Goal: Task Accomplishment & Management: Manage account settings

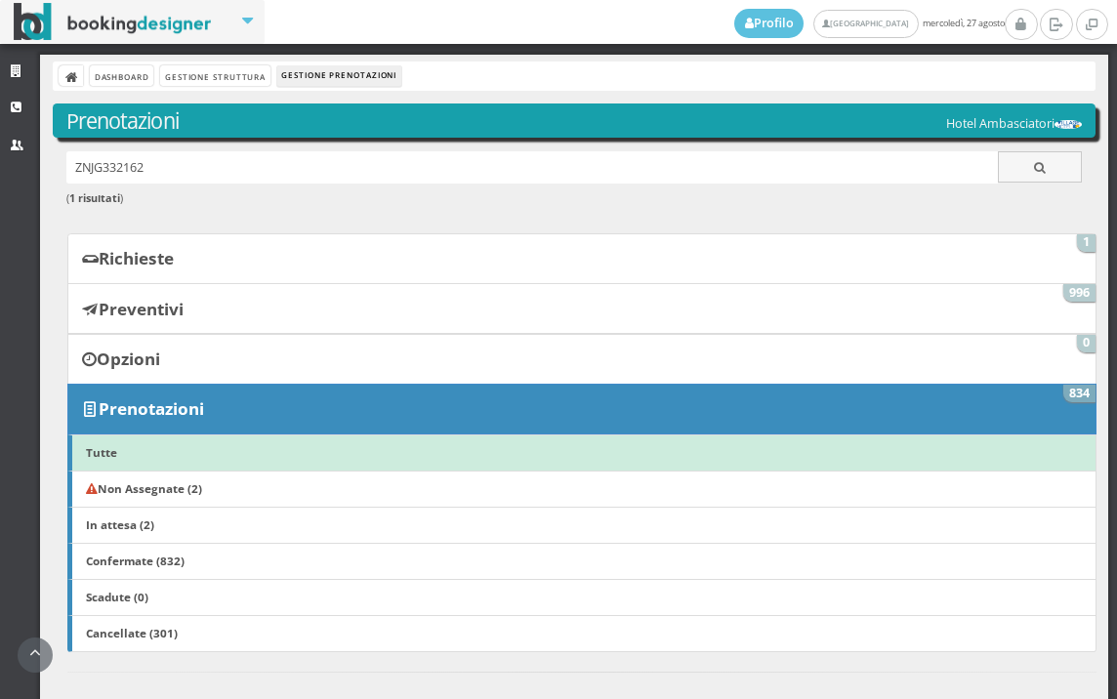
scroll to position [976, 0]
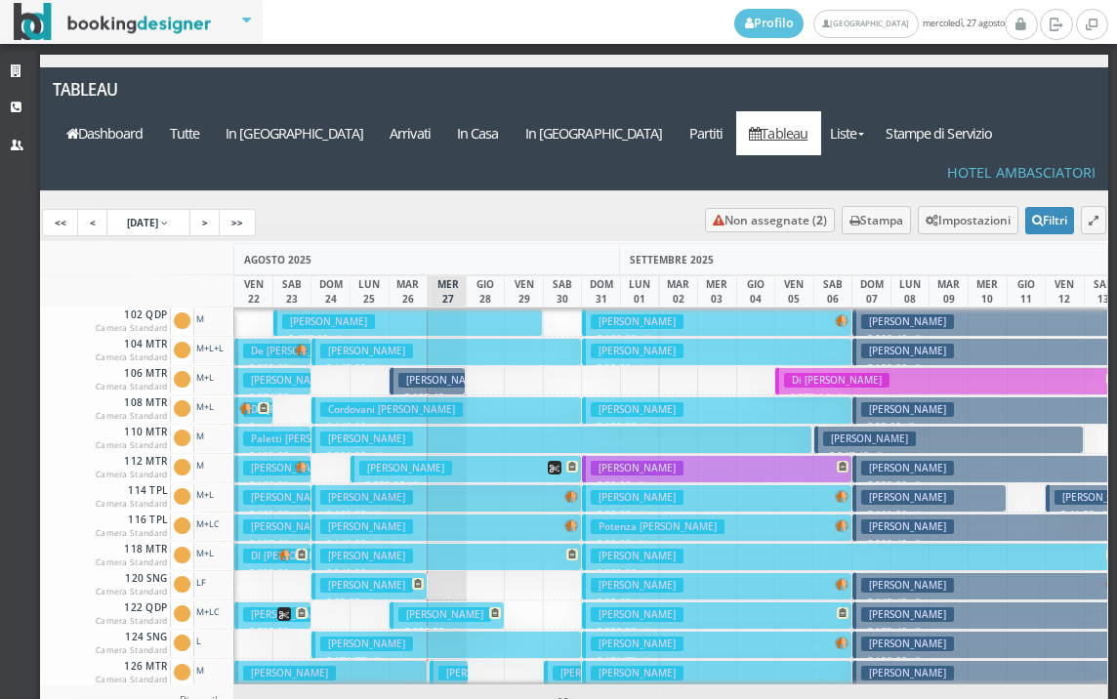
click at [351, 578] on h3 "[PERSON_NAME]" at bounding box center [366, 585] width 93 height 15
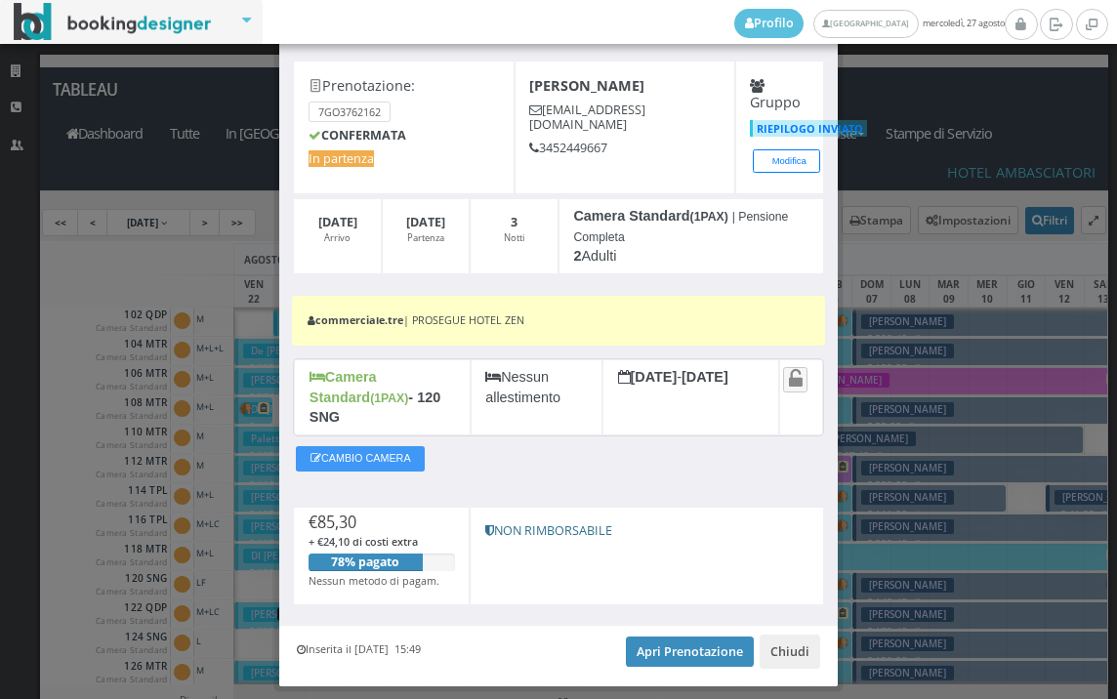
scroll to position [108, 0]
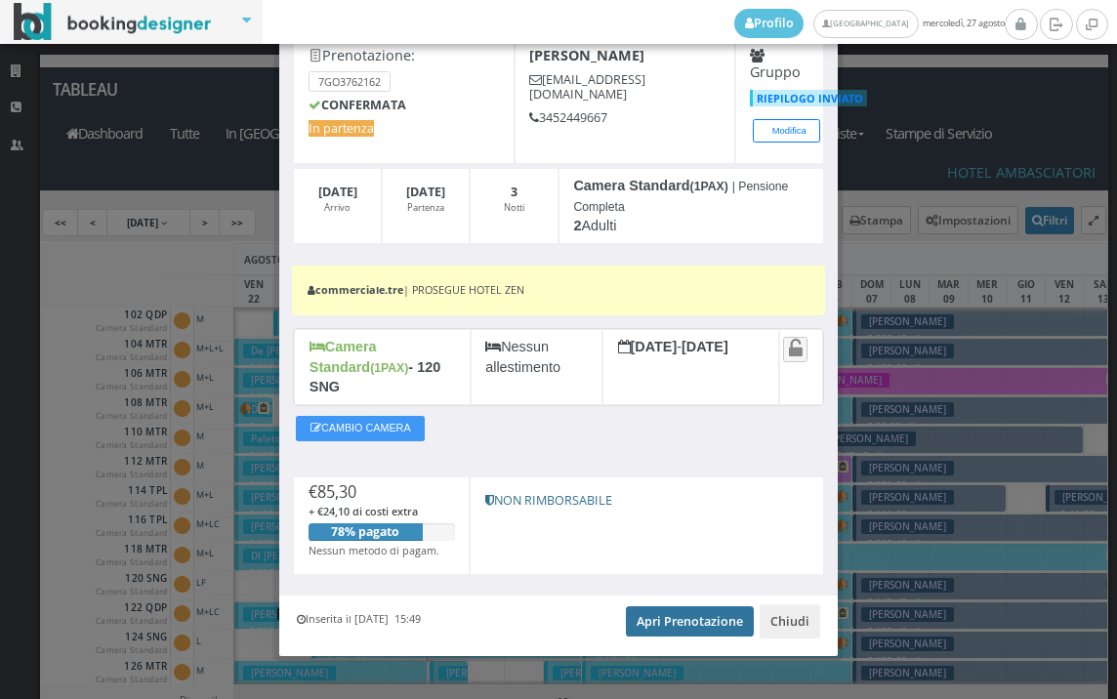
click at [683, 606] on link "Apri Prenotazione" at bounding box center [690, 620] width 128 height 29
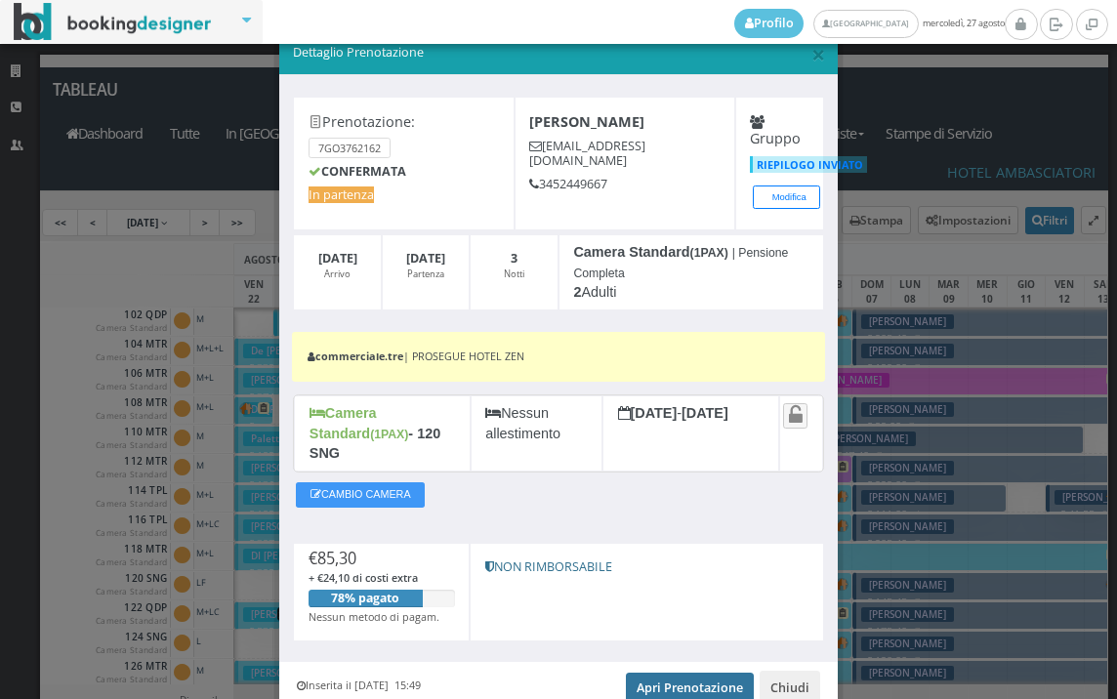
scroll to position [0, 0]
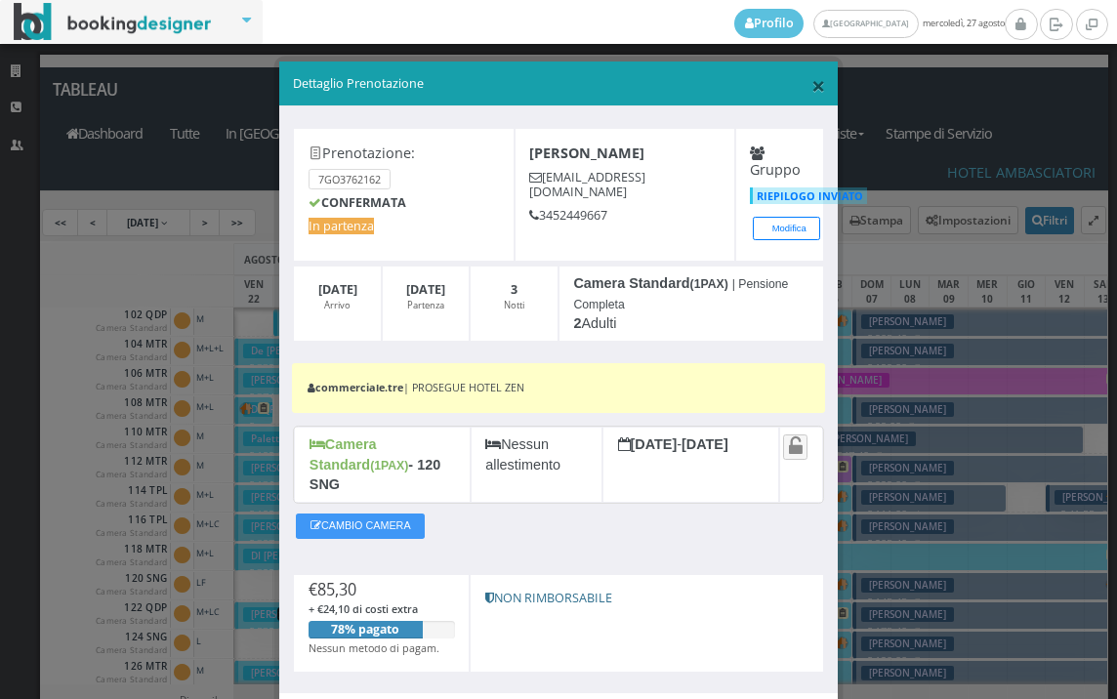
click at [811, 86] on span "×" at bounding box center [818, 84] width 14 height 33
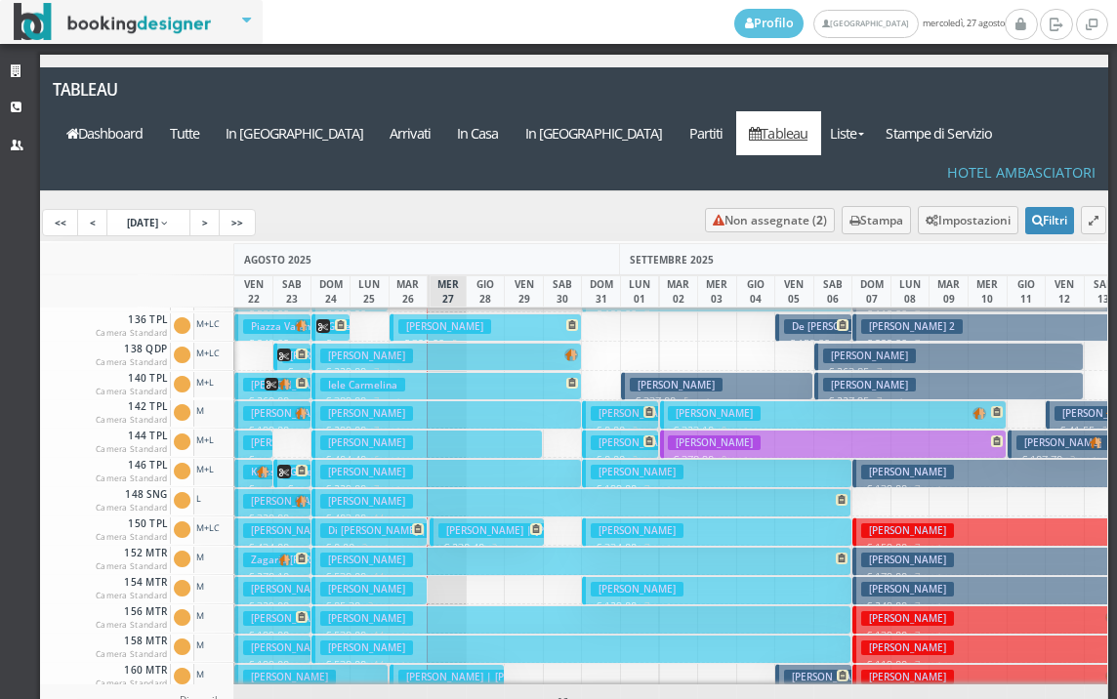
scroll to position [683, 0]
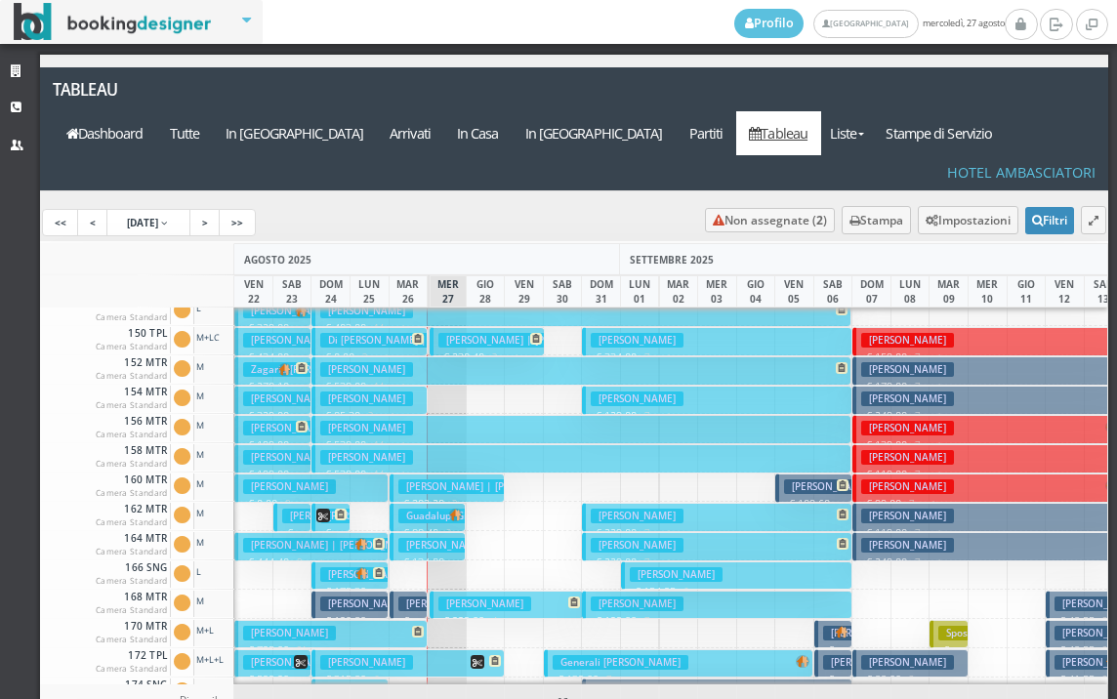
click at [362, 596] on h3 "Amati Giancarlo" at bounding box center [366, 603] width 93 height 15
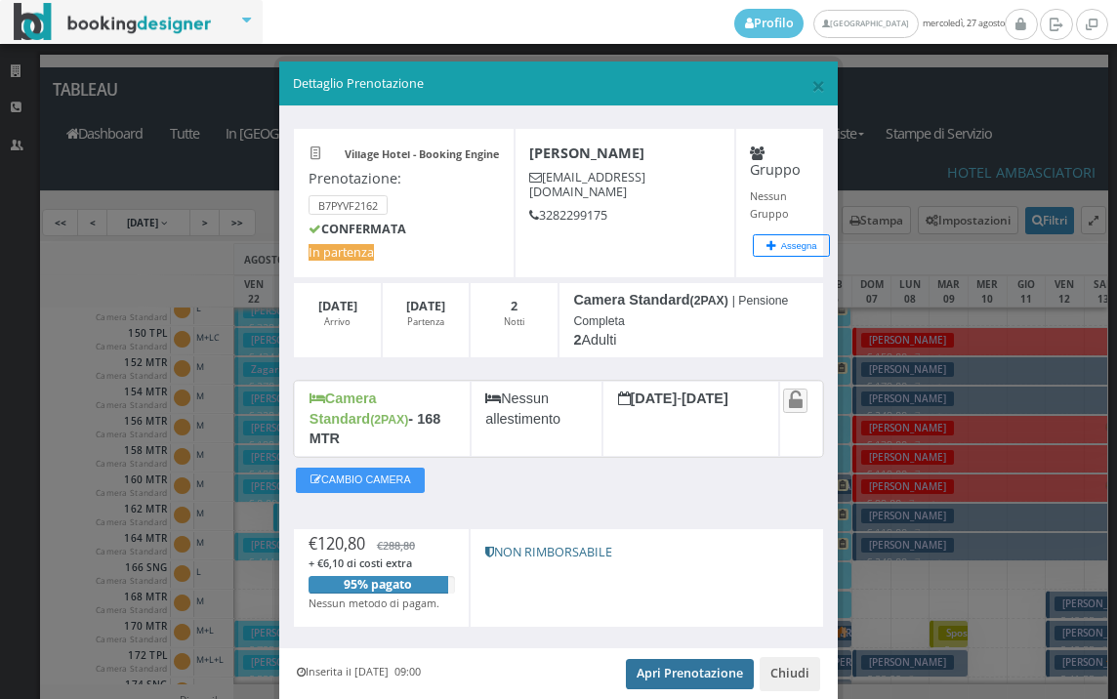
scroll to position [59, 0]
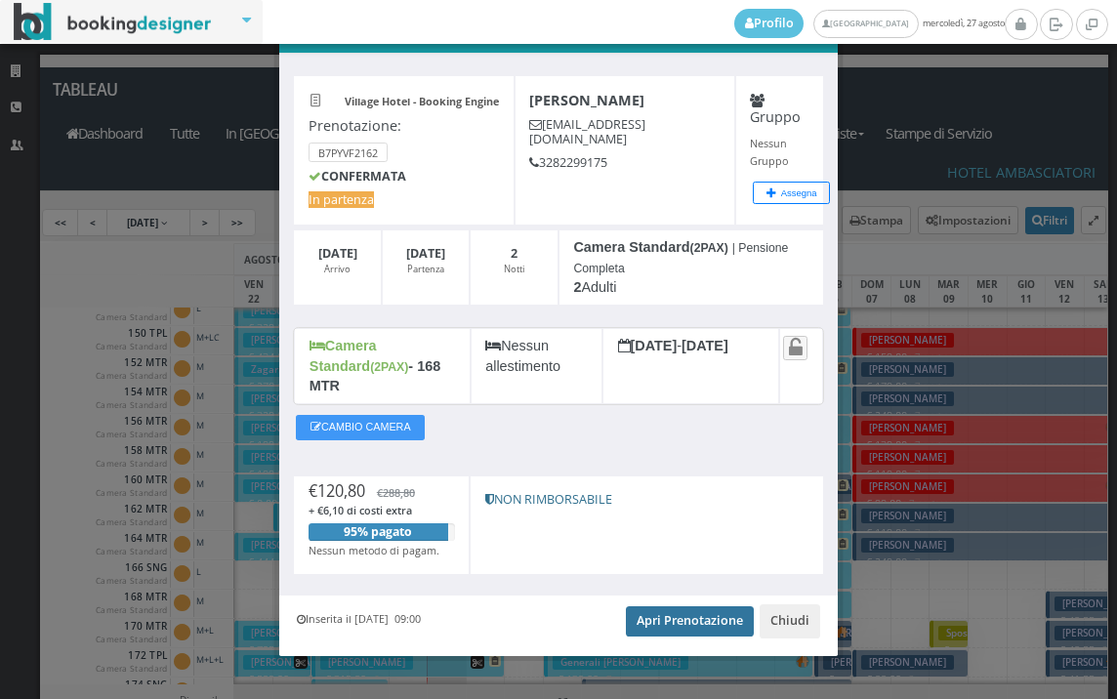
click at [646, 609] on link "Apri Prenotazione" at bounding box center [690, 620] width 128 height 29
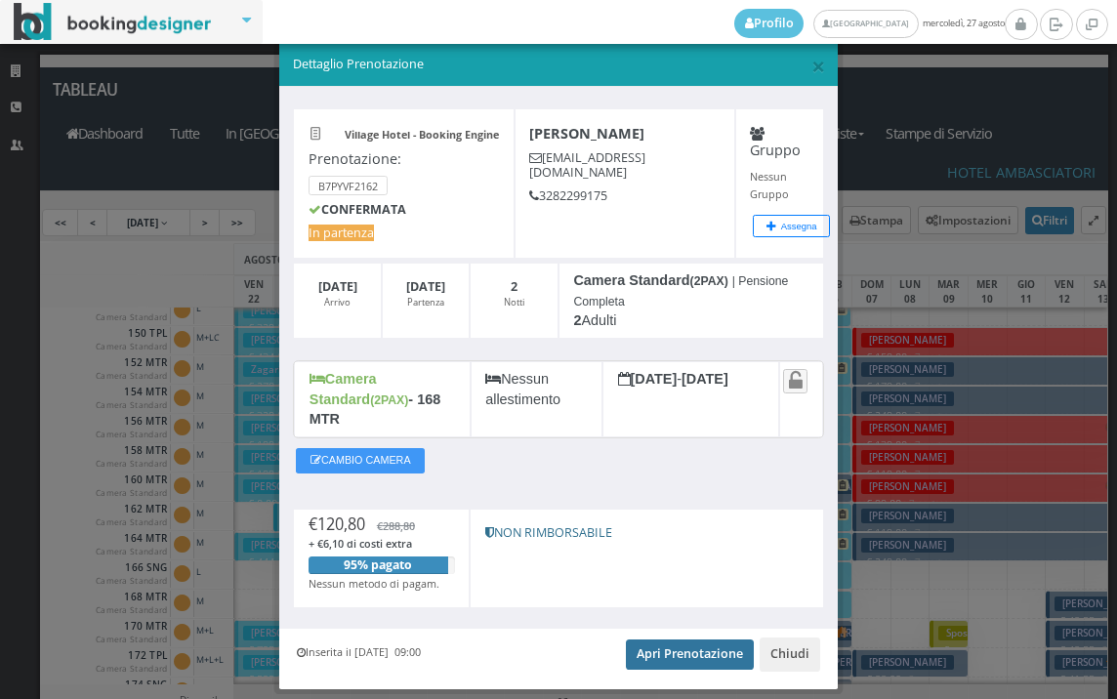
scroll to position [0, 0]
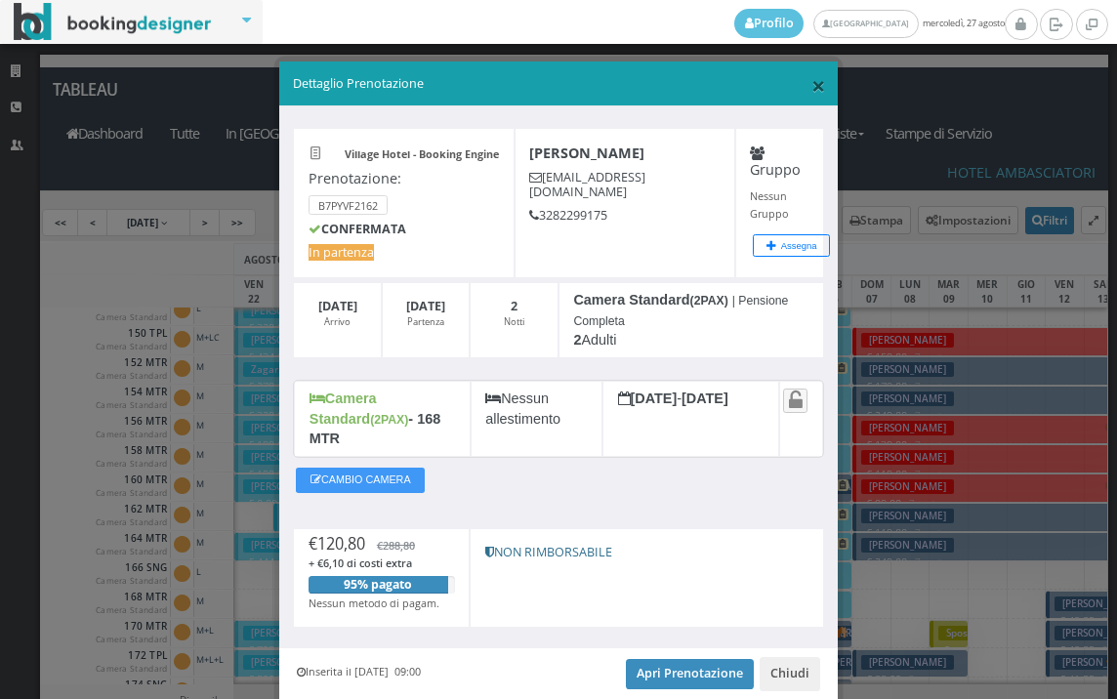
click at [811, 86] on span "×" at bounding box center [818, 84] width 14 height 33
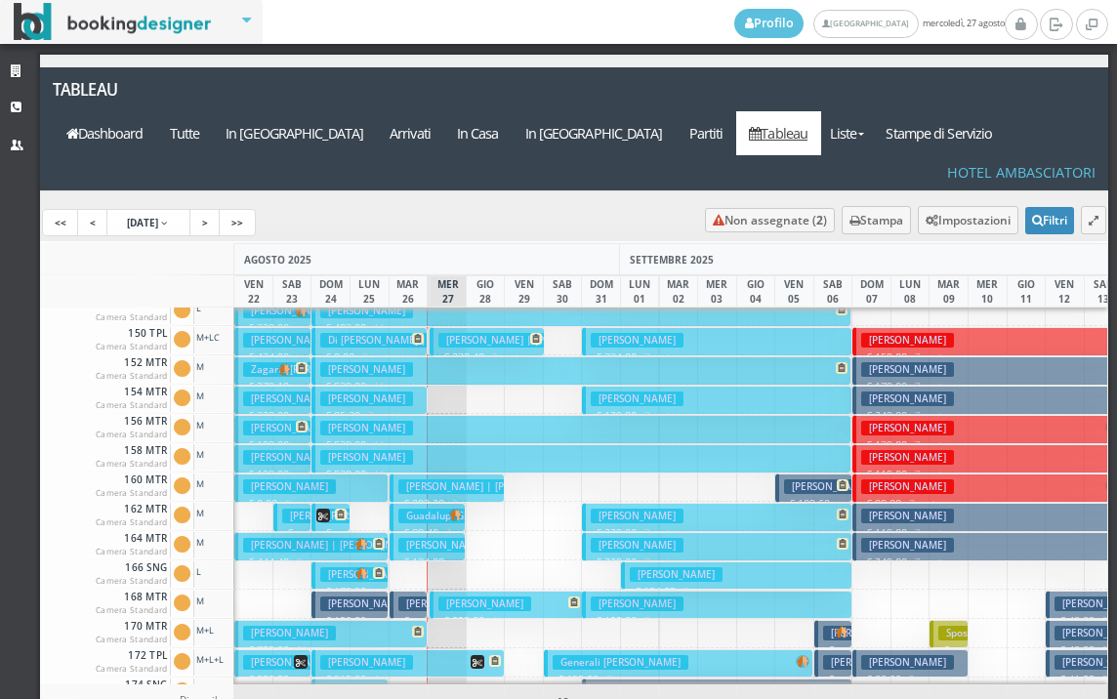
click at [401, 596] on h3 "[PERSON_NAME]" at bounding box center [444, 603] width 93 height 15
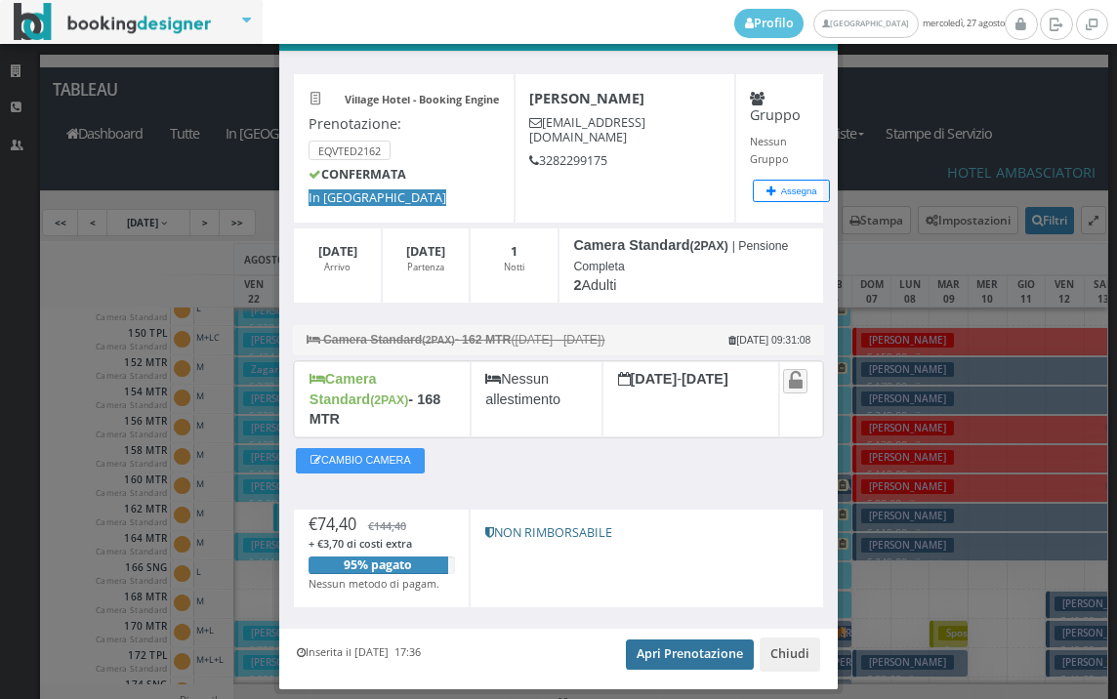
scroll to position [98, 0]
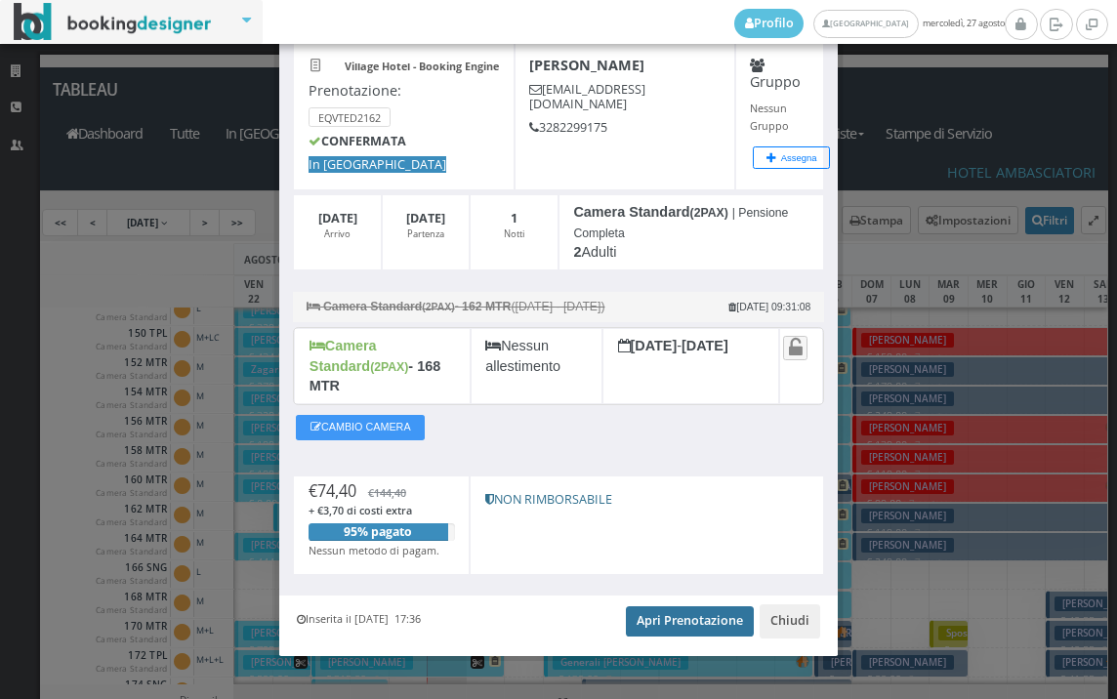
click at [694, 606] on link "Apri Prenotazione" at bounding box center [690, 620] width 128 height 29
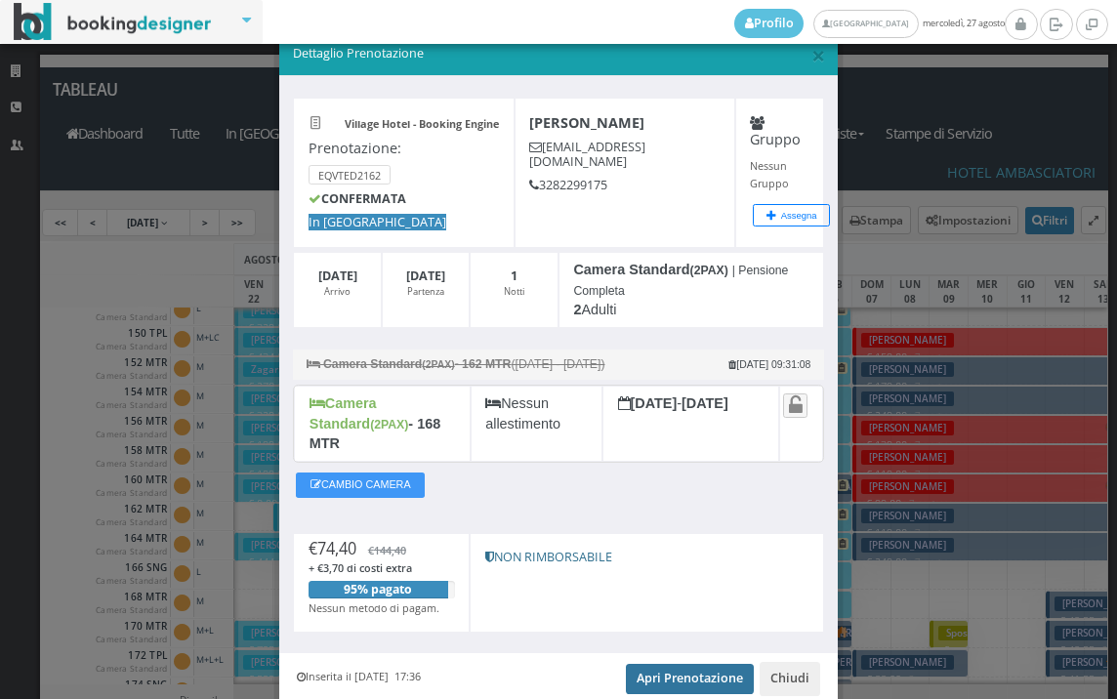
scroll to position [0, 0]
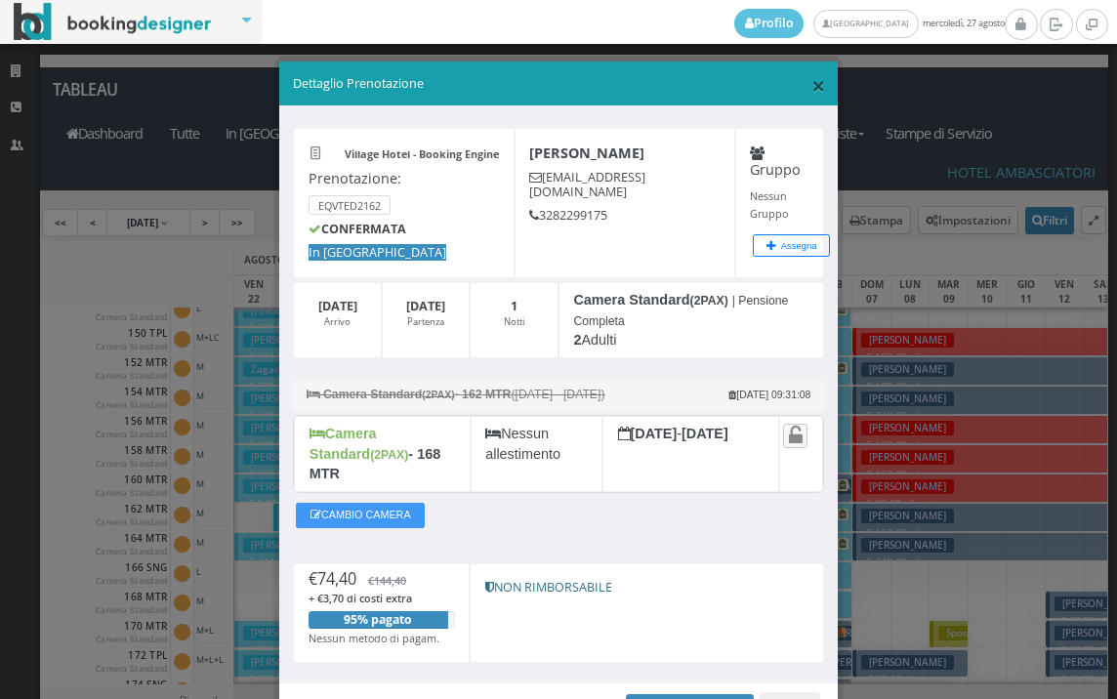
click at [811, 89] on span "×" at bounding box center [818, 84] width 14 height 33
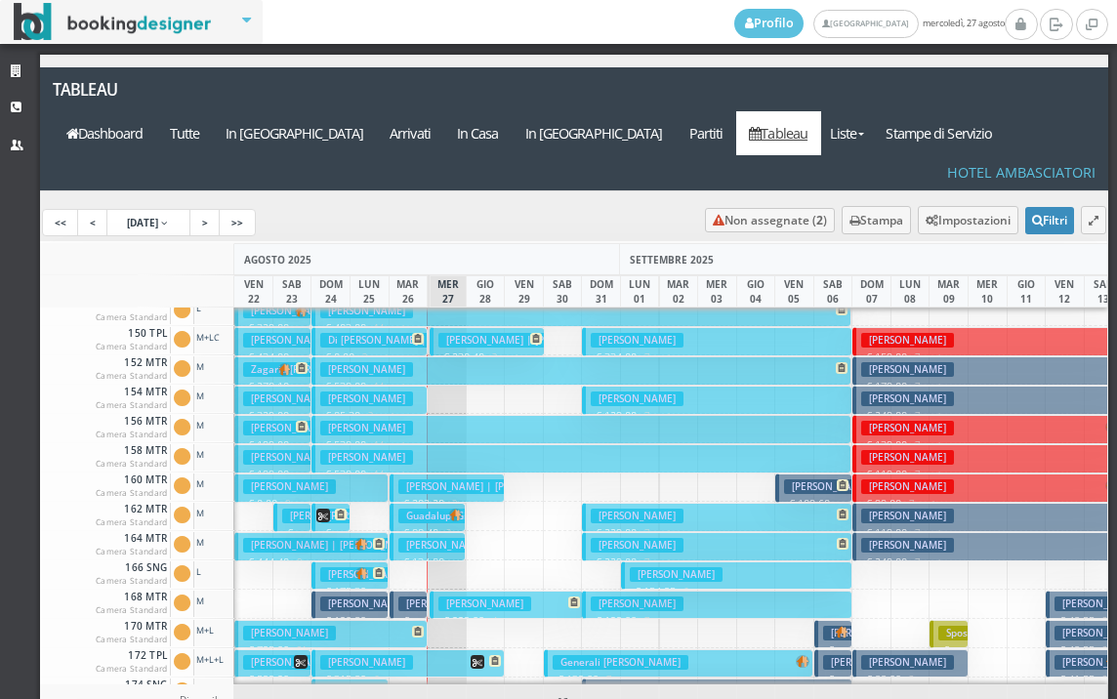
click at [347, 613] on p "€ 120.80 2 notti" at bounding box center [351, 628] width 62 height 30
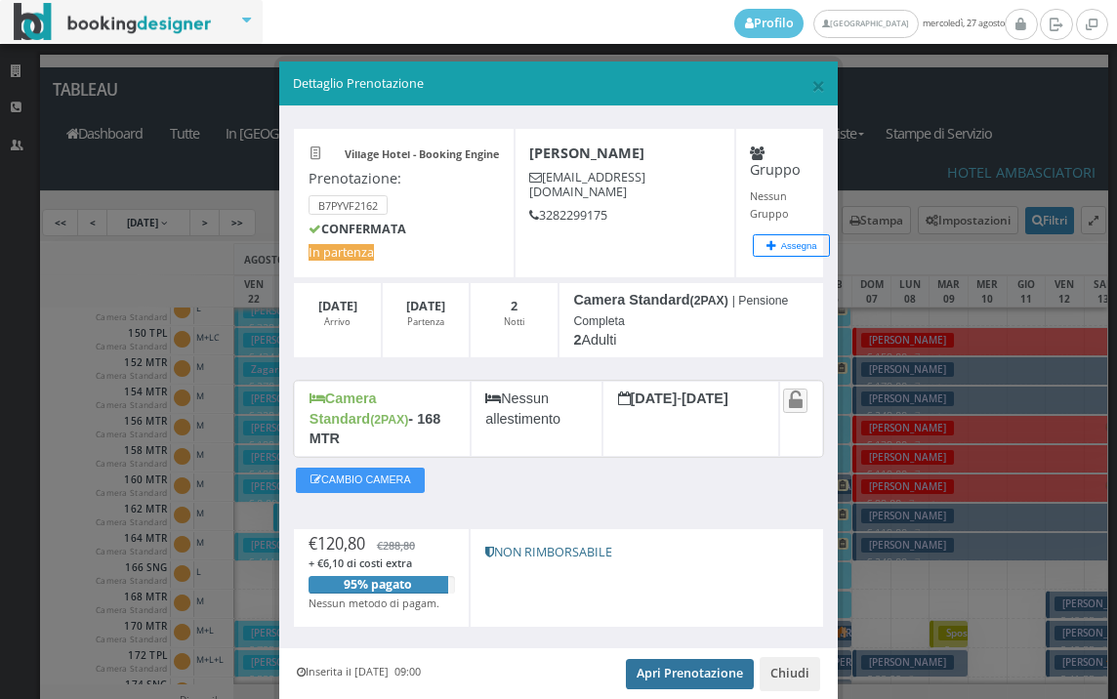
click at [685, 659] on link "Apri Prenotazione" at bounding box center [690, 673] width 128 height 29
click at [811, 87] on span "×" at bounding box center [818, 84] width 14 height 33
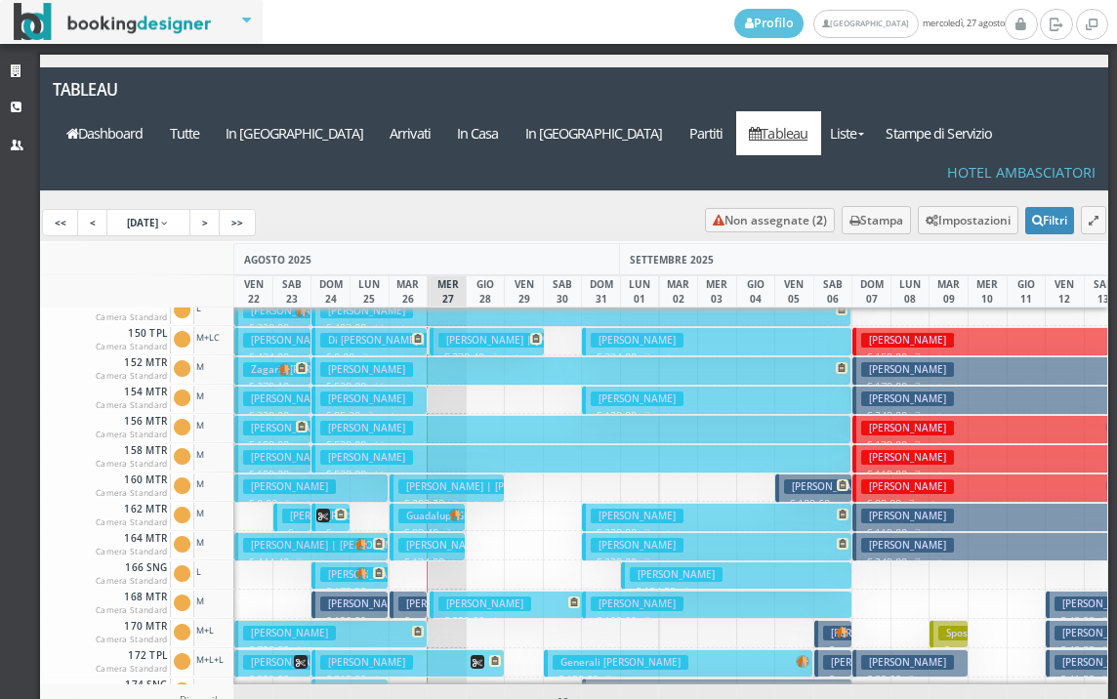
click at [411, 596] on h3 "[PERSON_NAME]" at bounding box center [444, 603] width 93 height 15
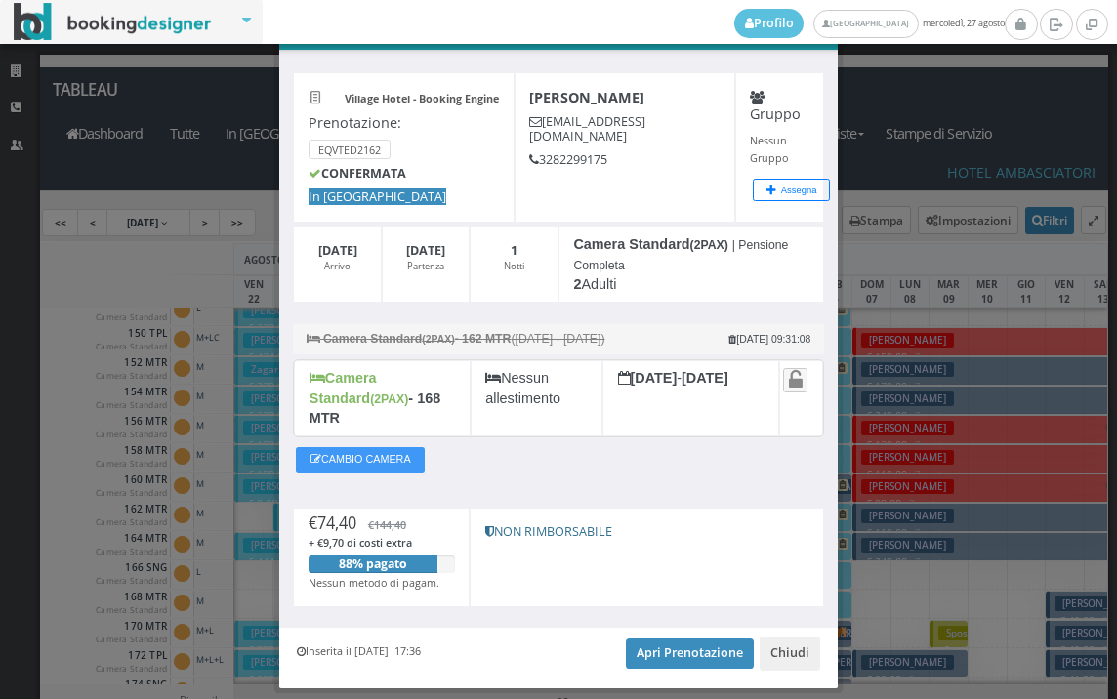
scroll to position [98, 0]
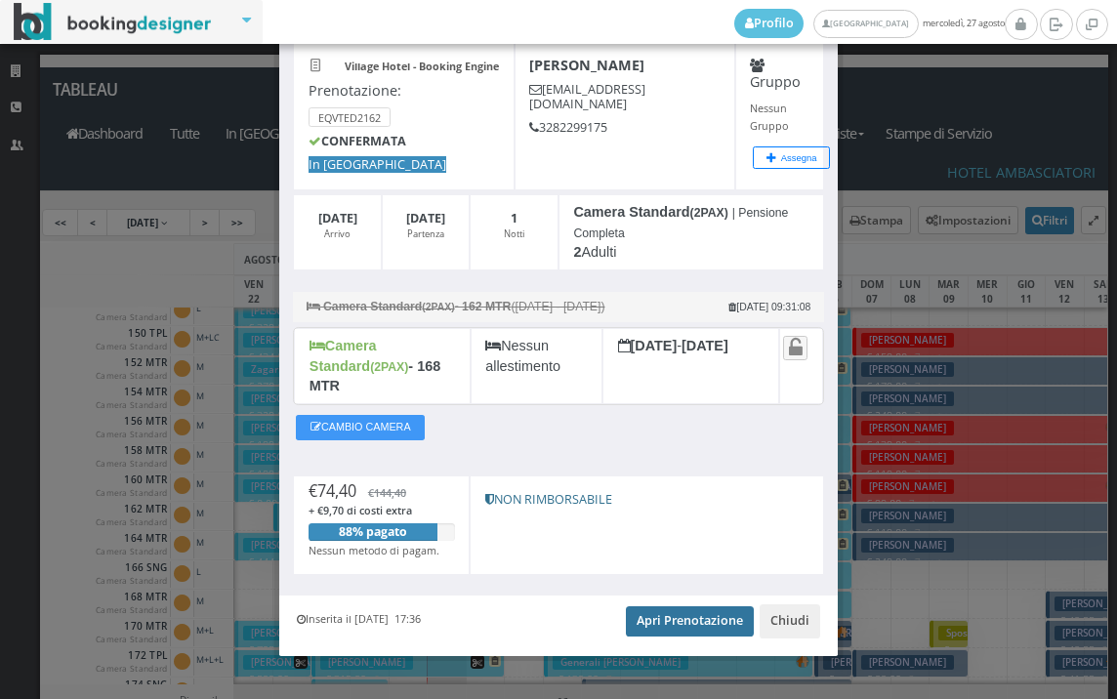
click at [664, 606] on link "Apri Prenotazione" at bounding box center [690, 620] width 128 height 29
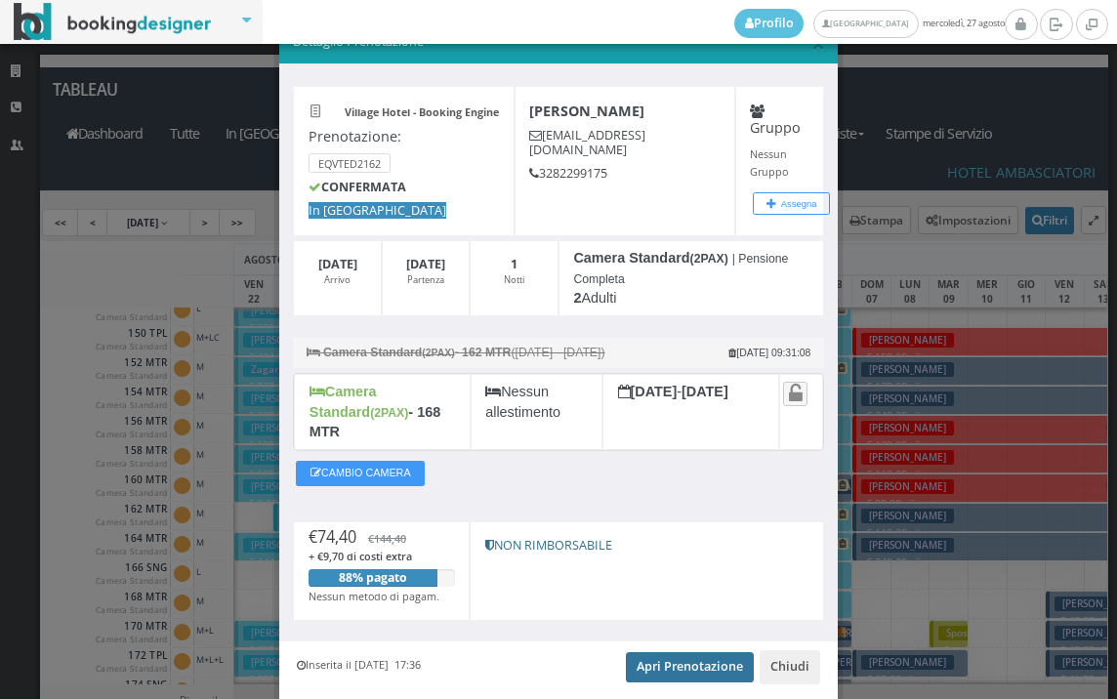
scroll to position [0, 0]
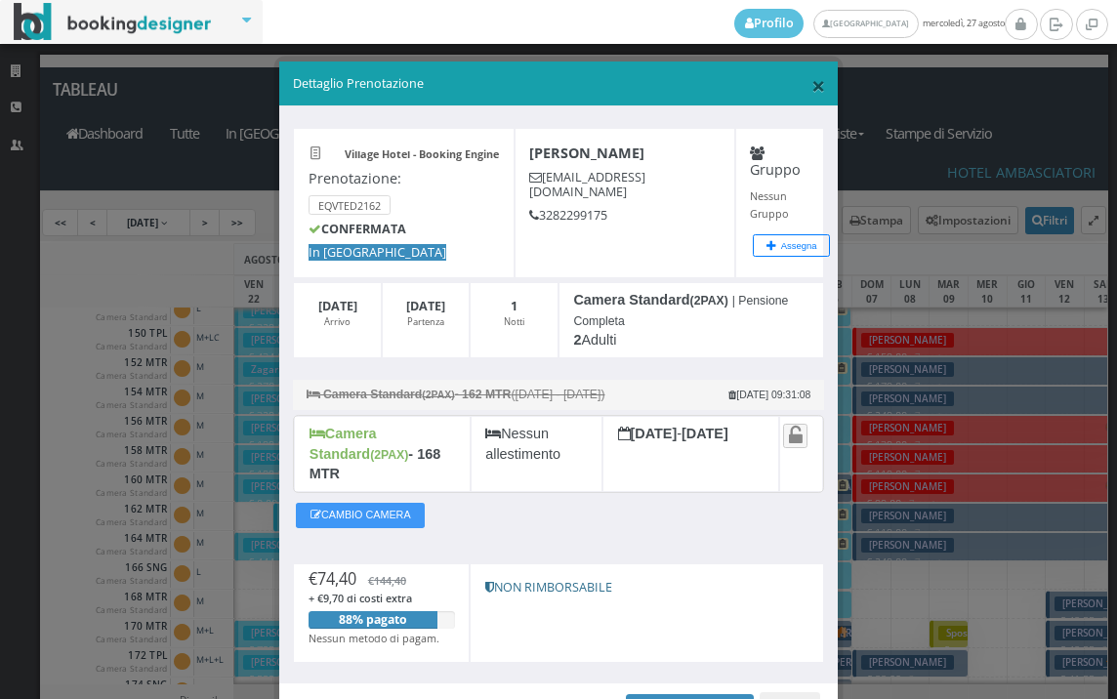
click at [811, 84] on span "×" at bounding box center [818, 84] width 14 height 33
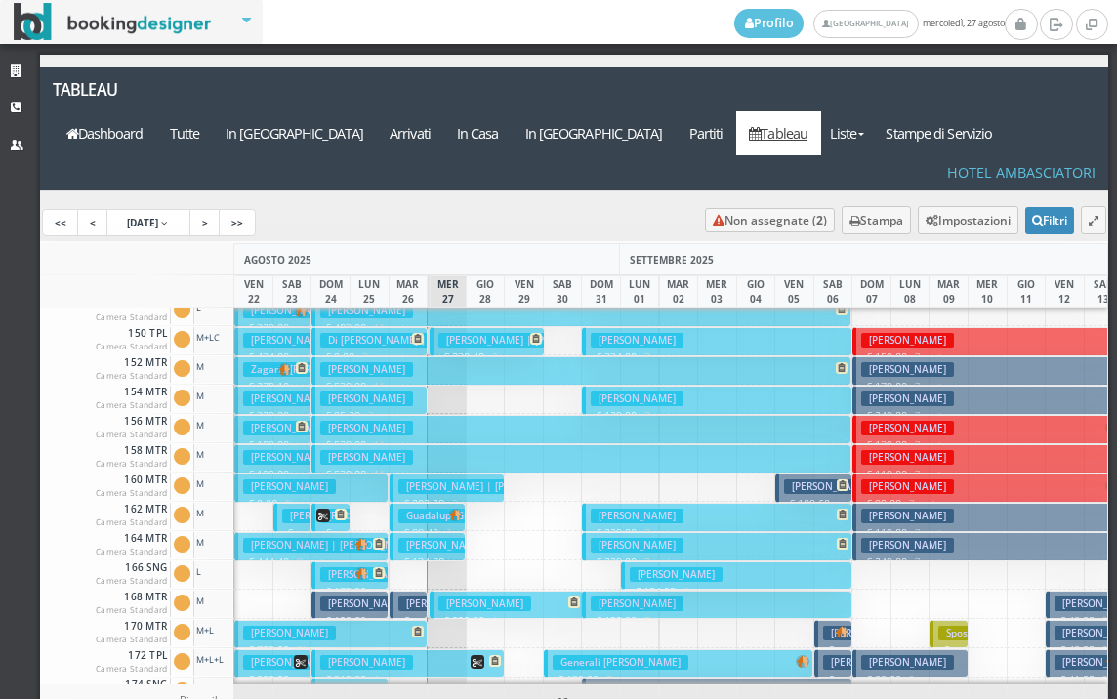
scroll to position [982, 0]
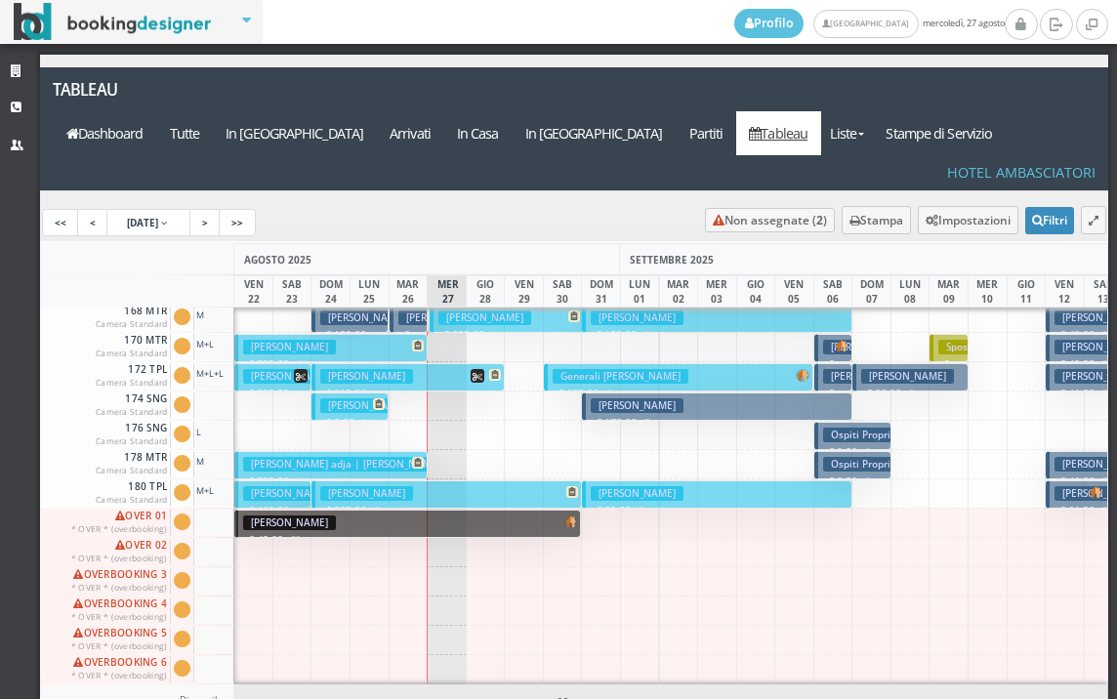
click at [361, 457] on h3 "lingane adja | Bonometti Nicola" at bounding box center [345, 464] width 205 height 15
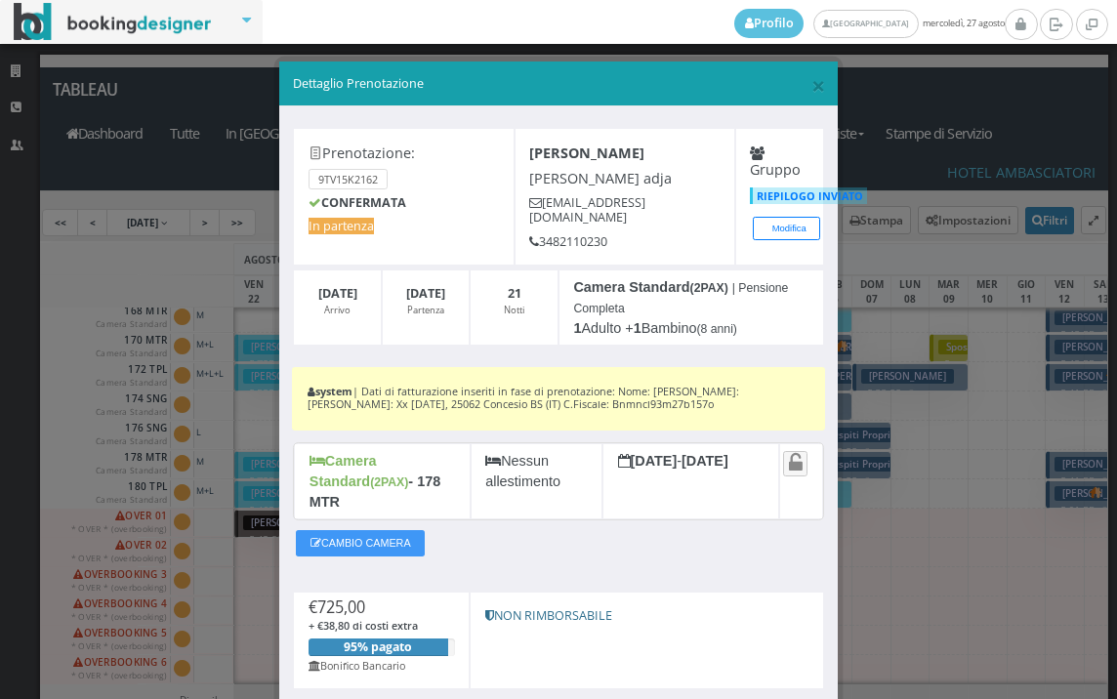
scroll to position [122, 0]
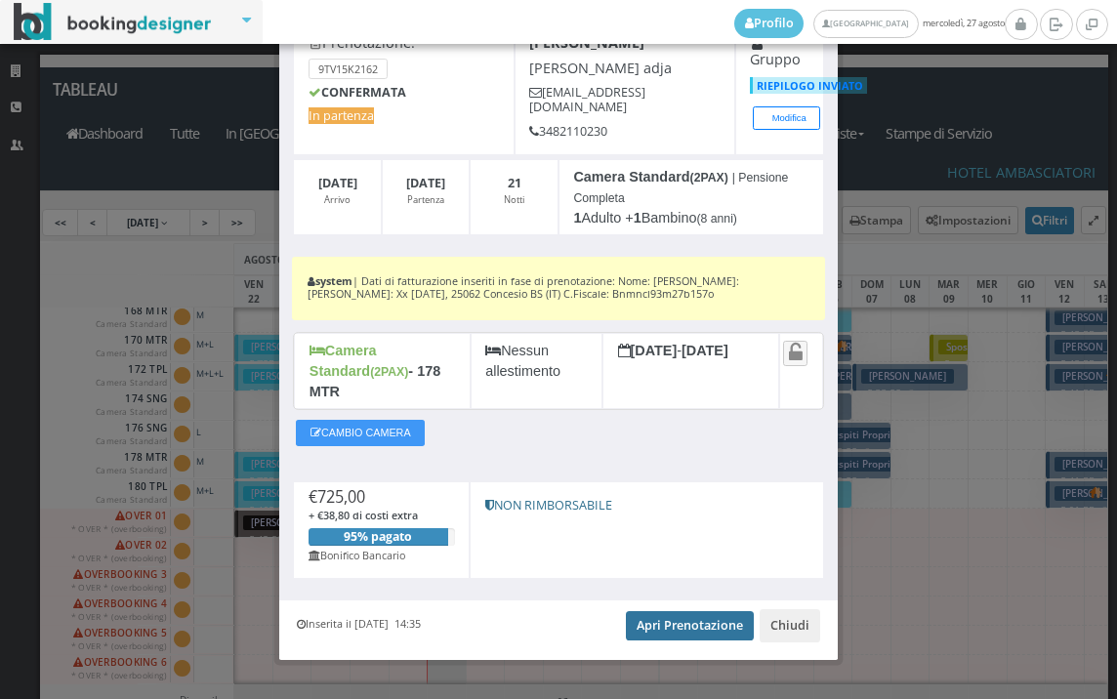
click at [674, 611] on link "Apri Prenotazione" at bounding box center [690, 625] width 128 height 29
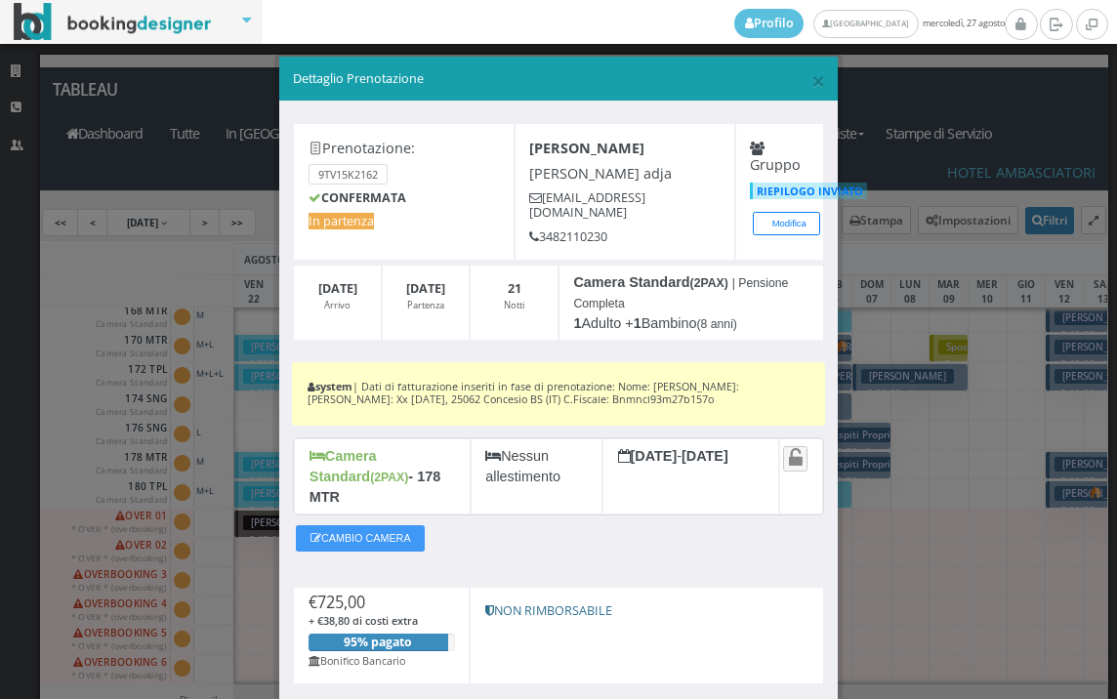
scroll to position [0, 0]
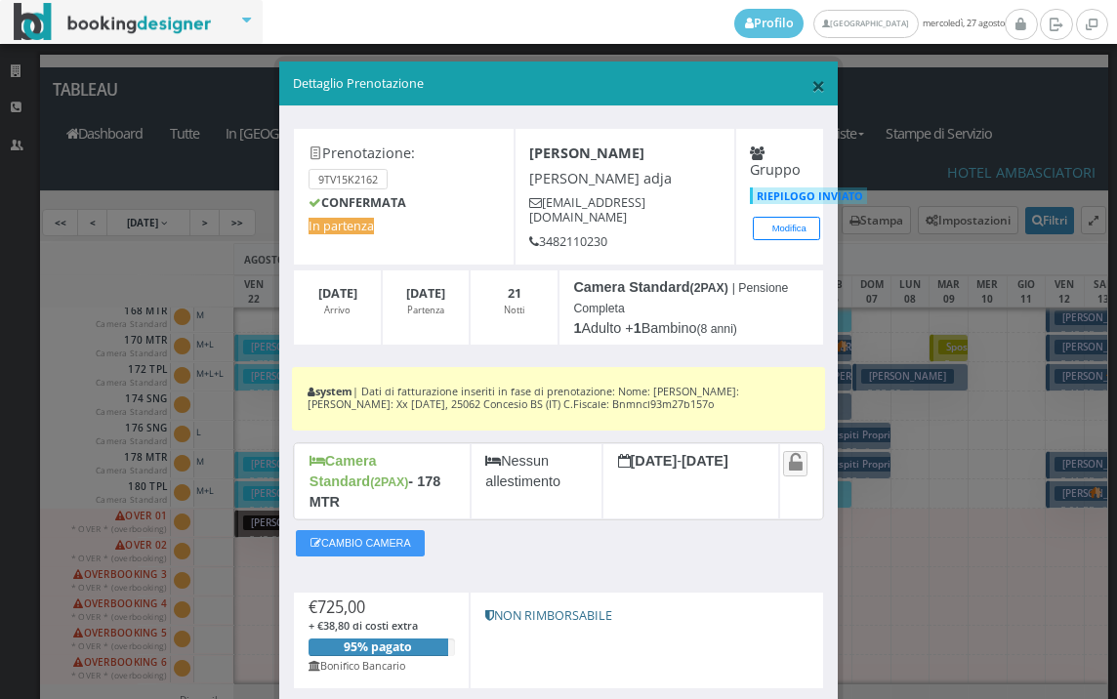
click at [811, 82] on span "×" at bounding box center [818, 84] width 14 height 33
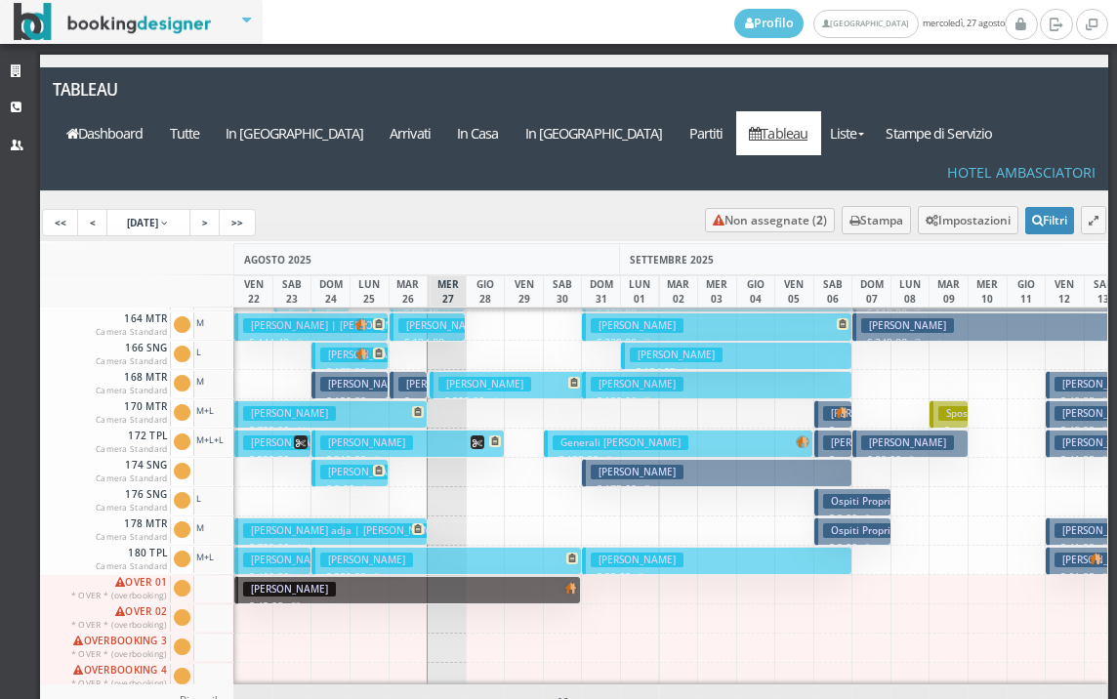
scroll to position [883, 0]
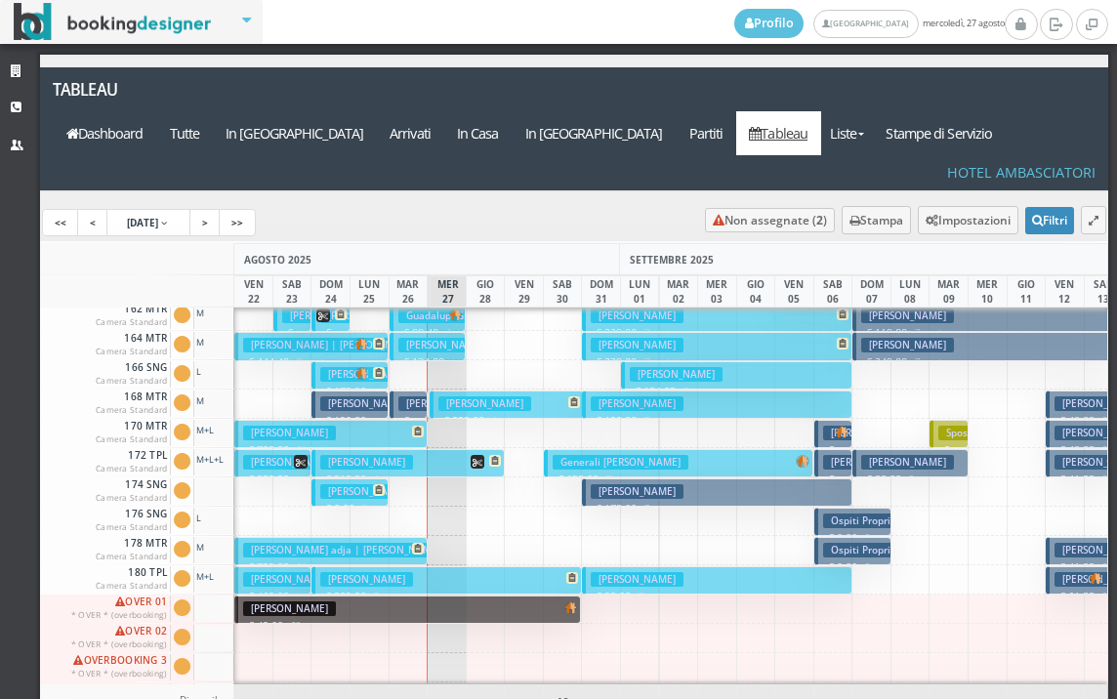
click at [374, 420] on button "Bonometti Nicola € 725.00 21 notti 1 Adulto + 1 Bambino (5 anni)" at bounding box center [330, 434] width 192 height 28
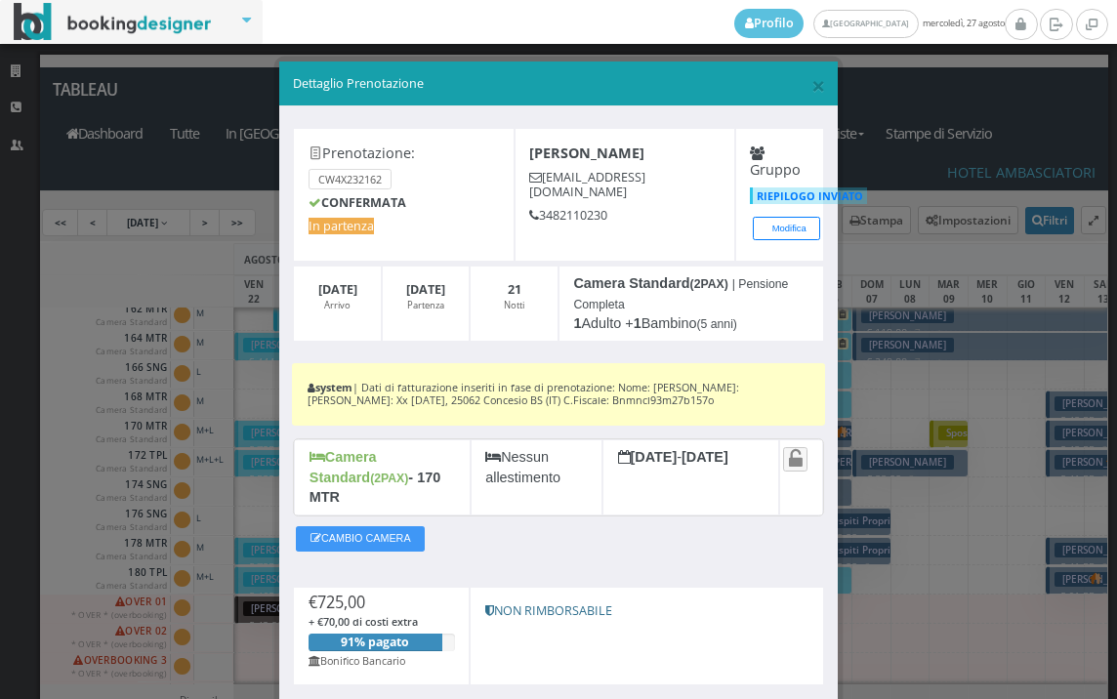
scroll to position [122, 0]
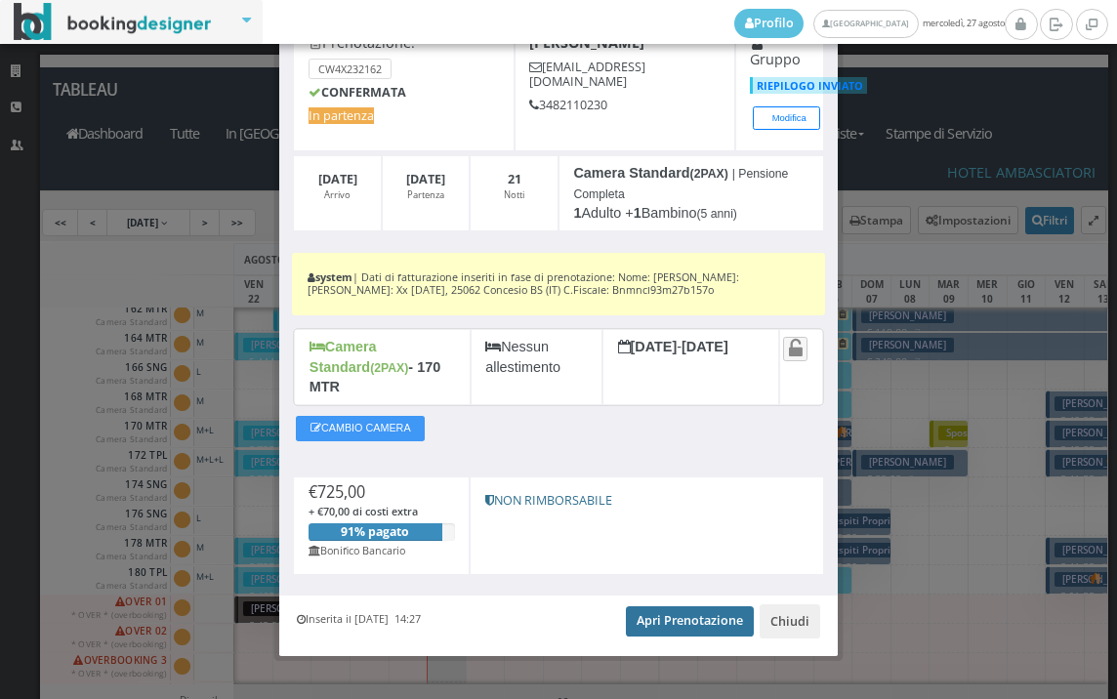
click at [688, 606] on link "Apri Prenotazione" at bounding box center [690, 620] width 128 height 29
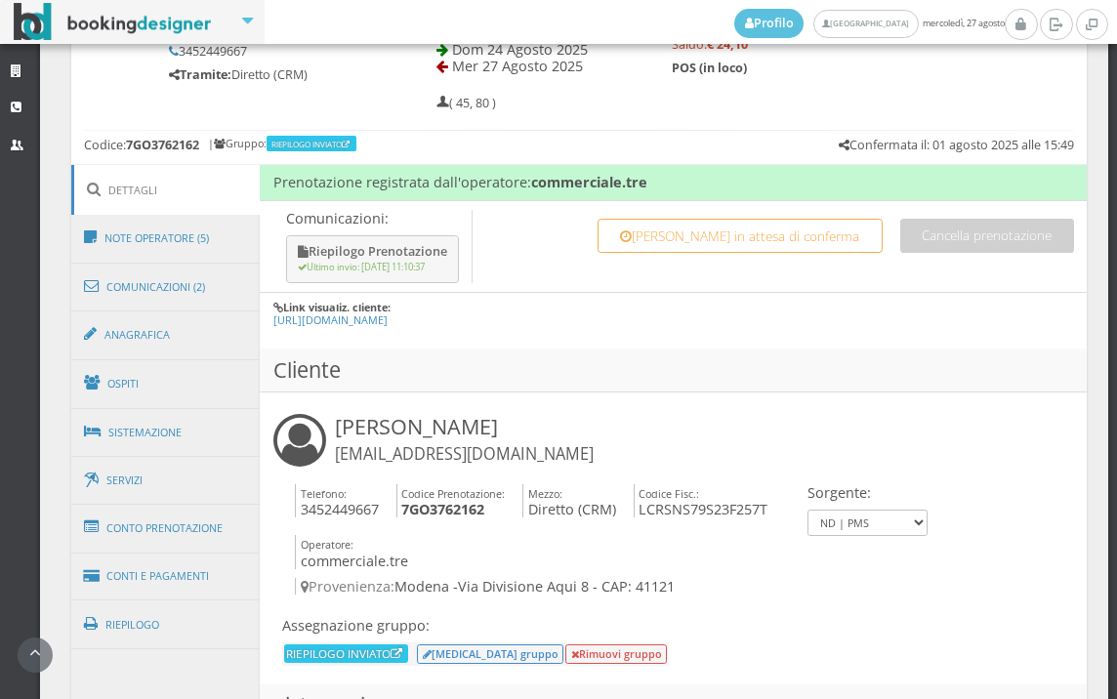
scroll to position [1162, 0]
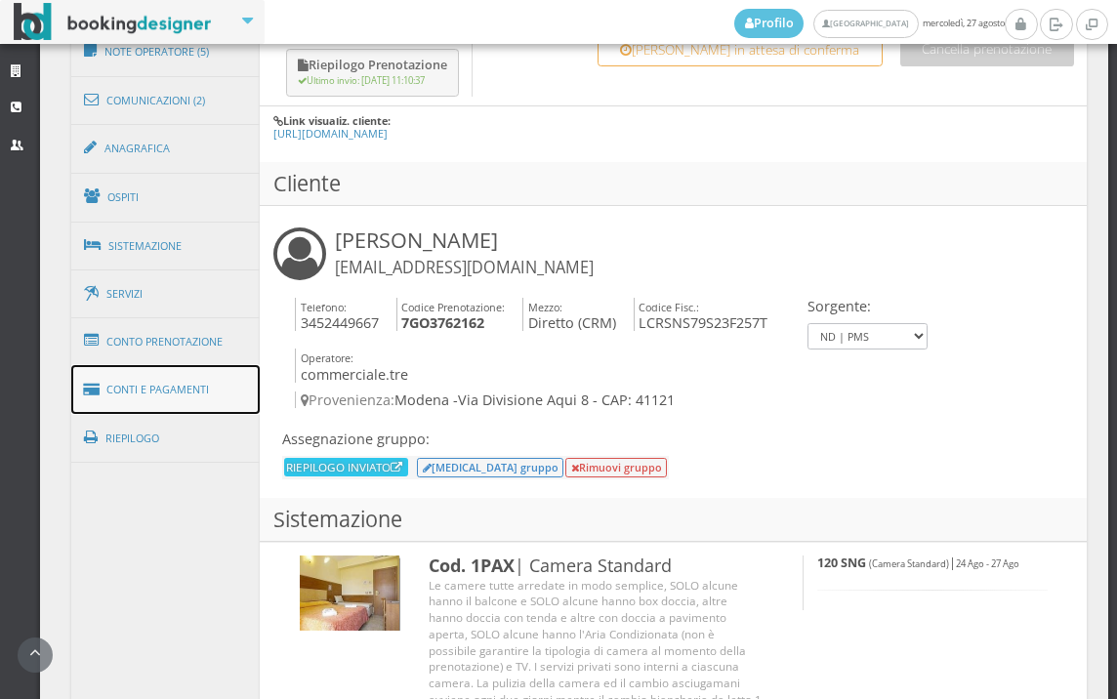
click at [187, 375] on link "Conti e Pagamenti" at bounding box center [165, 390] width 189 height 50
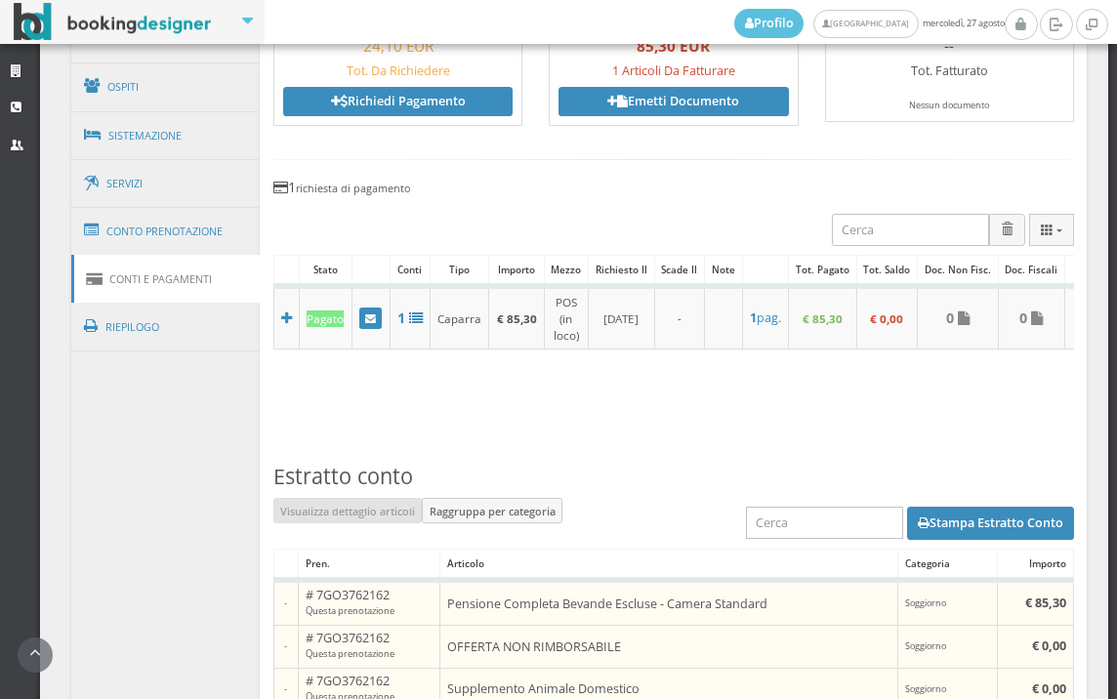
scroll to position [1021, 0]
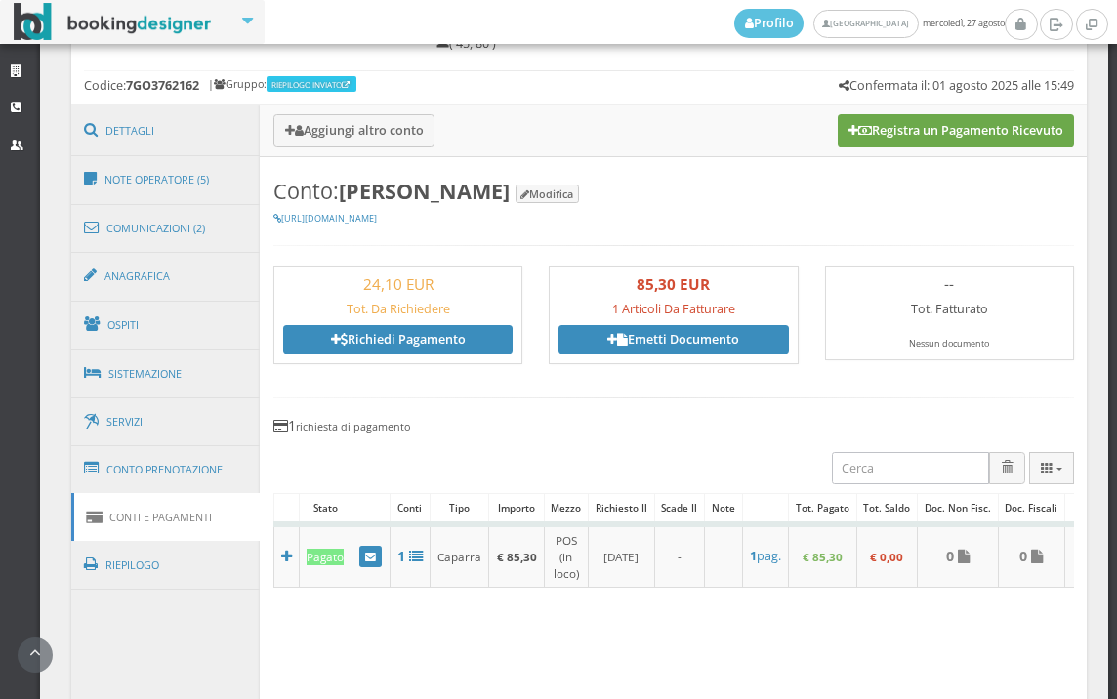
click at [930, 140] on button "Registra un Pagamento Ricevuto" at bounding box center [955, 130] width 236 height 33
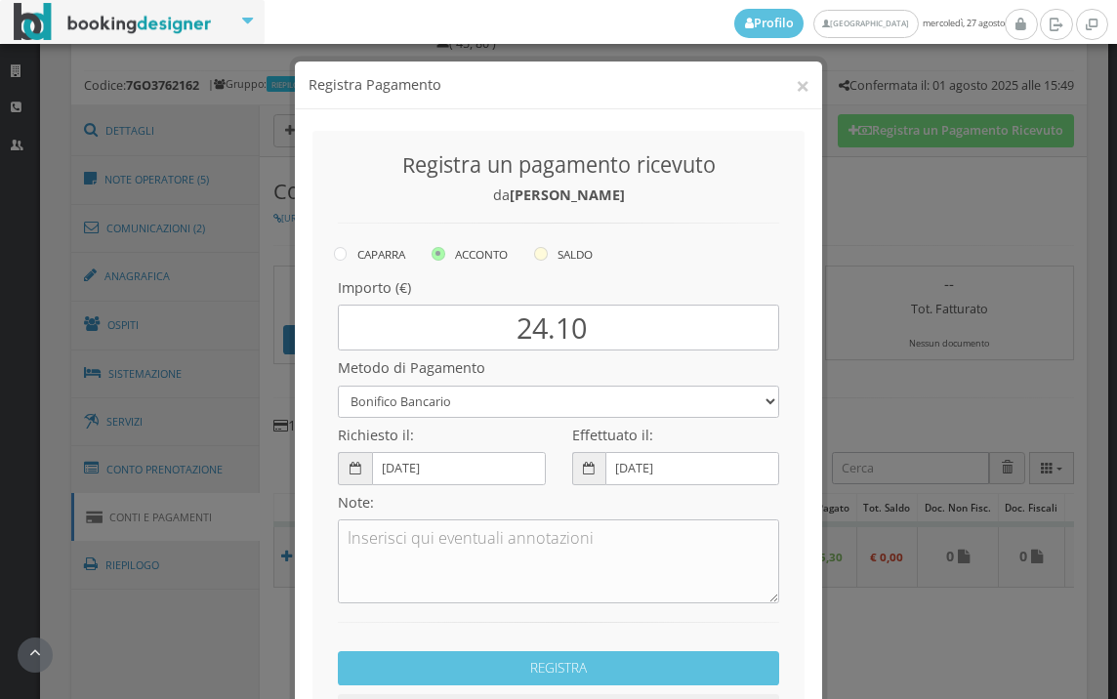
click at [541, 251] on icon at bounding box center [541, 254] width 14 height 14
radio input "true"
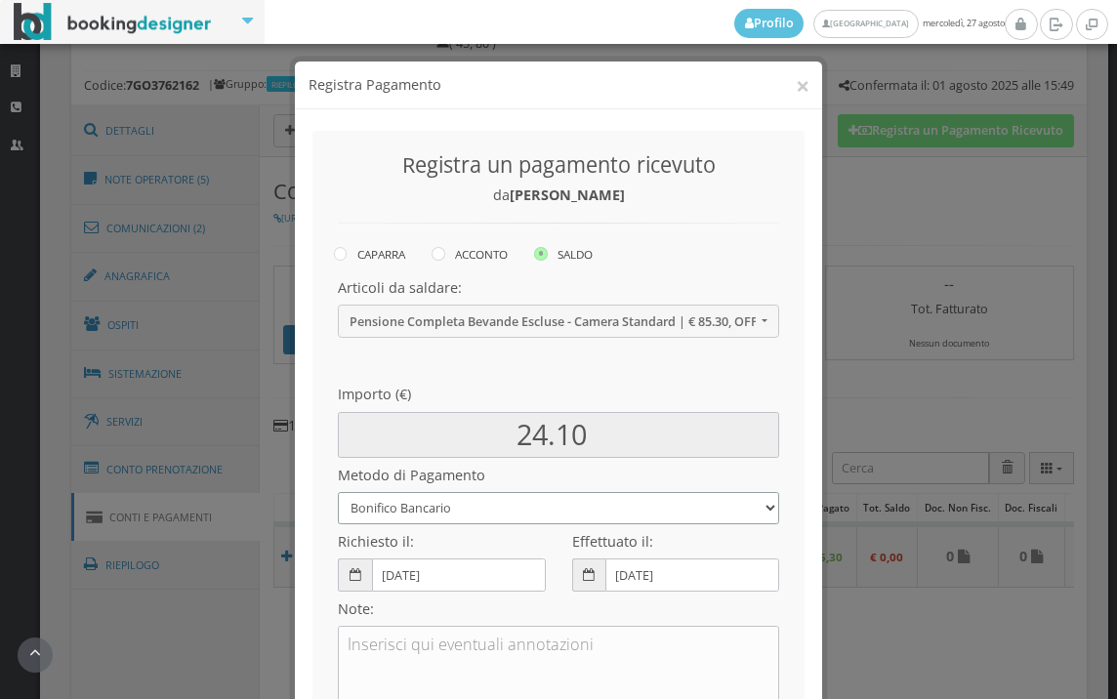
click at [481, 517] on select "Bonifico Bancario BONIFICO SUM UP Contanti Assegno Bancario Assegno Circolare V…" at bounding box center [558, 508] width 441 height 32
select select
click at [338, 492] on select "Bonifico Bancario BONIFICO SUM UP Contanti Assegno Bancario Assegno Circolare V…" at bounding box center [558, 508] width 441 height 32
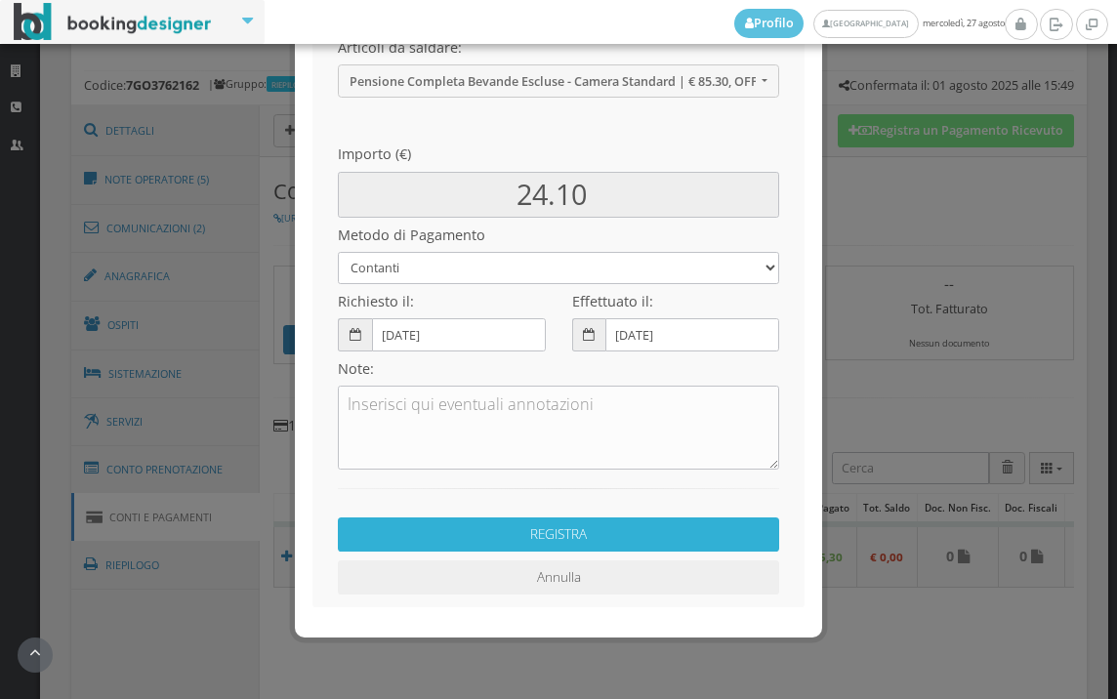
click at [602, 533] on button "REGISTRA" at bounding box center [558, 534] width 441 height 34
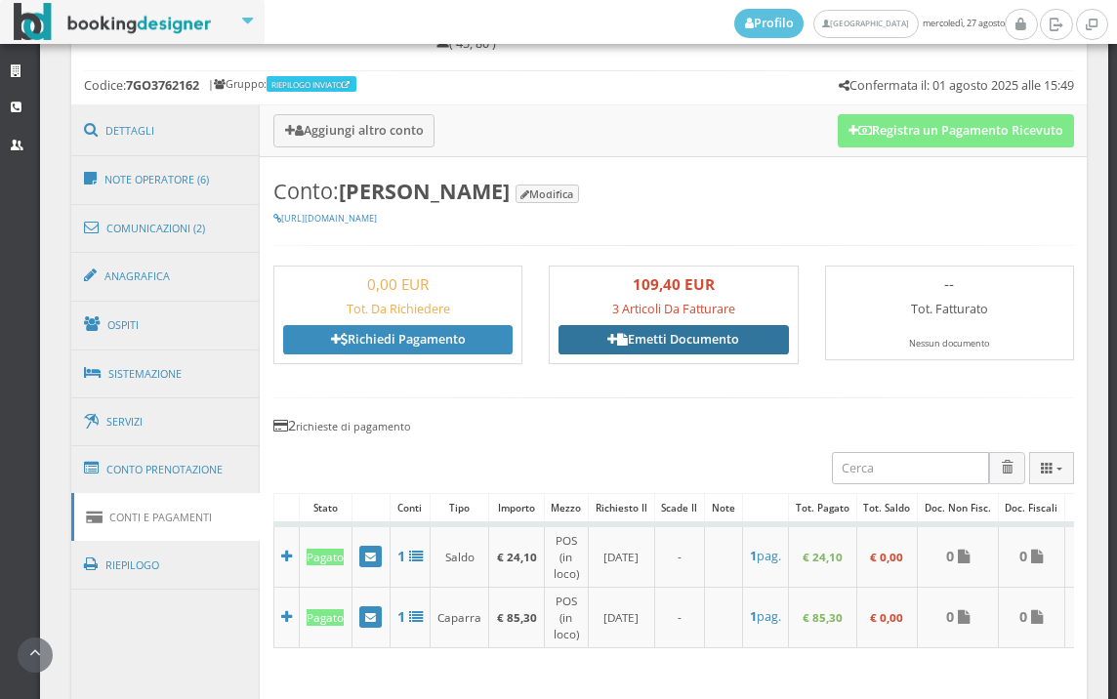
click at [658, 343] on link "Emetti Documento" at bounding box center [672, 339] width 229 height 29
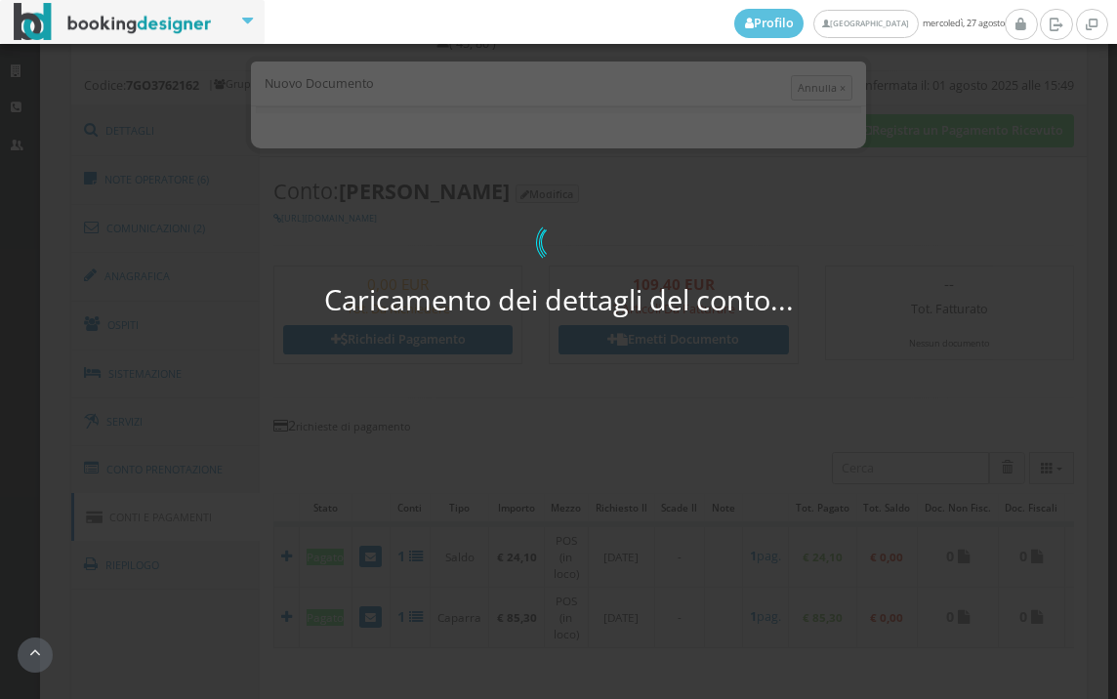
select select "PF"
select select "MODENA"
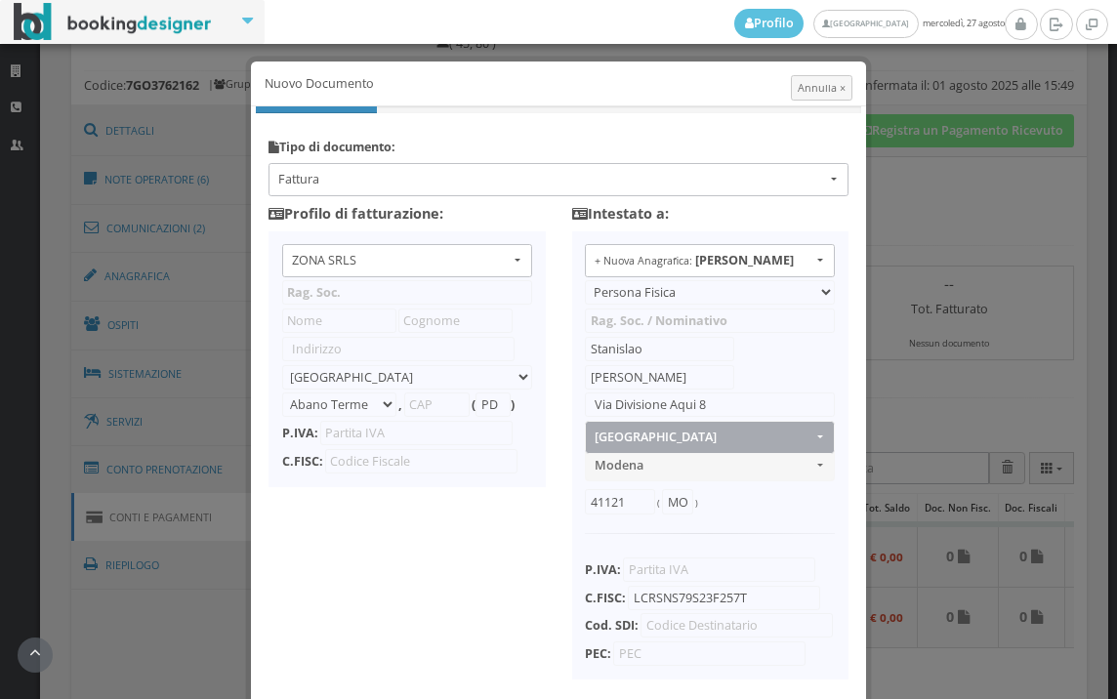
type input "ZONA SRLS"
type input "Vico V Durante, 8"
select select "Frattamaggiore"
type input "80027"
type input "NA"
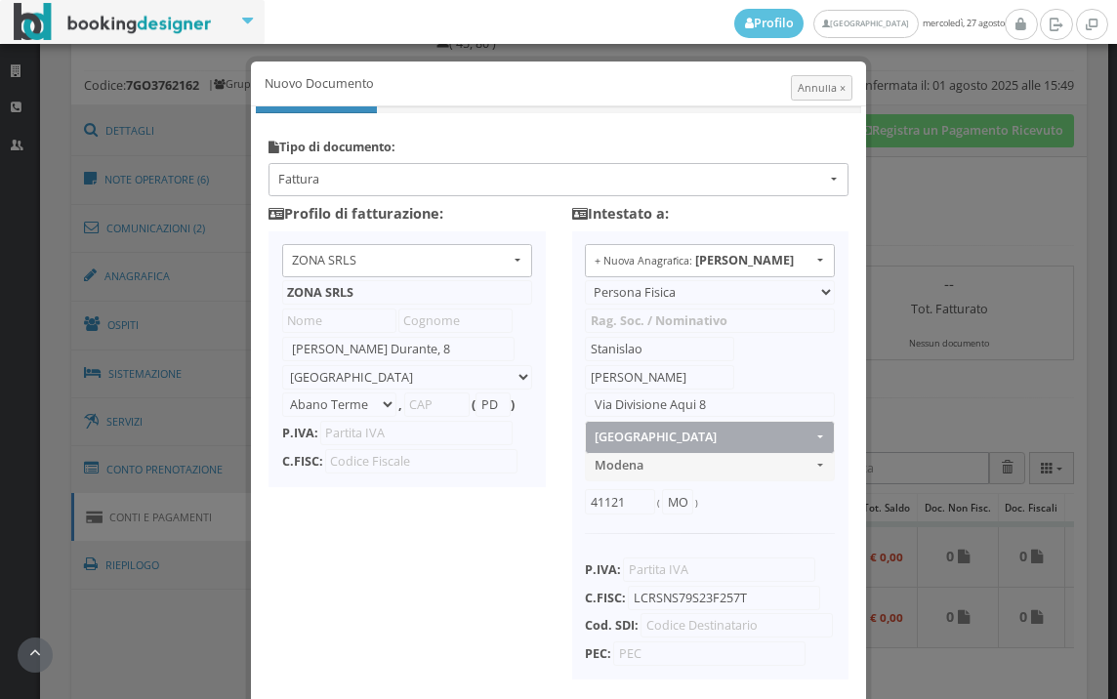
type input "10356321215"
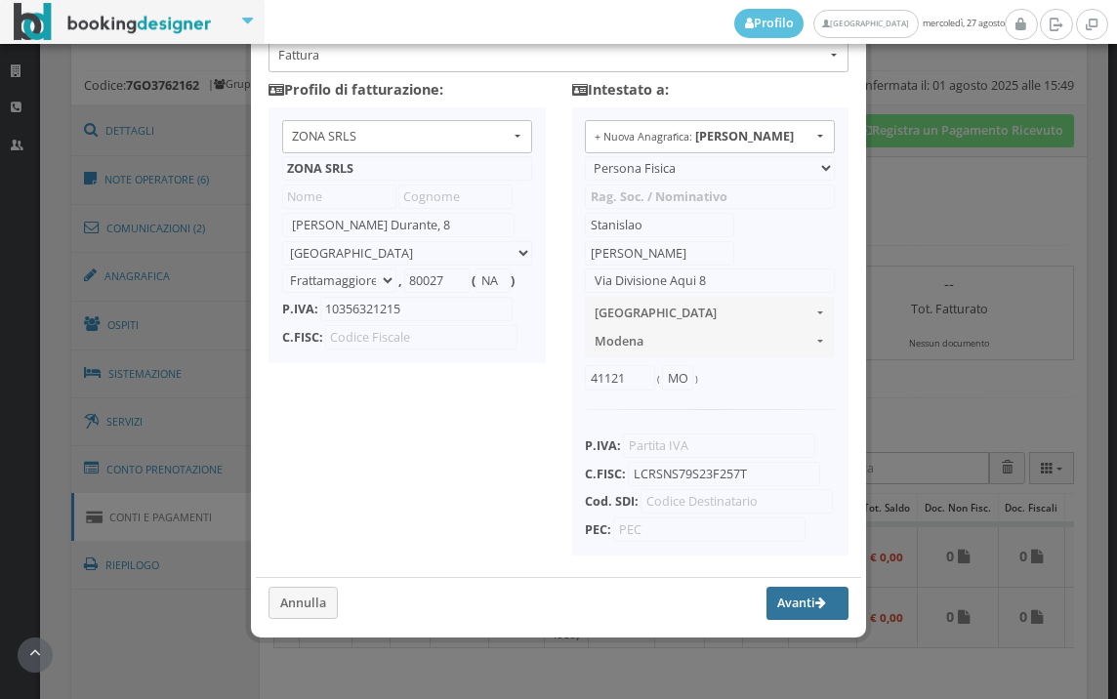
click at [766, 595] on button "Avanti" at bounding box center [807, 603] width 82 height 33
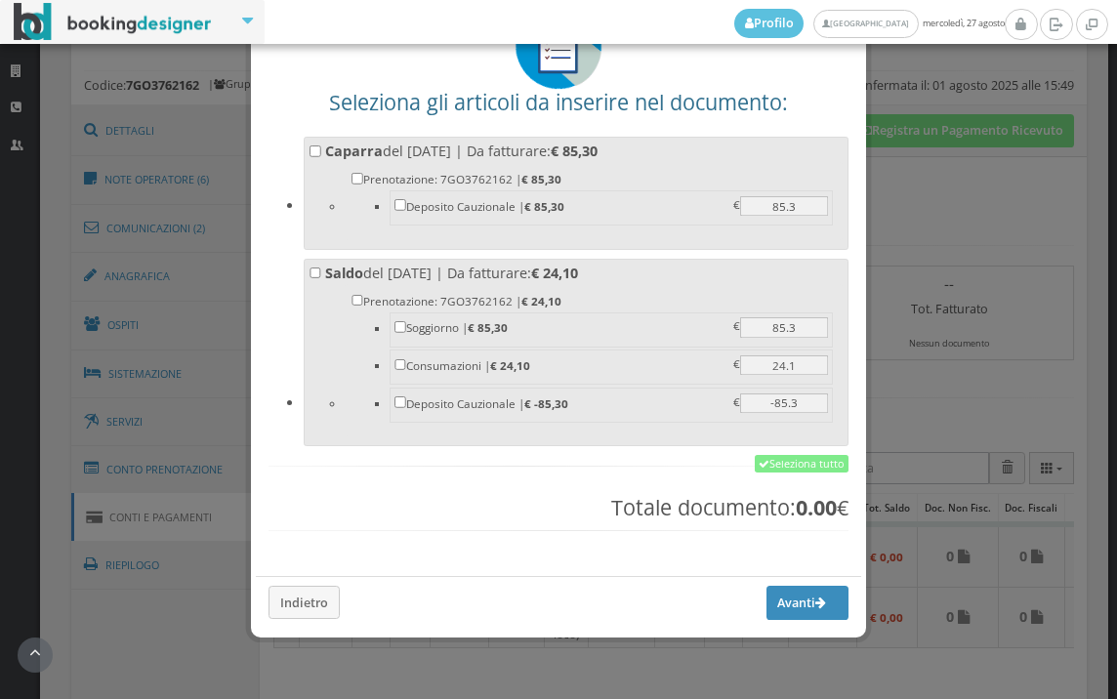
scroll to position [152, 0]
click at [778, 463] on link "Seleziona tutto" at bounding box center [801, 464] width 94 height 18
checkbox input "true"
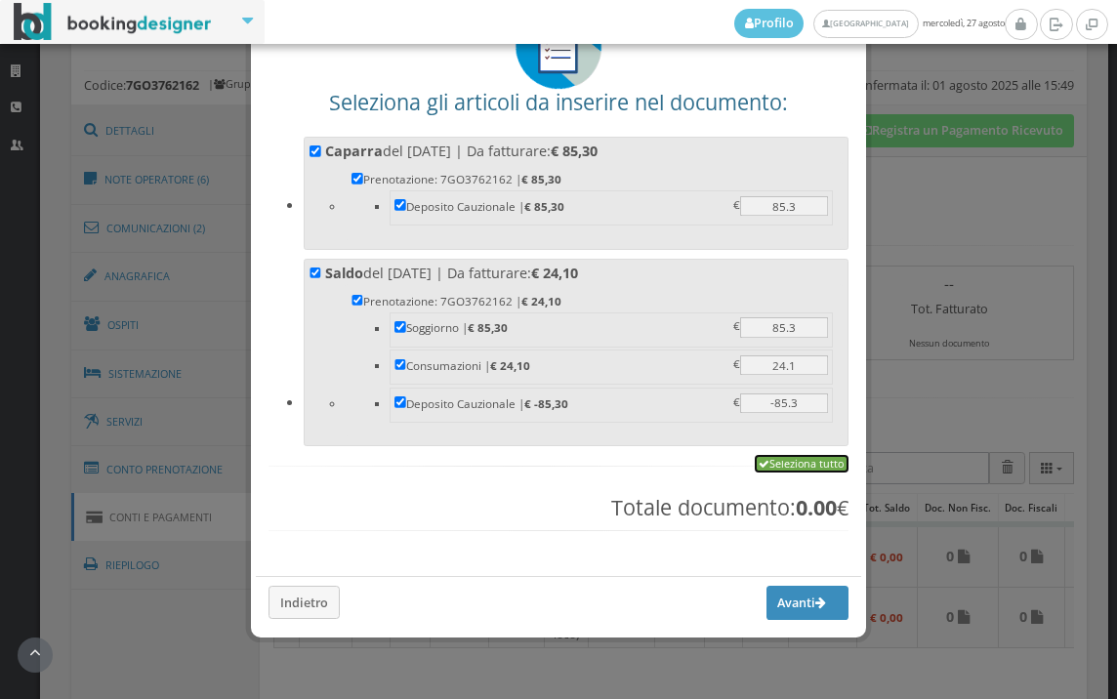
checkbox input "true"
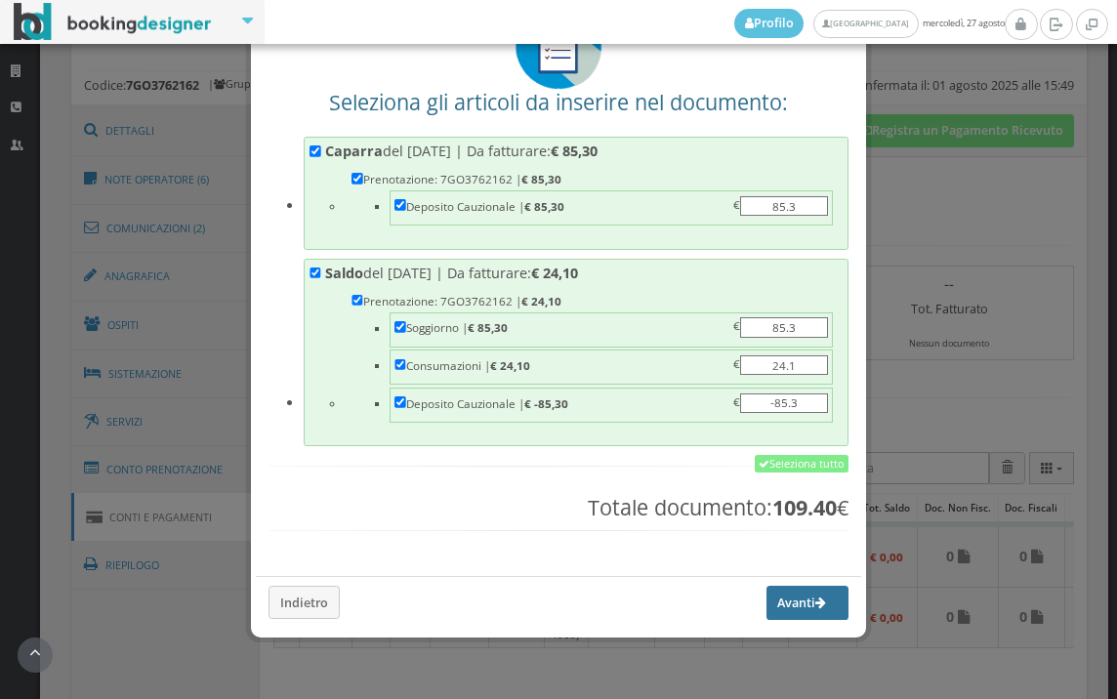
click at [766, 614] on button "Avanti" at bounding box center [807, 602] width 82 height 33
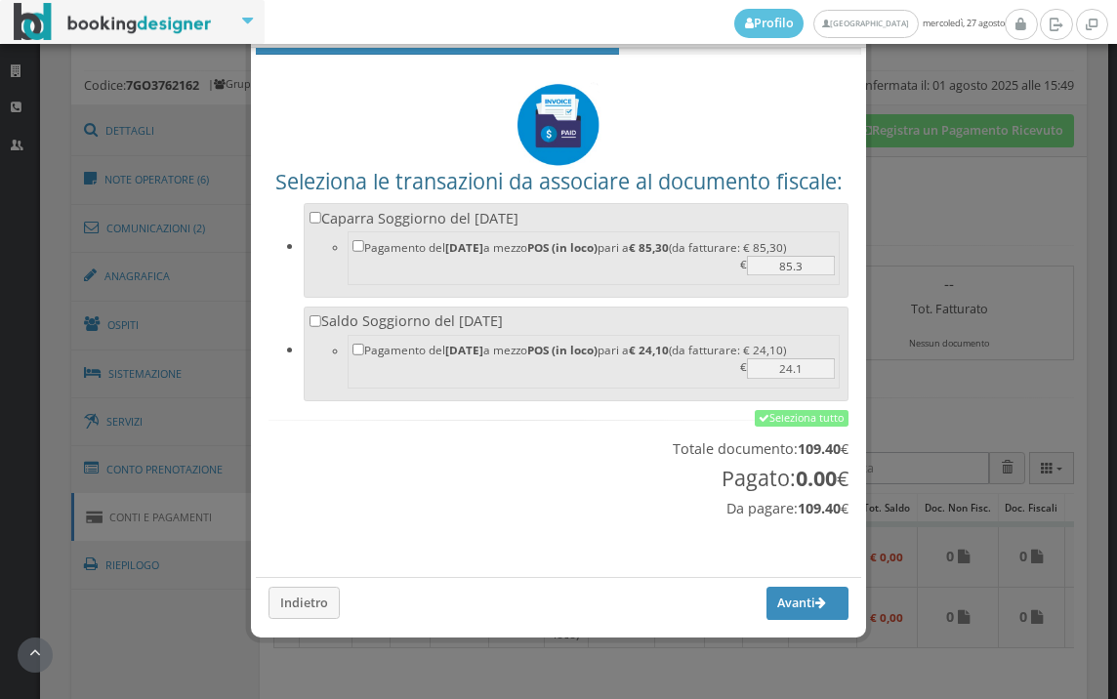
scroll to position [64, 0]
click at [761, 416] on link "Seleziona tutto" at bounding box center [801, 419] width 94 height 18
checkbox input "true"
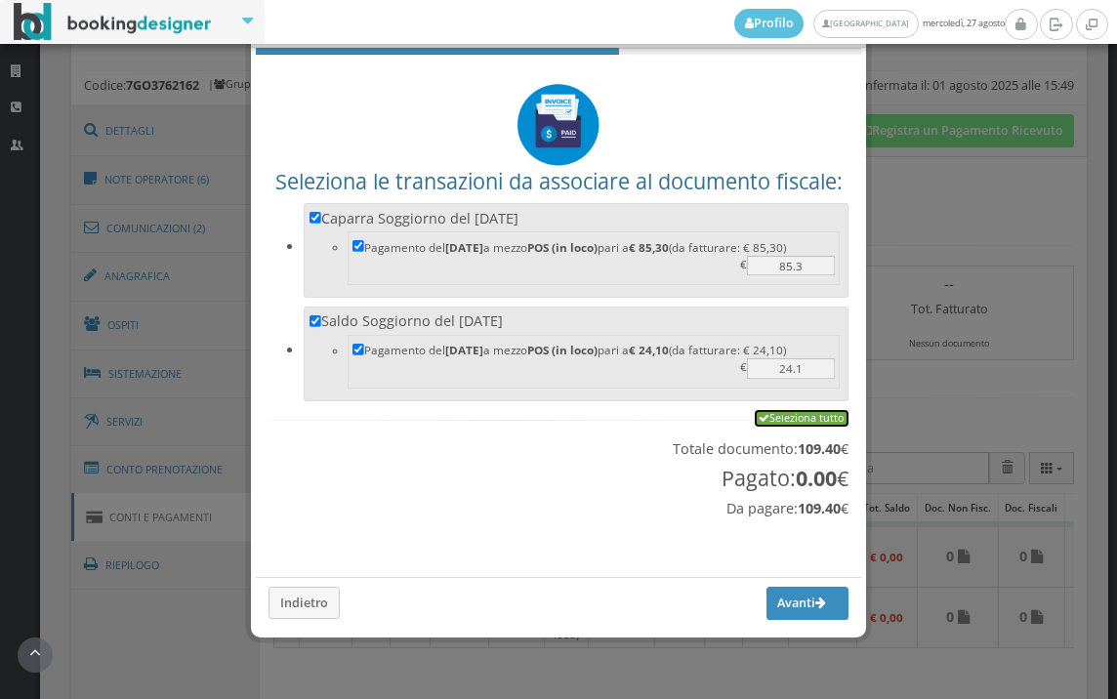
checkbox input "true"
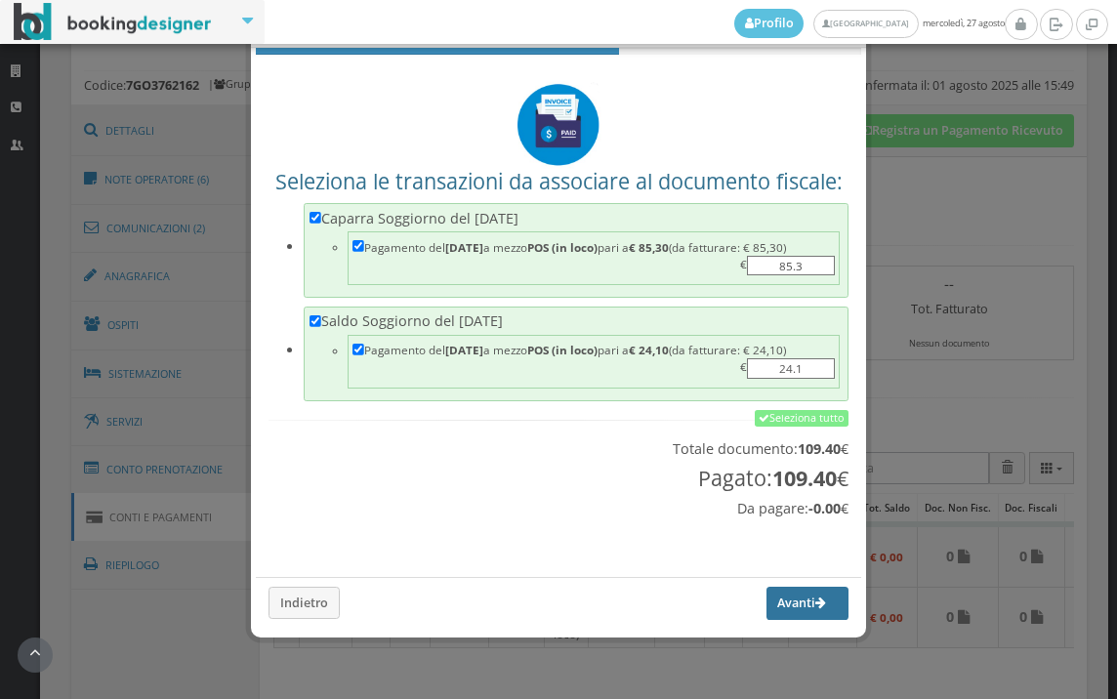
click at [772, 607] on button "Avanti" at bounding box center [807, 603] width 82 height 33
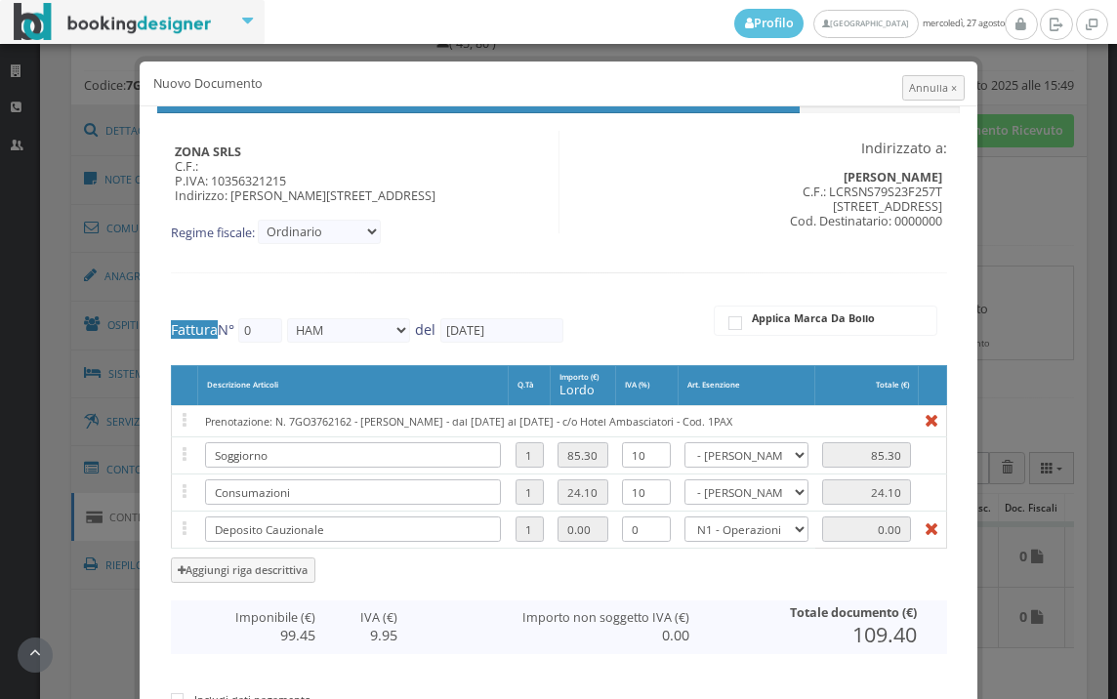
type input "536"
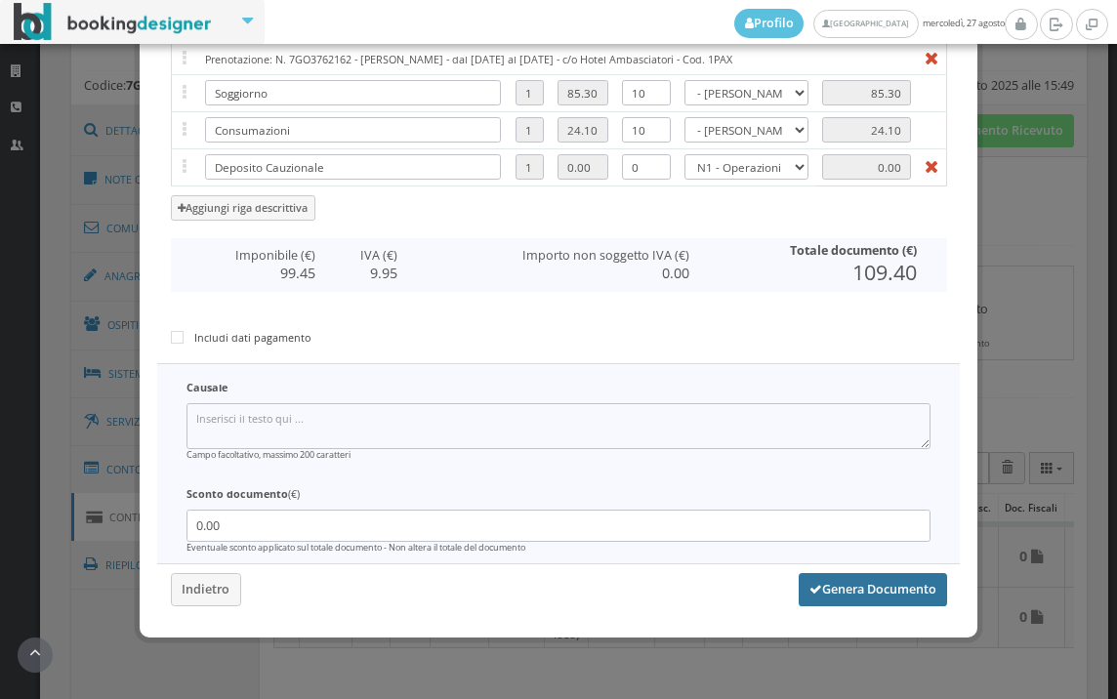
click at [875, 585] on button "Genera Documento" at bounding box center [872, 589] width 148 height 33
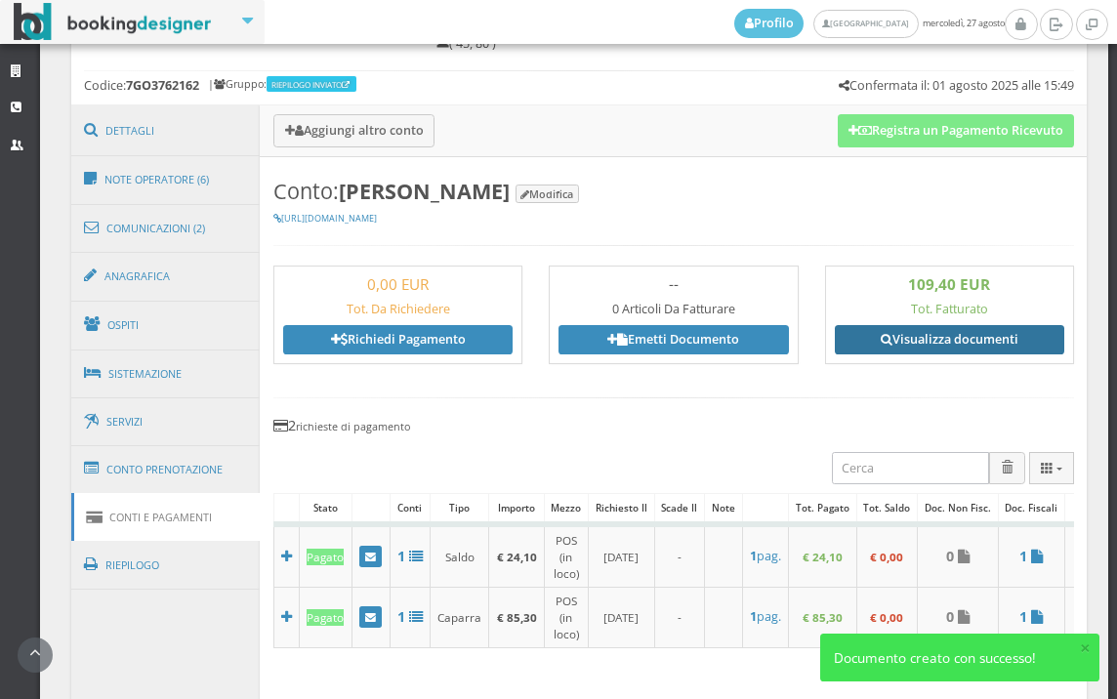
click at [924, 345] on link "Visualizza documenti" at bounding box center [949, 339] width 229 height 29
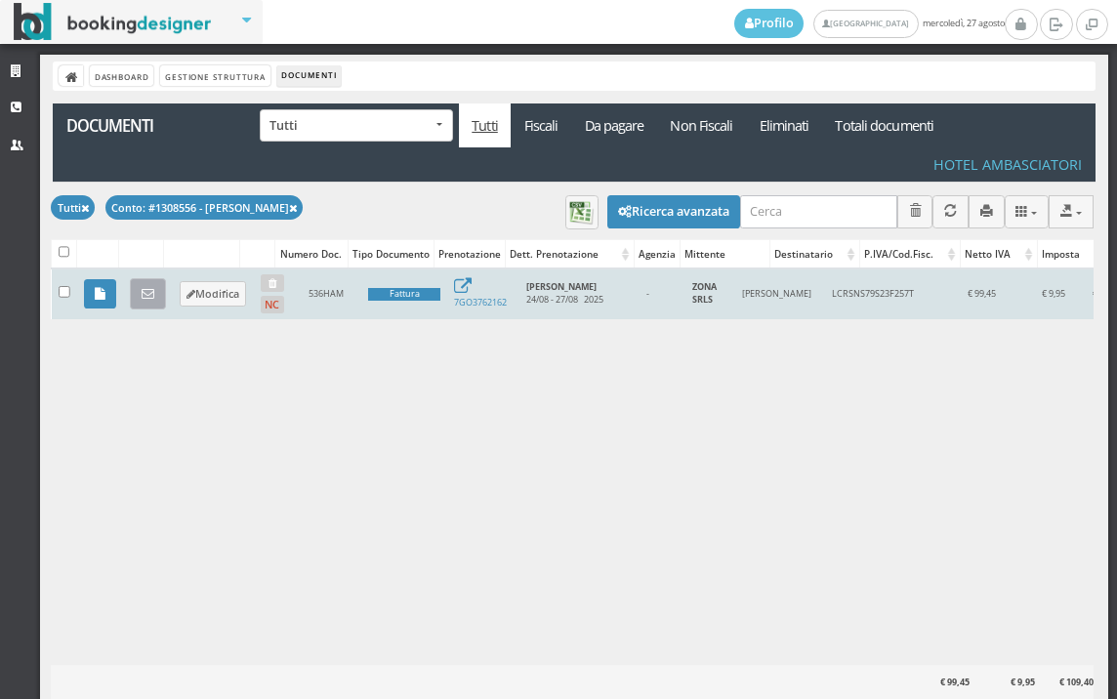
click at [147, 290] on icon at bounding box center [148, 294] width 13 height 13
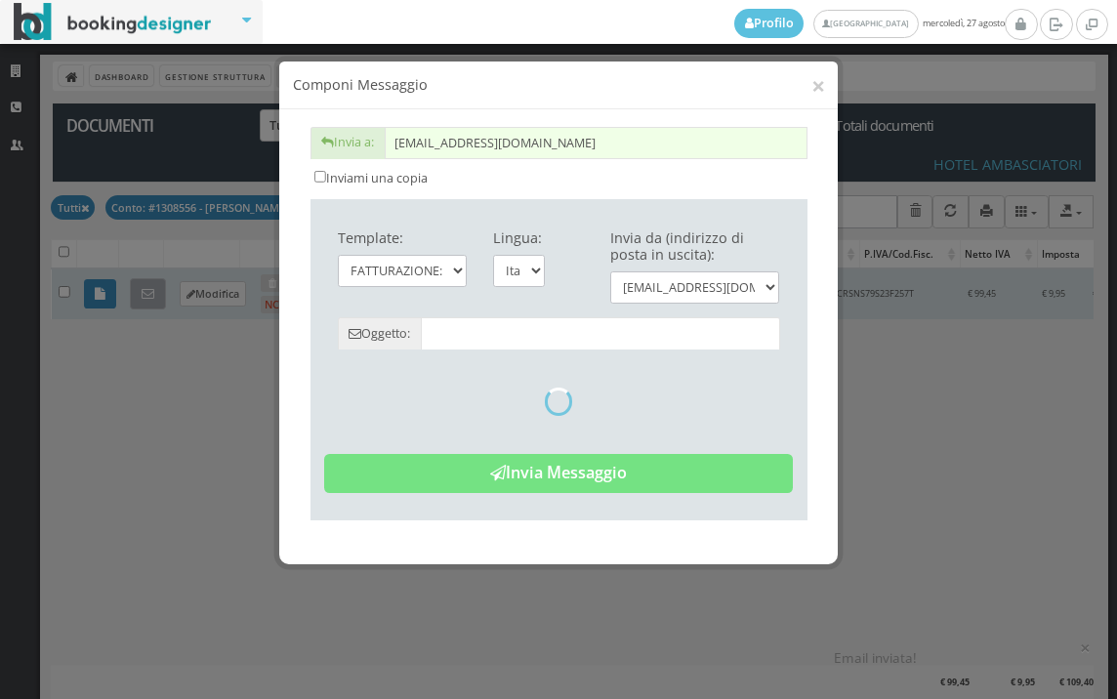
type input "Copia di cortesia: Fattura da ZONA SRLS - n. 536HAM del 27/08/2025"
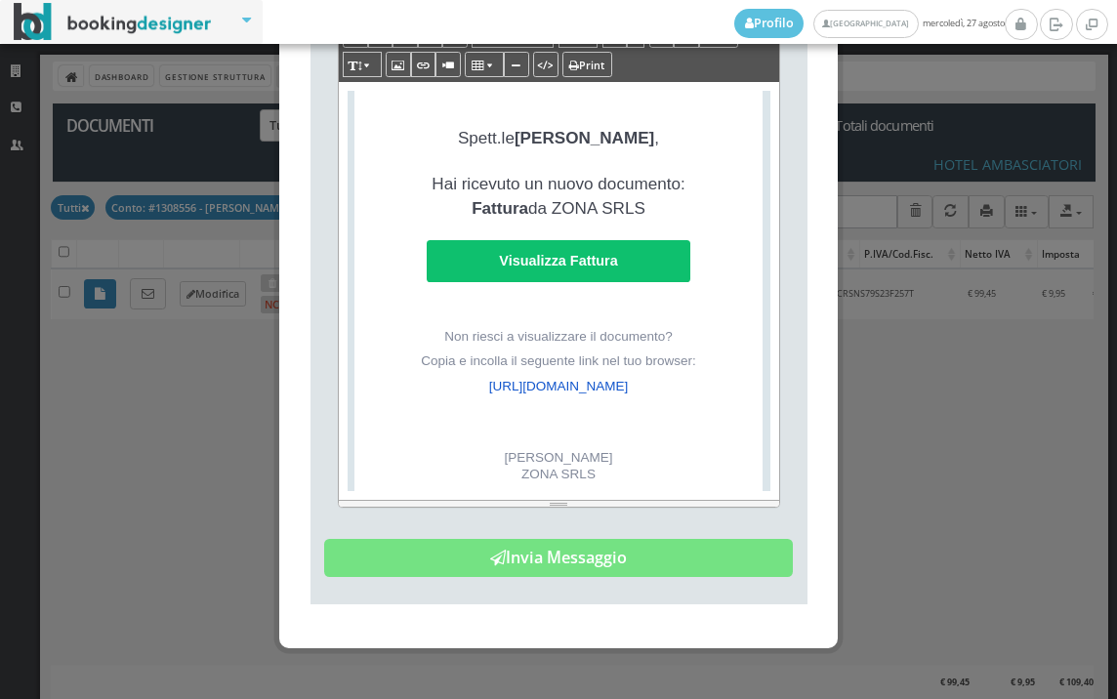
scroll to position [454, 0]
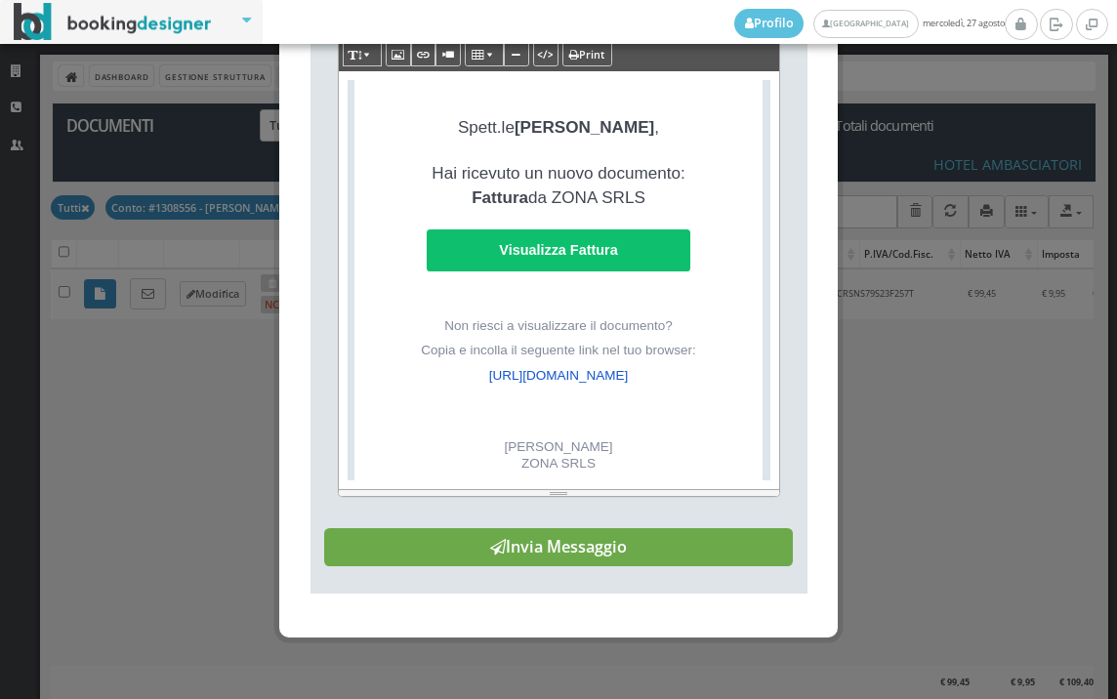
click at [547, 551] on button "Invia Messaggio" at bounding box center [558, 547] width 468 height 39
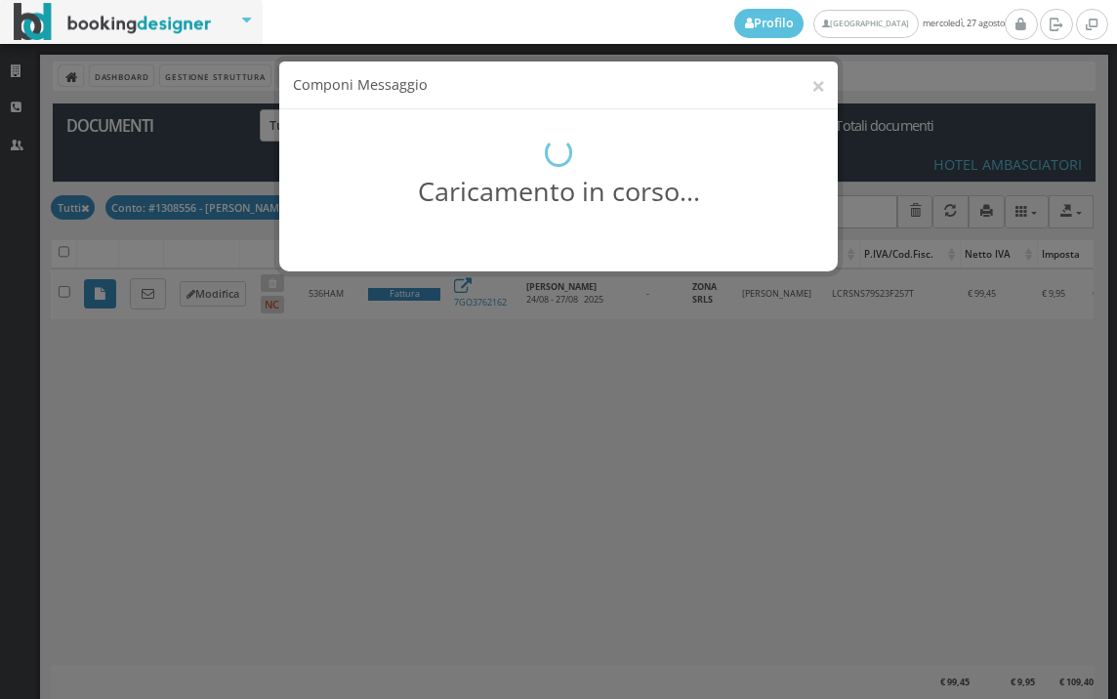
scroll to position [0, 0]
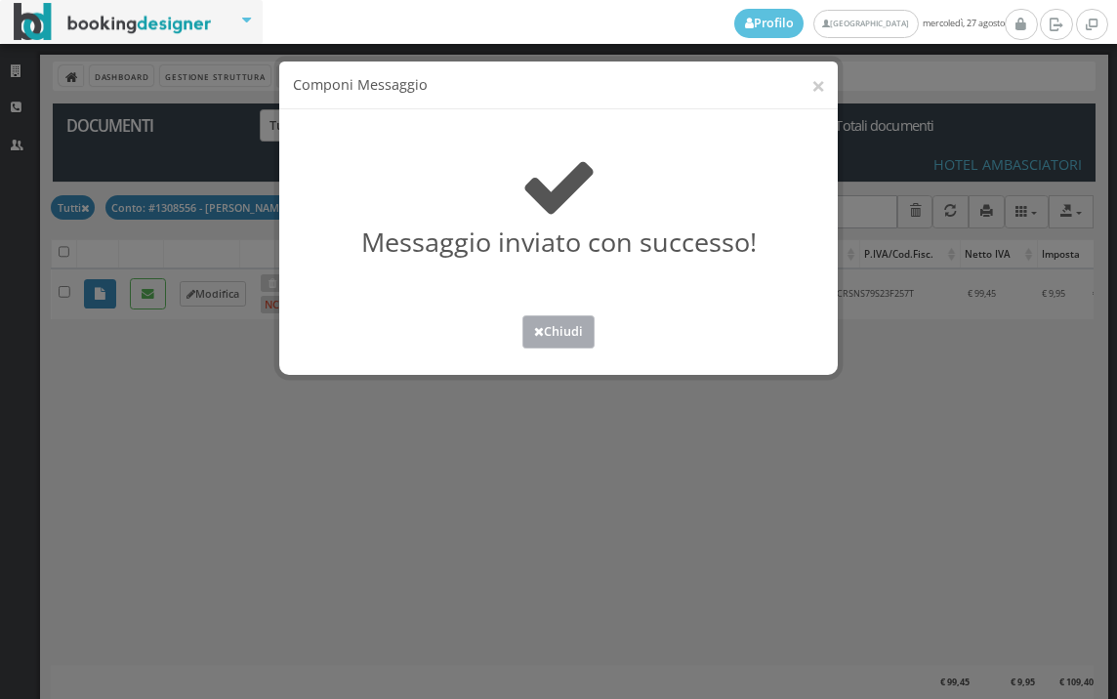
click at [550, 333] on button "Chiudi" at bounding box center [558, 331] width 72 height 32
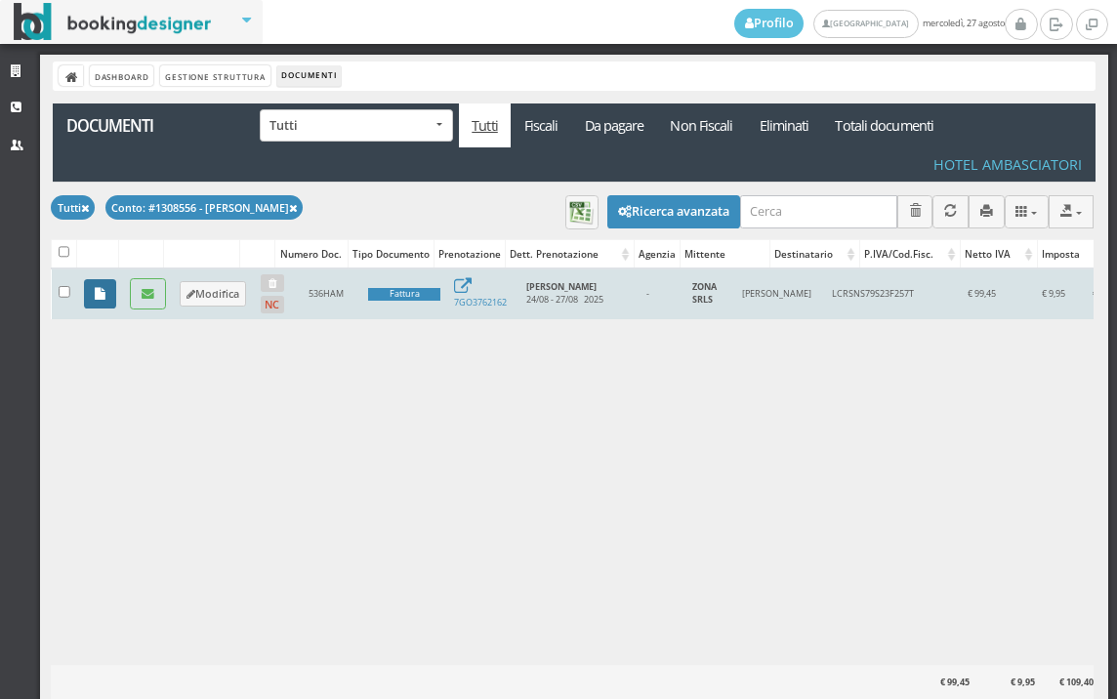
click at [97, 291] on icon at bounding box center [100, 294] width 11 height 13
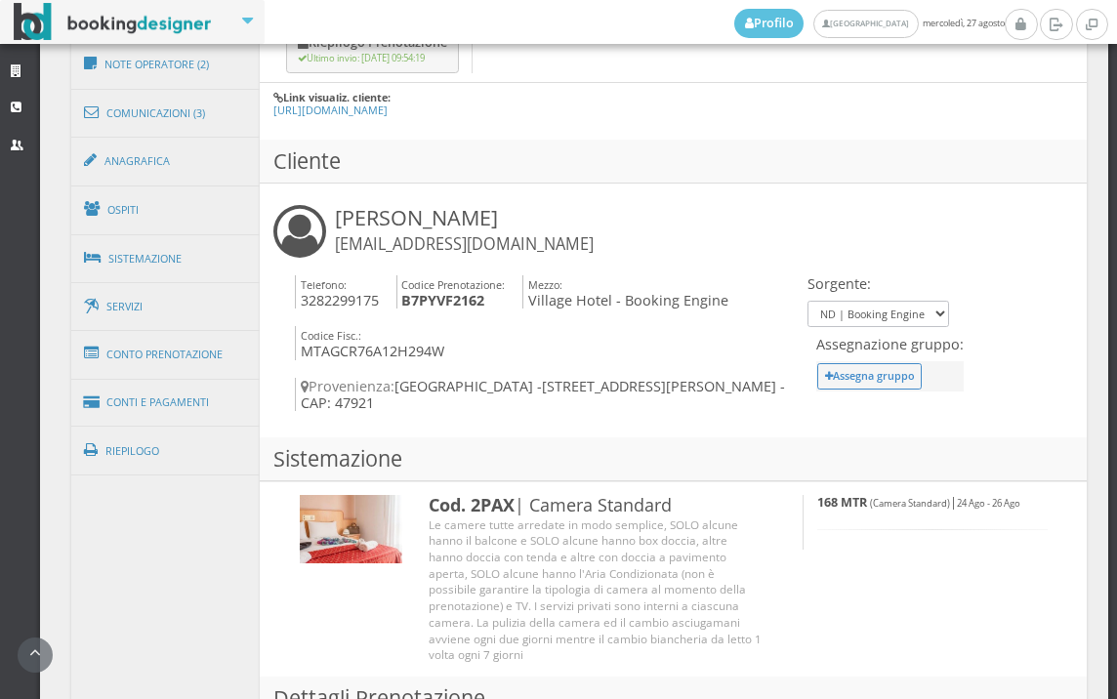
scroll to position [1301, 0]
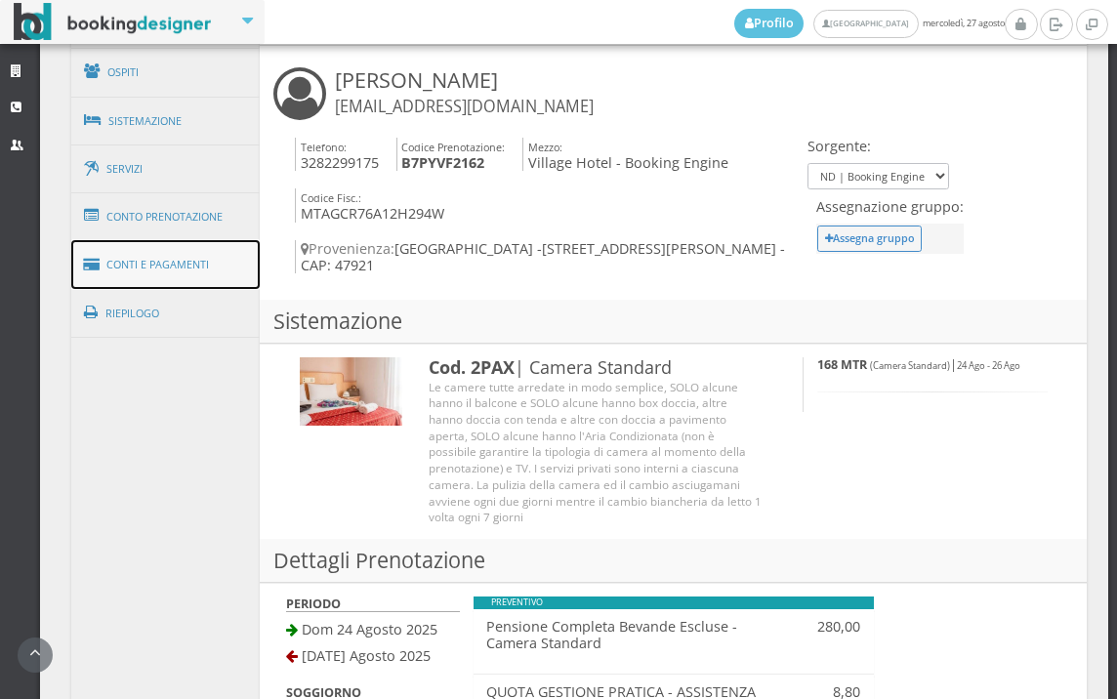
click at [197, 265] on link "Conti e Pagamenti" at bounding box center [165, 265] width 189 height 50
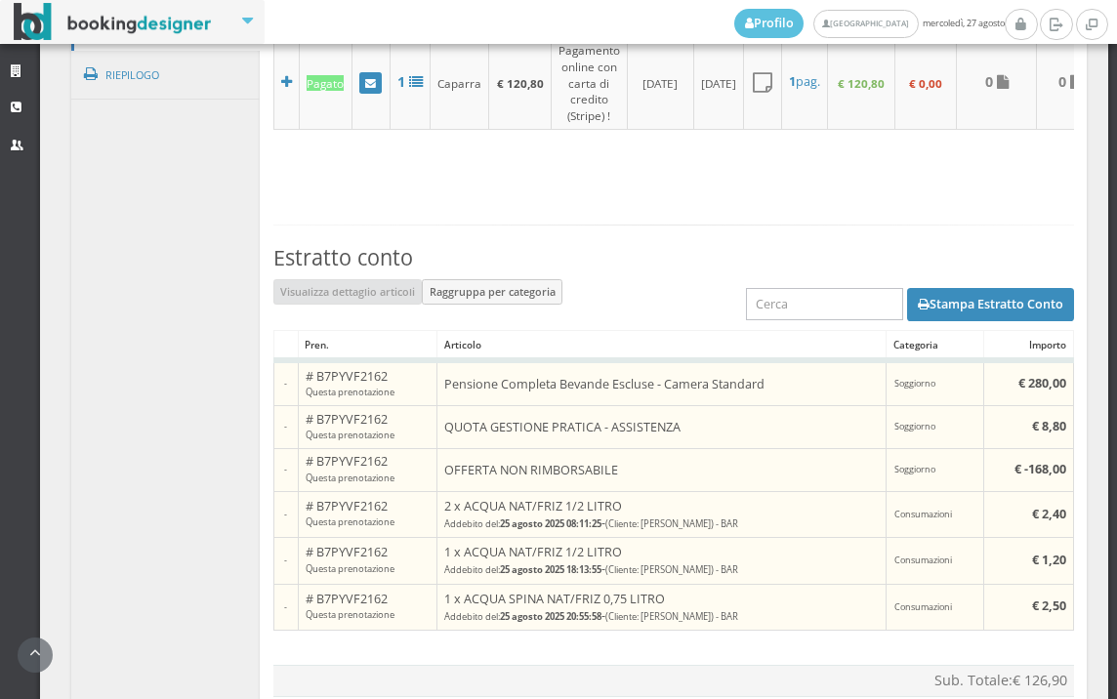
scroll to position [1771, 0]
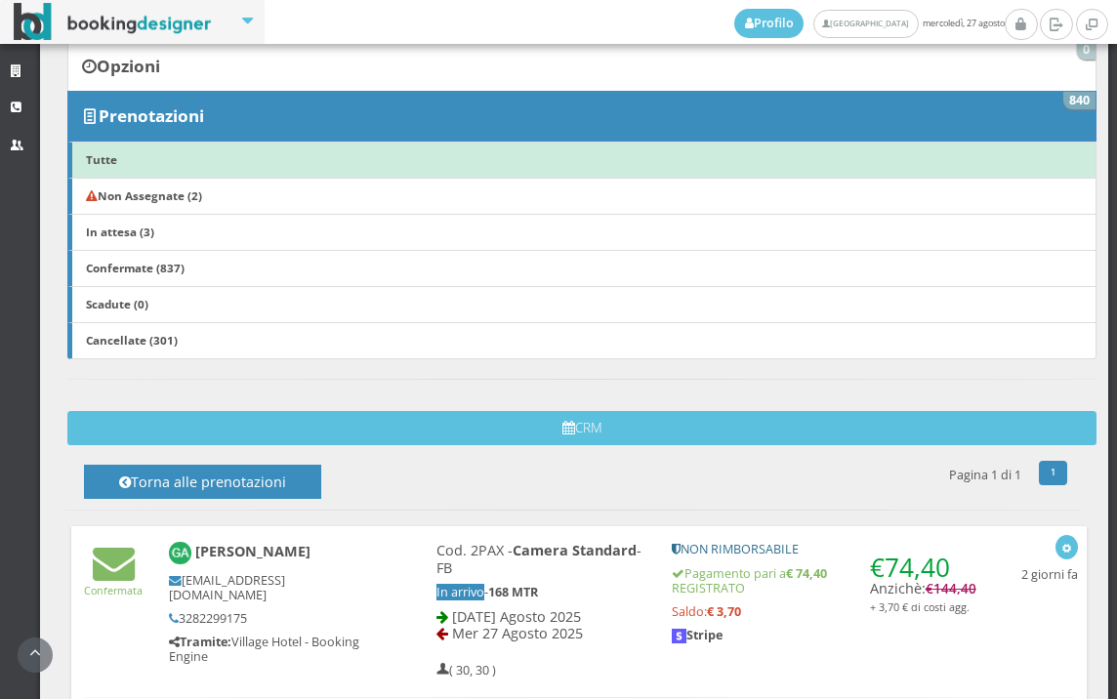
scroll to position [867, 0]
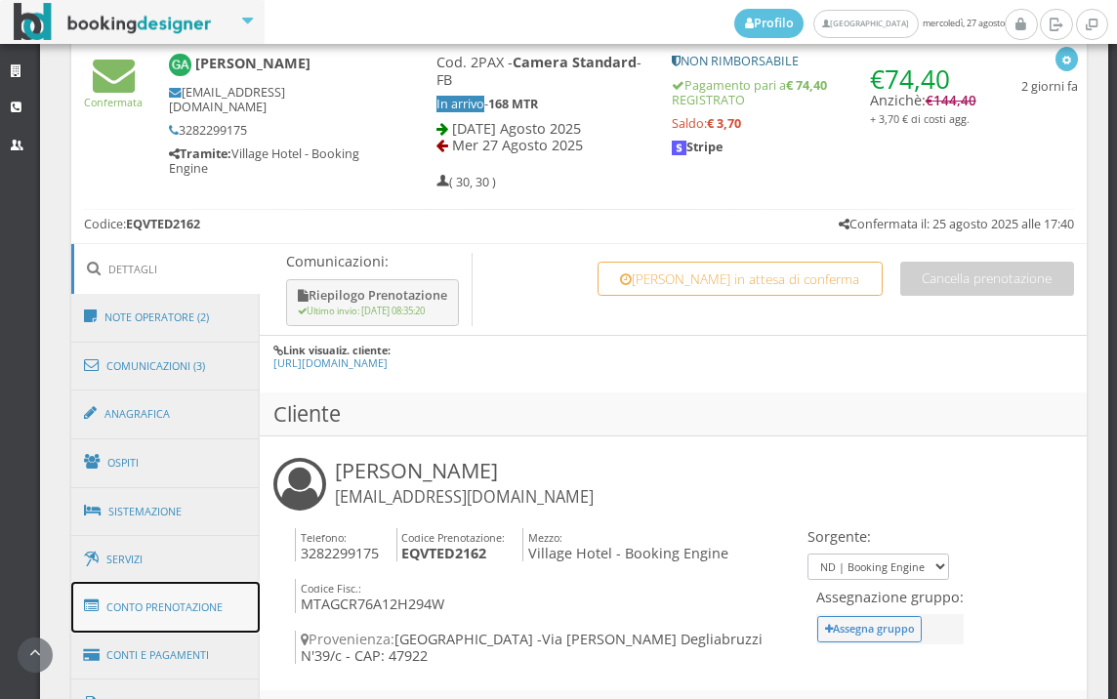
click at [173, 603] on link "Conto Prenotazione" at bounding box center [165, 607] width 189 height 51
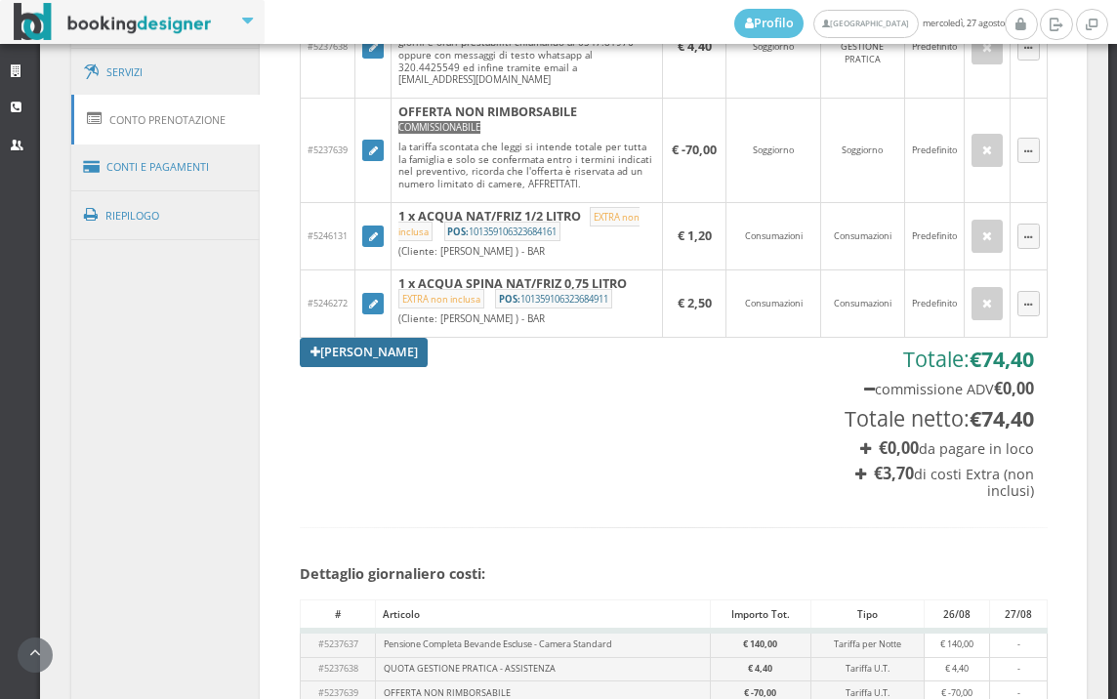
scroll to position [1193, 0]
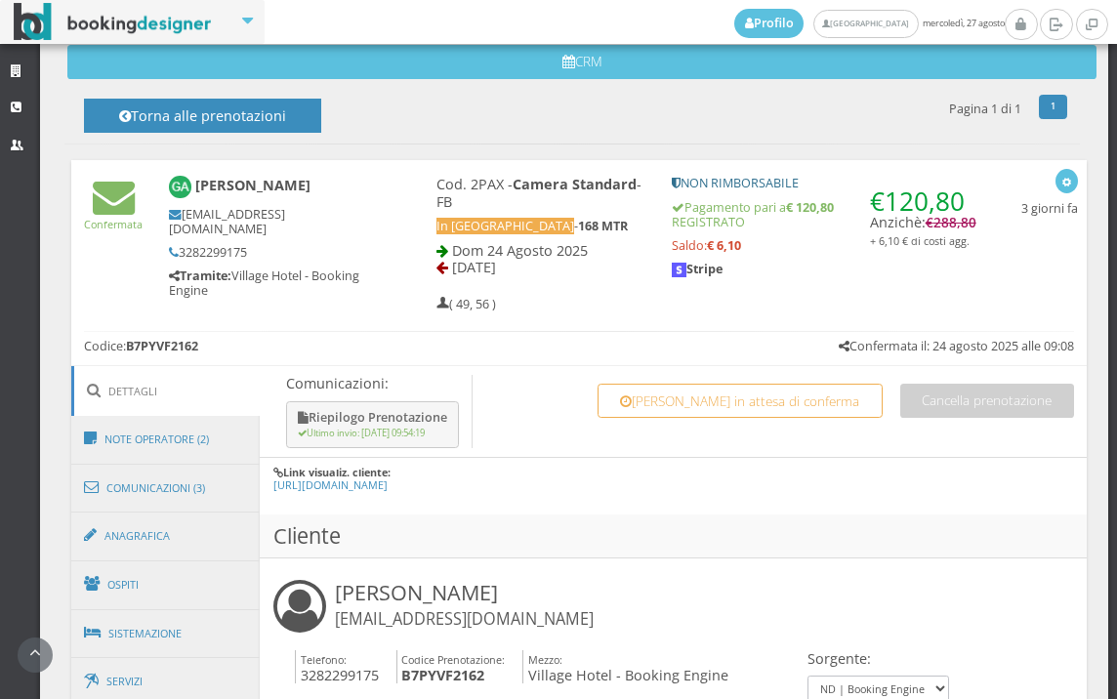
scroll to position [867, 0]
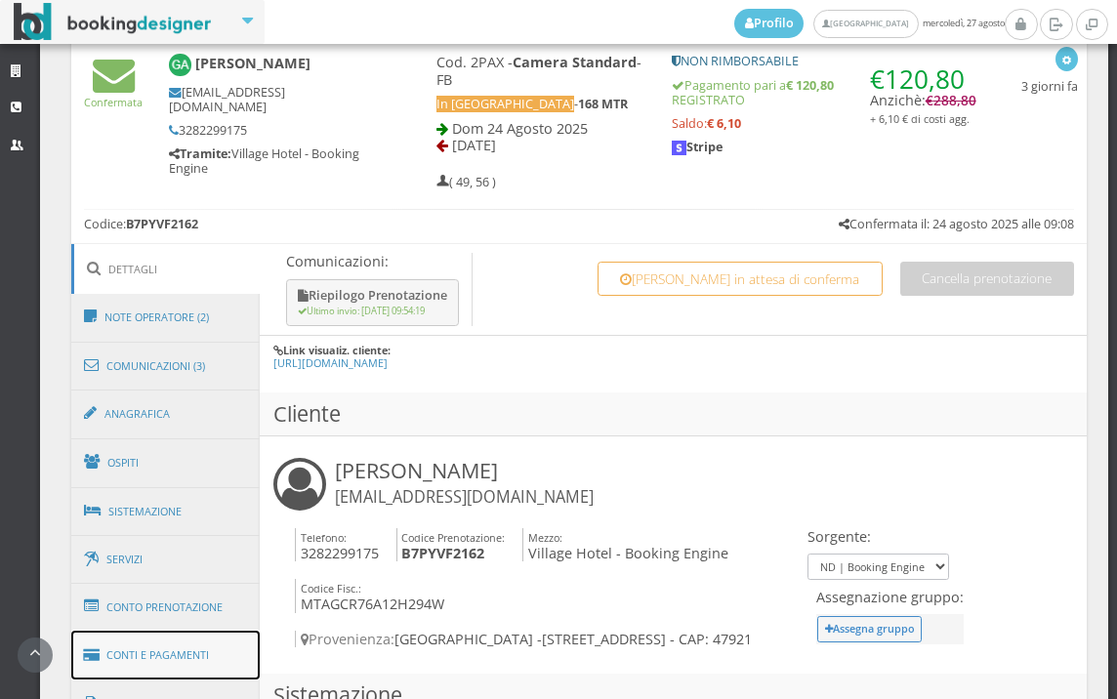
click at [180, 642] on link "Conti e Pagamenti" at bounding box center [165, 656] width 189 height 50
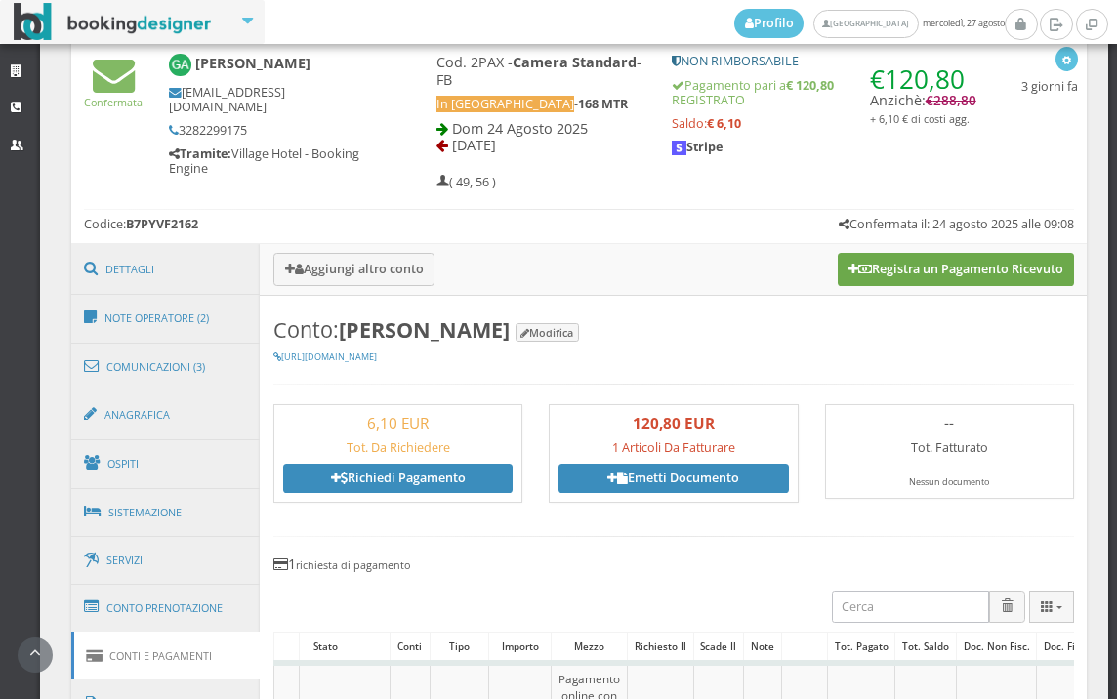
click at [913, 280] on button "Registra un Pagamento Ricevuto" at bounding box center [955, 269] width 236 height 33
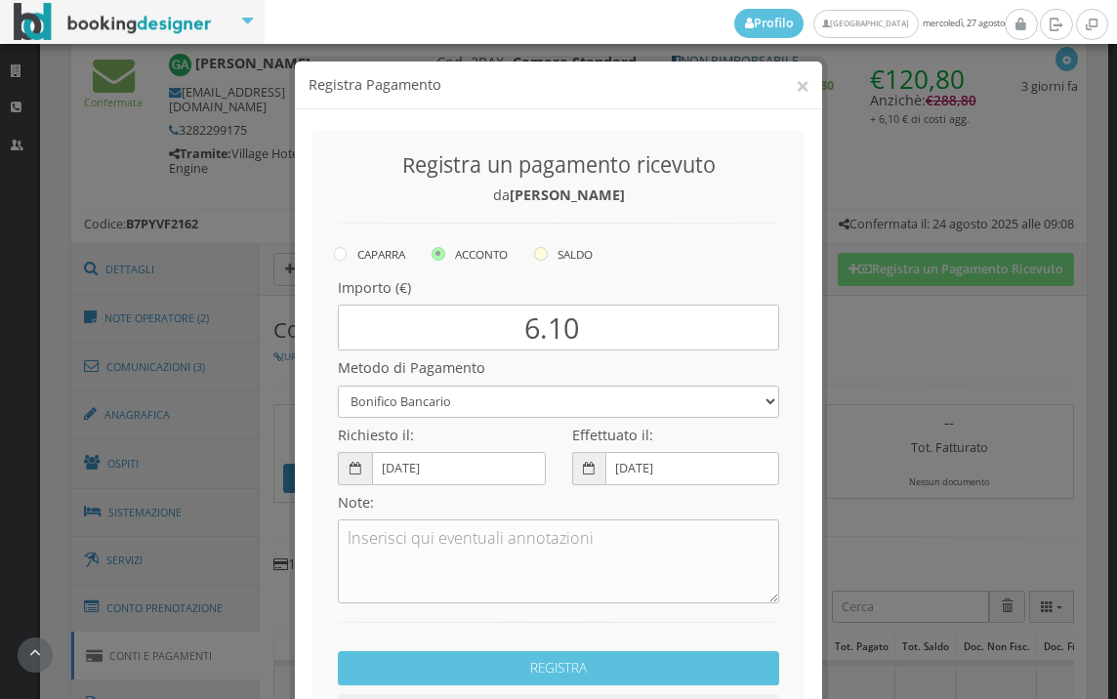
click at [536, 253] on icon at bounding box center [541, 254] width 14 height 14
radio input "true"
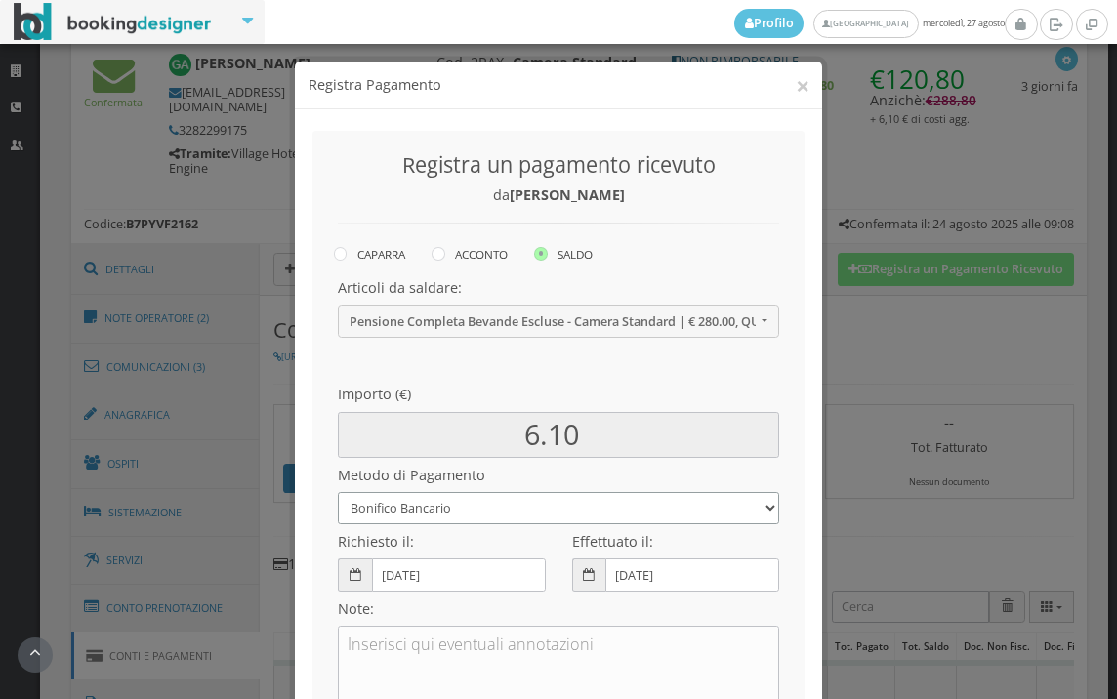
click at [519, 516] on select "Bonifico Bancario BONIFICO SUM UP Contanti Assegno Bancario Assegno Circolare V…" at bounding box center [558, 508] width 441 height 32
select select
click at [338, 492] on select "Bonifico Bancario BONIFICO SUM UP Contanti Assegno Bancario Assegno Circolare V…" at bounding box center [558, 508] width 441 height 32
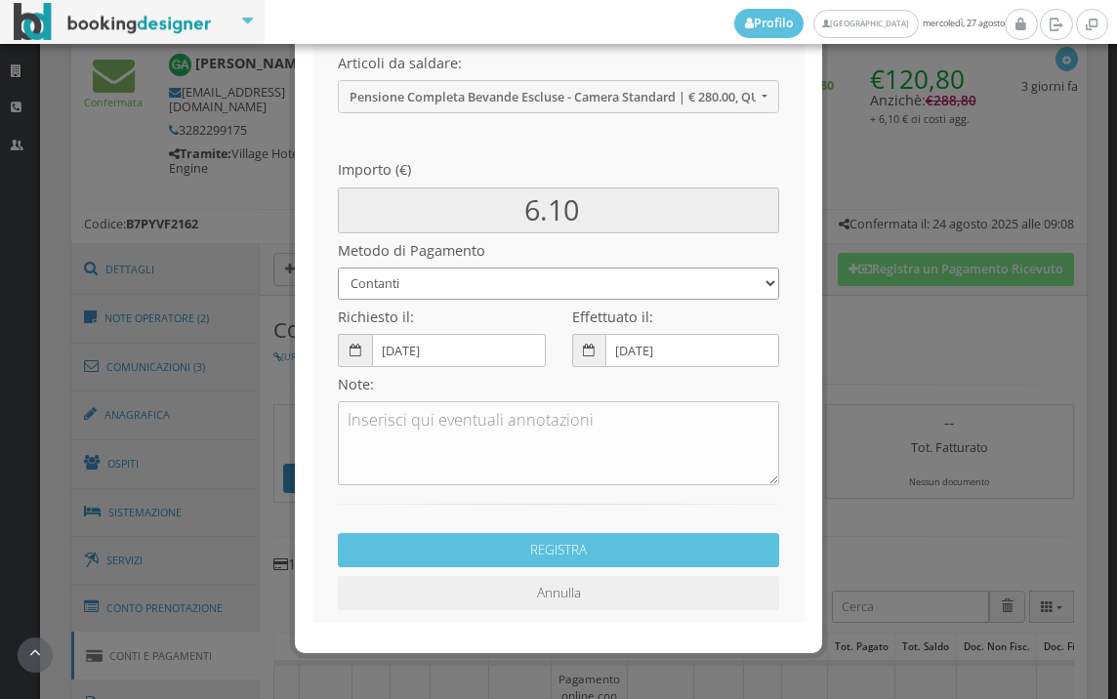
scroll to position [266, 0]
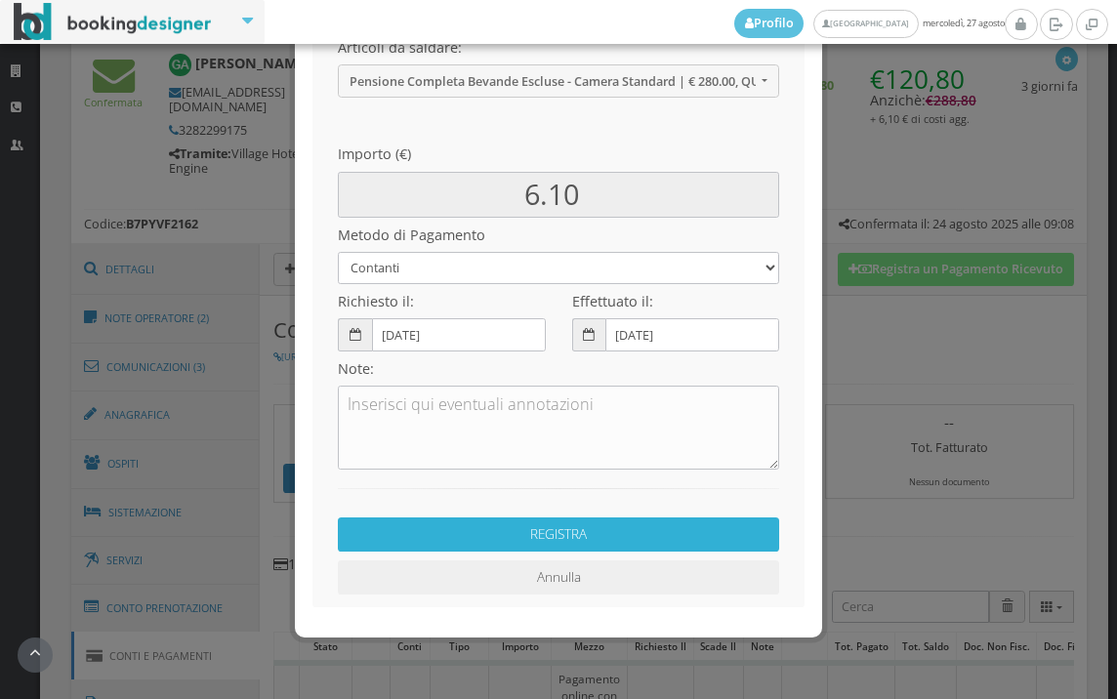
click at [504, 537] on button "REGISTRA" at bounding box center [558, 534] width 441 height 34
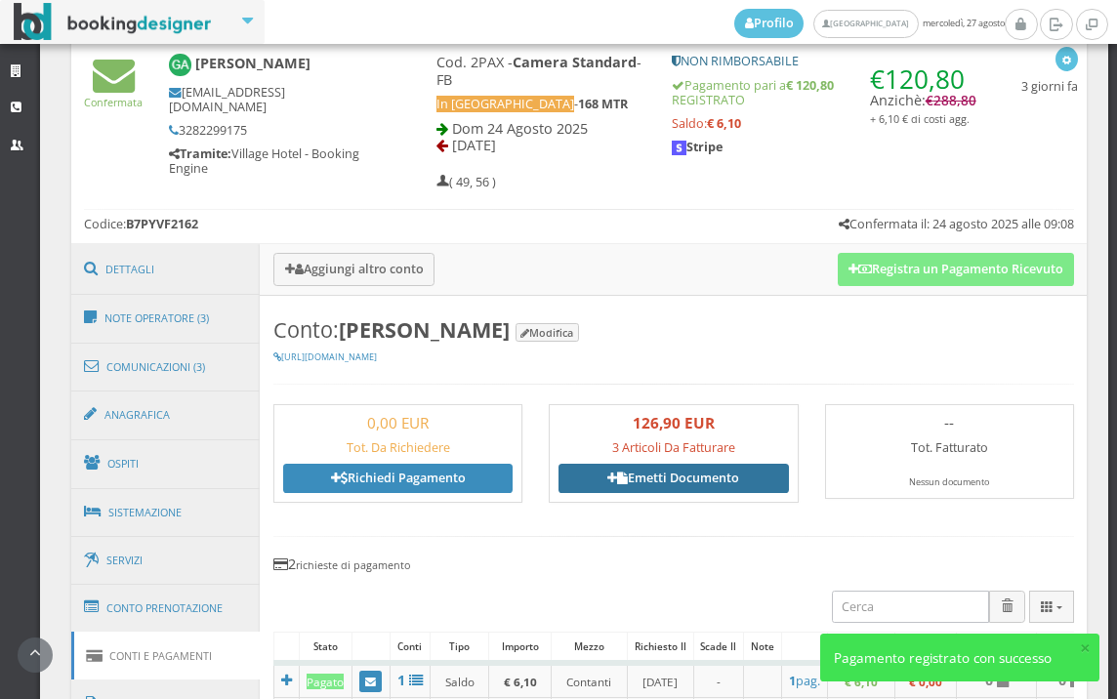
click at [668, 480] on link "Emetti Documento" at bounding box center [672, 478] width 229 height 29
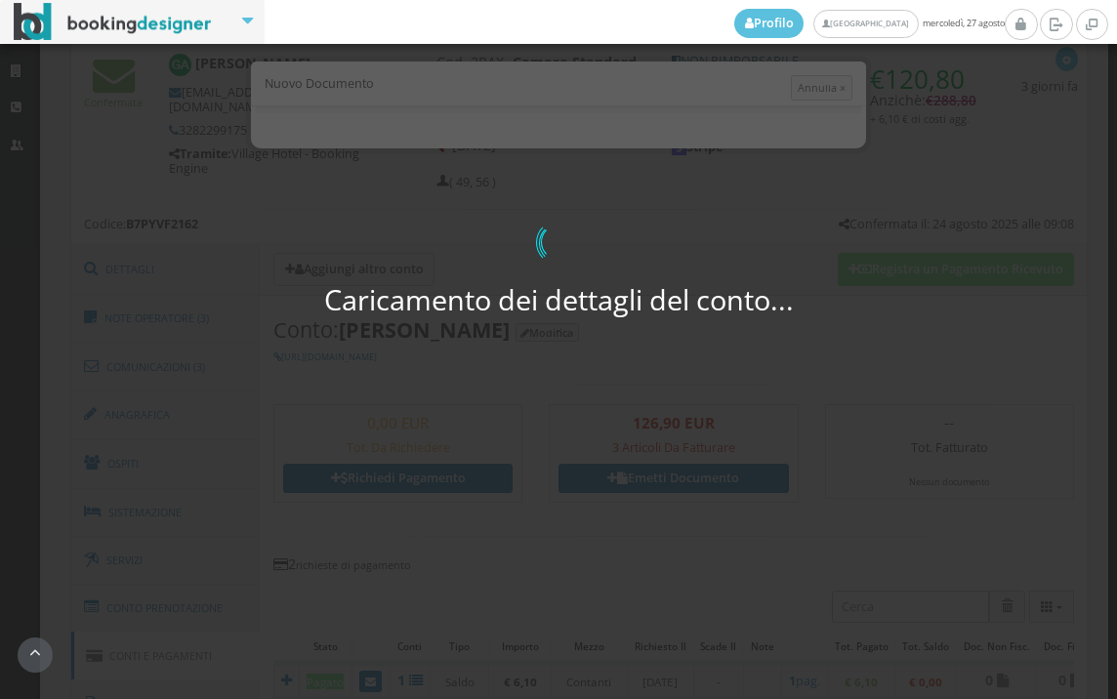
select select "PF"
select select "[GEOGRAPHIC_DATA]"
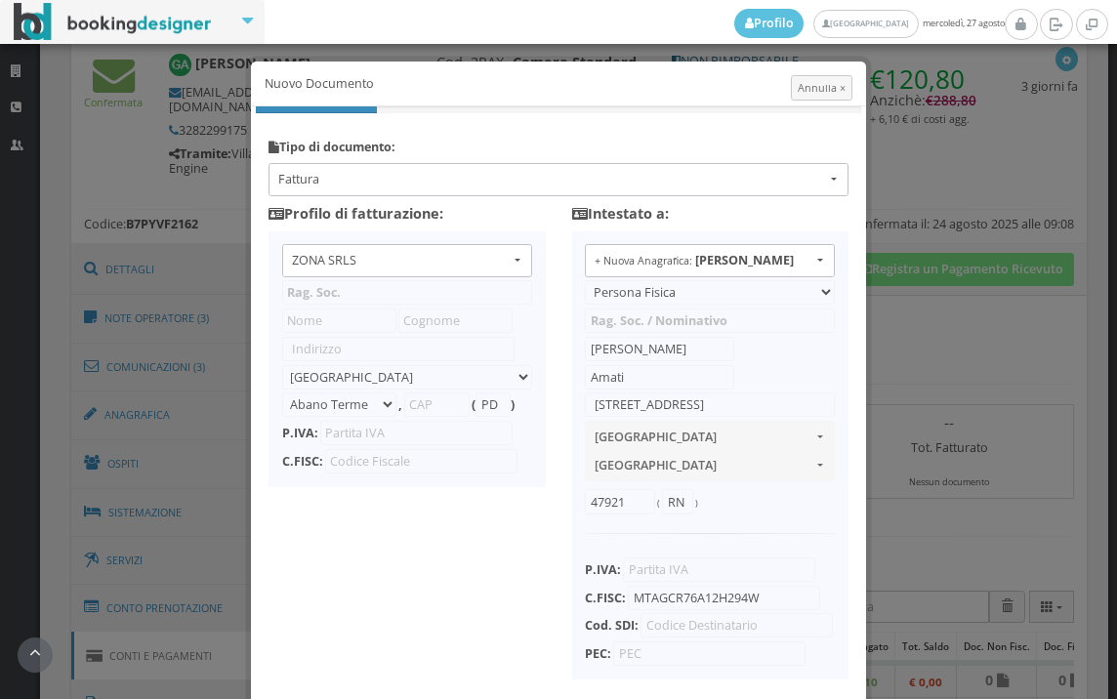
type input "ZONA SRLS"
type input "[PERSON_NAME] Durante, 8"
select select "Frattamaggiore"
type input "80027"
type input "NA"
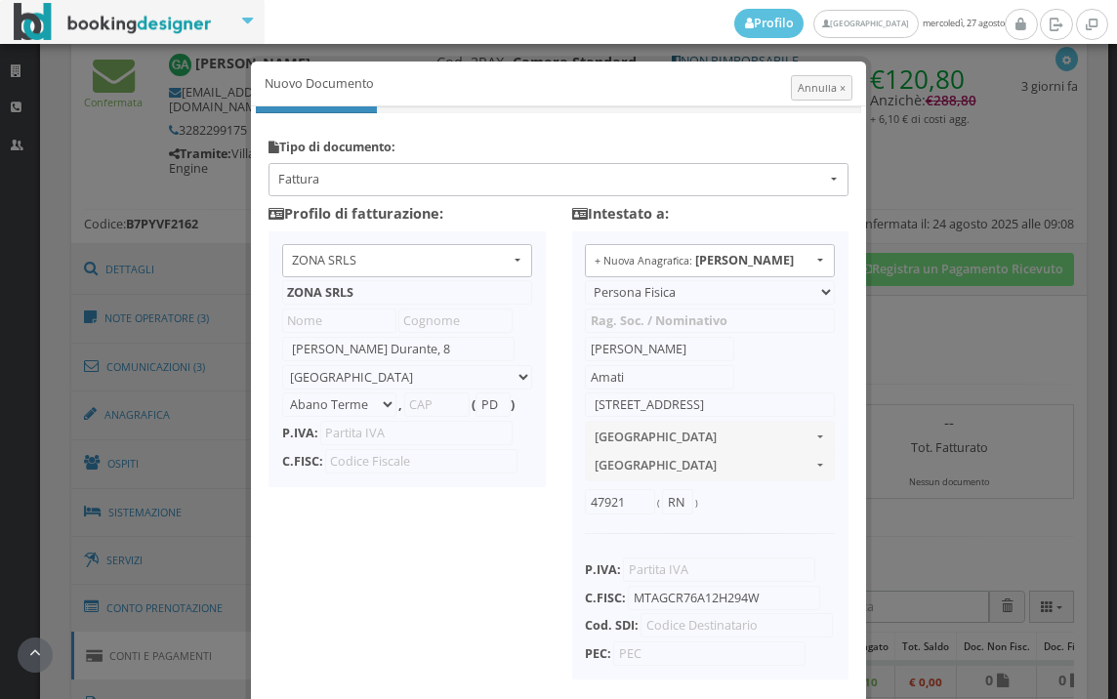
type input "10356321215"
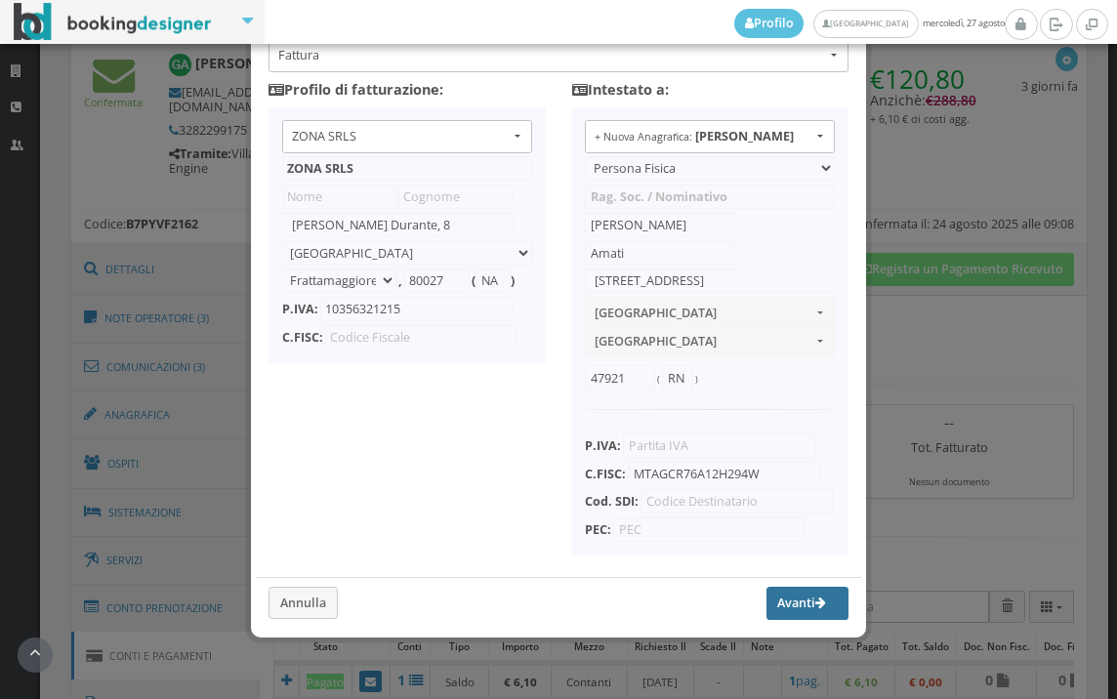
click at [791, 598] on button "Avanti" at bounding box center [807, 603] width 82 height 33
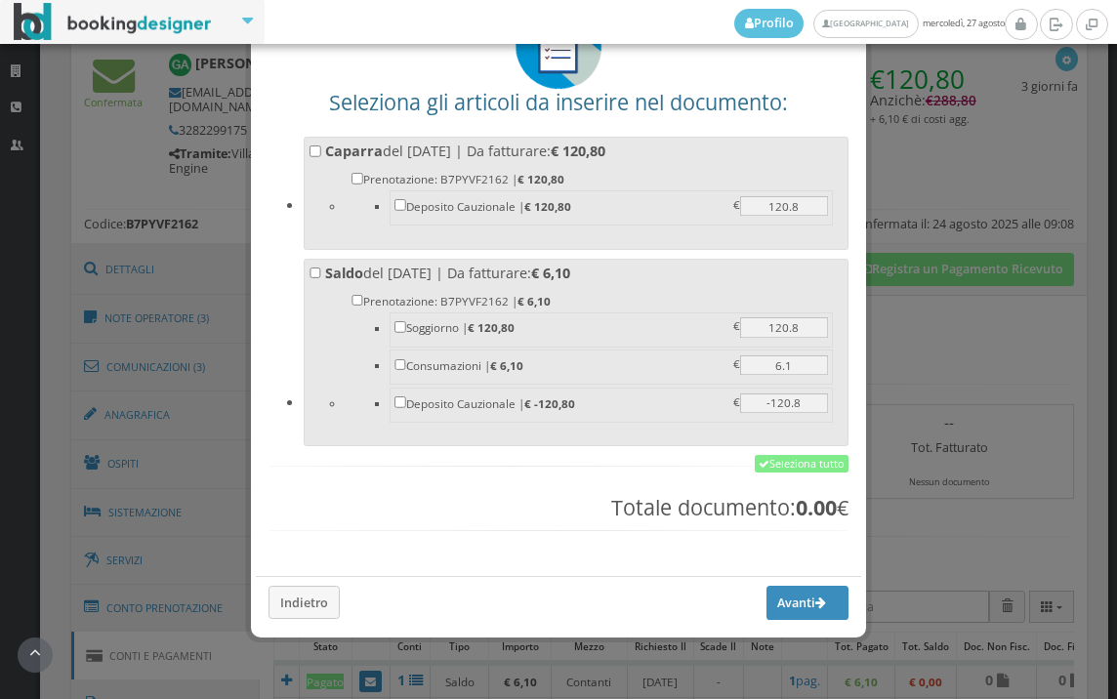
scroll to position [152, 0]
click at [804, 467] on link "Seleziona tutto" at bounding box center [801, 464] width 94 height 18
checkbox input "true"
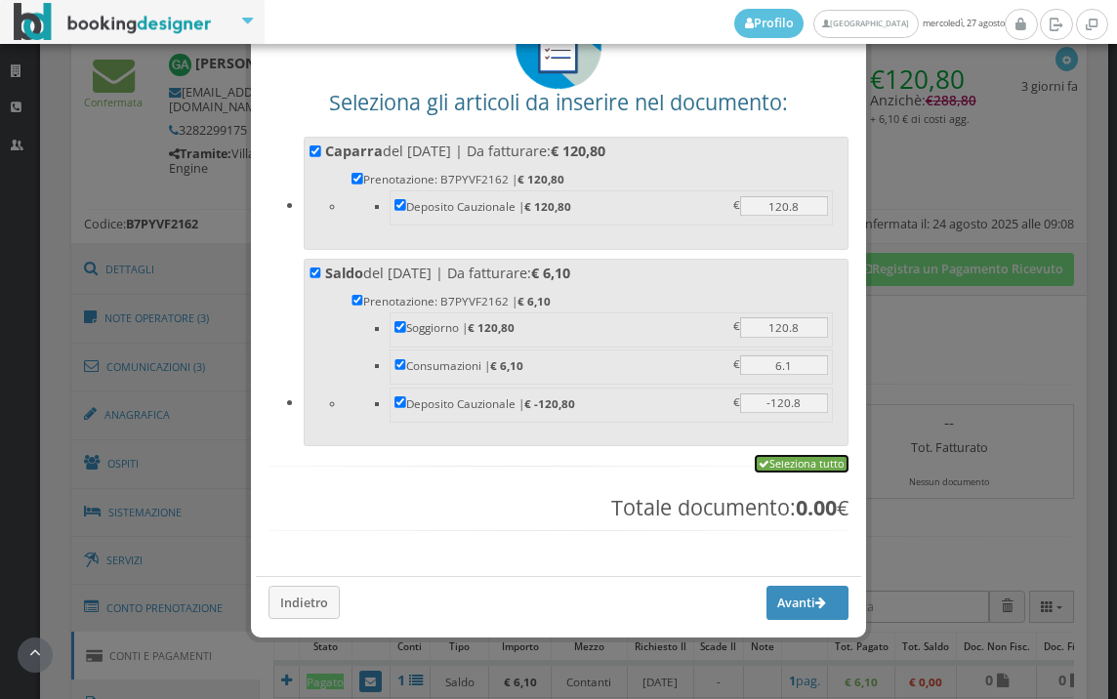
checkbox input "true"
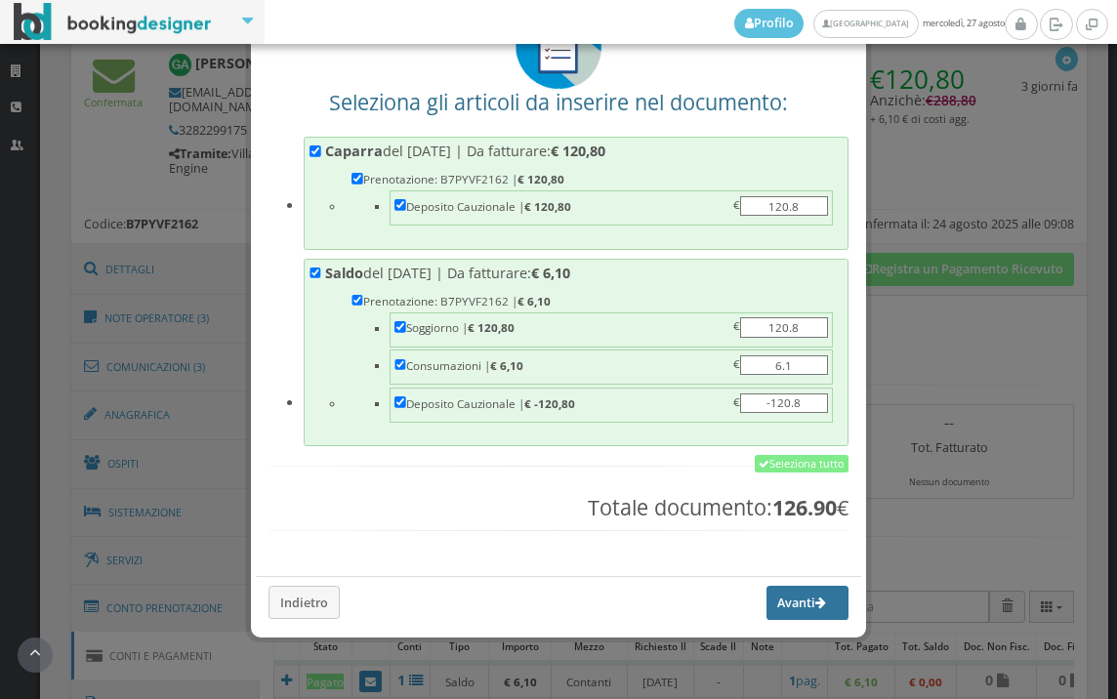
click at [775, 600] on button "Avanti" at bounding box center [807, 602] width 82 height 33
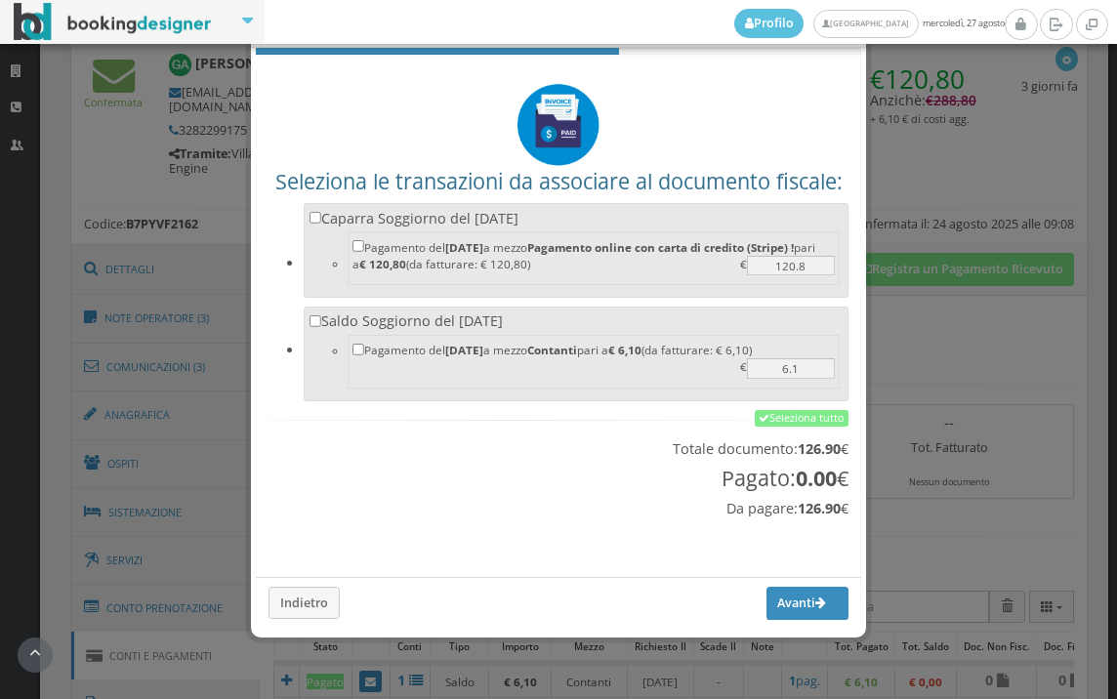
scroll to position [64, 0]
click at [790, 423] on link "Seleziona tutto" at bounding box center [801, 419] width 94 height 18
checkbox input "true"
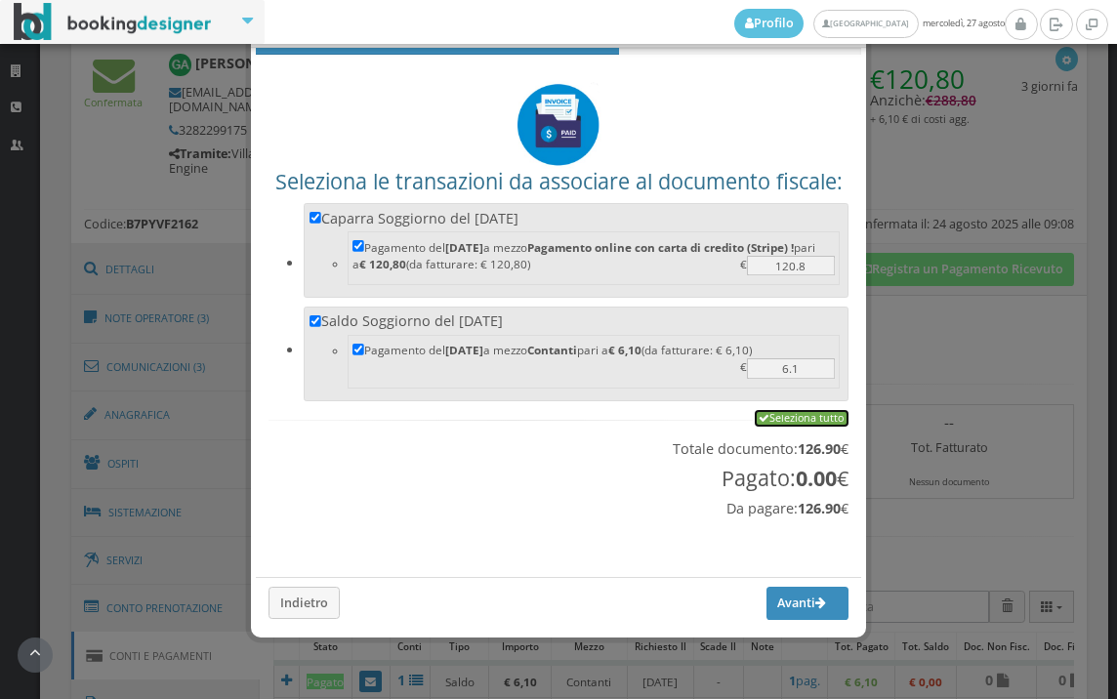
checkbox input "true"
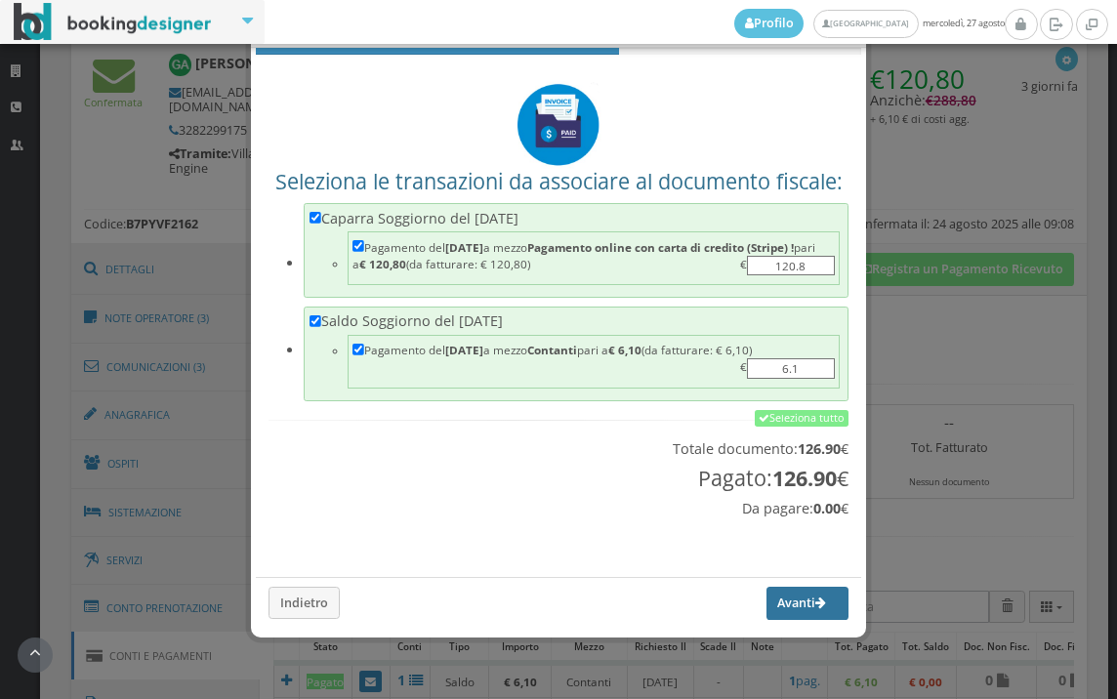
click at [779, 608] on button "Avanti" at bounding box center [807, 603] width 82 height 33
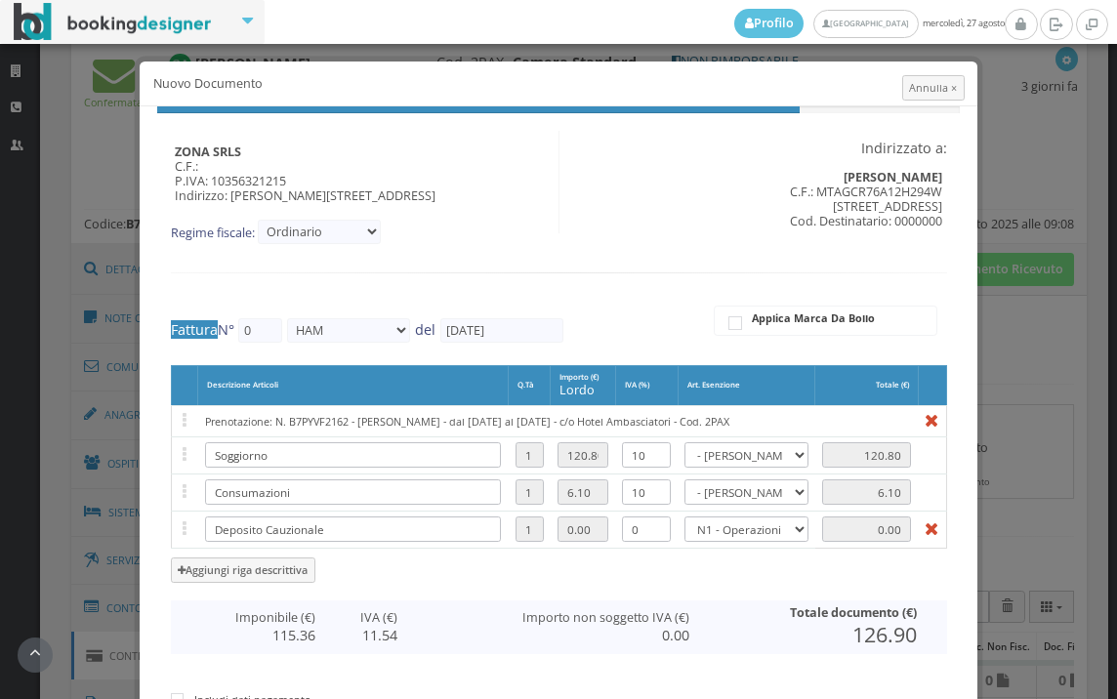
type input "537"
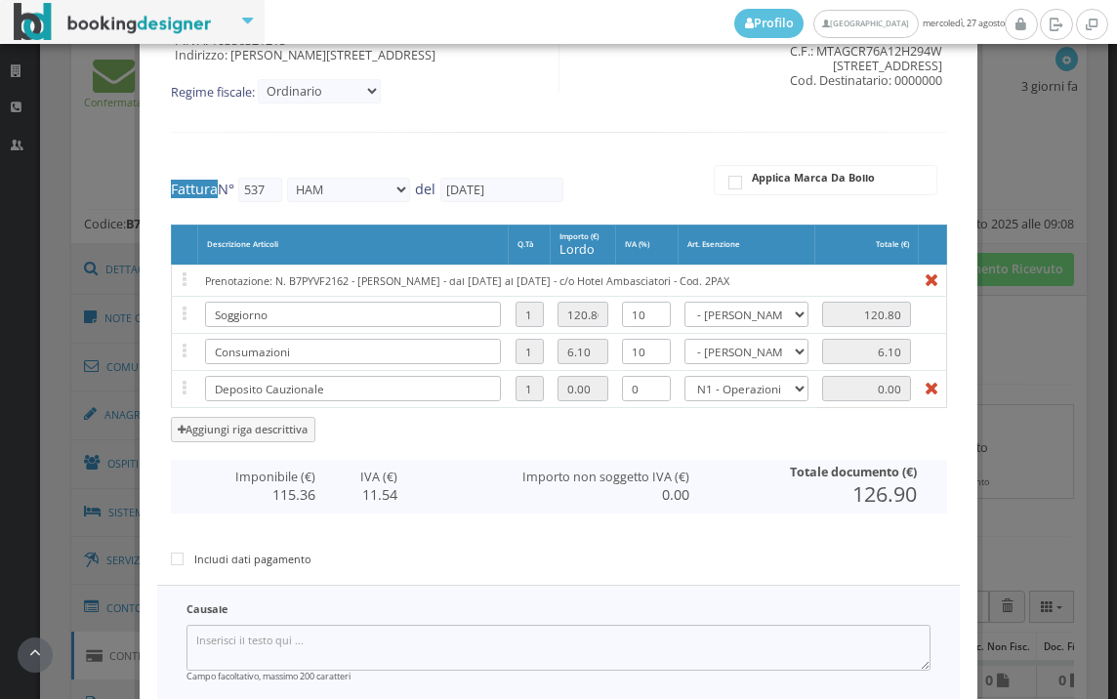
scroll to position [325, 0]
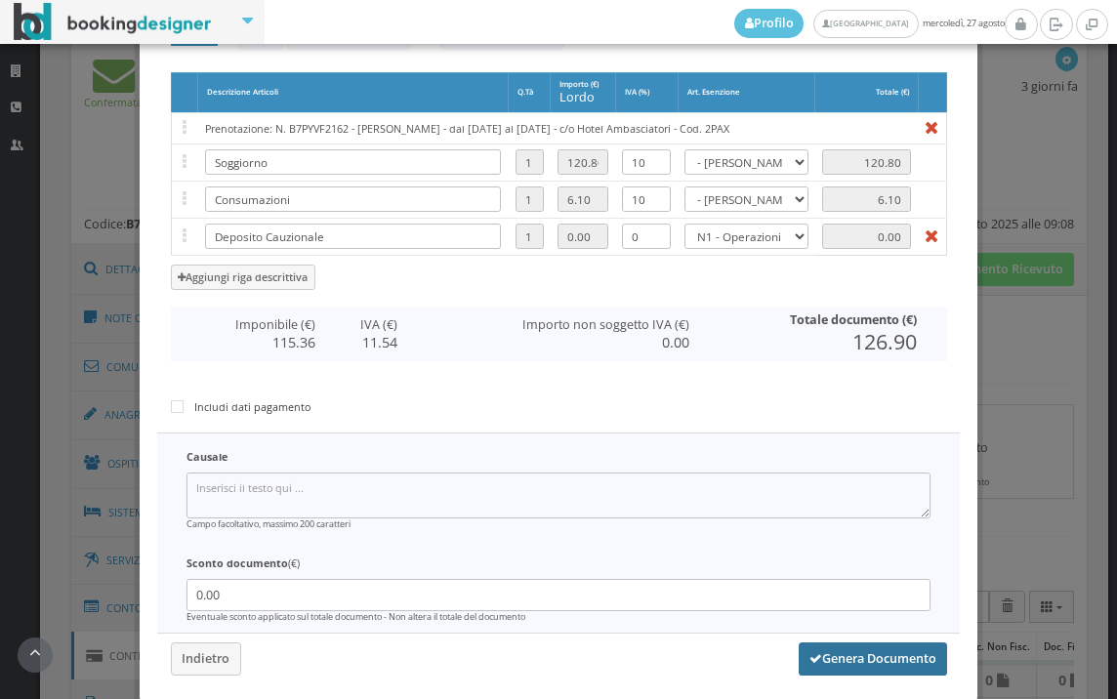
click at [872, 661] on button "Genera Documento" at bounding box center [872, 658] width 148 height 33
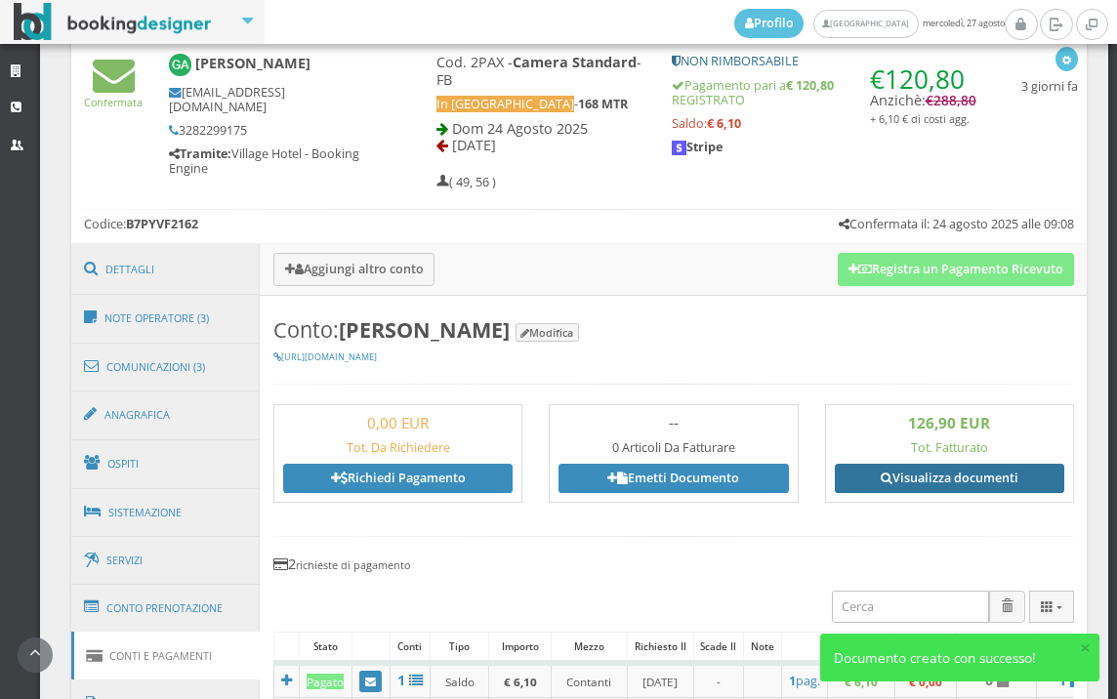
click at [918, 477] on link "Visualizza documenti" at bounding box center [949, 478] width 229 height 29
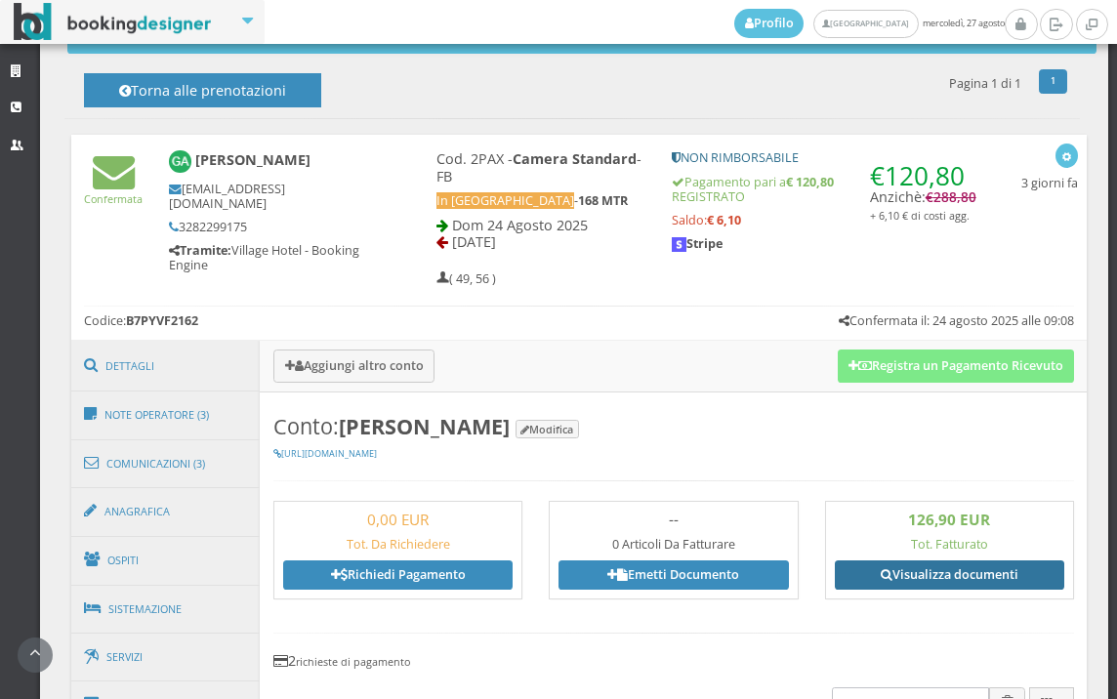
scroll to position [650, 0]
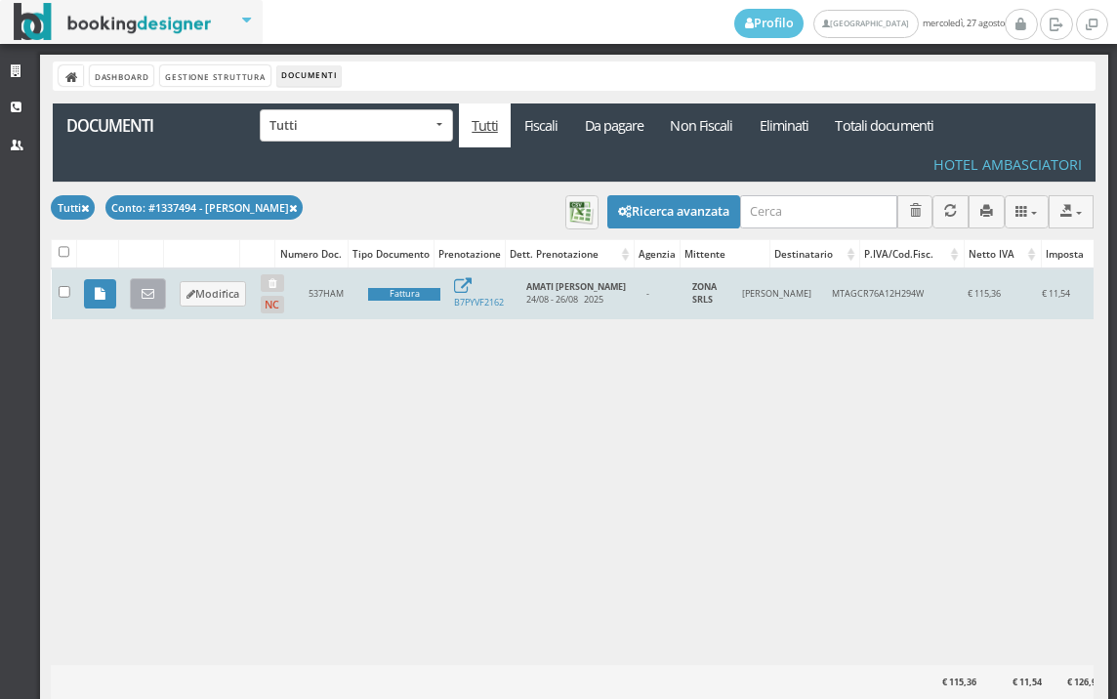
click at [153, 290] on icon at bounding box center [148, 294] width 13 height 13
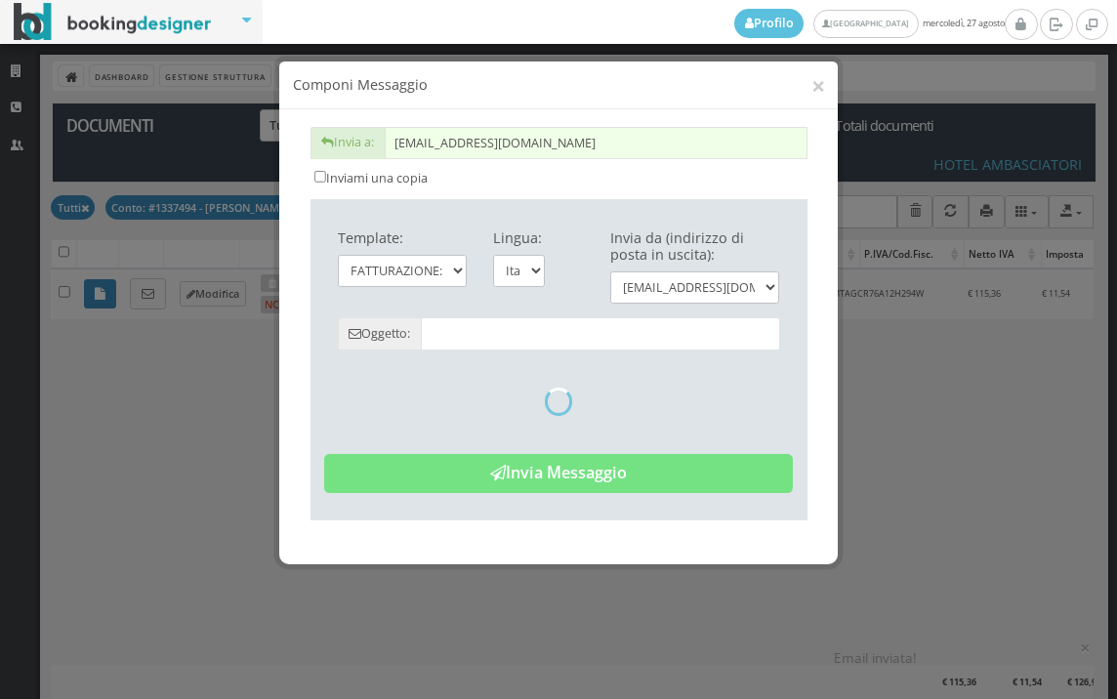
type input "Copia di cortesia: Fattura da ZONA SRLS - n. 537HAM del 27/08/2025"
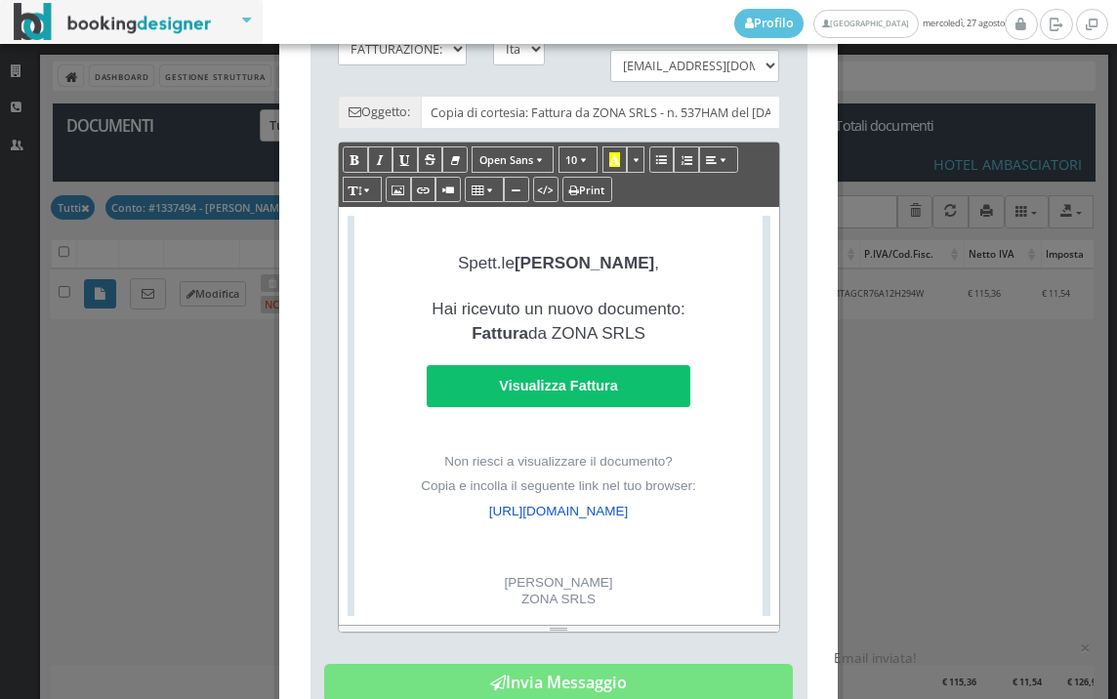
scroll to position [433, 0]
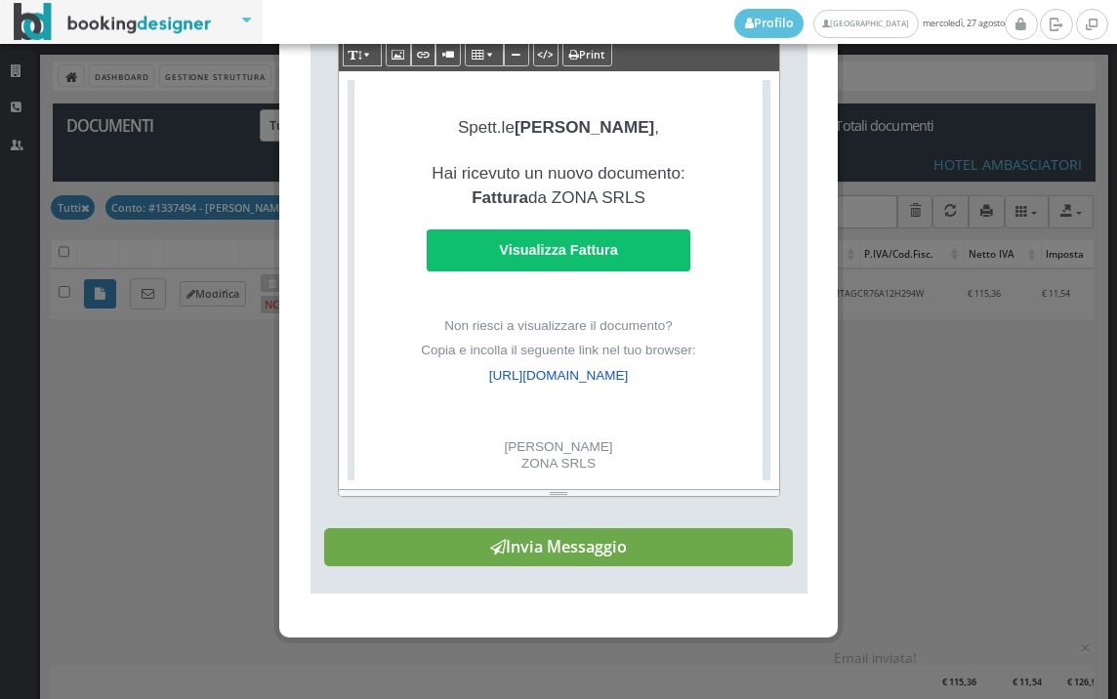
click at [581, 567] on button "Invia Messaggio" at bounding box center [558, 547] width 468 height 39
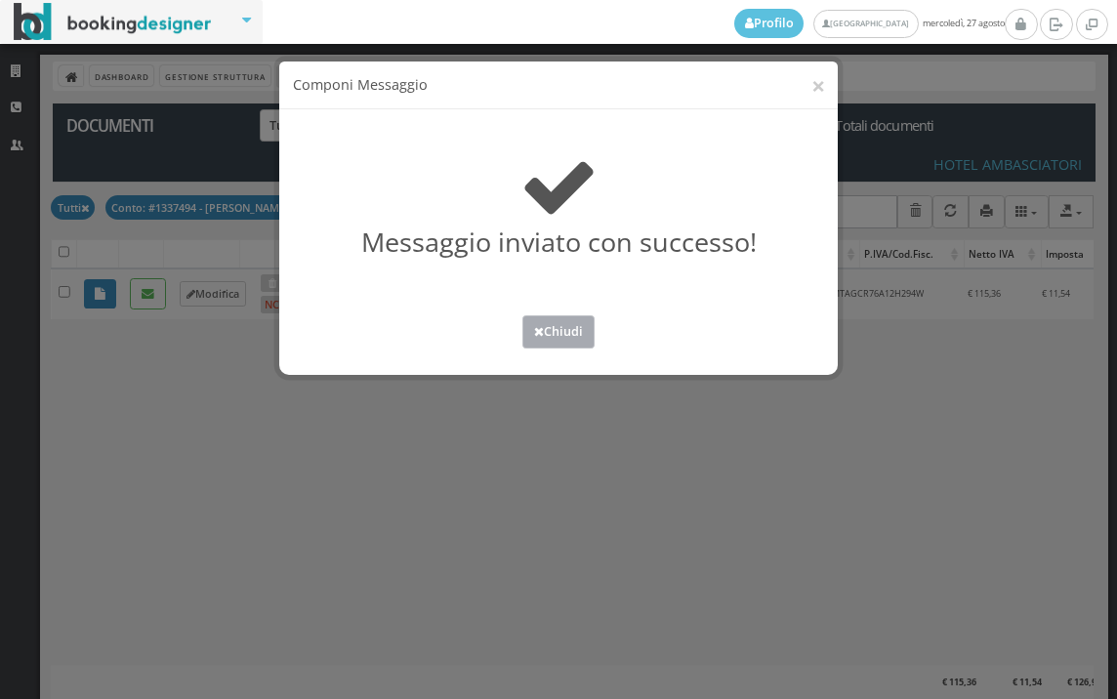
click at [558, 329] on button "Chiudi" at bounding box center [558, 331] width 72 height 32
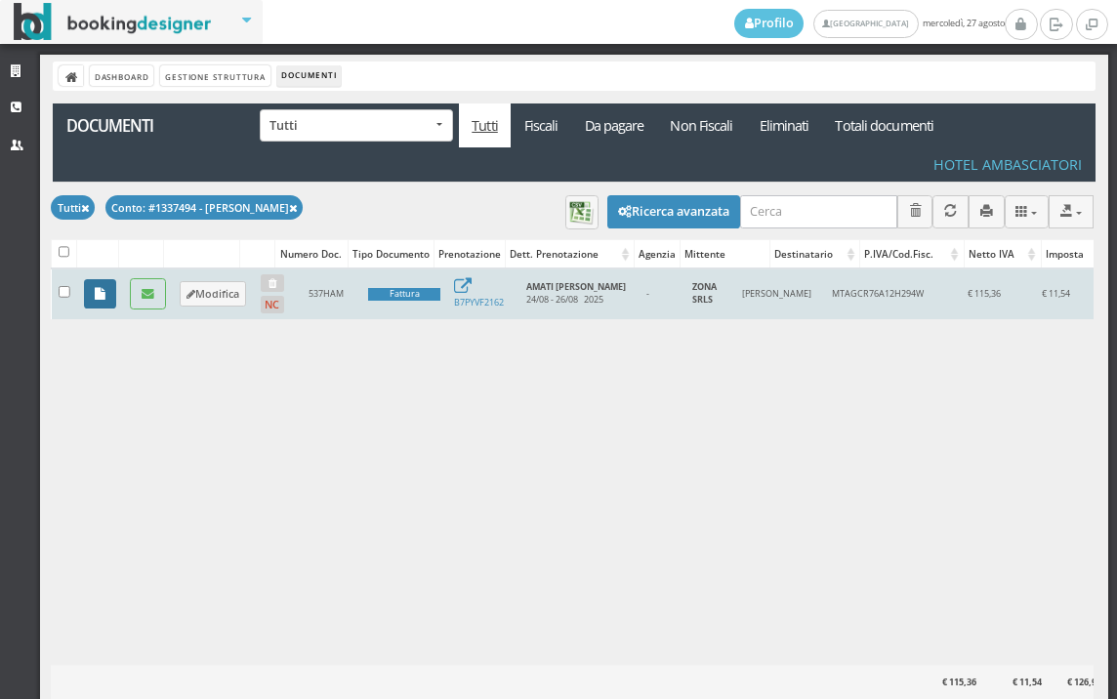
click at [102, 299] on icon at bounding box center [100, 294] width 11 height 13
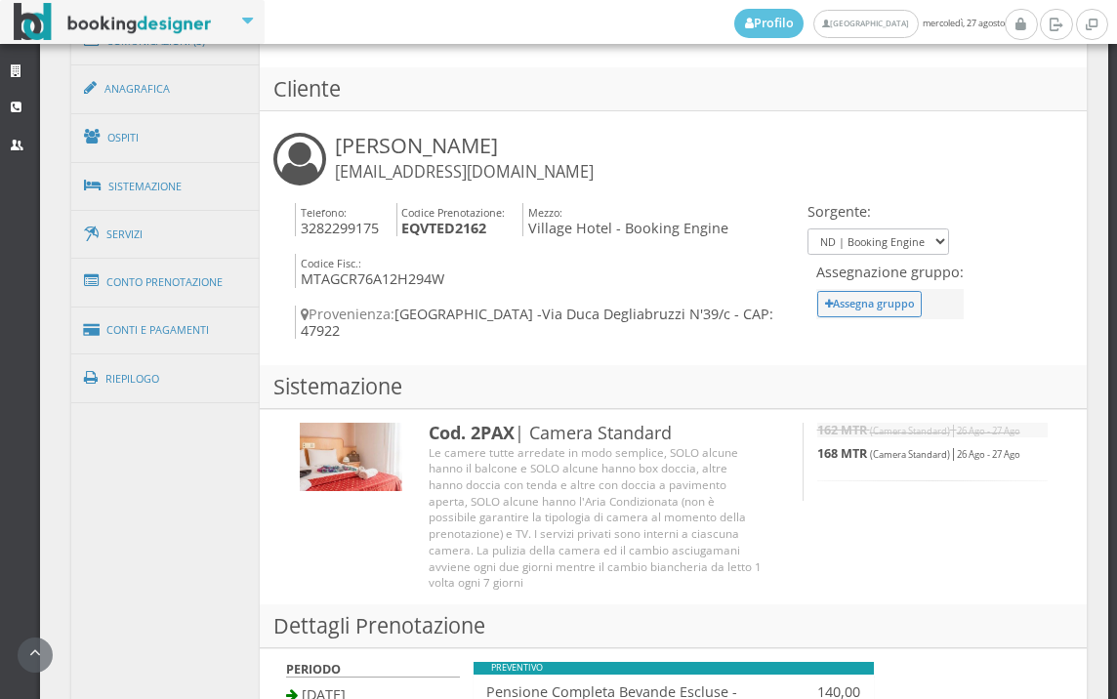
scroll to position [1301, 0]
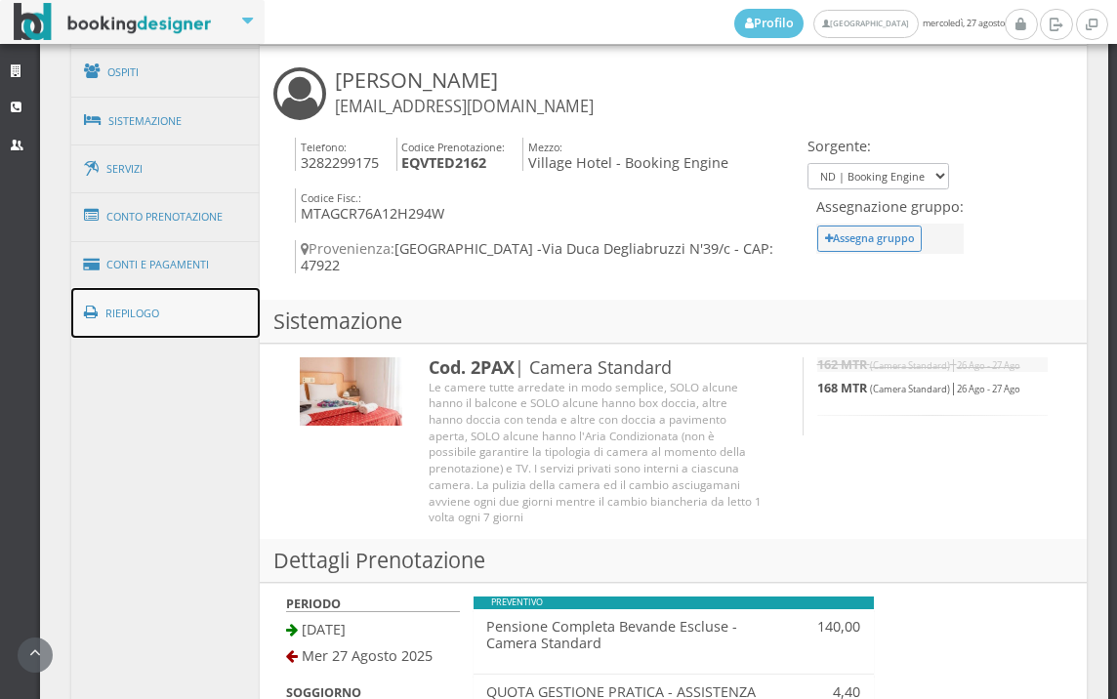
click at [180, 319] on link "Riepilogo" at bounding box center [165, 313] width 189 height 51
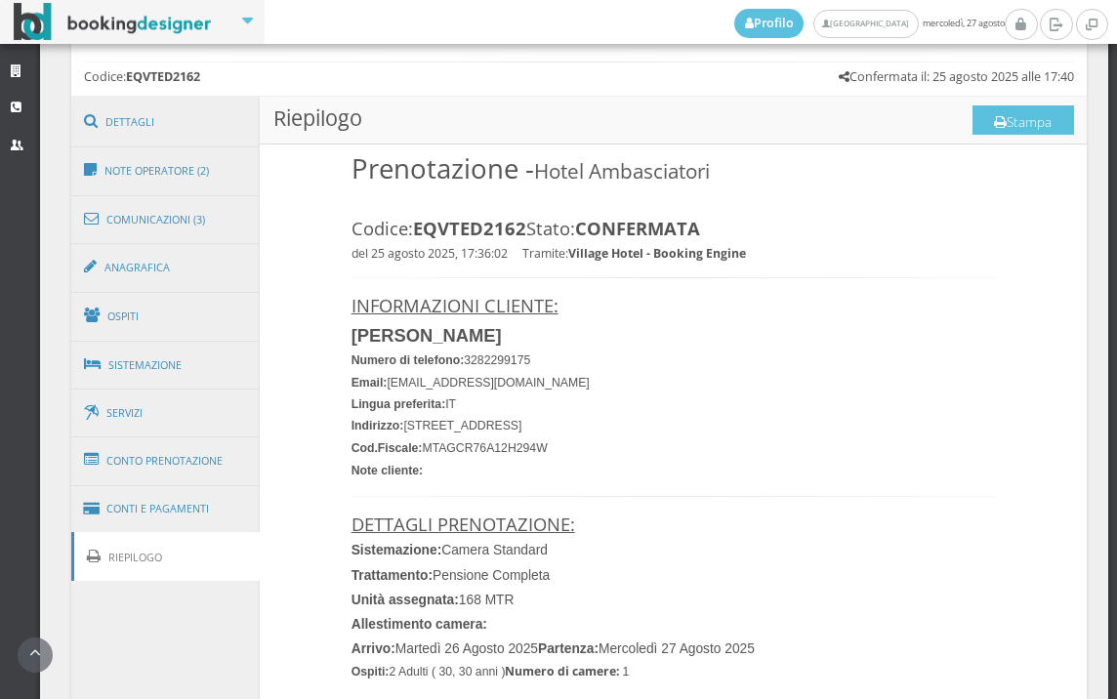
scroll to position [977, 0]
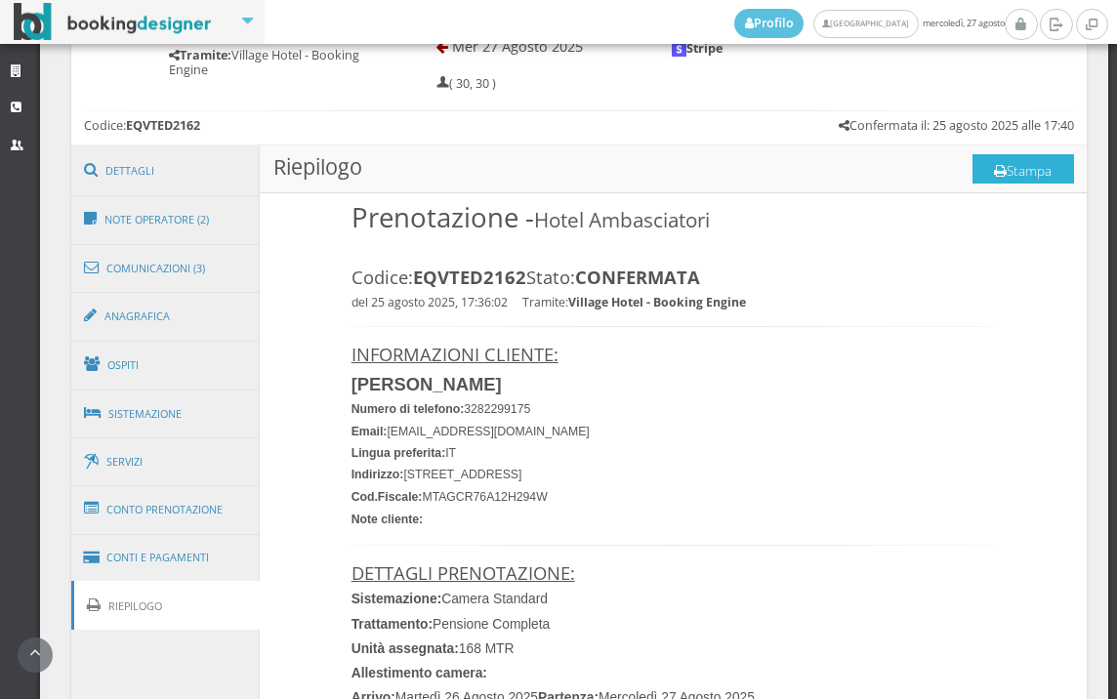
click at [1021, 162] on button "Stampa" at bounding box center [1023, 168] width 102 height 29
click at [174, 554] on link "Conti e Pagamenti" at bounding box center [165, 558] width 189 height 50
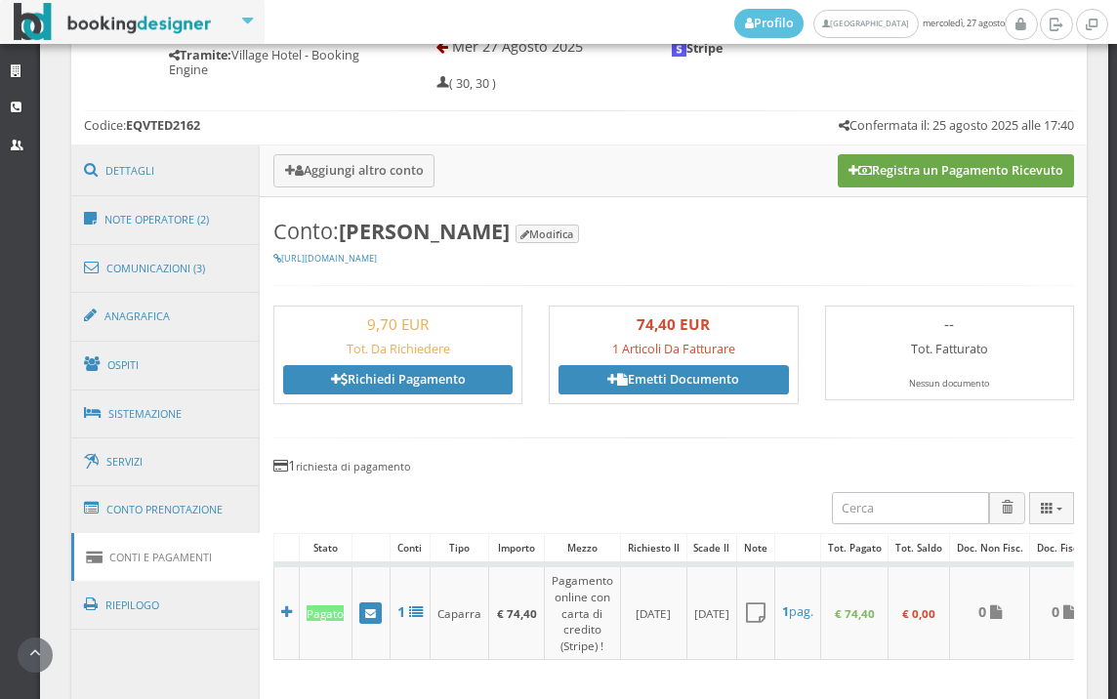
click at [921, 175] on button "Registra un Pagamento Ricevuto" at bounding box center [955, 170] width 236 height 33
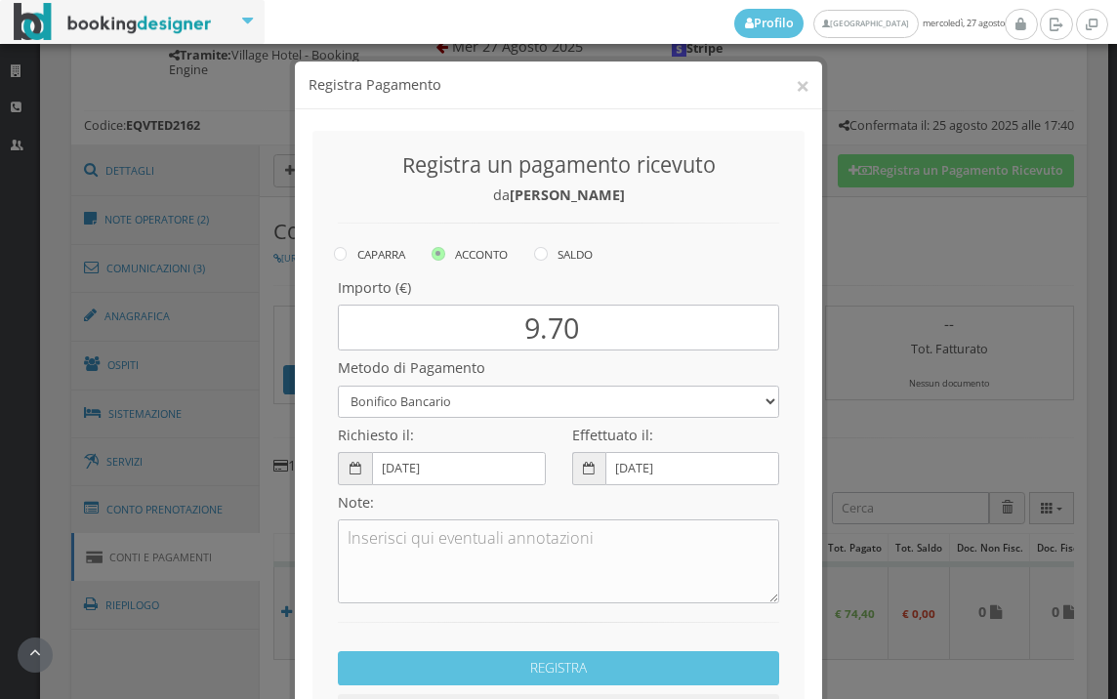
click at [542, 253] on icon at bounding box center [541, 254] width 14 height 14
radio input "true"
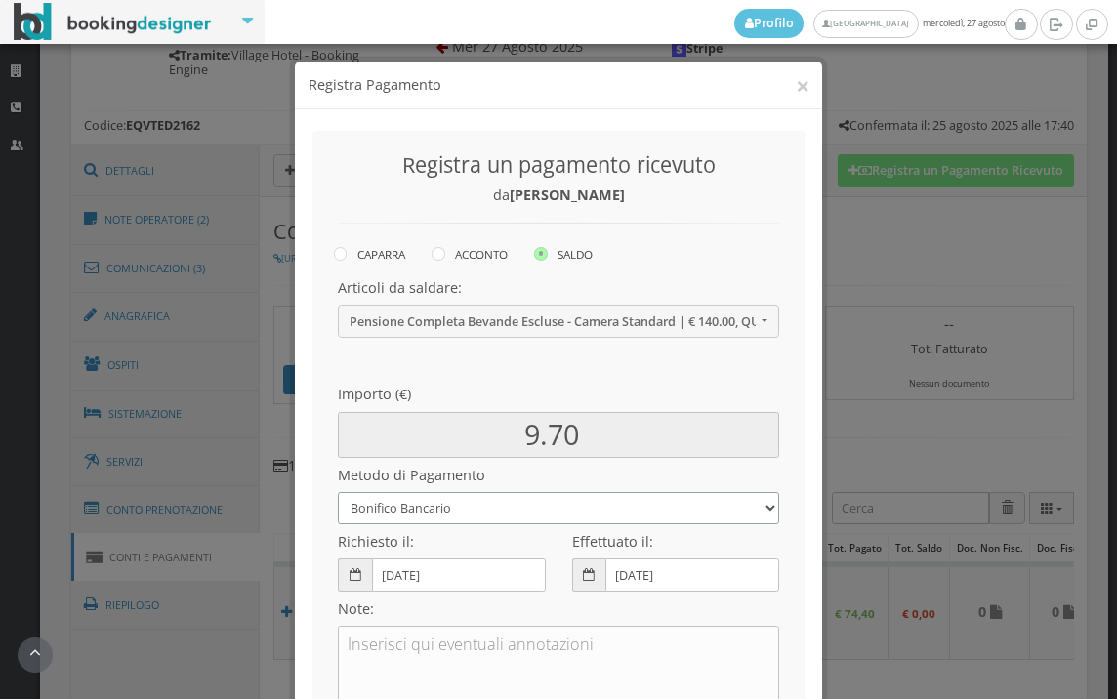
click at [453, 509] on select "Bonifico Bancario BONIFICO SUM UP Contanti Assegno Bancario Assegno Circolare V…" at bounding box center [558, 508] width 441 height 32
select select
click at [338, 492] on select "Bonifico Bancario BONIFICO SUM UP Contanti Assegno Bancario Assegno Circolare V…" at bounding box center [558, 508] width 441 height 32
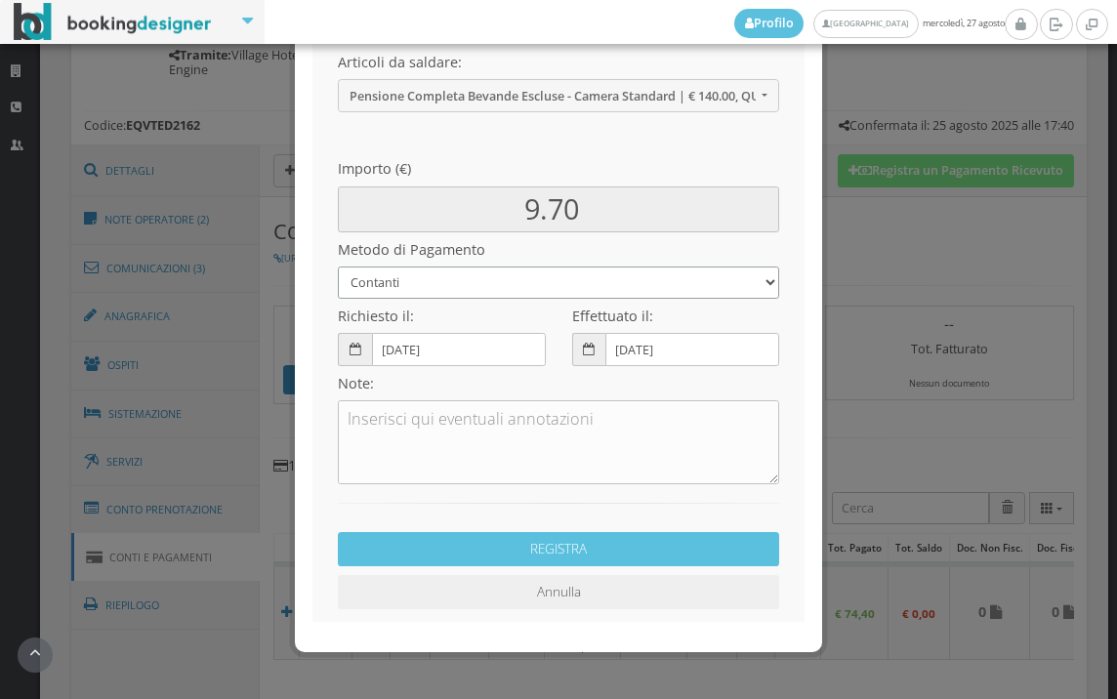
scroll to position [266, 0]
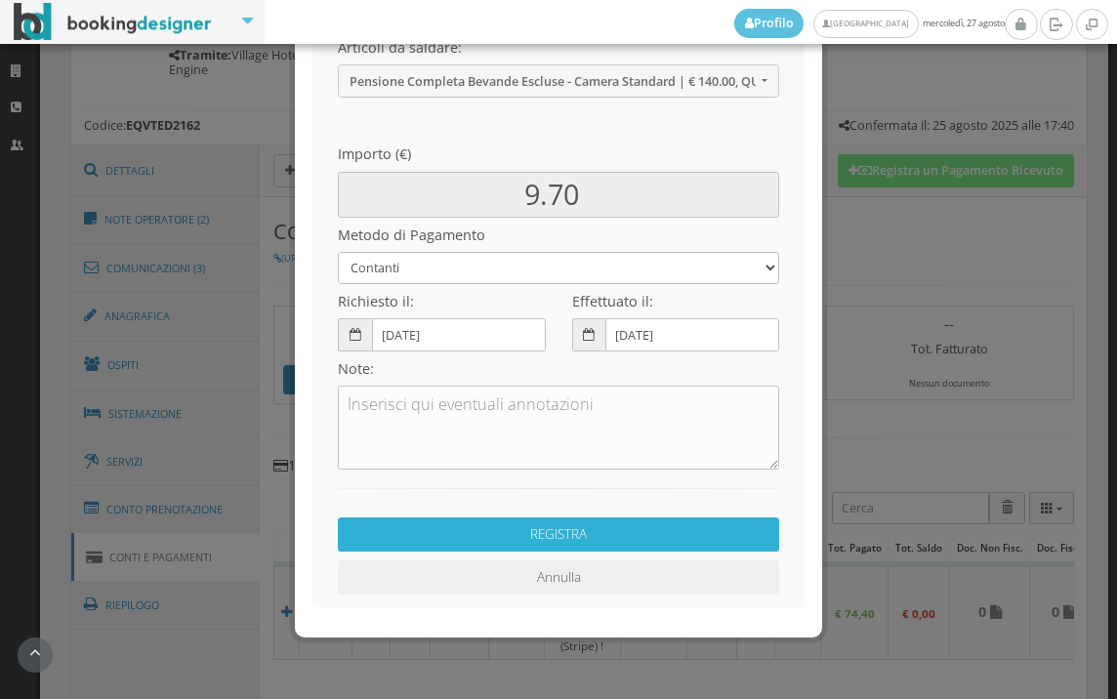
click at [501, 535] on button "REGISTRA" at bounding box center [558, 534] width 441 height 34
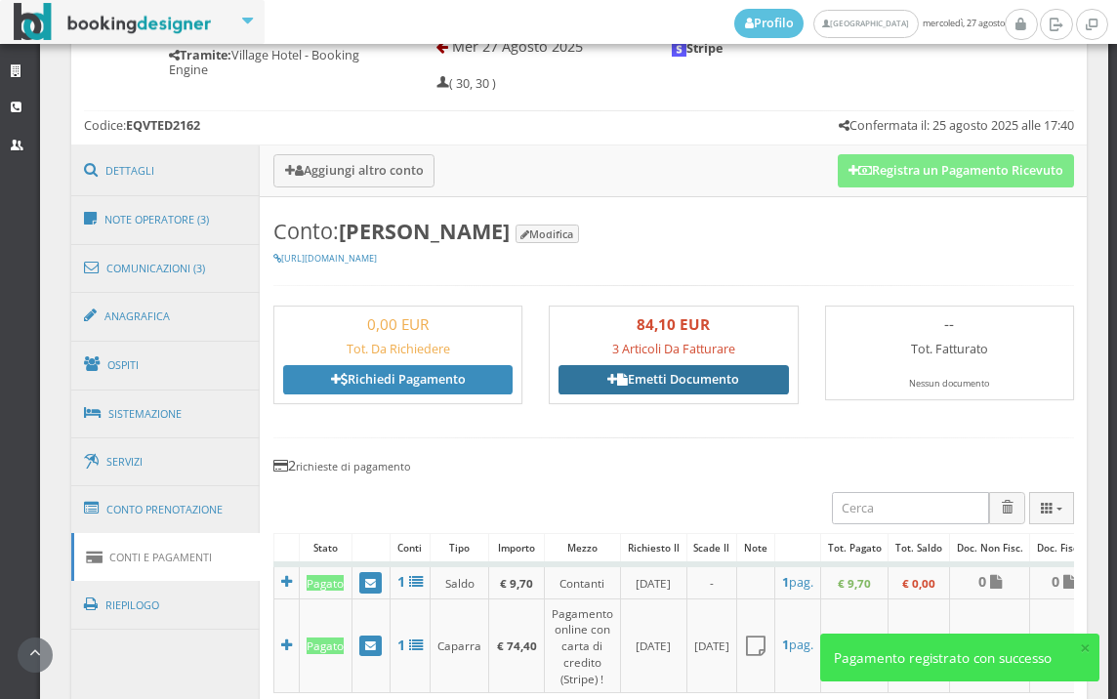
click at [639, 377] on link "Emetti Documento" at bounding box center [672, 379] width 229 height 29
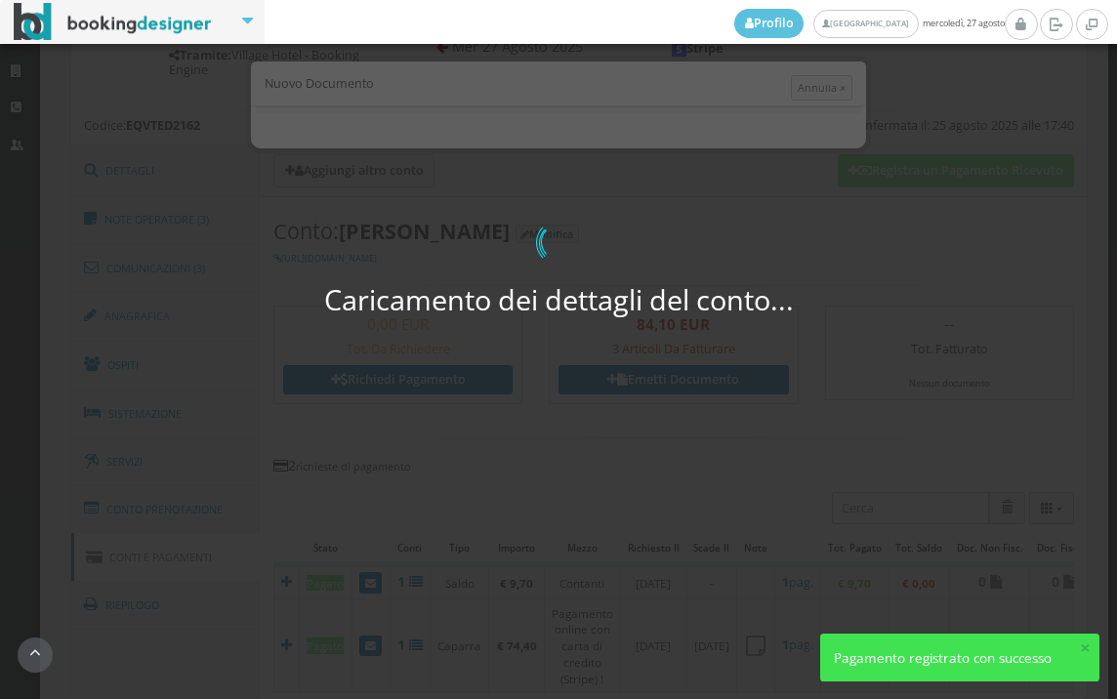
select select "PF"
select select "RIMINI"
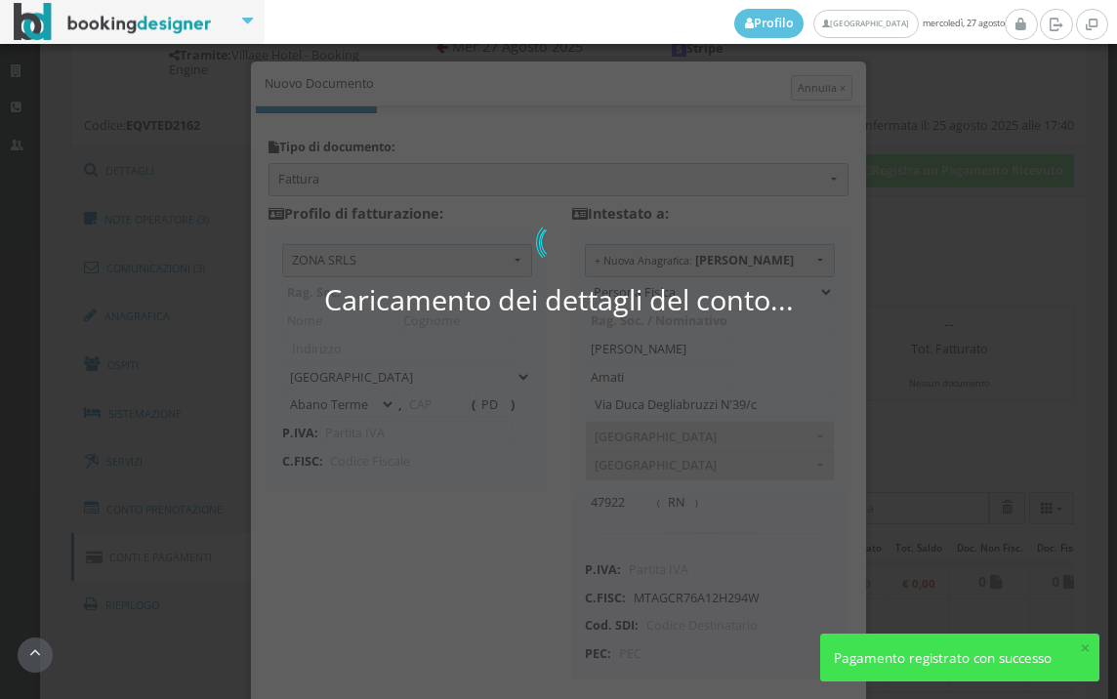
type input "ZONA SRLS"
type input "[PERSON_NAME] Durante, 8"
select select "Frattamaggiore"
type input "80027"
type input "NA"
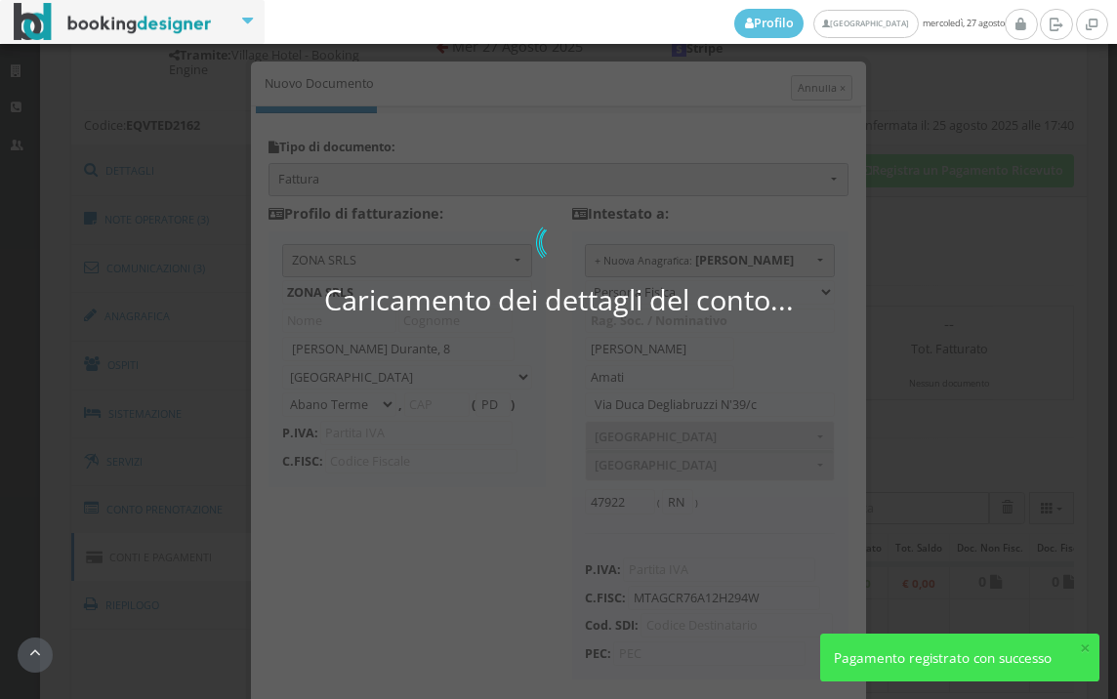
type input "10356321215"
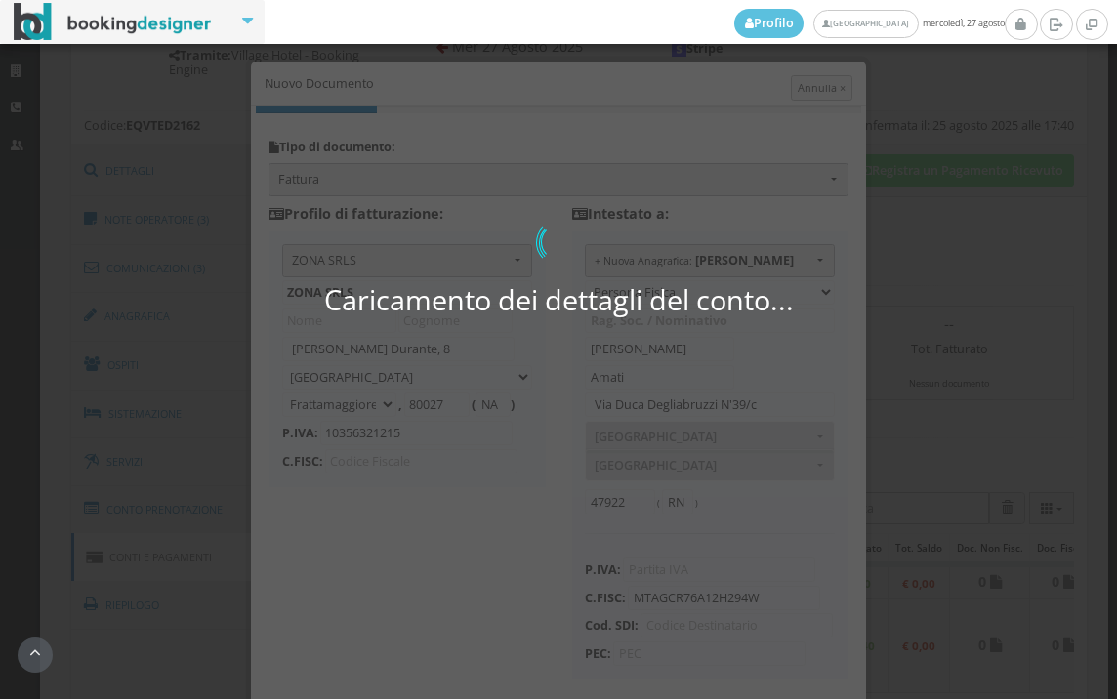
scroll to position [154, 0]
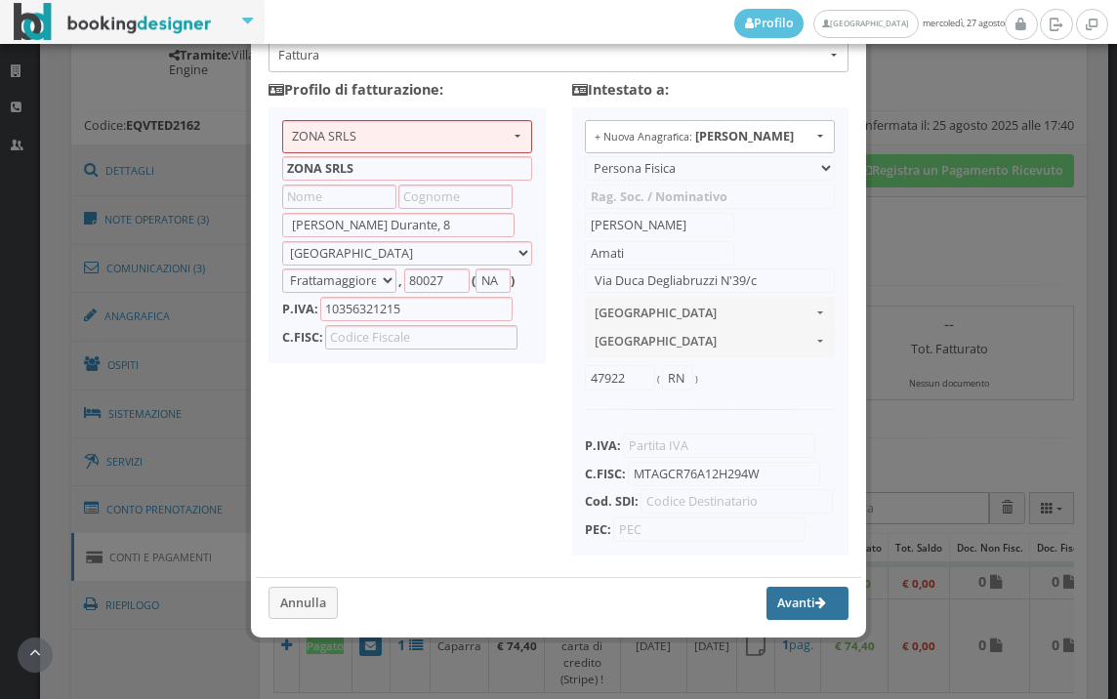
click at [772, 606] on button "Avanti" at bounding box center [807, 603] width 82 height 33
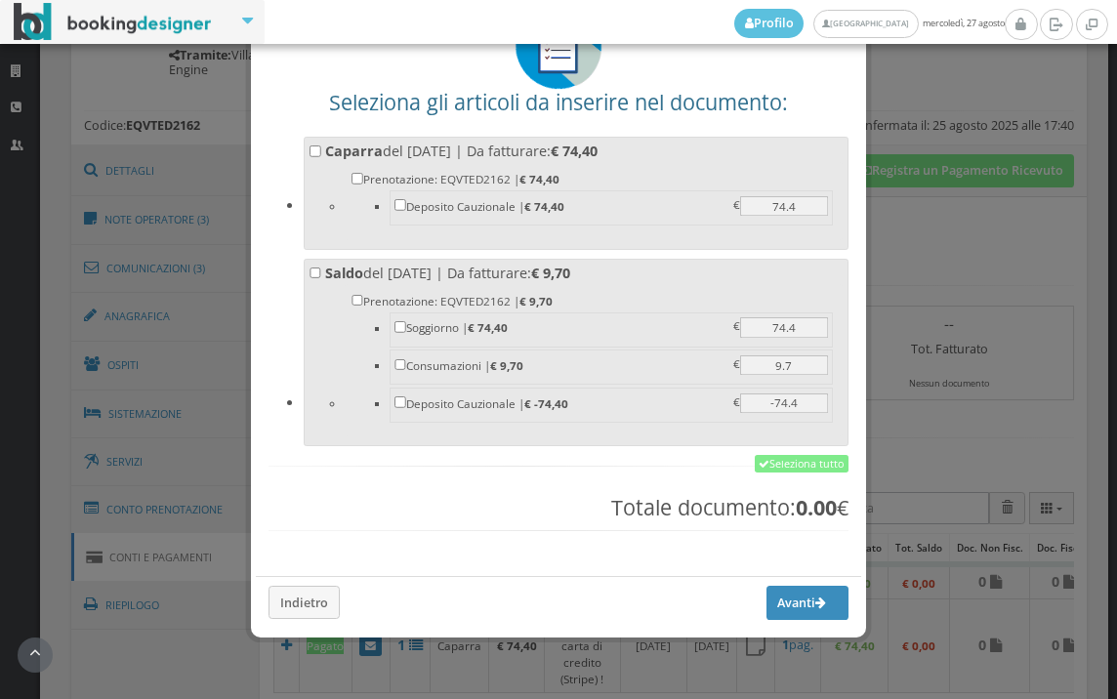
scroll to position [152, 0]
click at [795, 458] on link "Seleziona tutto" at bounding box center [801, 464] width 94 height 18
checkbox input "true"
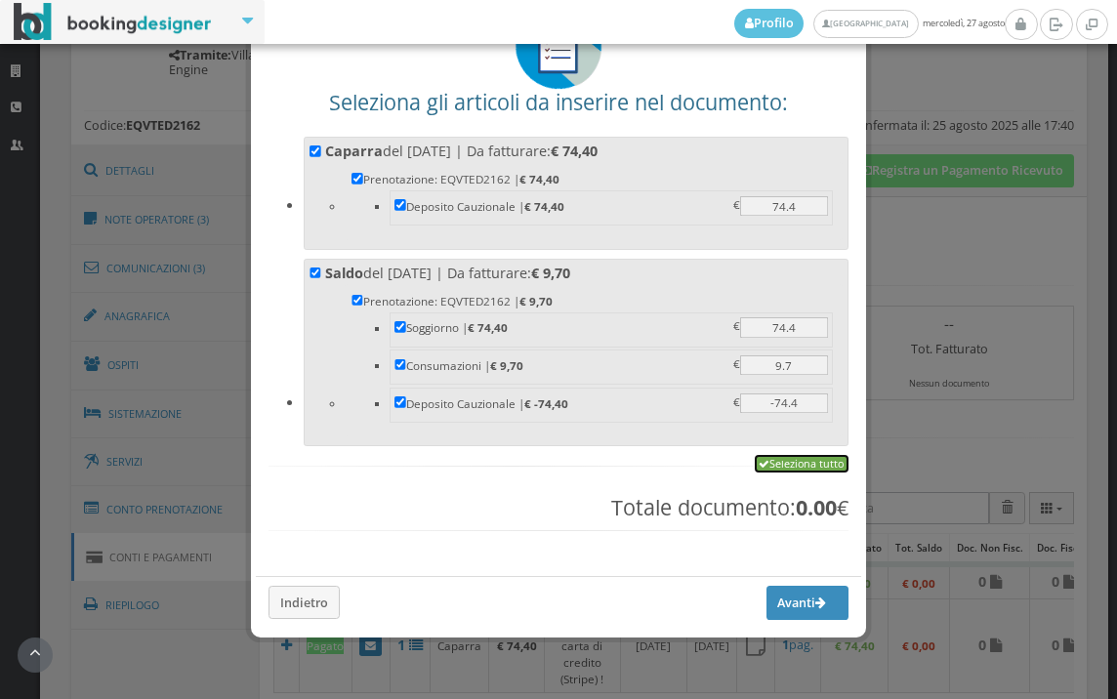
checkbox input "true"
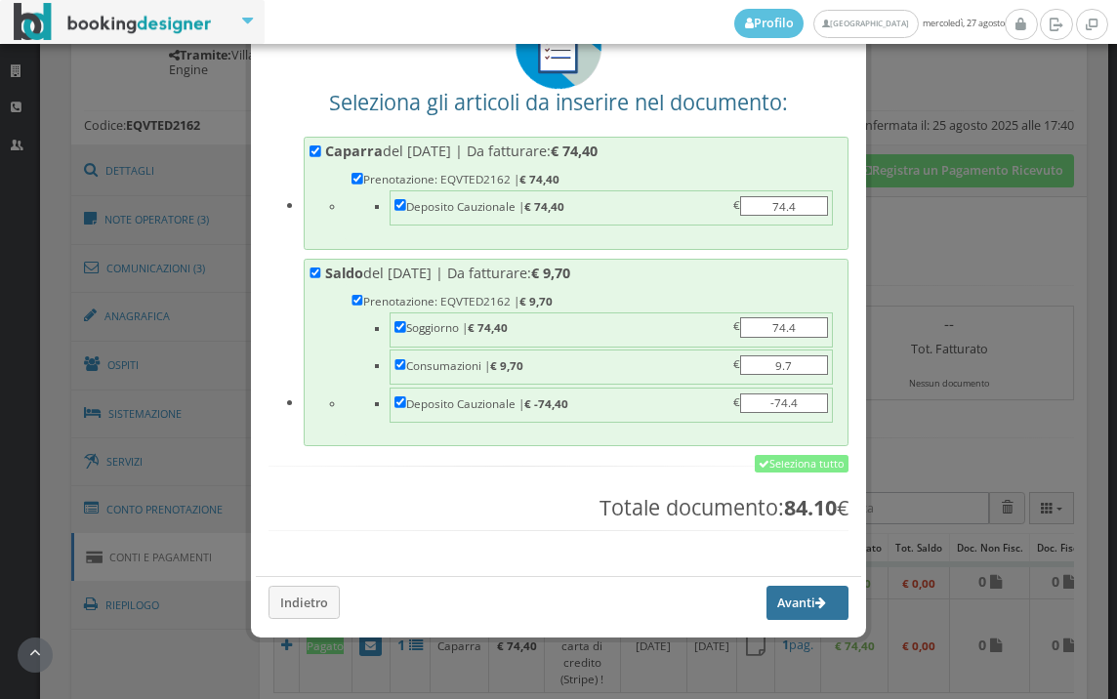
click at [786, 599] on button "Avanti" at bounding box center [807, 602] width 82 height 33
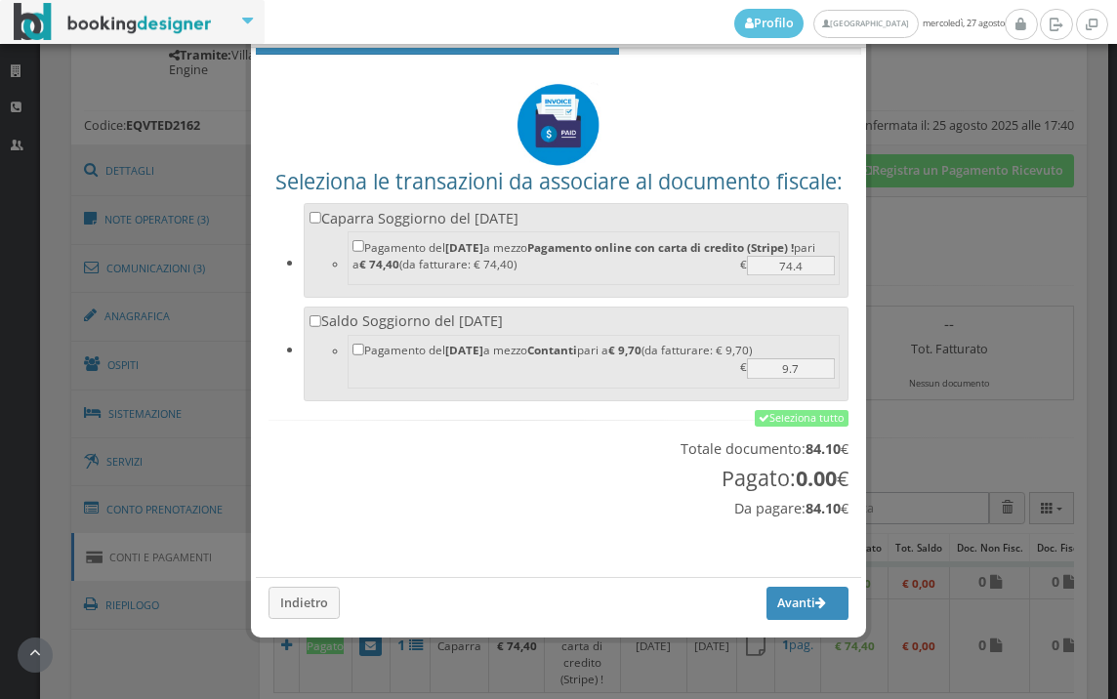
scroll to position [64, 0]
click at [794, 415] on link "Seleziona tutto" at bounding box center [801, 419] width 94 height 18
checkbox input "true"
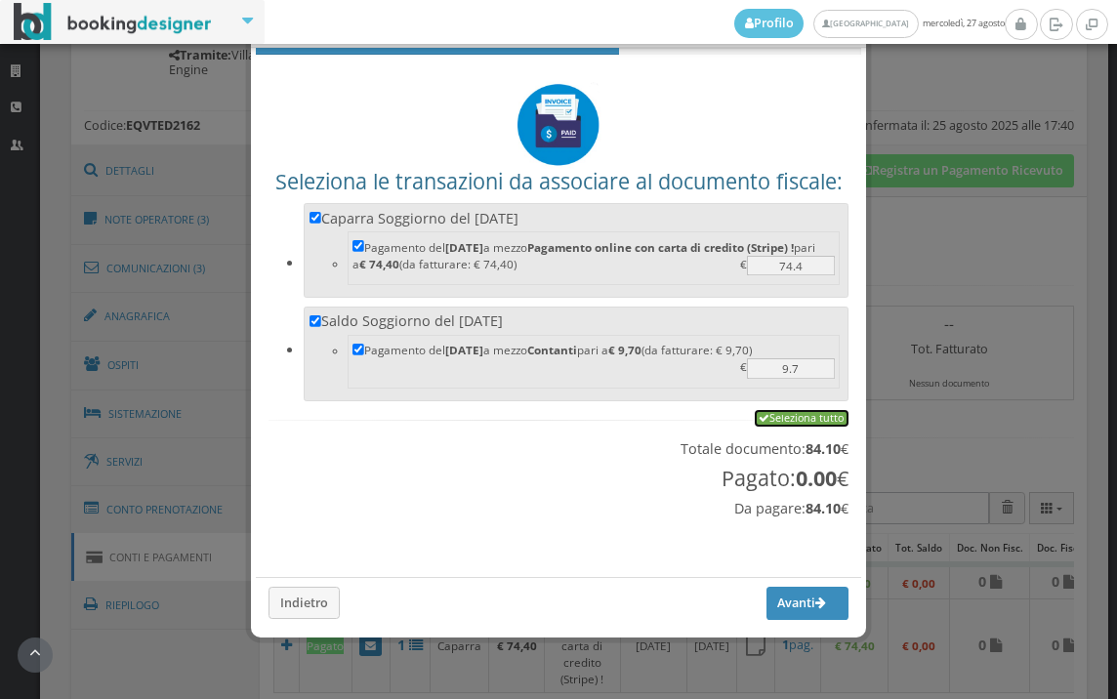
checkbox input "true"
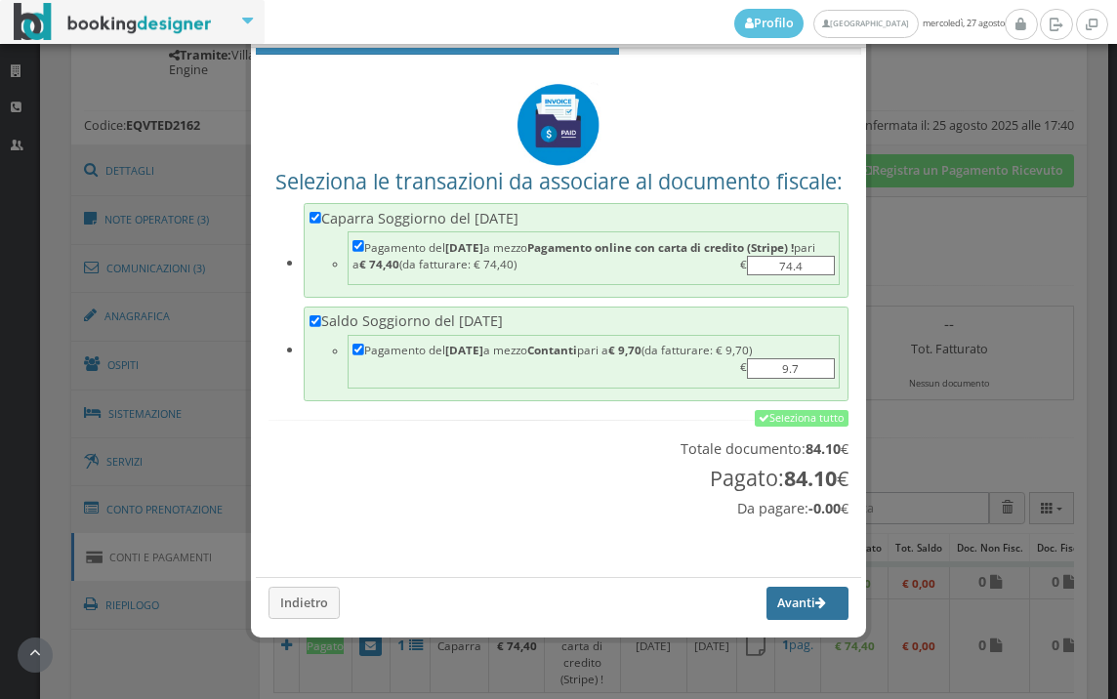
click at [781, 602] on button "Avanti" at bounding box center [807, 603] width 82 height 33
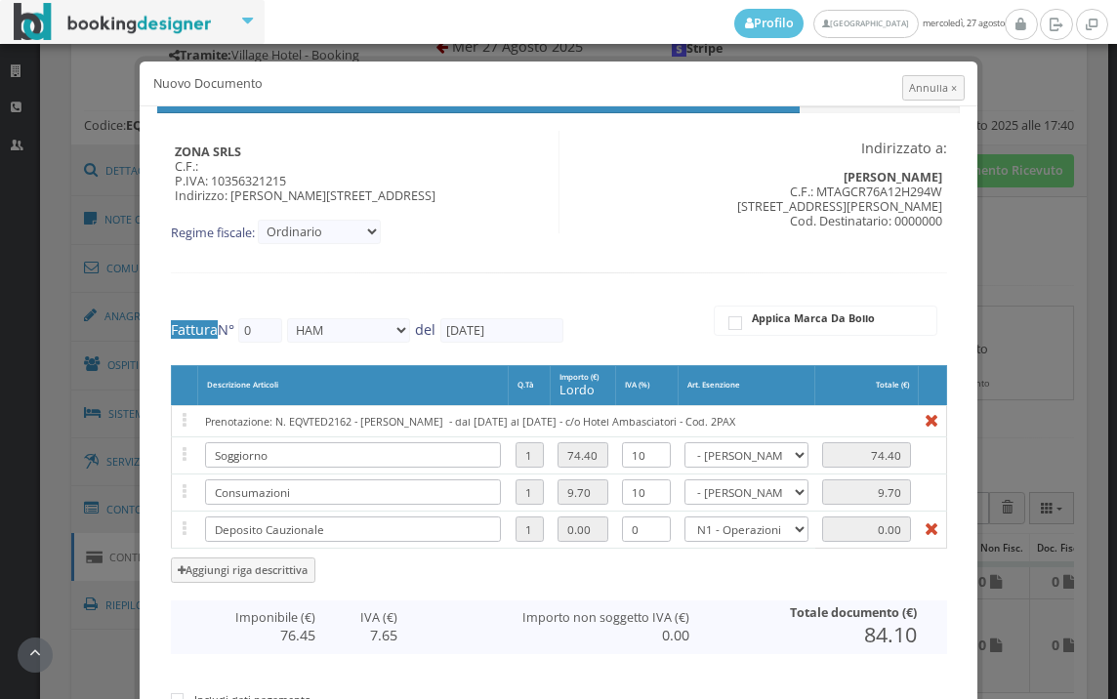
type input "538"
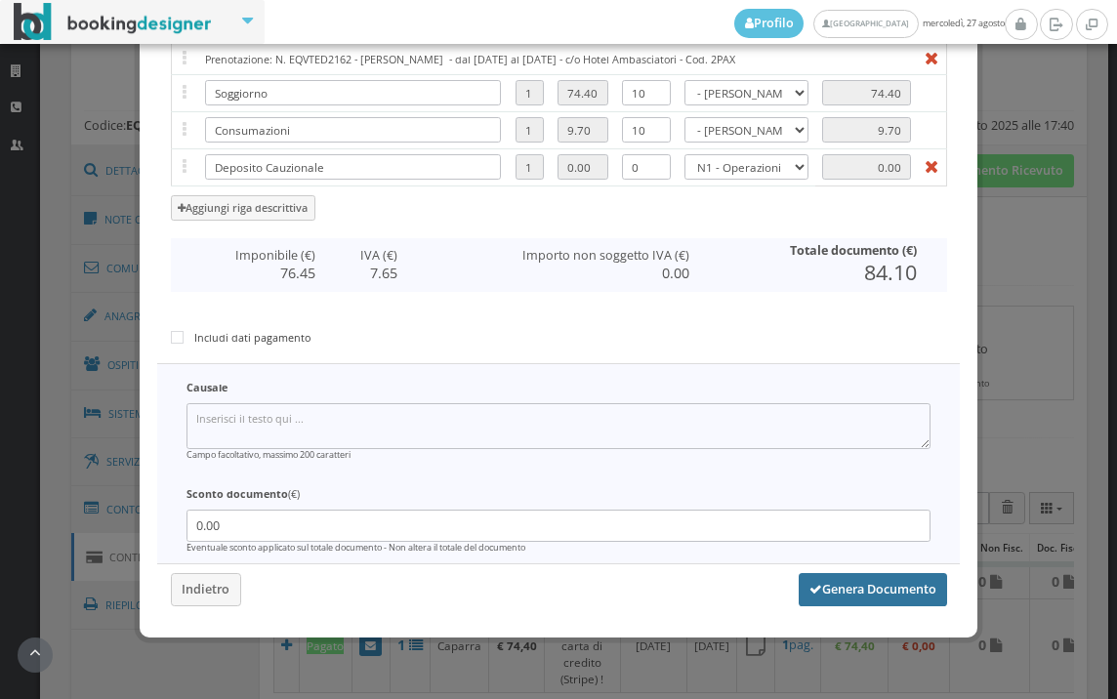
click at [858, 592] on button "Genera Documento" at bounding box center [872, 589] width 148 height 33
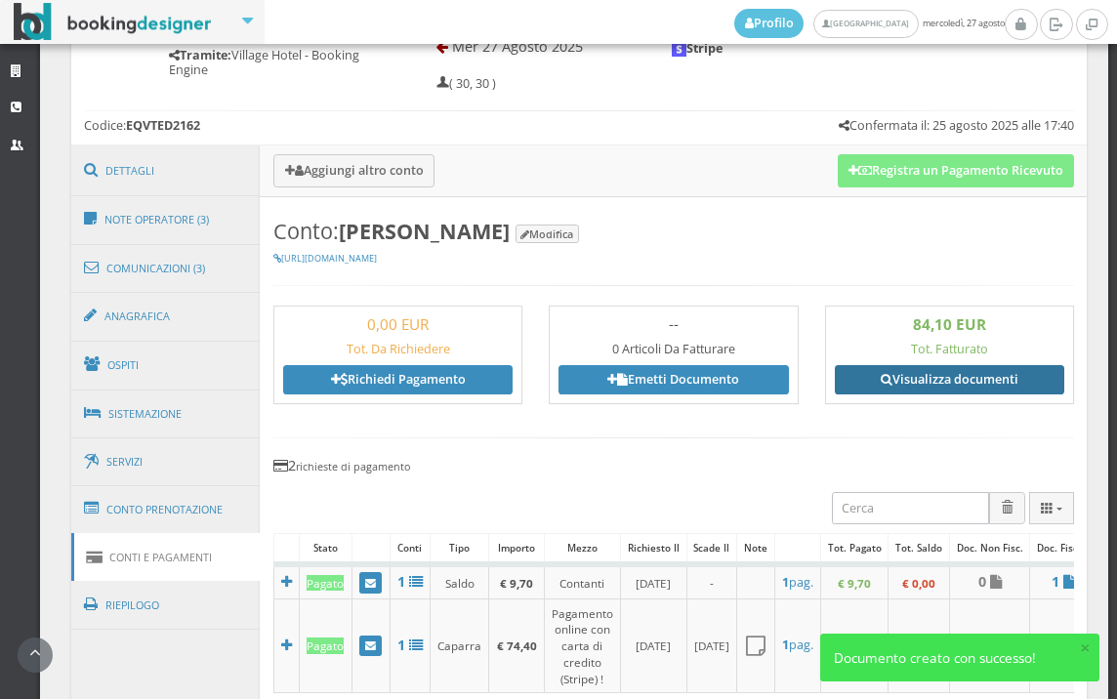
click at [924, 369] on link "Visualizza documenti" at bounding box center [949, 379] width 229 height 29
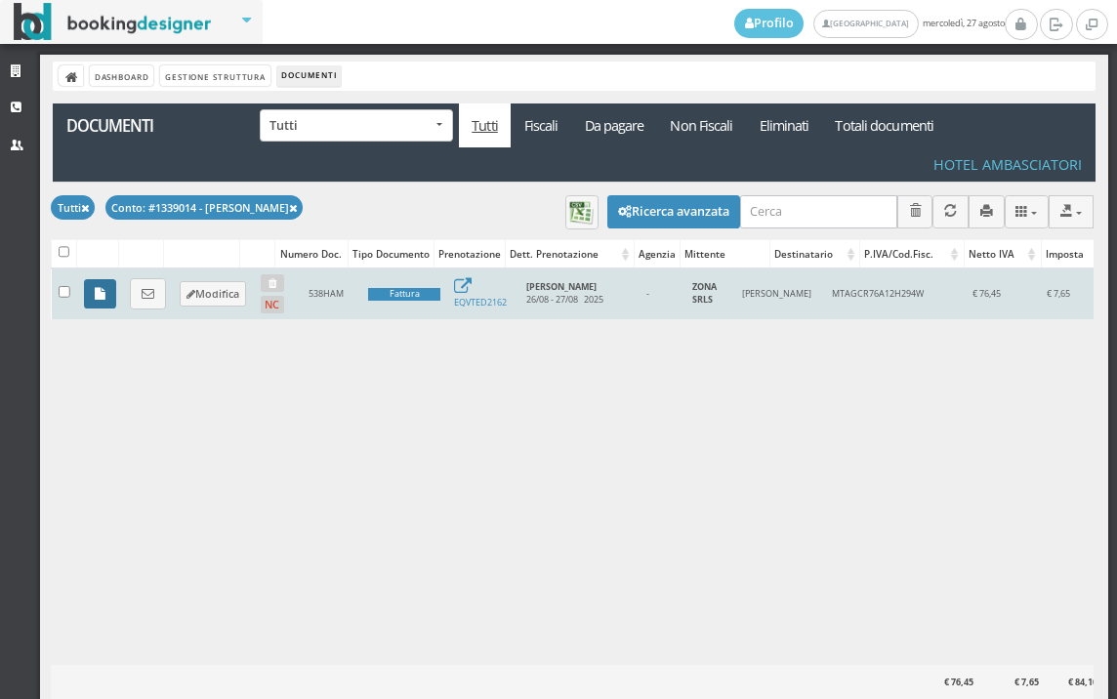
click at [98, 288] on icon at bounding box center [100, 294] width 11 height 13
click at [158, 284] on link at bounding box center [148, 293] width 36 height 31
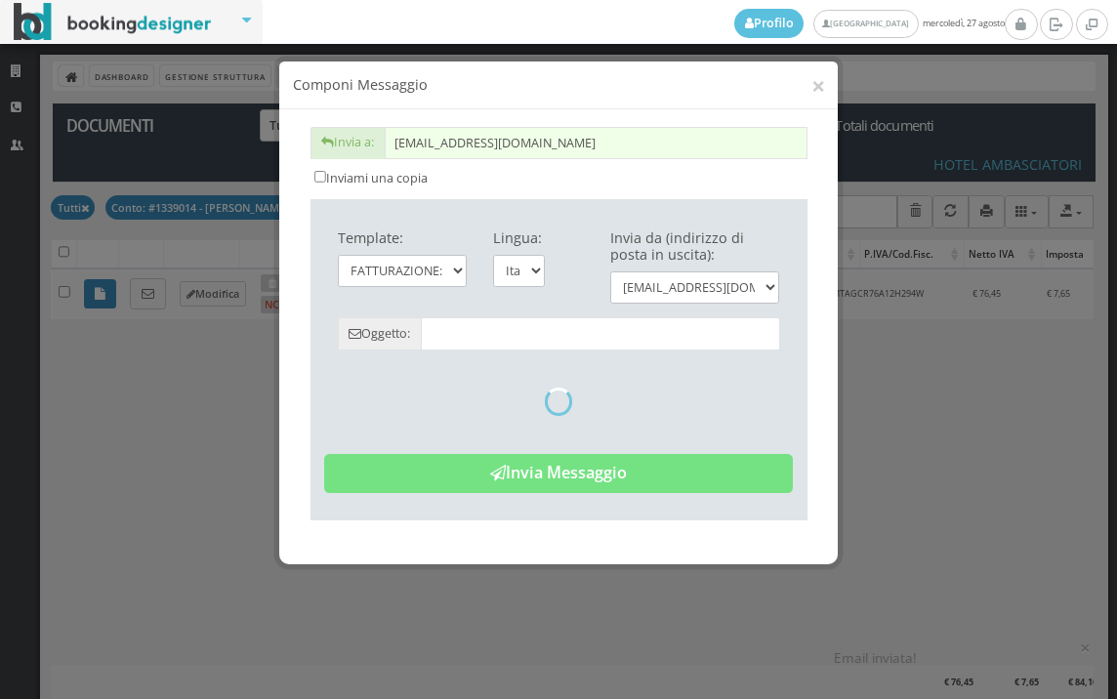
type input "Copia di cortesia: Fattura da ZONA SRLS - n. 538HAM del [DATE]"
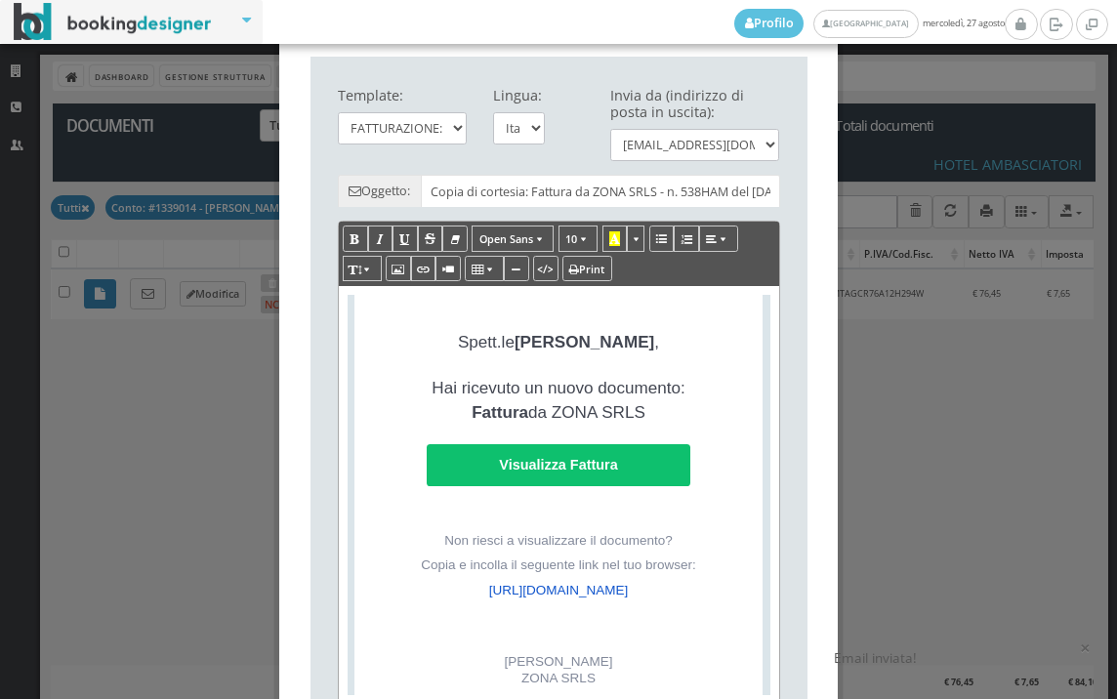
scroll to position [433, 0]
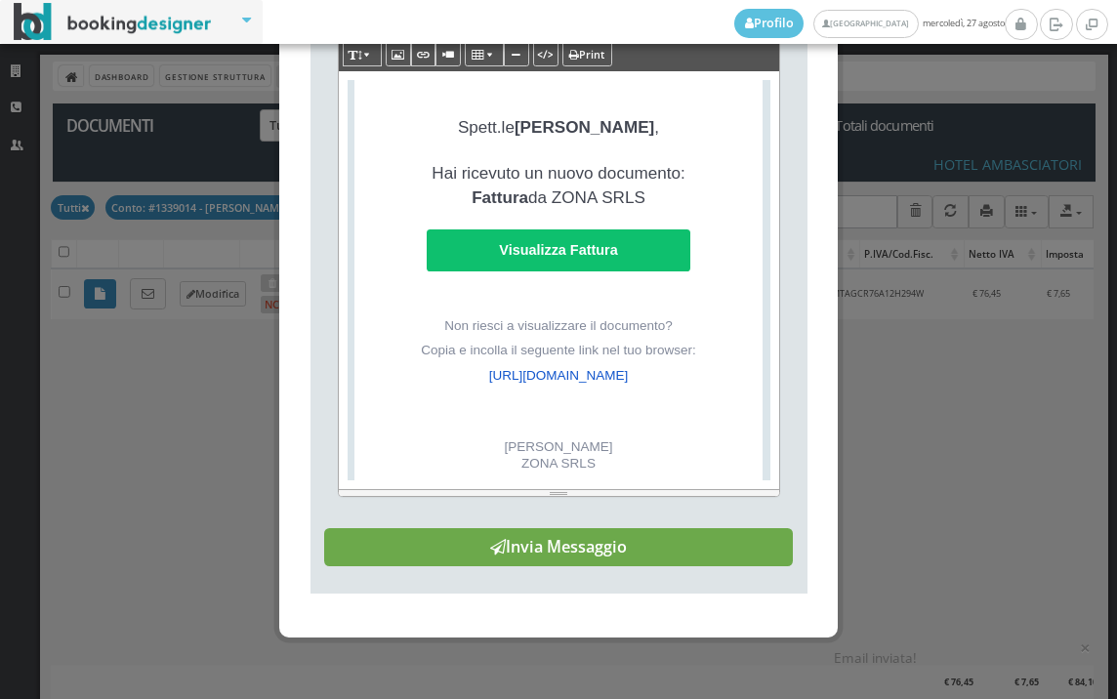
click at [651, 567] on button "Invia Messaggio" at bounding box center [558, 547] width 468 height 39
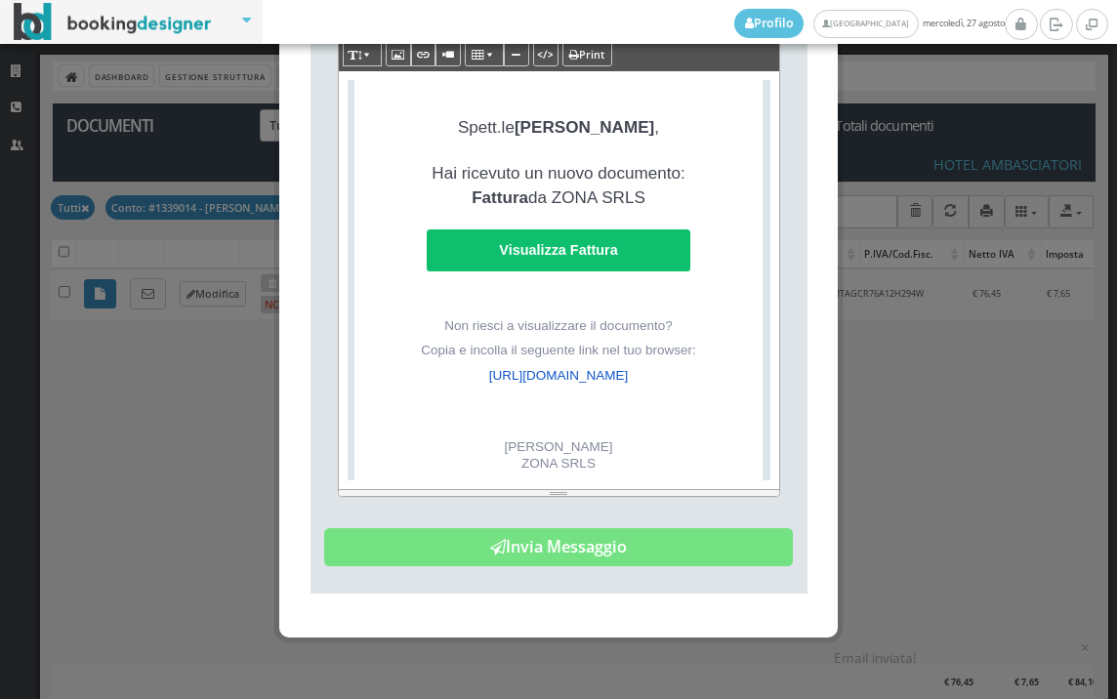
scroll to position [0, 0]
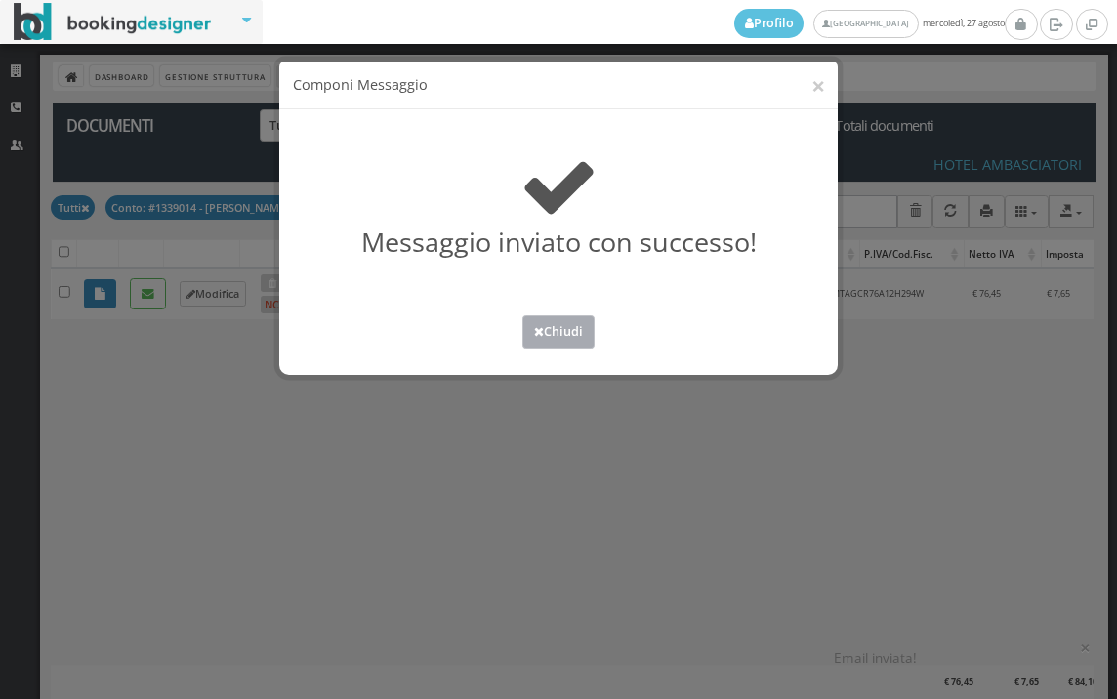
click at [562, 339] on button "Chiudi" at bounding box center [558, 331] width 72 height 32
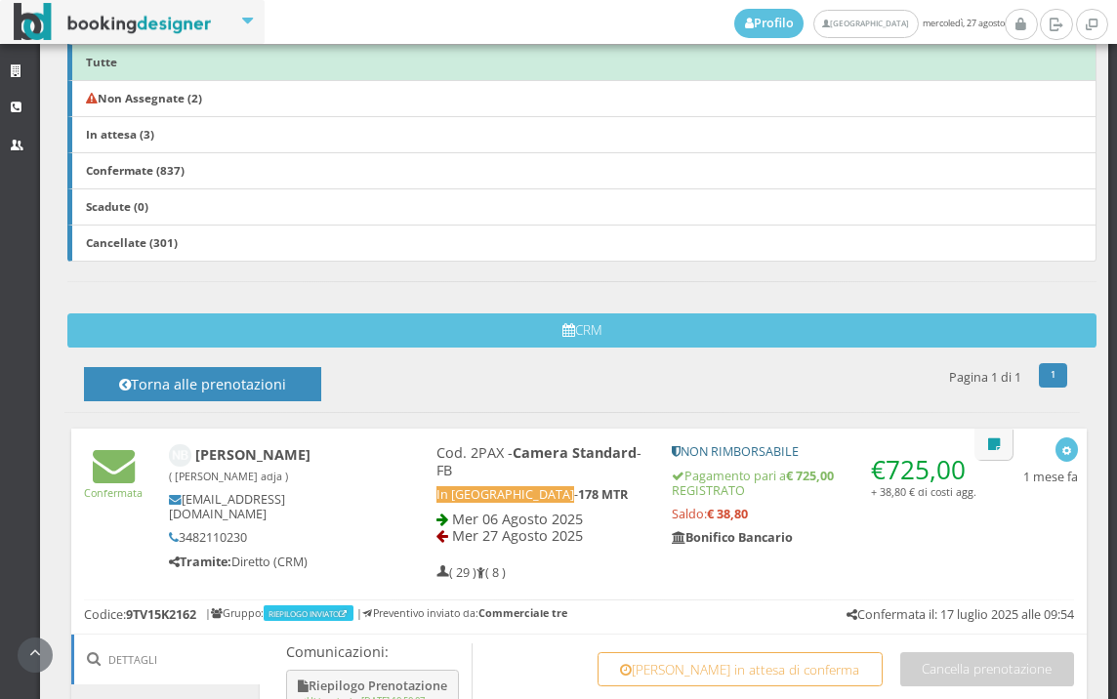
scroll to position [976, 0]
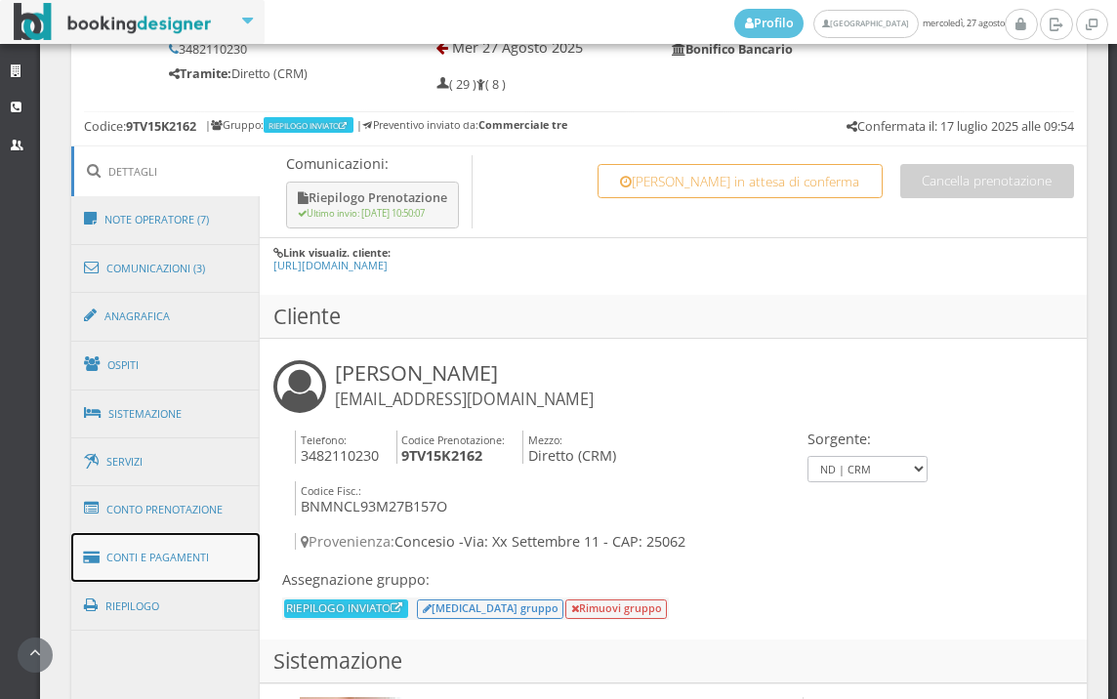
click at [174, 563] on link "Conti e Pagamenti" at bounding box center [165, 558] width 189 height 50
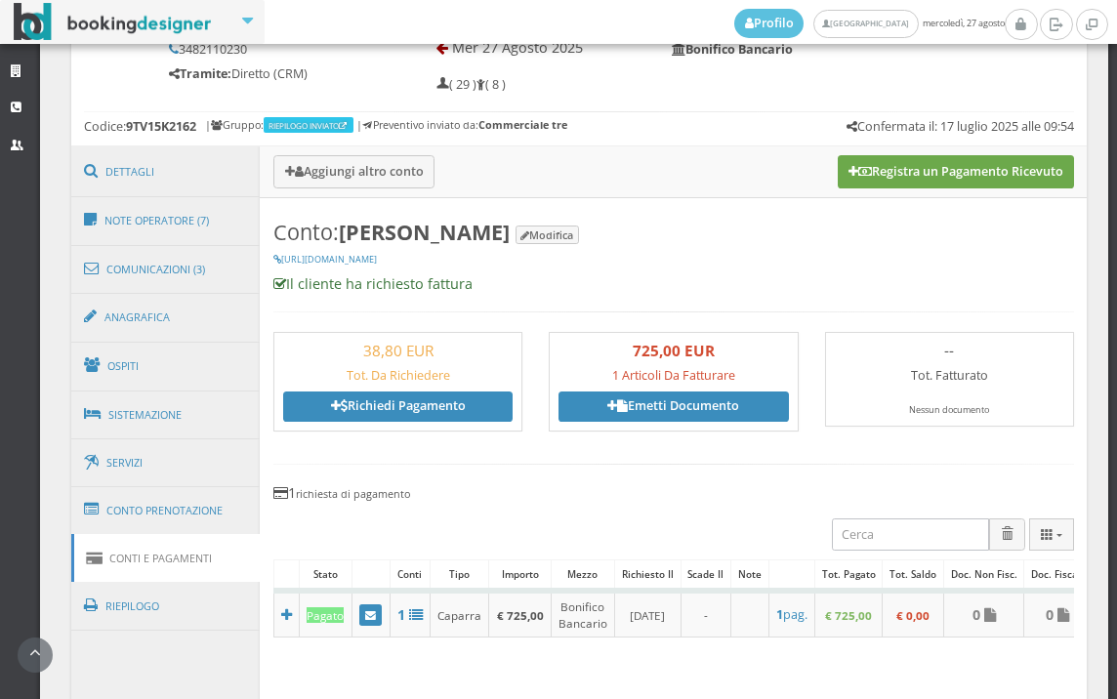
click at [967, 164] on button "Registra un Pagamento Ricevuto" at bounding box center [955, 171] width 236 height 33
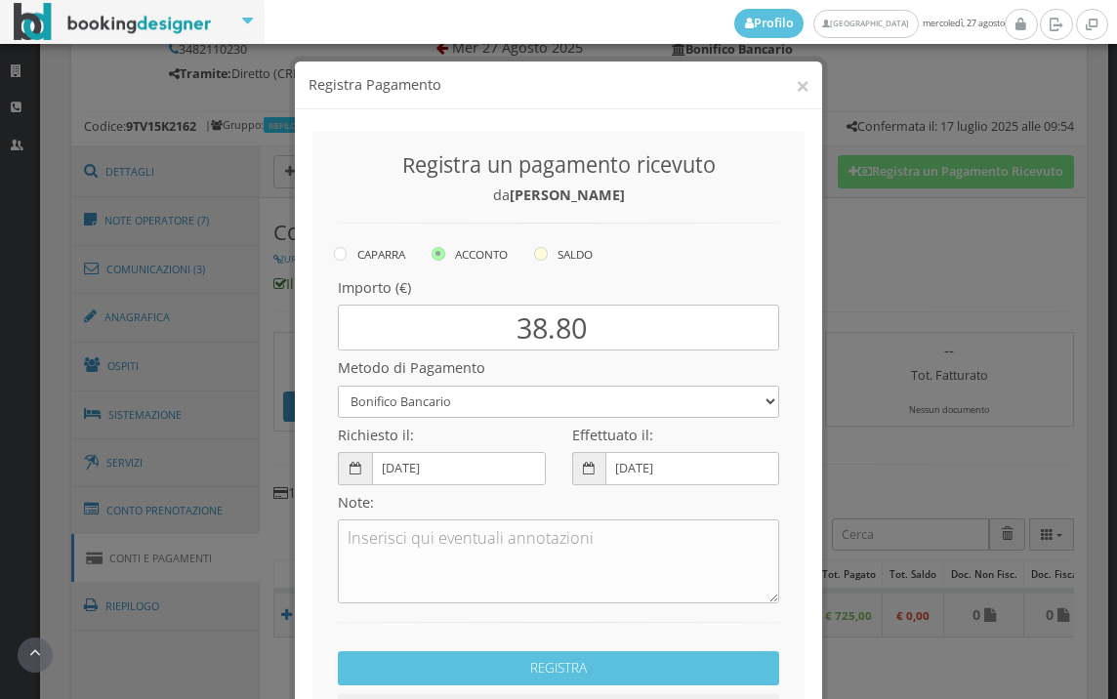
click at [541, 256] on icon at bounding box center [541, 254] width 14 height 14
radio input "true"
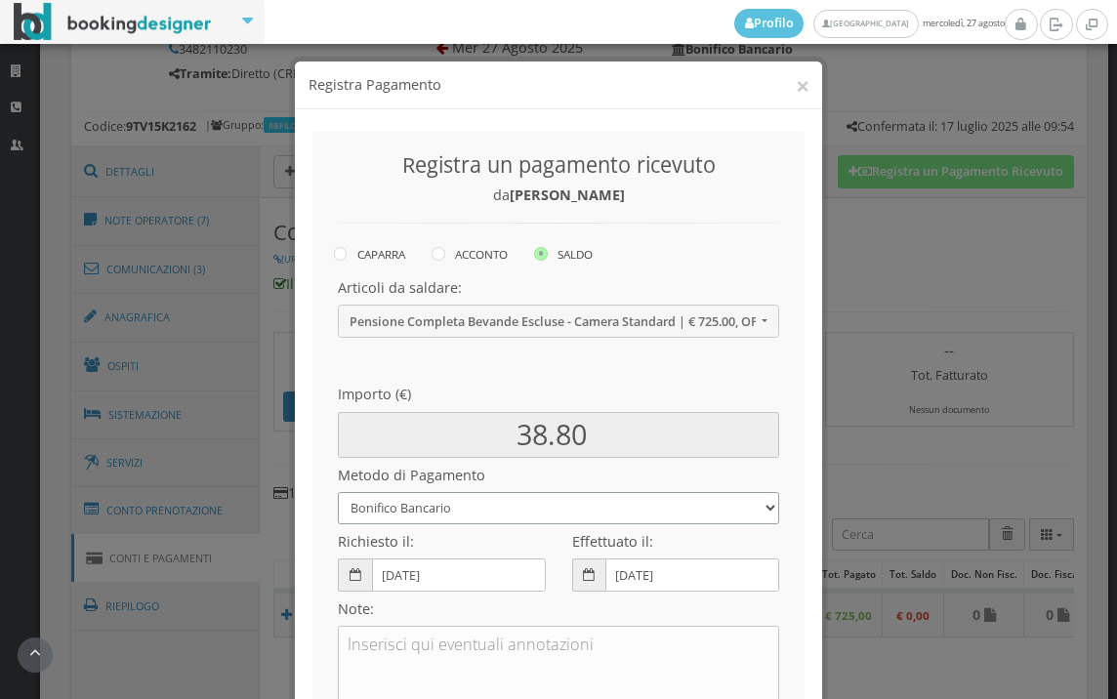
click at [480, 511] on select "Bonifico Bancario BONIFICO SUM UP Contanti Assegno Bancario Assegno Circolare V…" at bounding box center [558, 508] width 441 height 32
select select
click at [338, 492] on select "Bonifico Bancario BONIFICO SUM UP Contanti Assegno Bancario Assegno Circolare V…" at bounding box center [558, 508] width 441 height 32
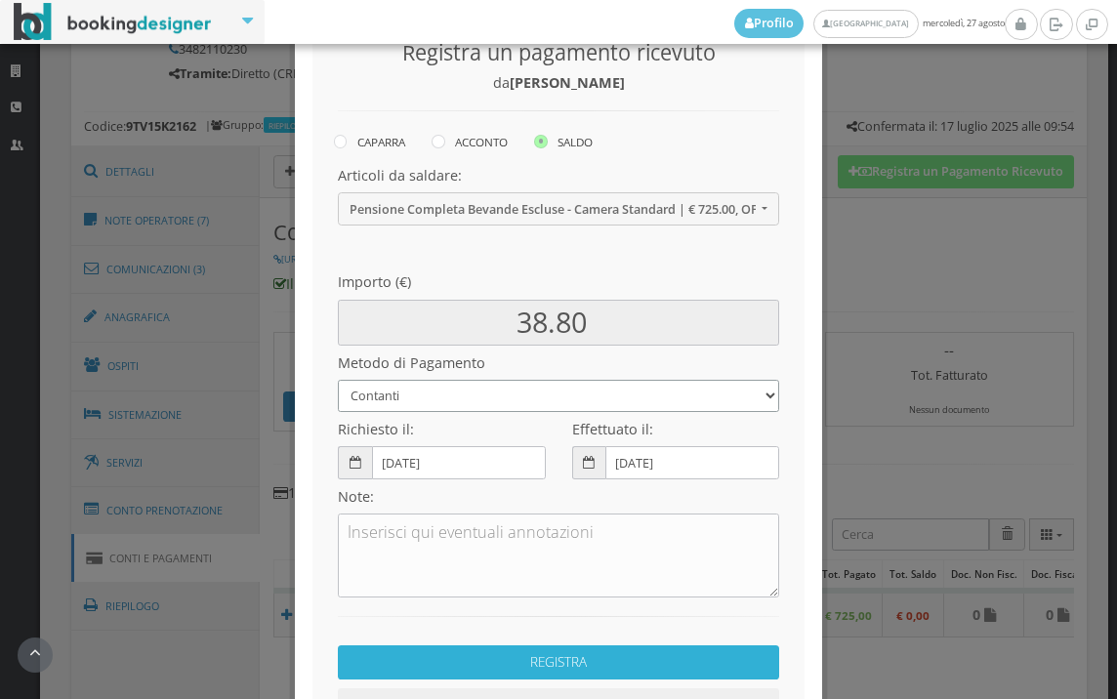
scroll to position [266, 0]
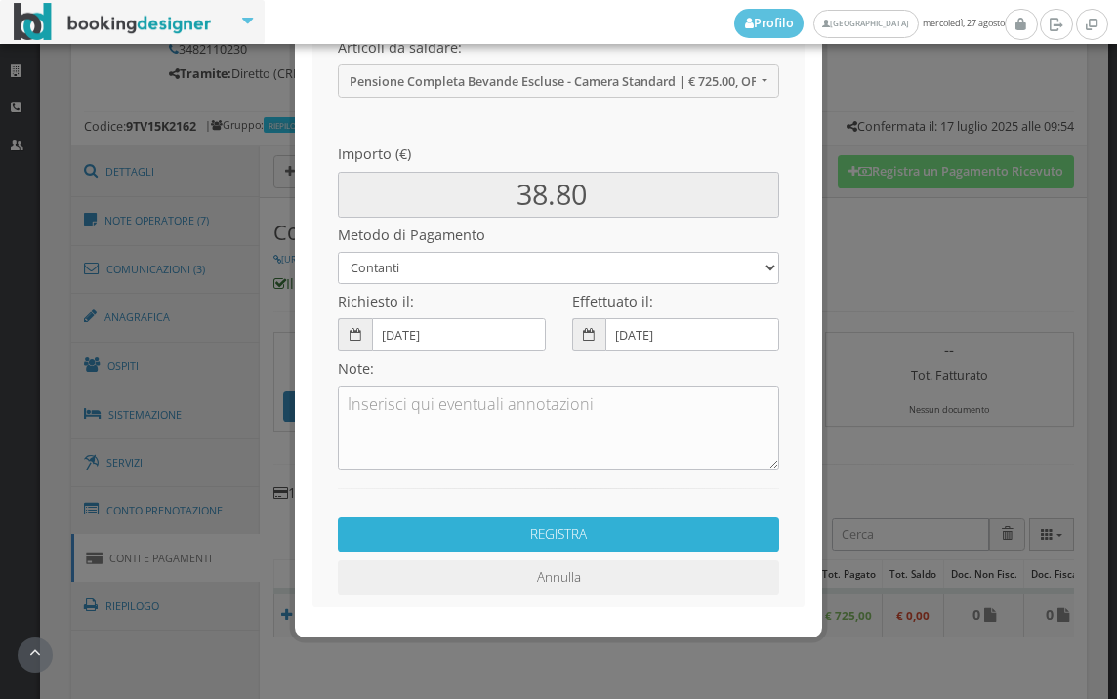
click at [491, 531] on button "REGISTRA" at bounding box center [558, 534] width 441 height 34
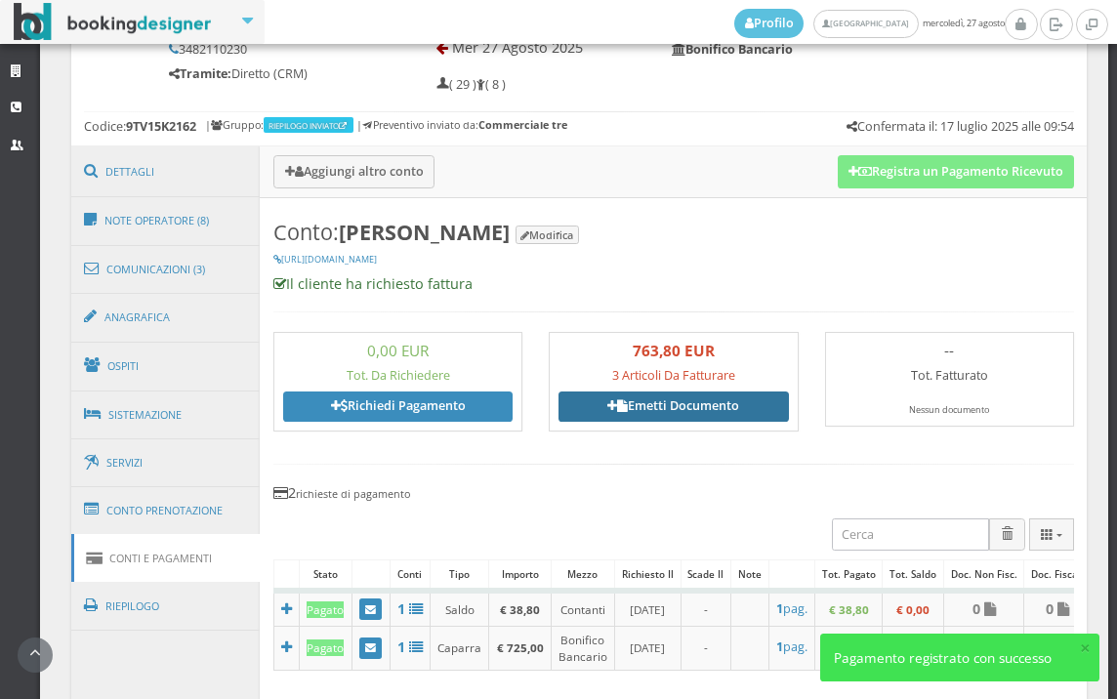
click at [664, 404] on link "Emetti Documento" at bounding box center [672, 405] width 229 height 29
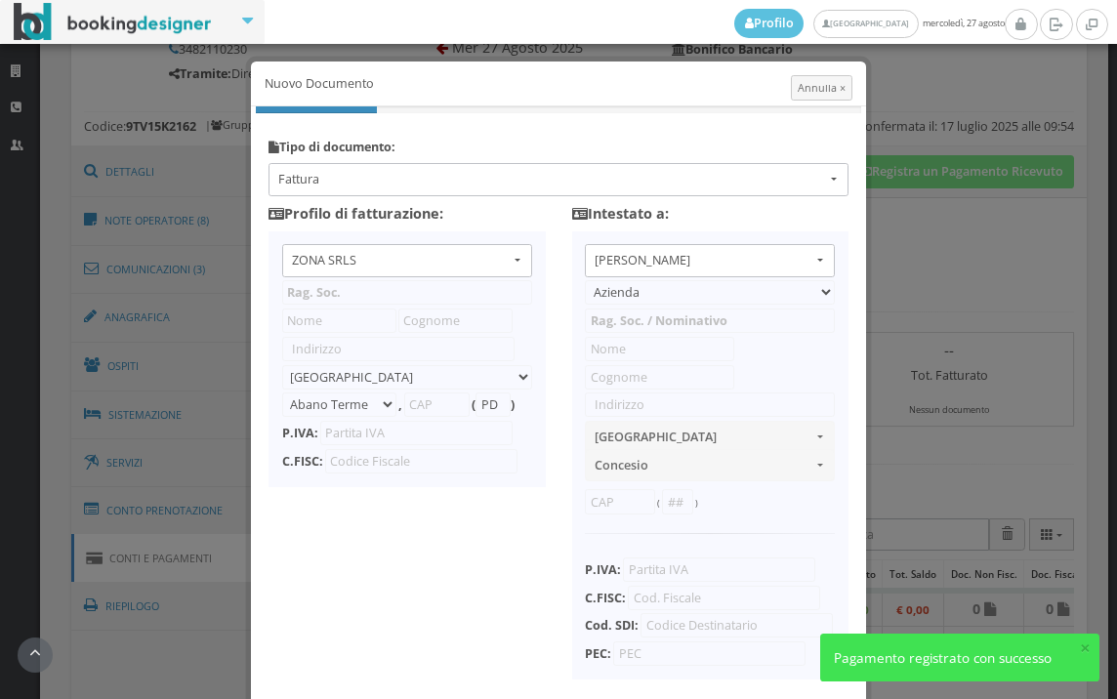
type input "ZONA SRLS"
type input "[PERSON_NAME] Durante, 8"
select select "Frattamaggiore"
type input "80027"
type input "NA"
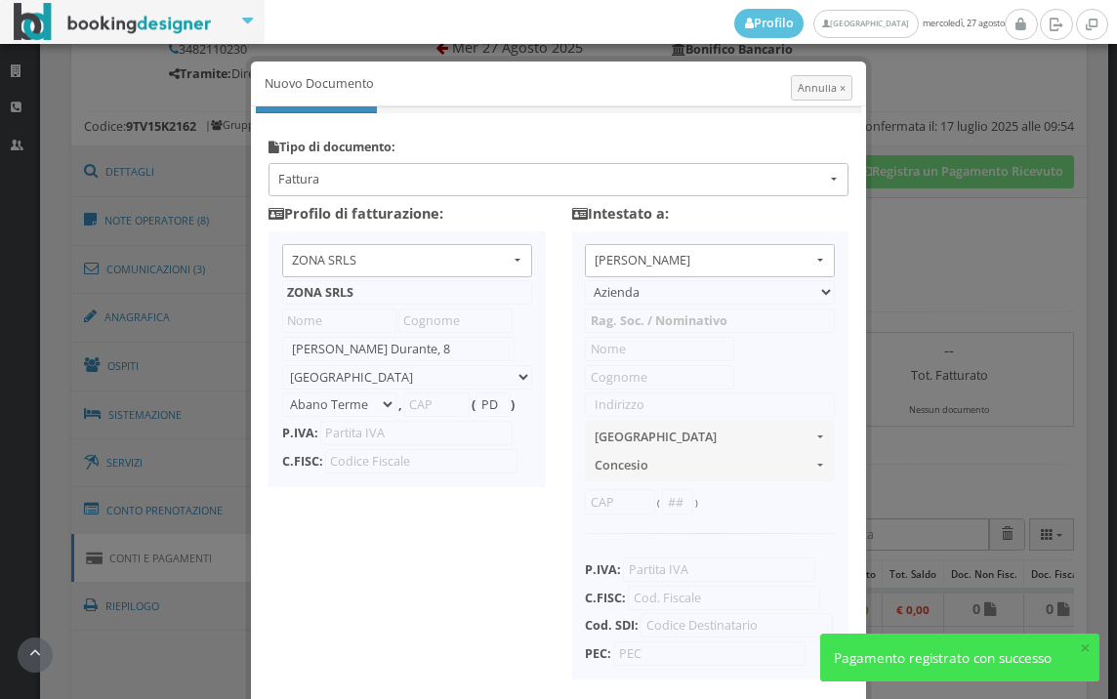
type input "10356321215"
select select "PF"
type input "[PERSON_NAME]"
type input "Bonometti"
type input "Xx [DATE]"
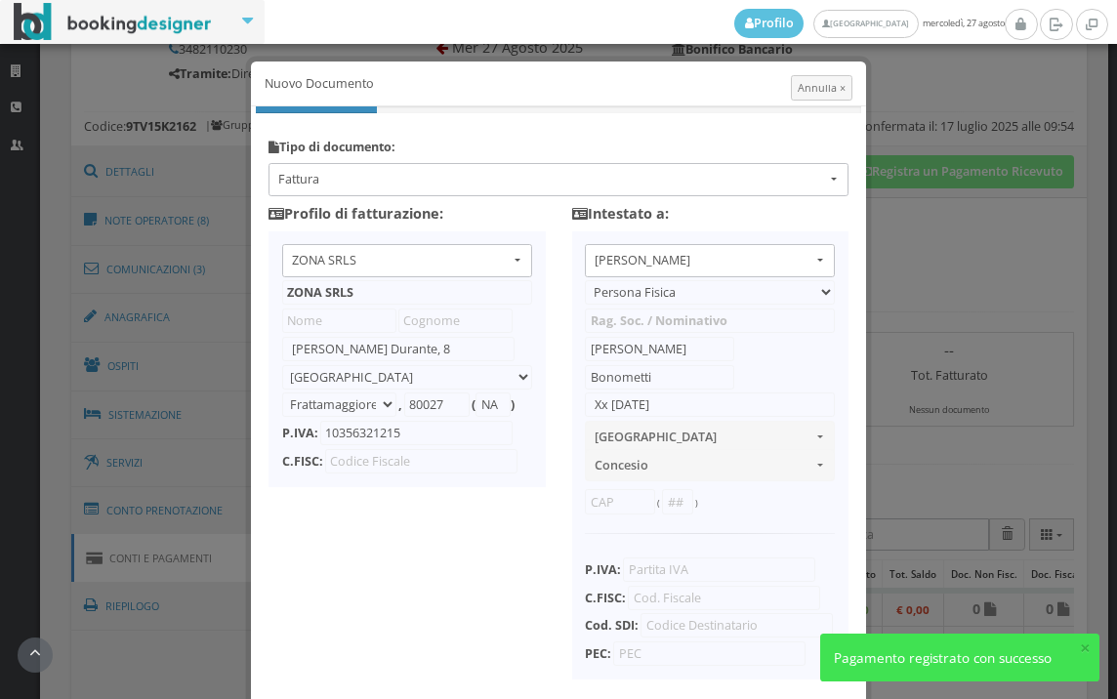
select select "CONCESIO"
type input "25062"
type input "BS"
type input "Bnmncl93m27b157o"
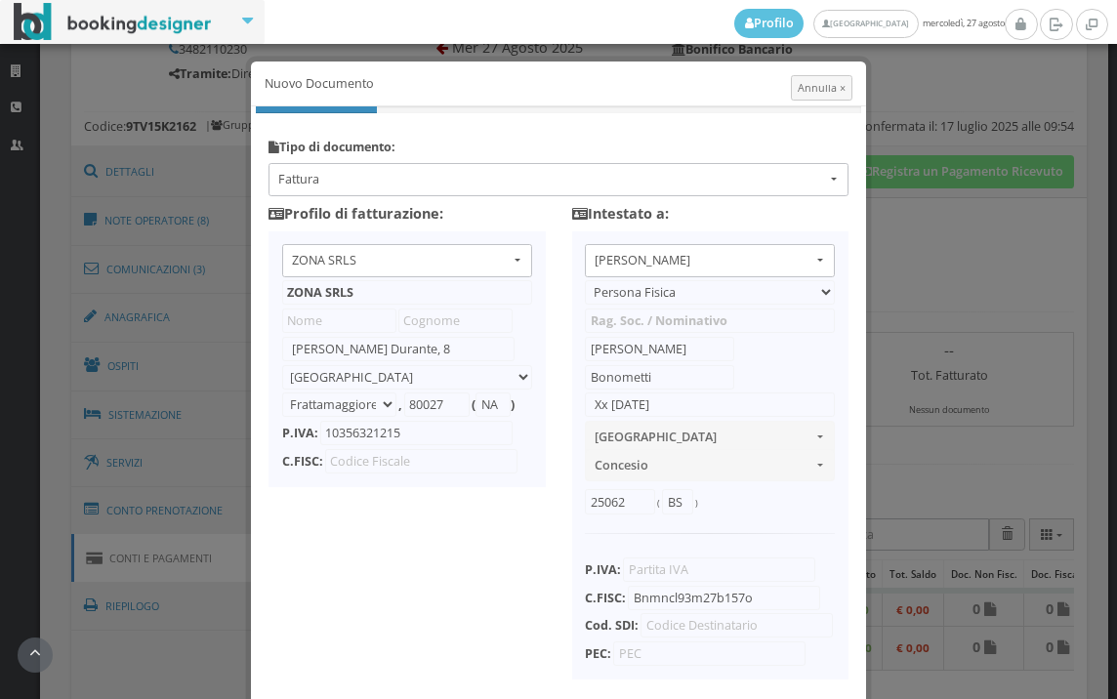
scroll to position [154, 0]
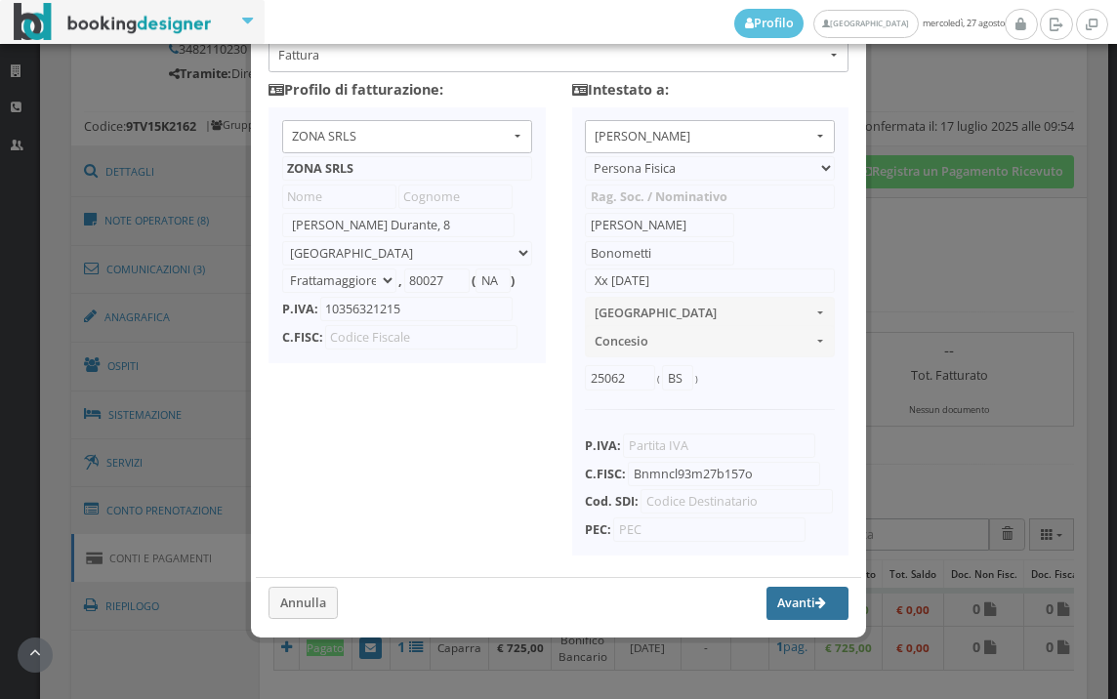
click at [771, 590] on button "Avanti" at bounding box center [807, 603] width 82 height 33
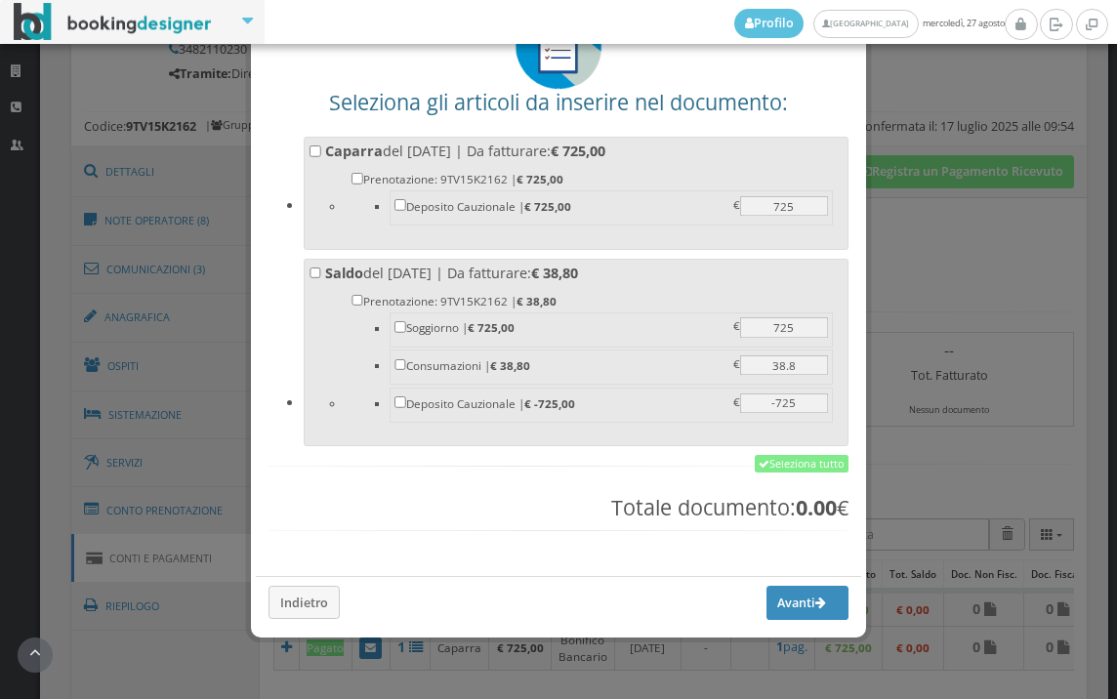
scroll to position [152, 0]
click at [799, 468] on link "Seleziona tutto" at bounding box center [801, 464] width 94 height 18
checkbox input "true"
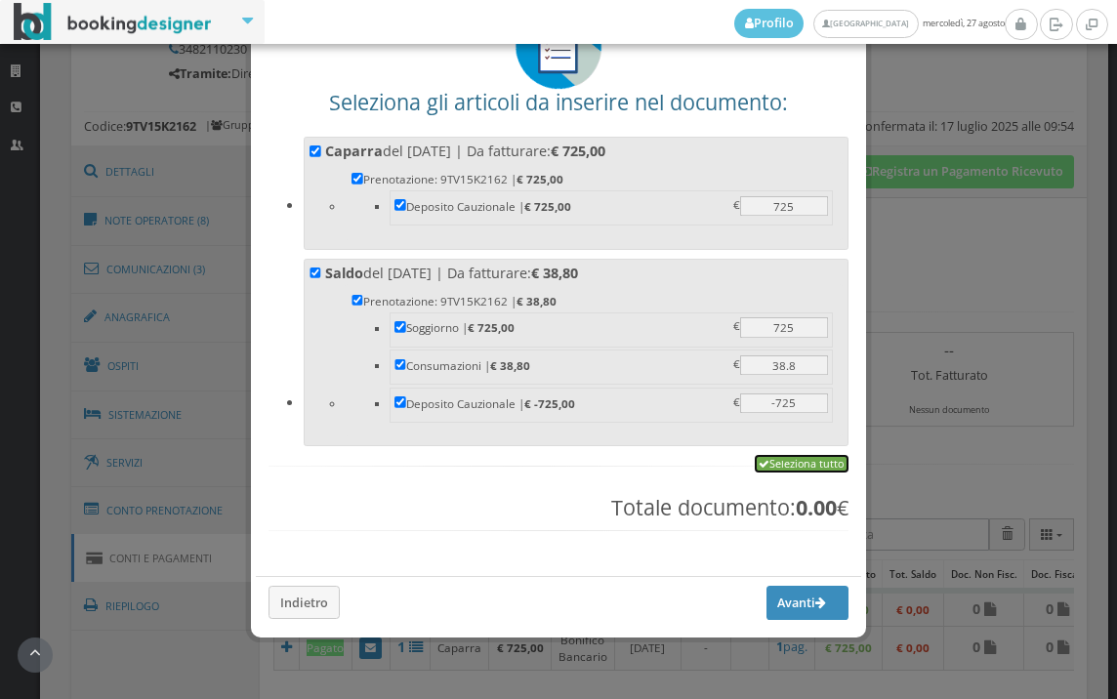
checkbox input "true"
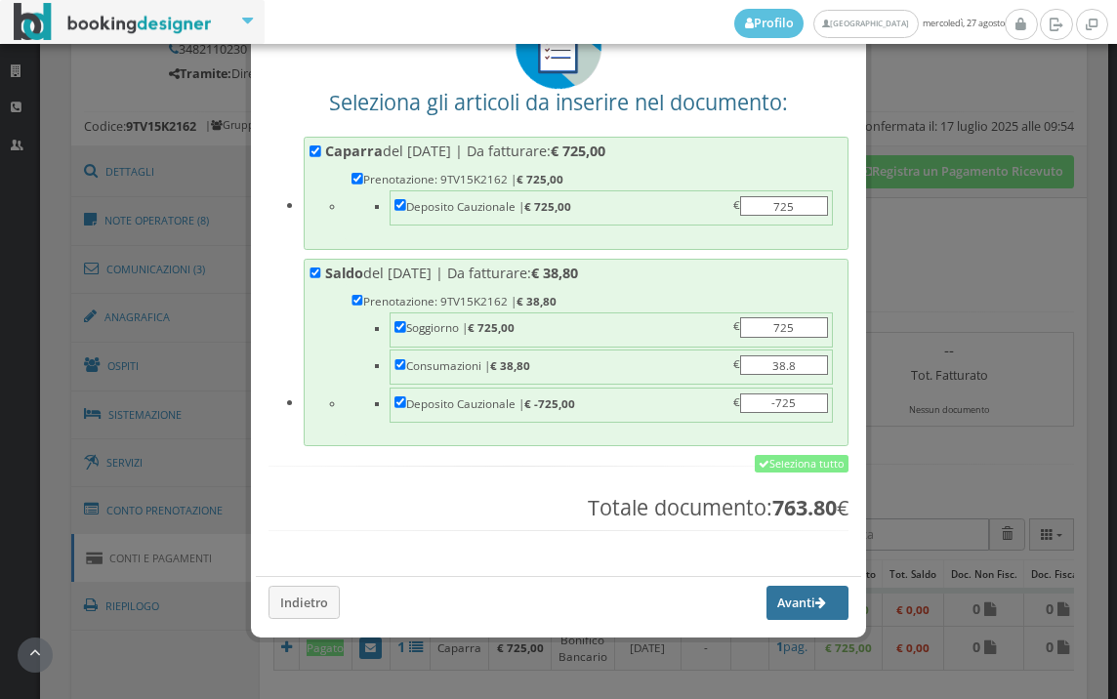
click at [768, 607] on button "Avanti" at bounding box center [807, 602] width 82 height 33
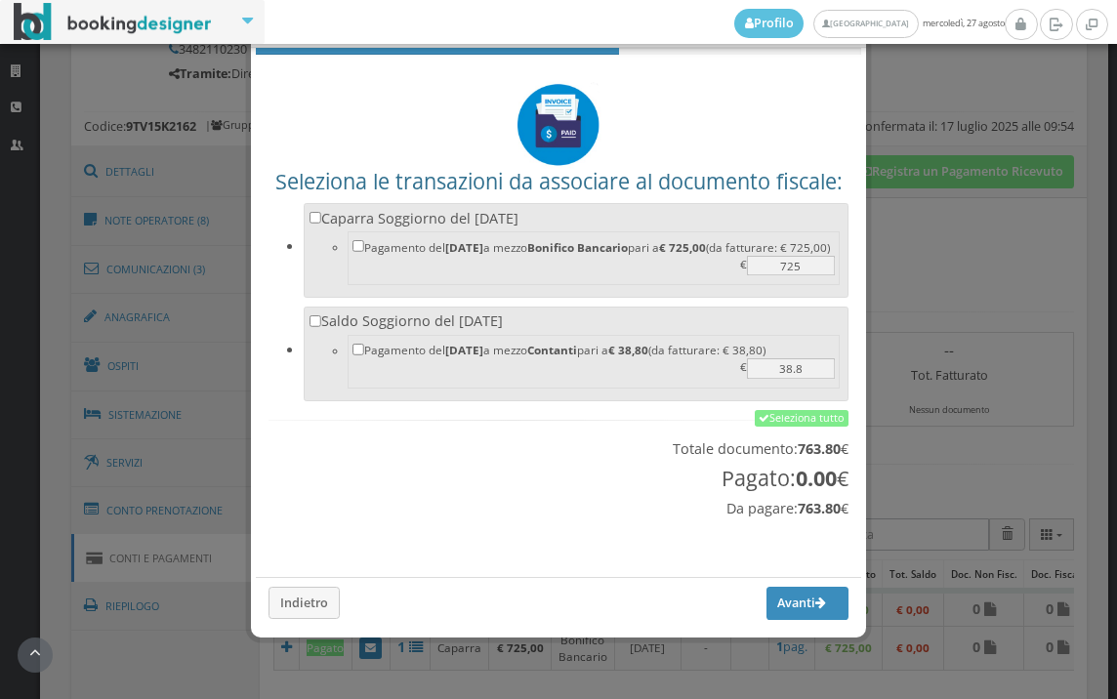
scroll to position [64, 0]
click at [794, 412] on link "Seleziona tutto" at bounding box center [801, 419] width 94 height 18
checkbox input "true"
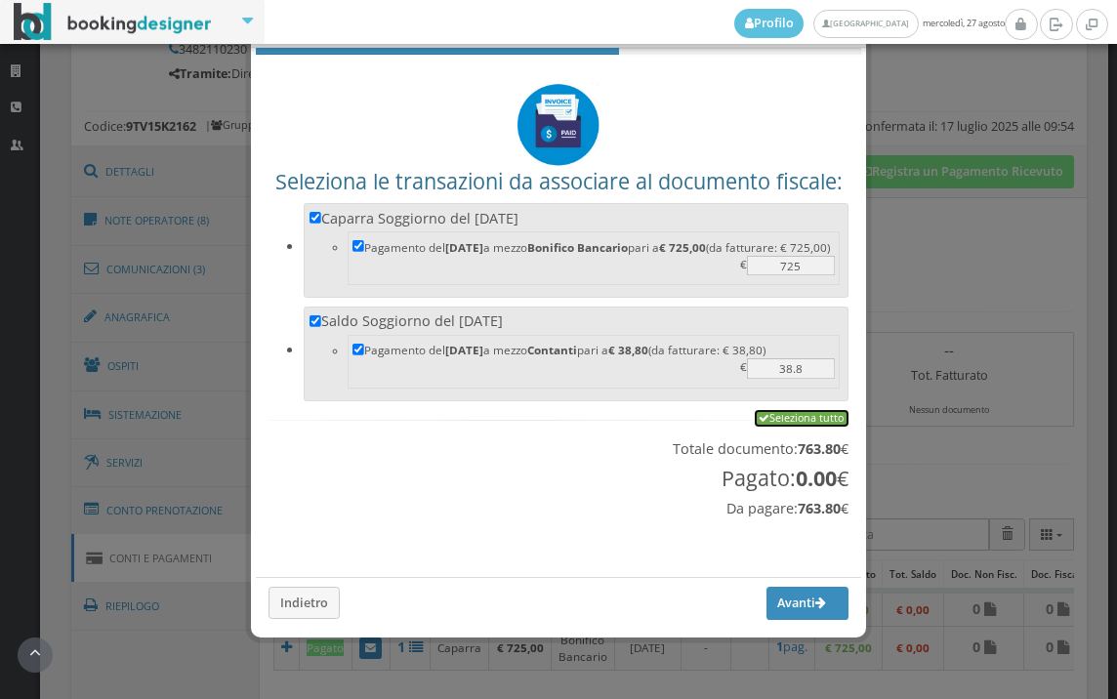
checkbox input "true"
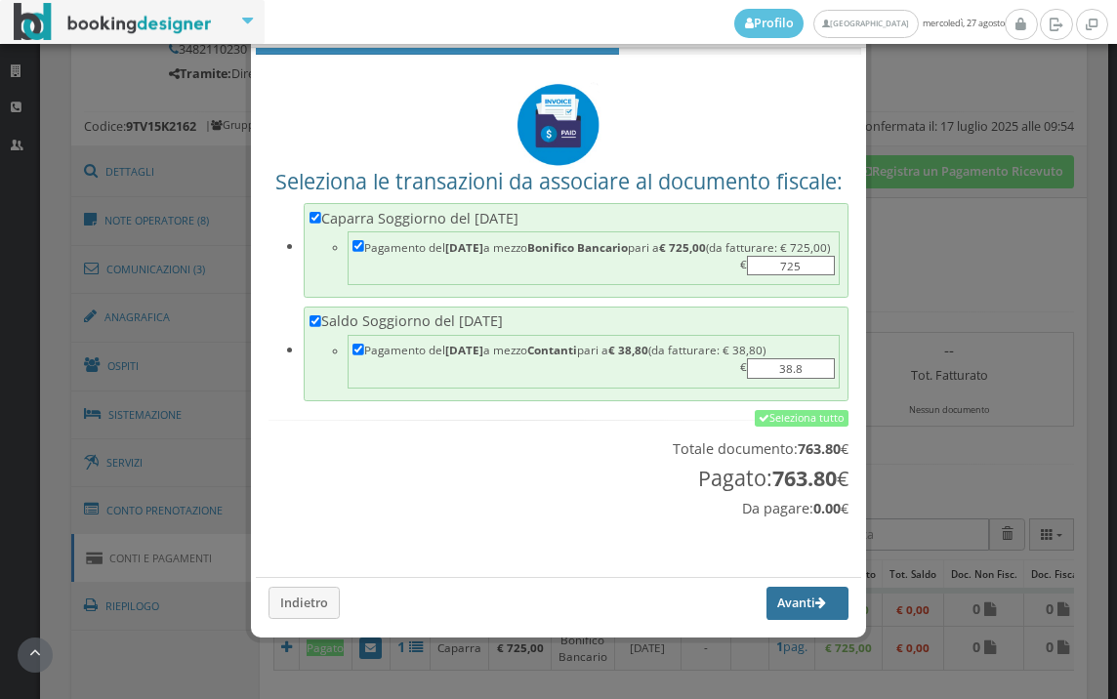
click at [769, 605] on button "Avanti" at bounding box center [807, 603] width 82 height 33
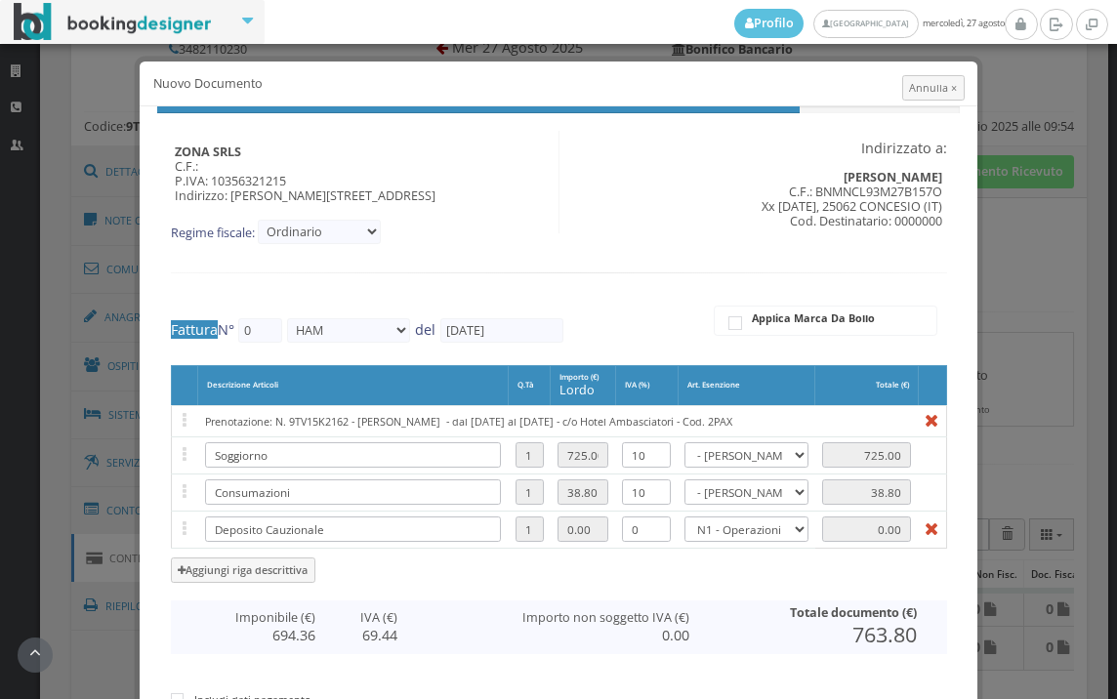
type input "539"
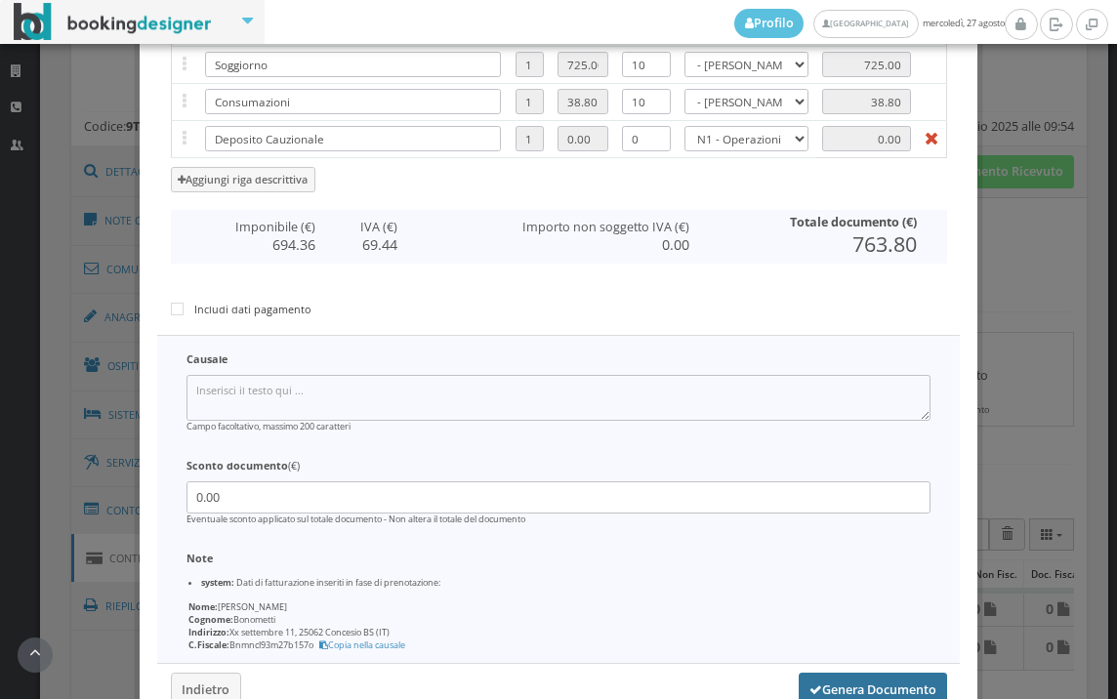
click at [859, 685] on button "Genera Documento" at bounding box center [872, 688] width 148 height 33
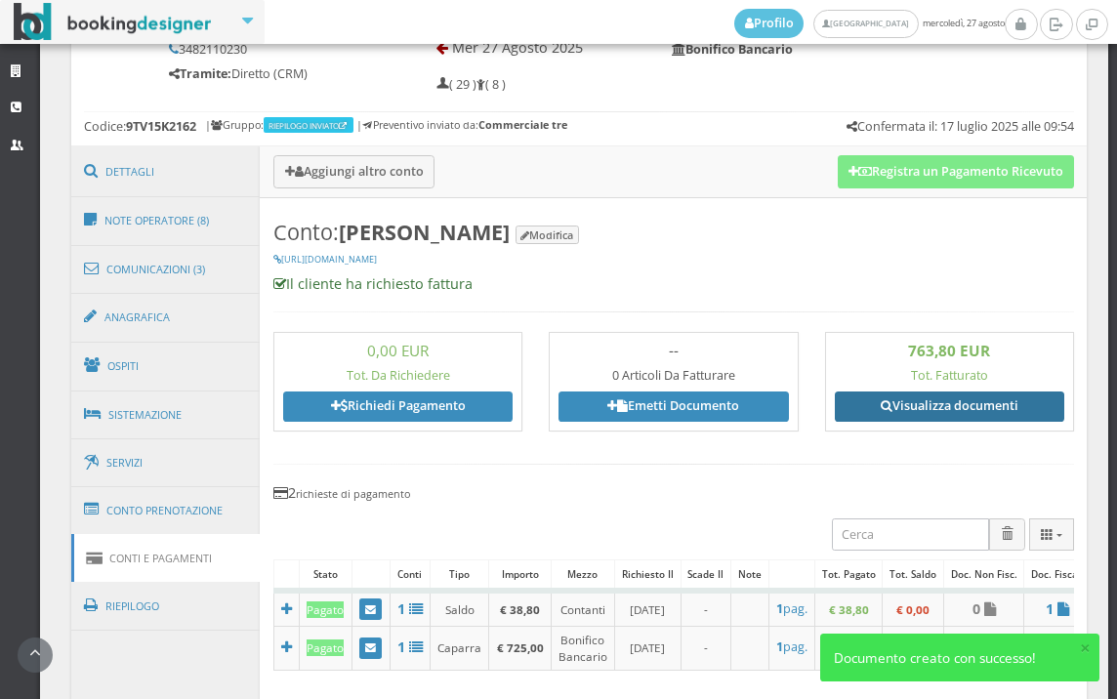
click at [921, 413] on link "Visualizza documenti" at bounding box center [949, 405] width 229 height 29
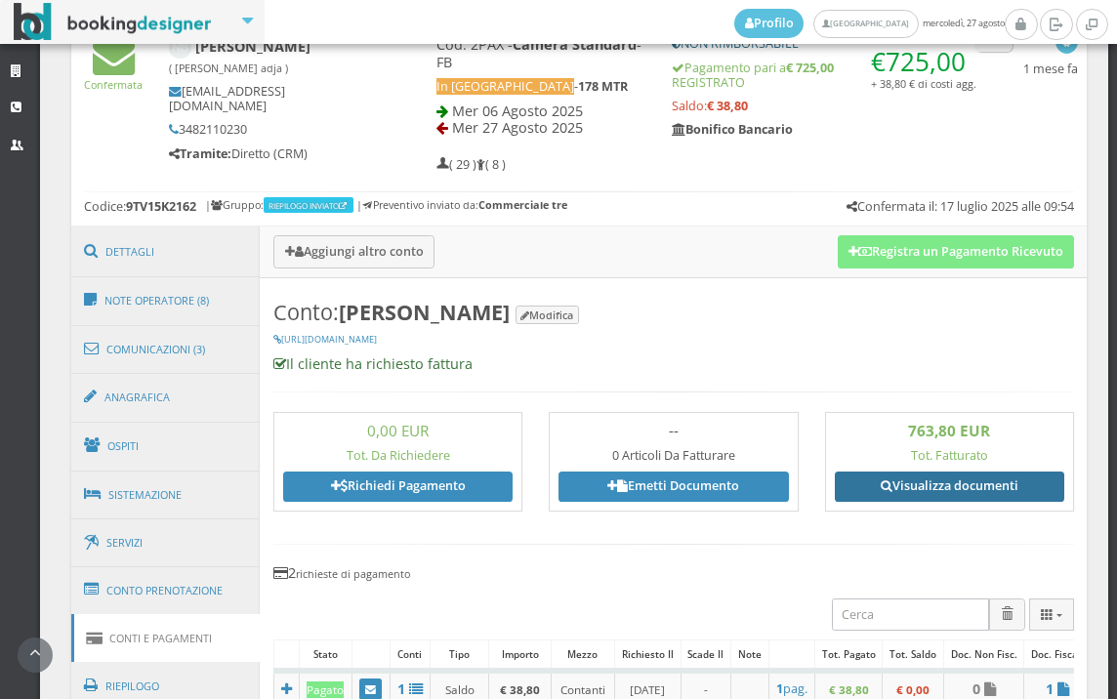
scroll to position [867, 0]
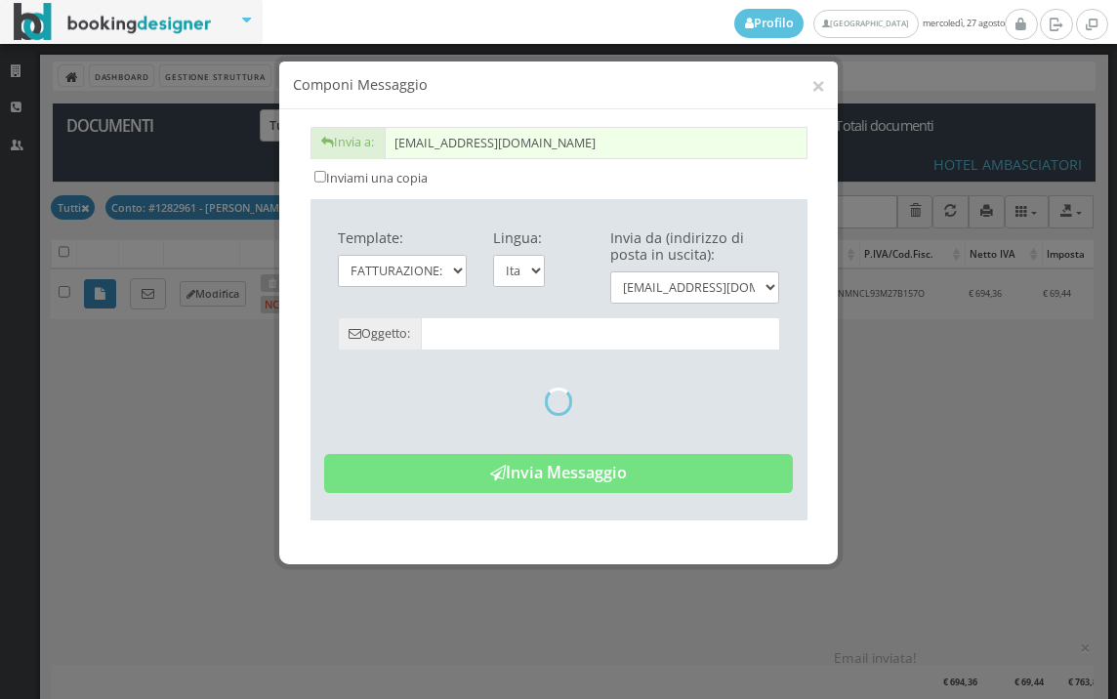
type input "Copia di cortesia: Fattura da ZONA SRLS - n. 539HAM del [DATE]"
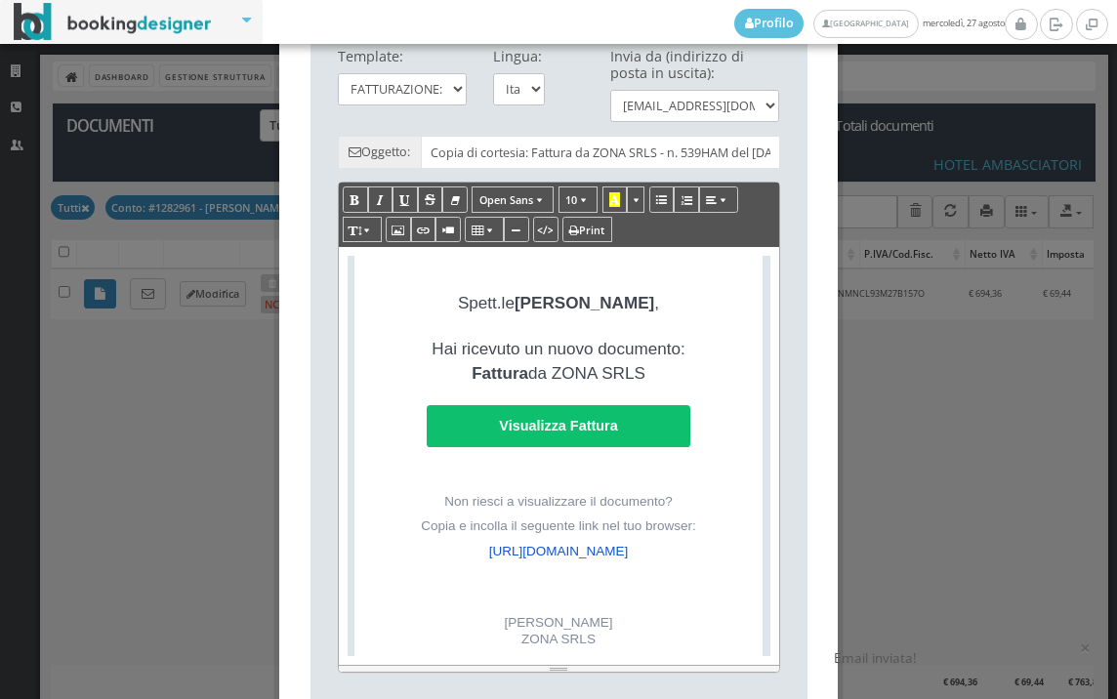
scroll to position [433, 0]
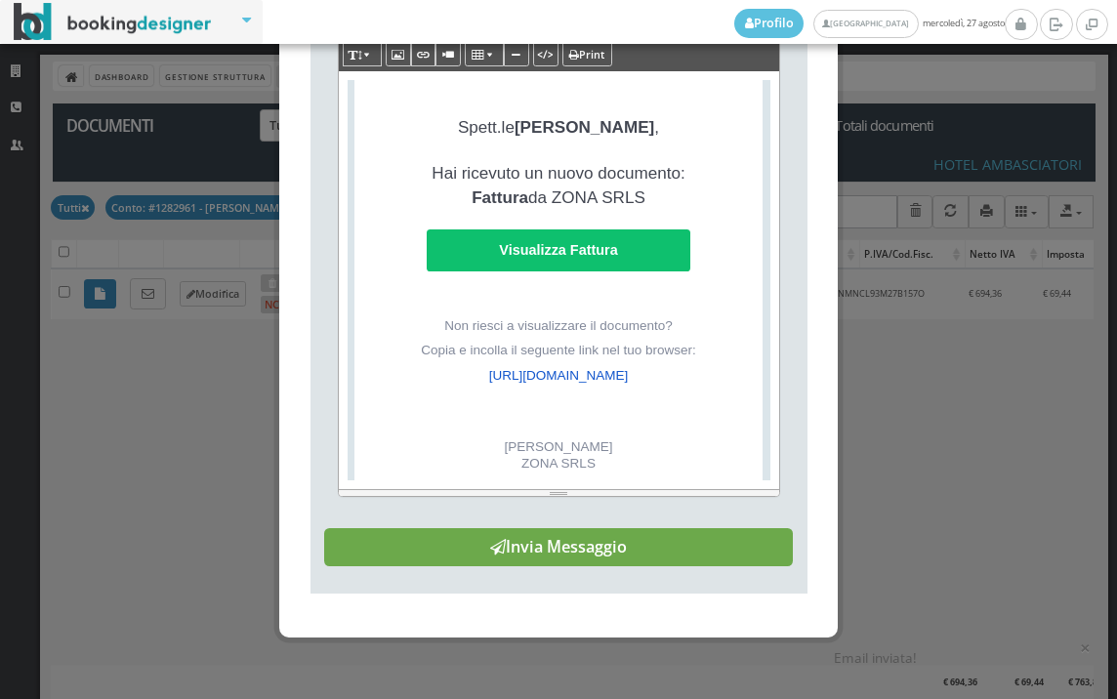
click at [617, 562] on button "Invia Messaggio" at bounding box center [558, 547] width 468 height 39
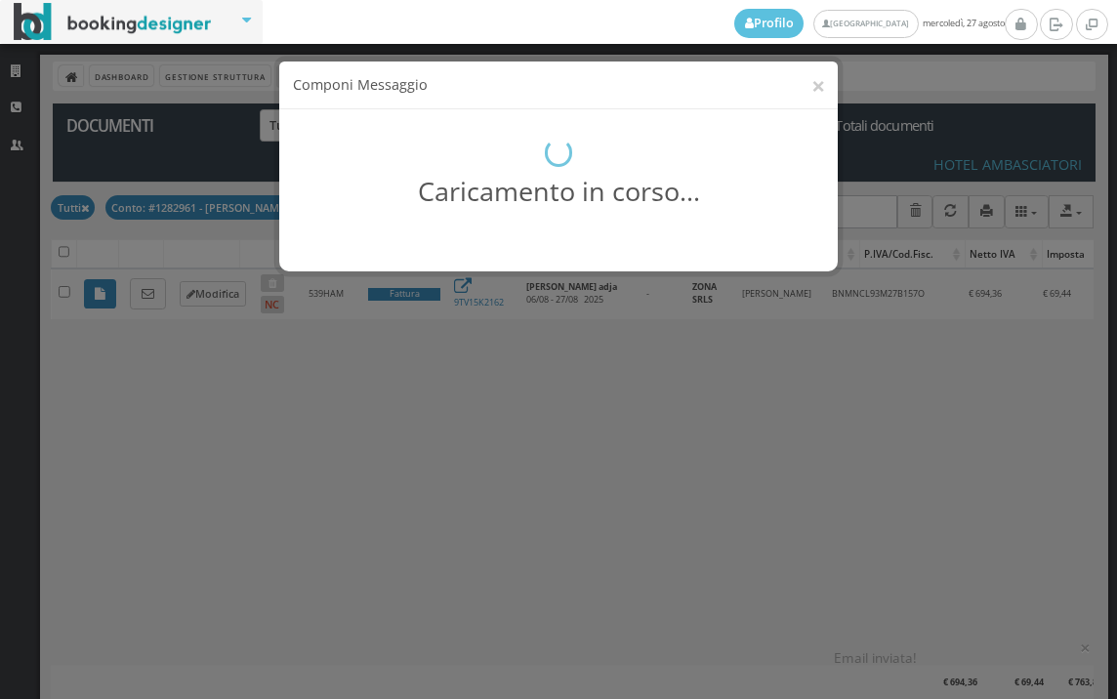
scroll to position [0, 0]
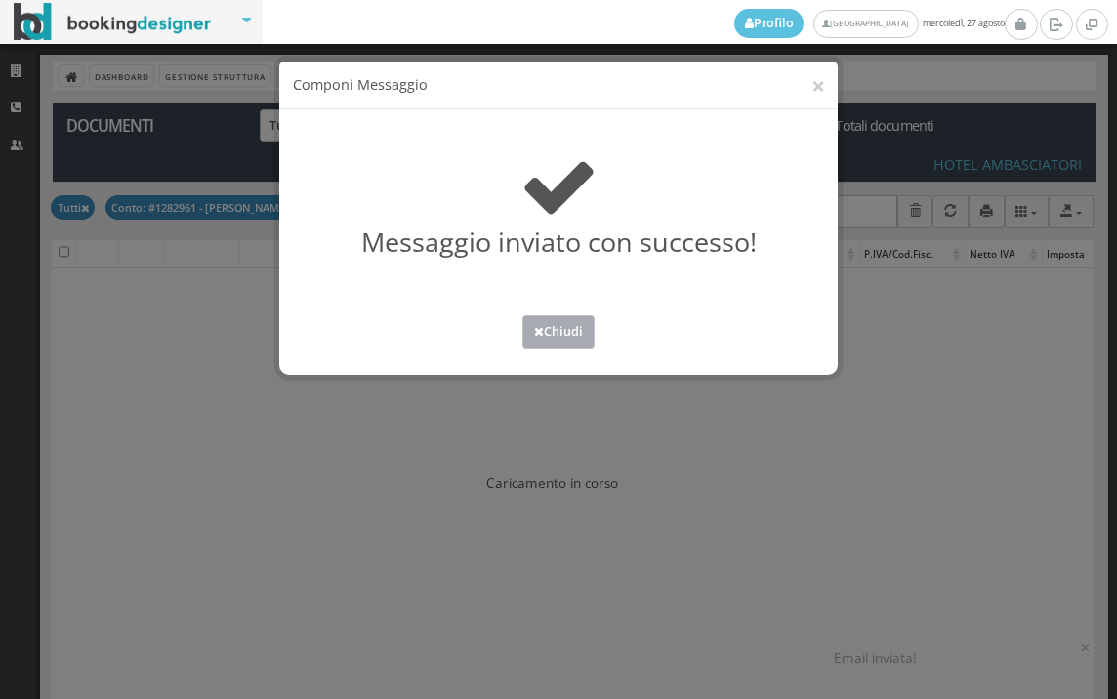
click at [543, 330] on button "Chiudi" at bounding box center [558, 331] width 72 height 32
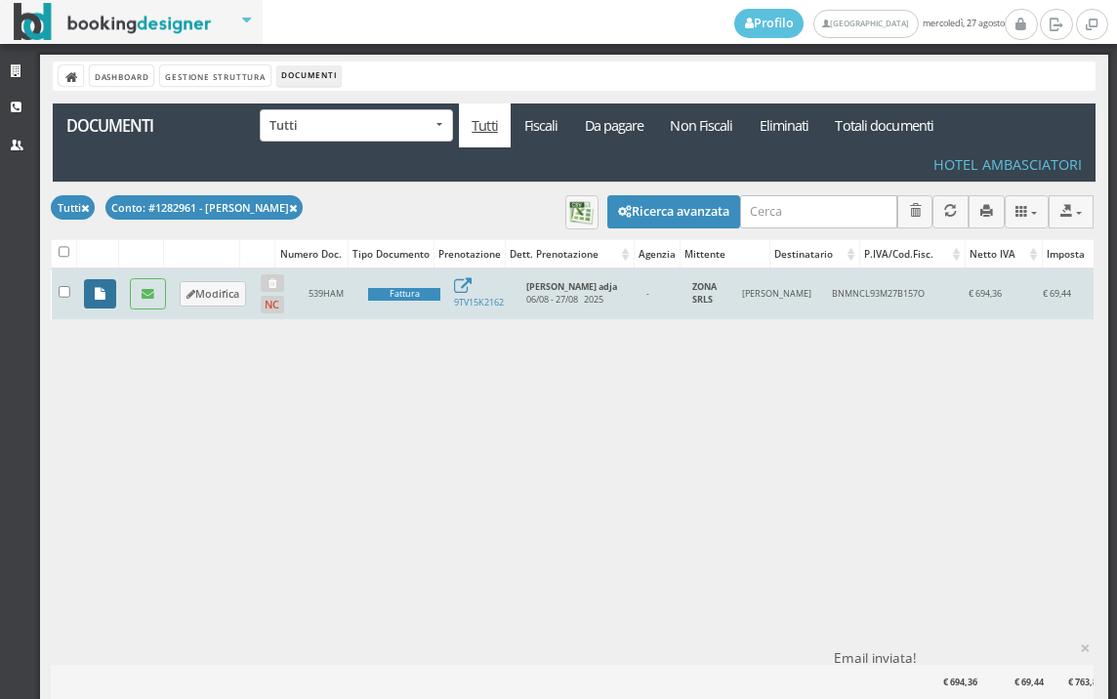
click at [90, 292] on link at bounding box center [100, 293] width 32 height 29
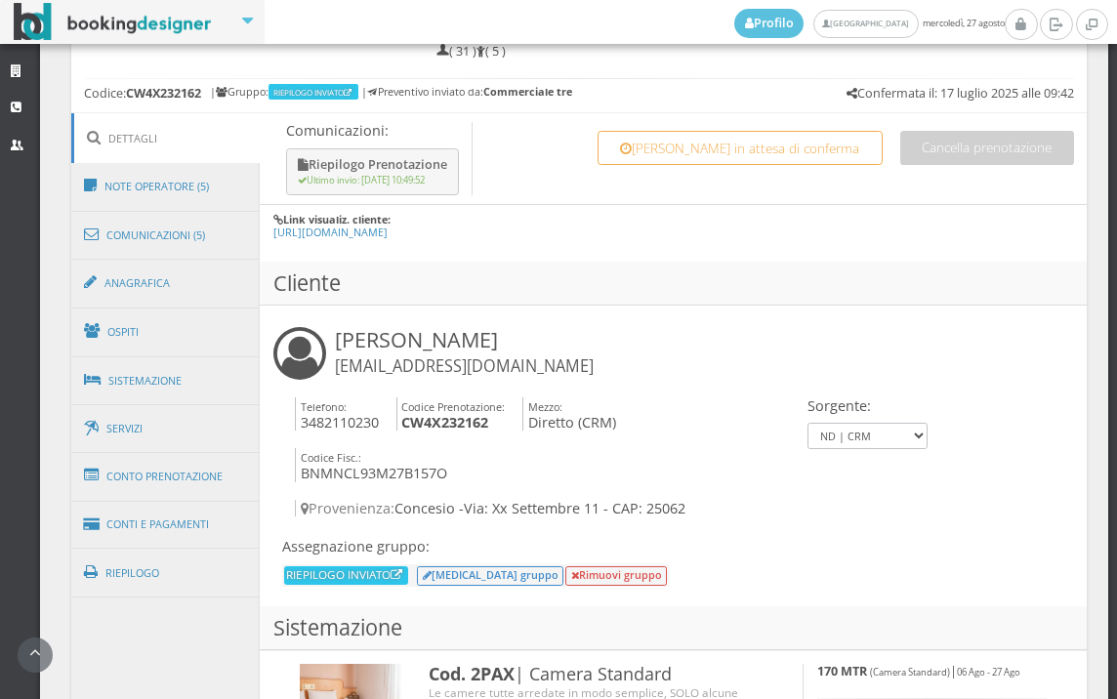
scroll to position [1084, 0]
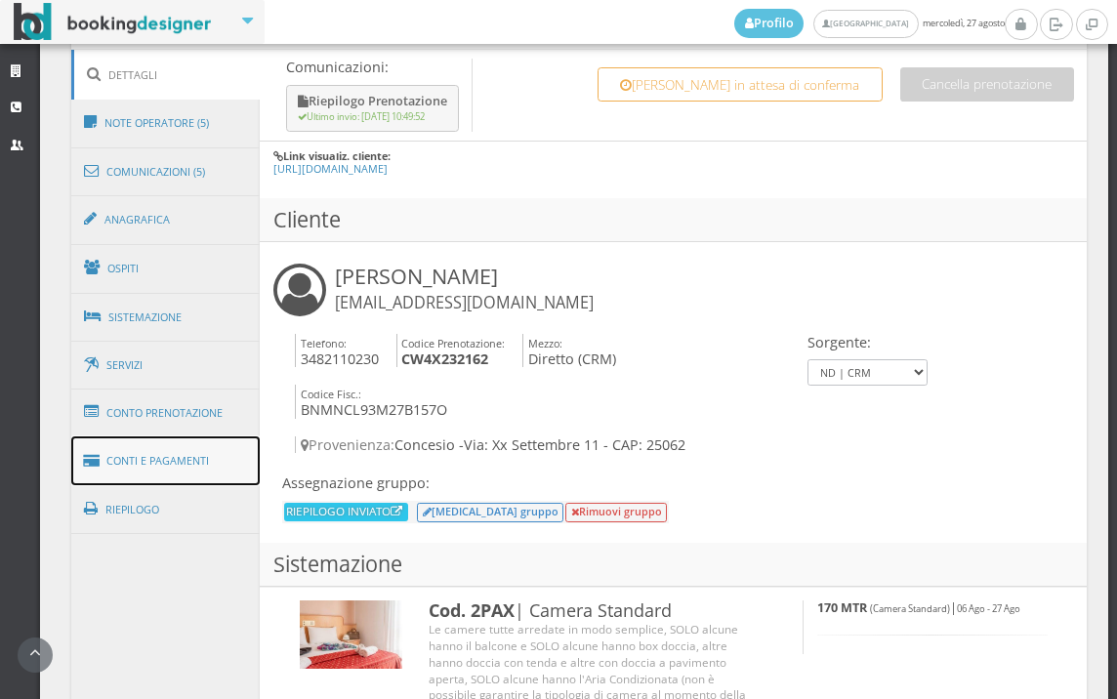
click at [183, 465] on link "Conti e Pagamenti" at bounding box center [165, 461] width 189 height 50
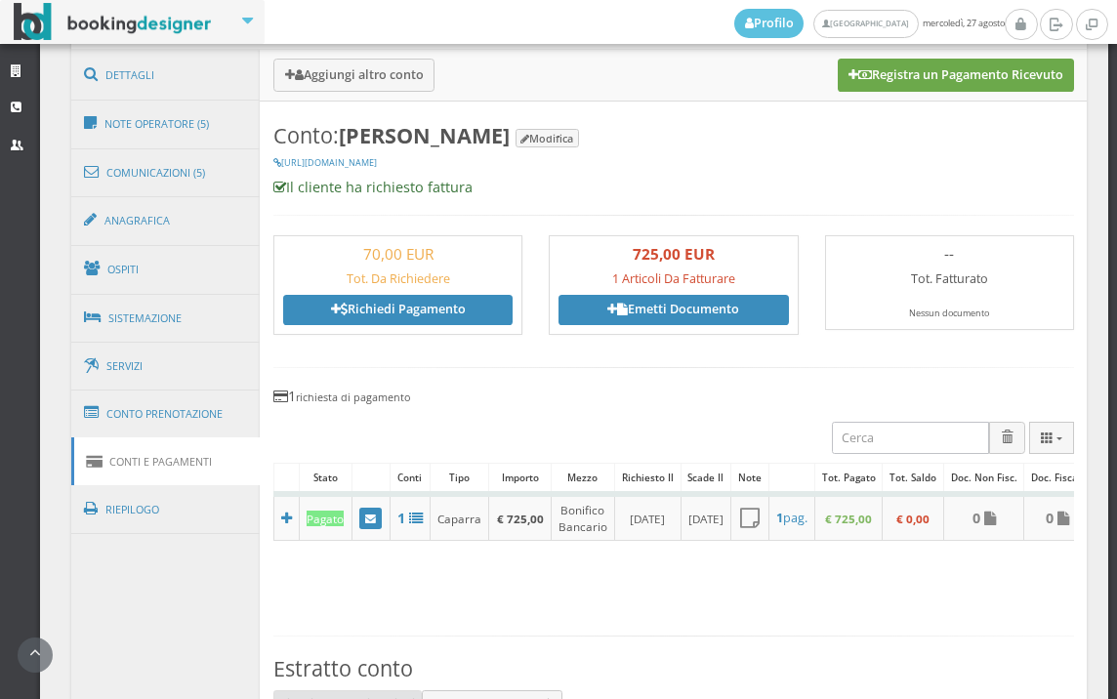
click at [986, 75] on button "Registra un Pagamento Ricevuto" at bounding box center [955, 75] width 236 height 33
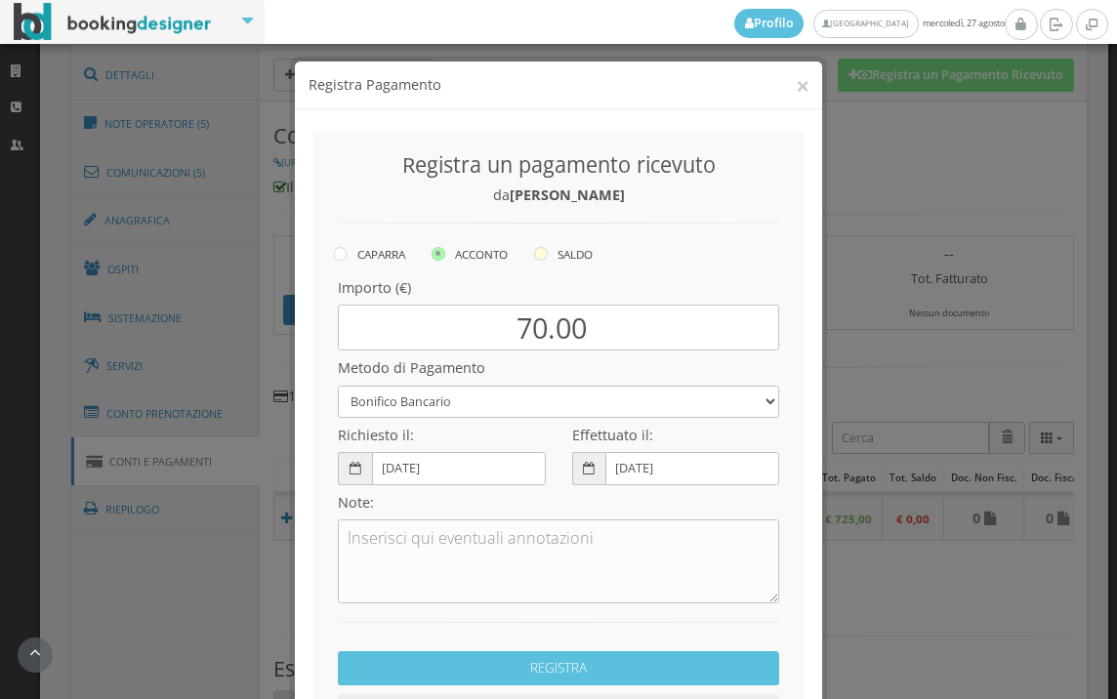
click at [534, 258] on icon at bounding box center [541, 254] width 14 height 14
radio input "true"
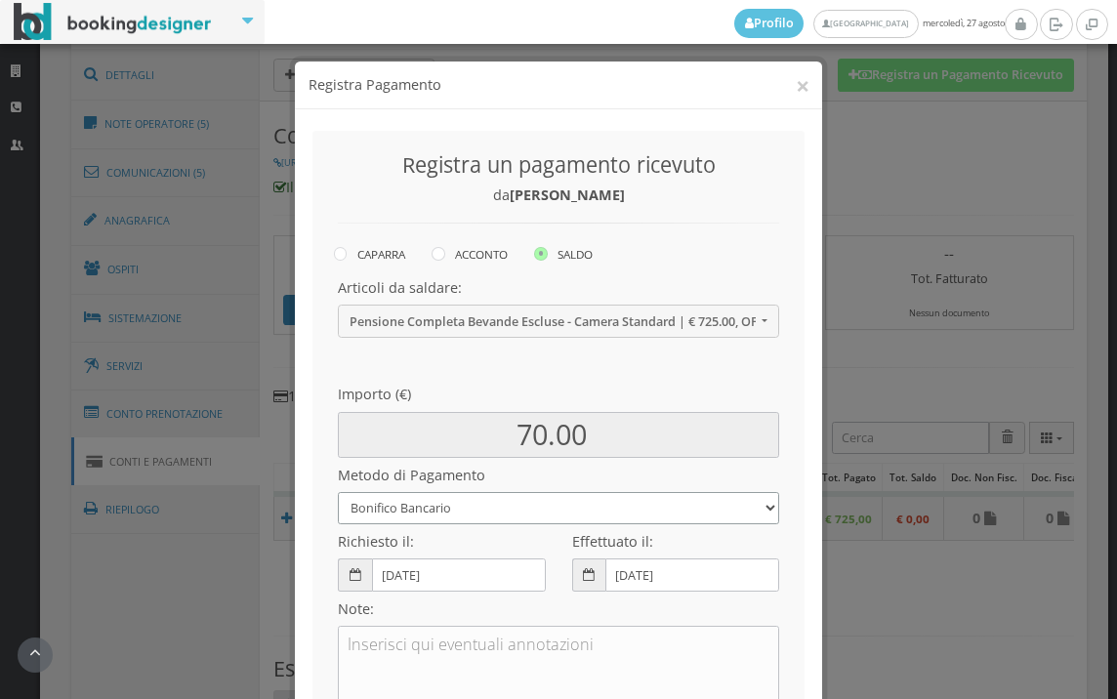
click at [462, 510] on select "Bonifico Bancario BONIFICO SUM UP Contanti Assegno Bancario Assegno Circolare V…" at bounding box center [558, 508] width 441 height 32
select select
click at [338, 492] on select "Bonifico Bancario BONIFICO SUM UP Contanti Assegno Bancario Assegno Circolare V…" at bounding box center [558, 508] width 441 height 32
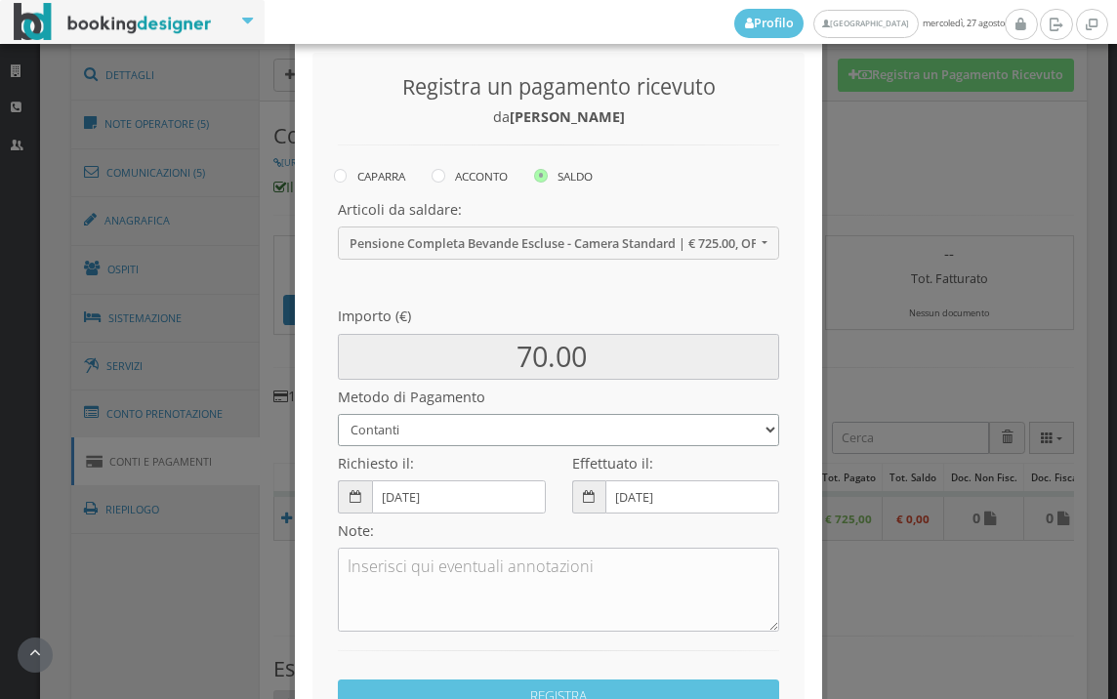
scroll to position [266, 0]
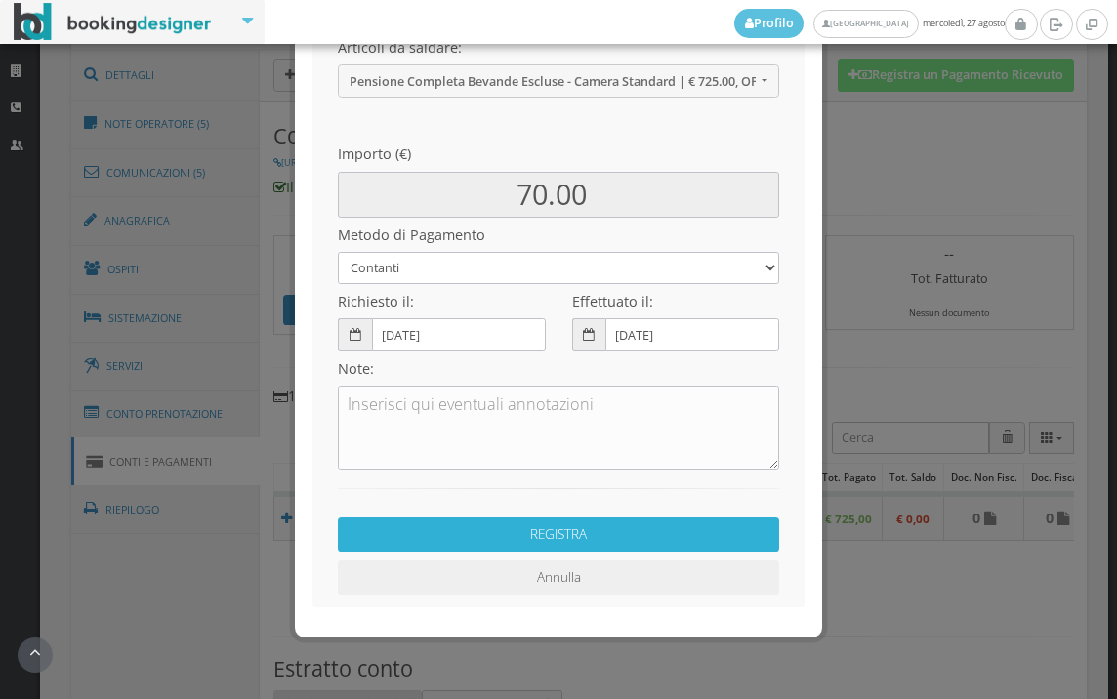
click at [553, 532] on button "REGISTRA" at bounding box center [558, 534] width 441 height 34
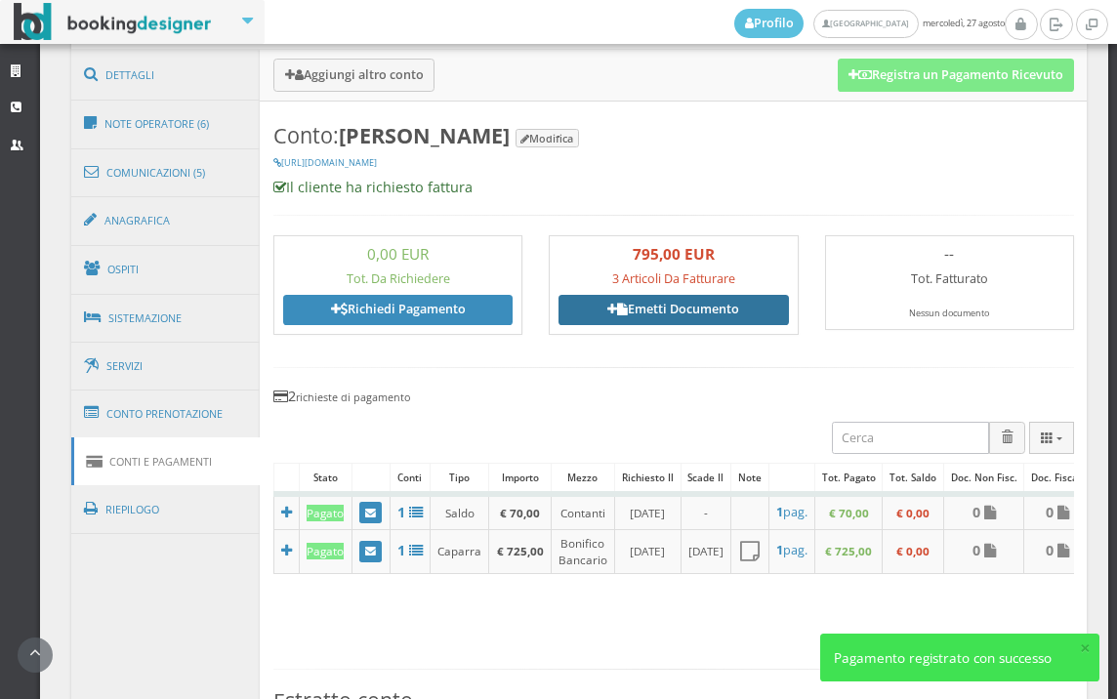
click at [656, 315] on link "Emetti Documento" at bounding box center [672, 309] width 229 height 29
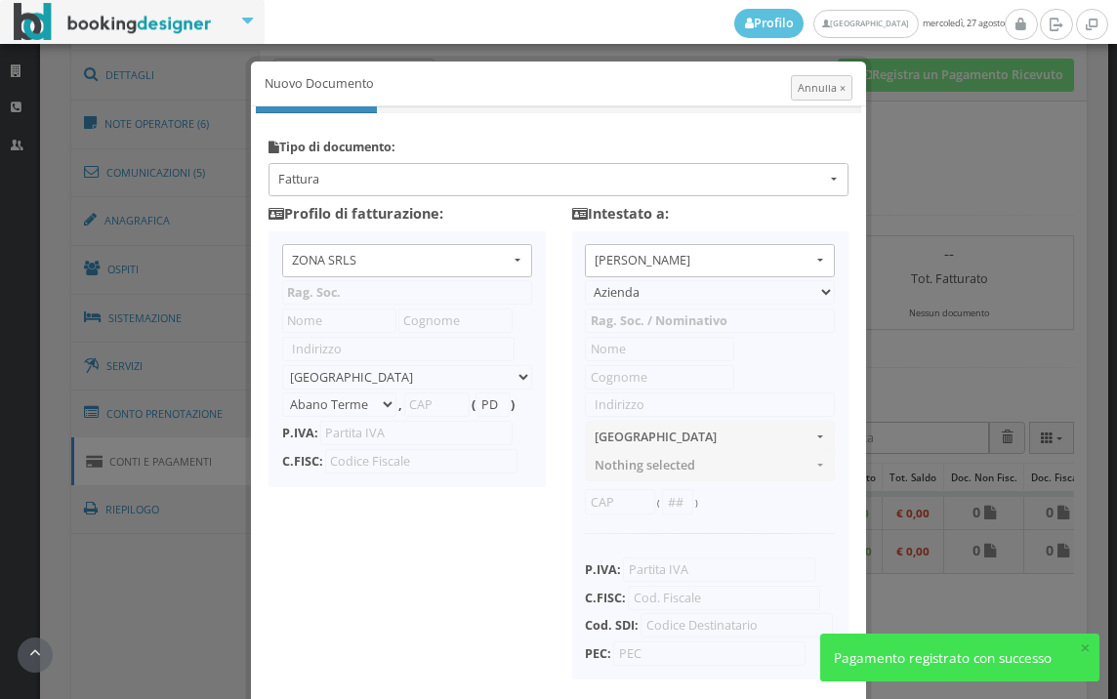
type input "ZONA SRLS"
type input "[PERSON_NAME] Durante, 8"
select select "Frattamaggiore"
type input "80027"
type input "NA"
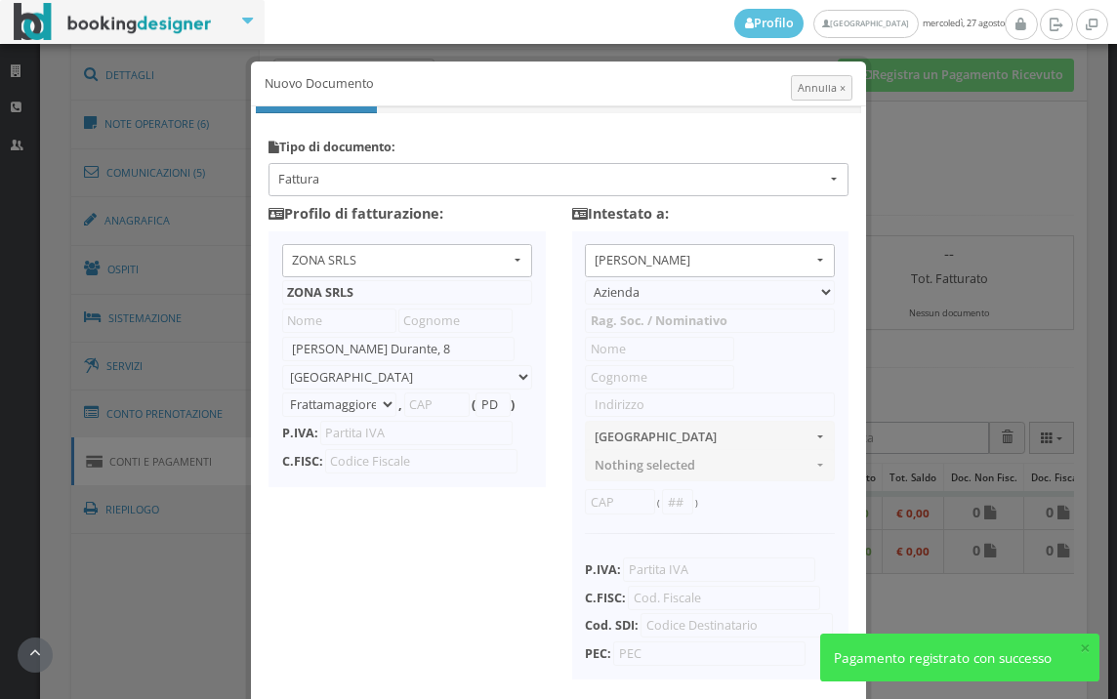
type input "10356321215"
select select "PF"
type input "Nicola"
type input "Bonometti"
type input "Xx settembre 11"
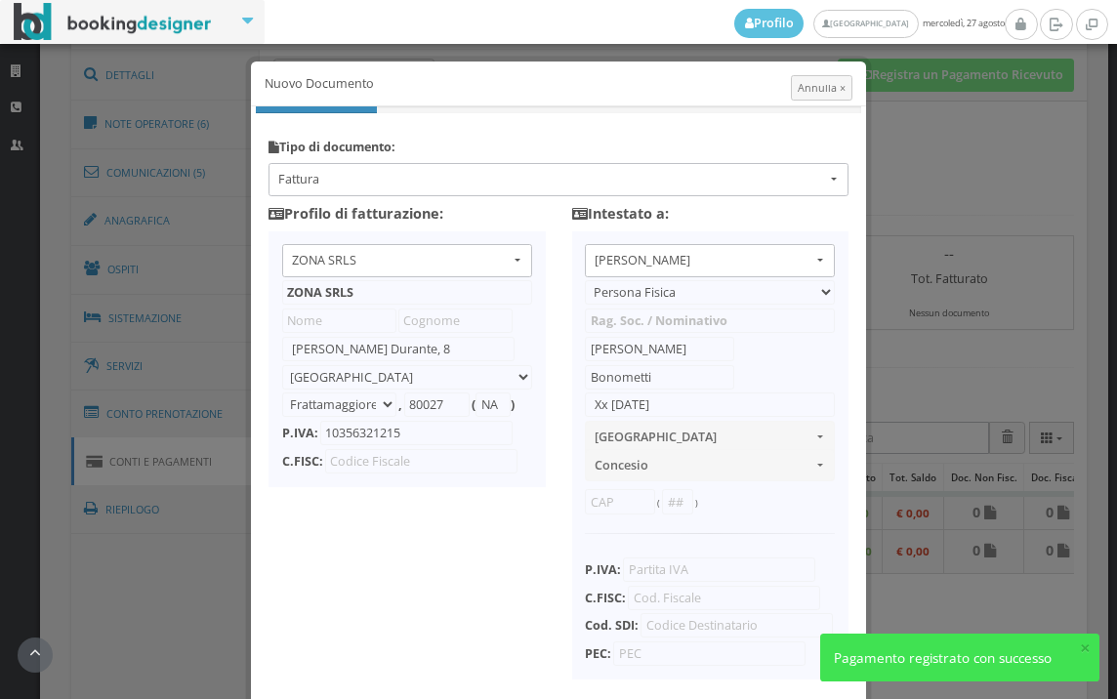
select select "CONCESIO"
type input "25062"
type input "BS"
type input "Bnmncl93m27b157o"
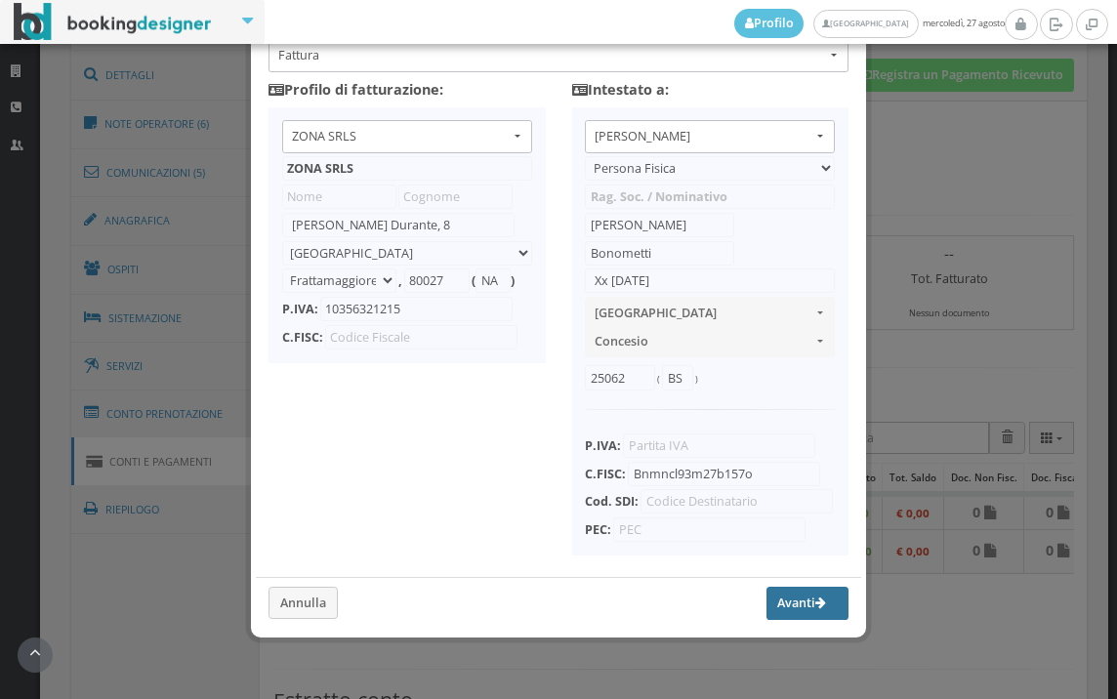
click at [770, 596] on button "Avanti" at bounding box center [807, 603] width 82 height 33
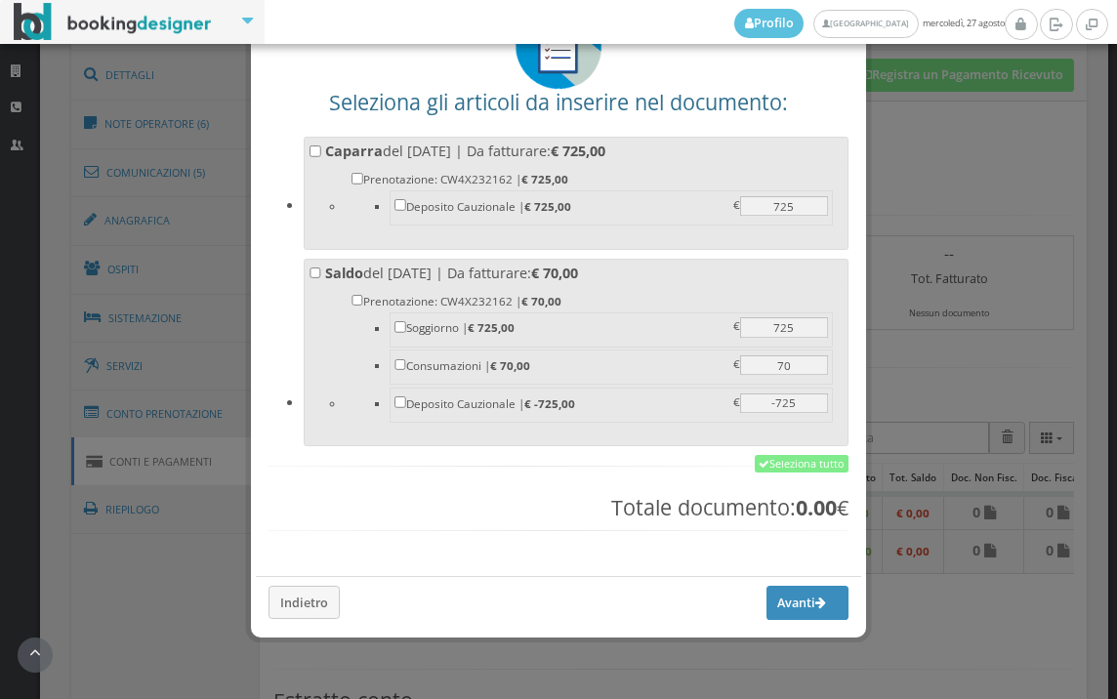
scroll to position [152, 0]
click at [809, 457] on link "Seleziona tutto" at bounding box center [801, 464] width 94 height 18
checkbox input "true"
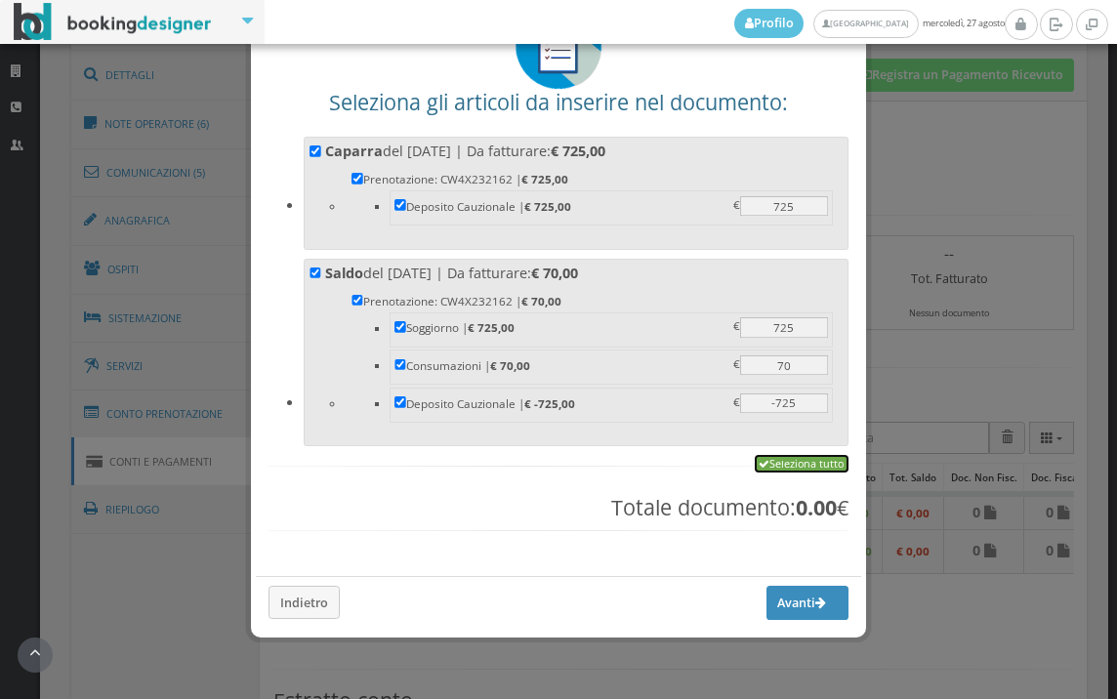
checkbox input "true"
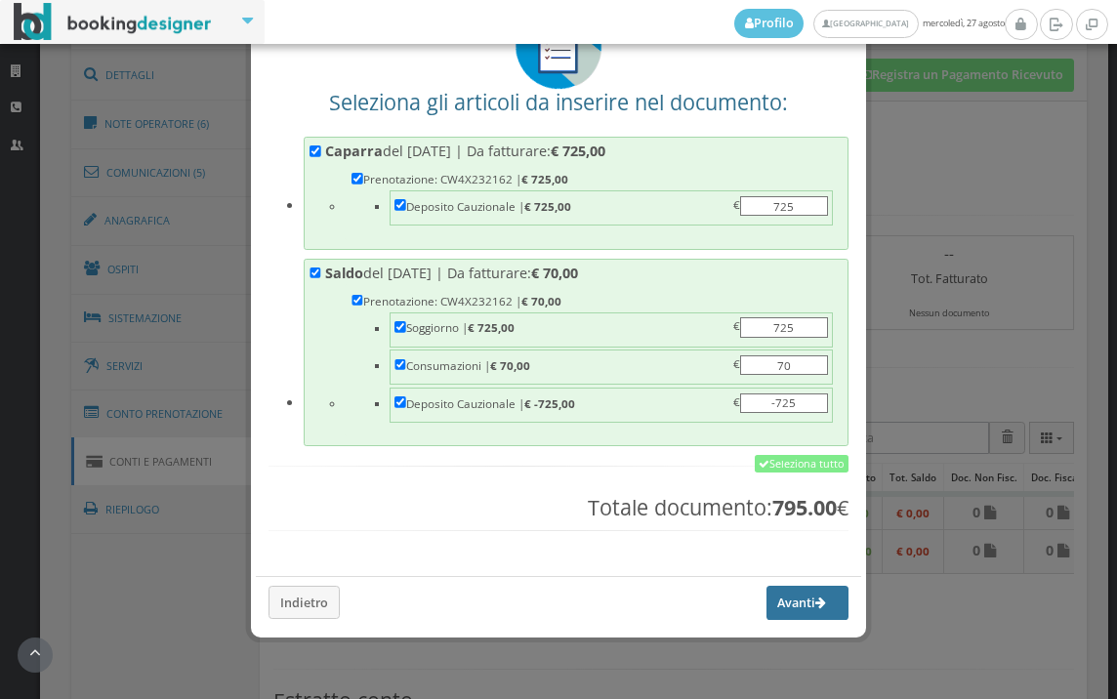
click at [778, 602] on button "Avanti" at bounding box center [807, 602] width 82 height 33
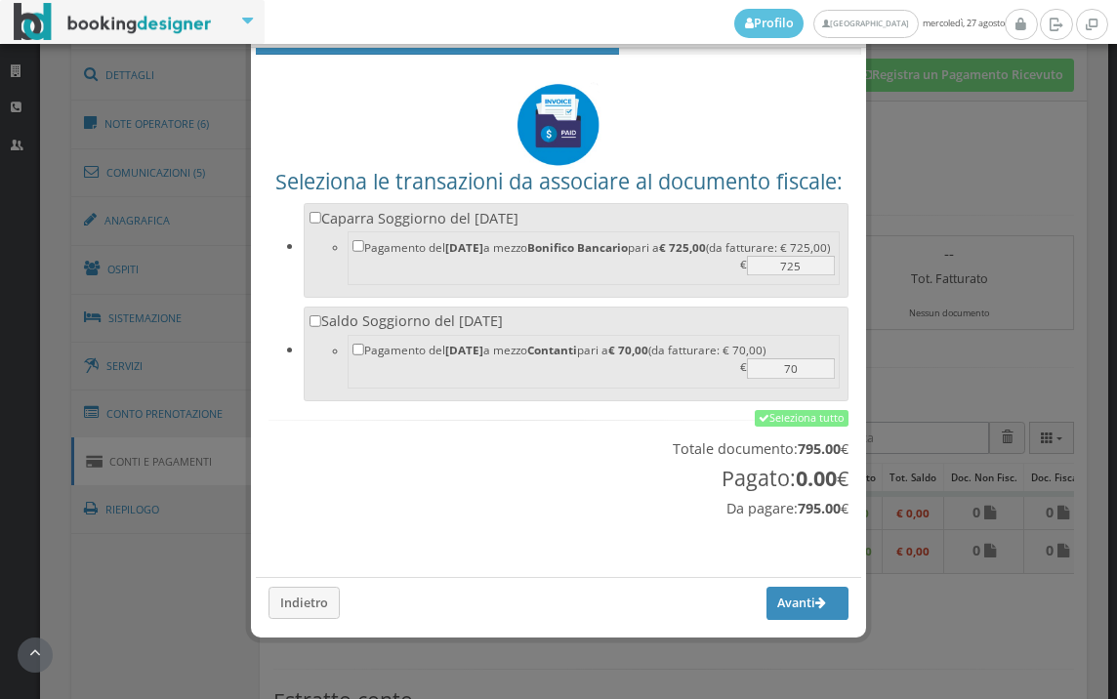
scroll to position [64, 0]
click at [786, 418] on link "Seleziona tutto" at bounding box center [801, 419] width 94 height 18
checkbox input "true"
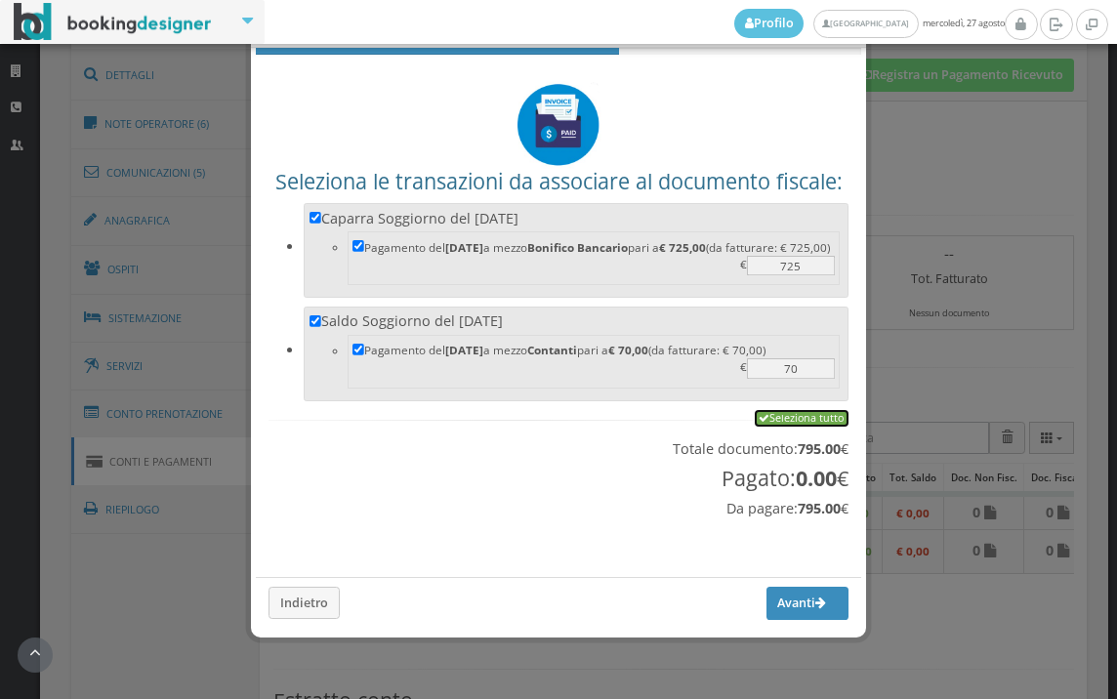
checkbox input "true"
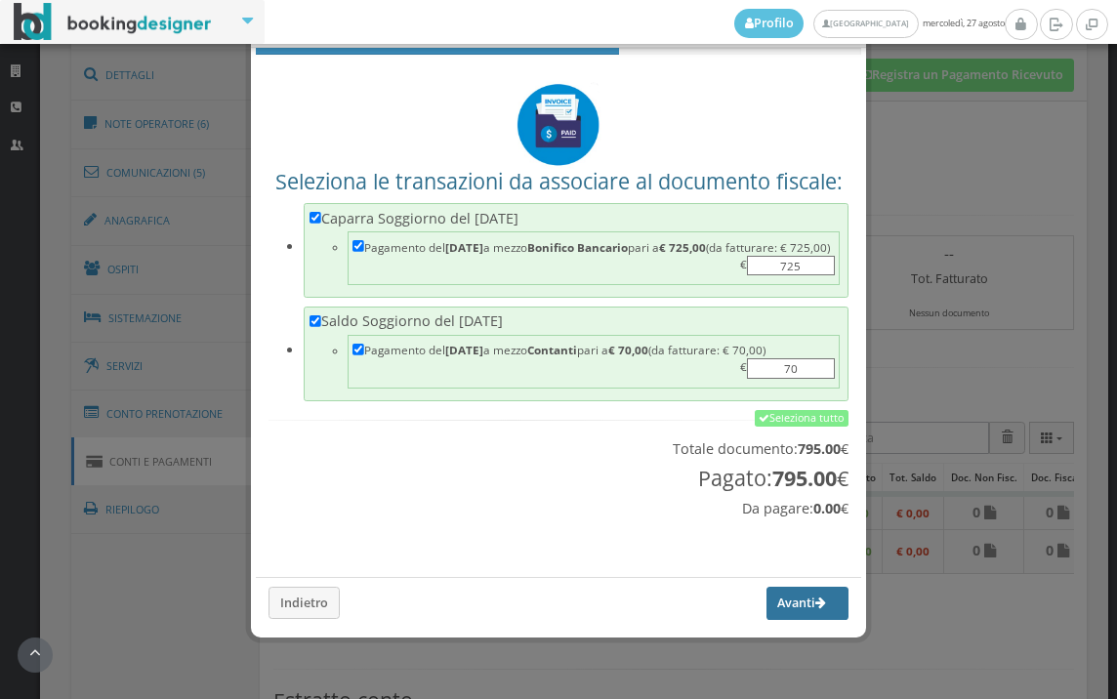
click at [766, 597] on button "Avanti" at bounding box center [807, 603] width 82 height 33
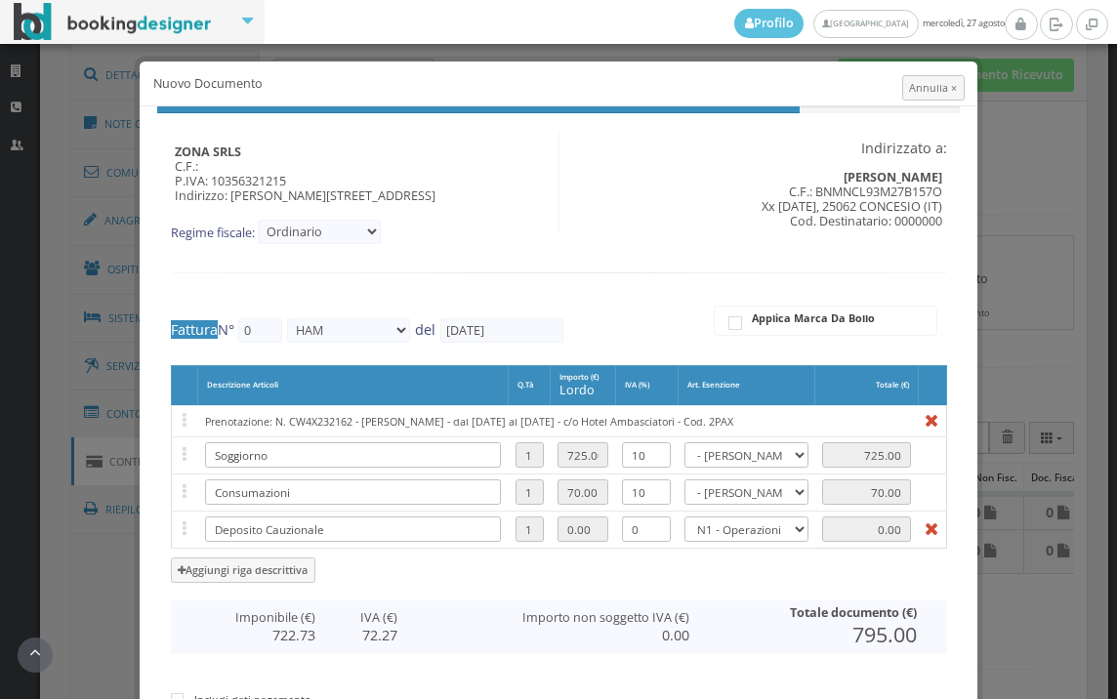
type input "540"
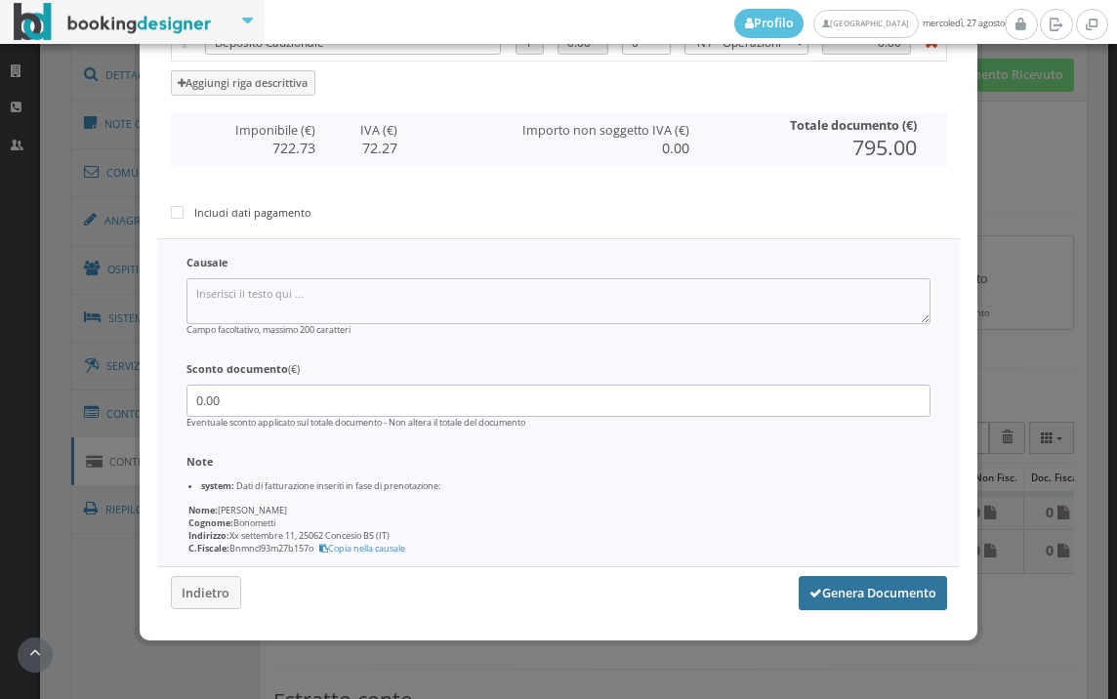
click at [876, 584] on button "Genera Documento" at bounding box center [872, 592] width 148 height 33
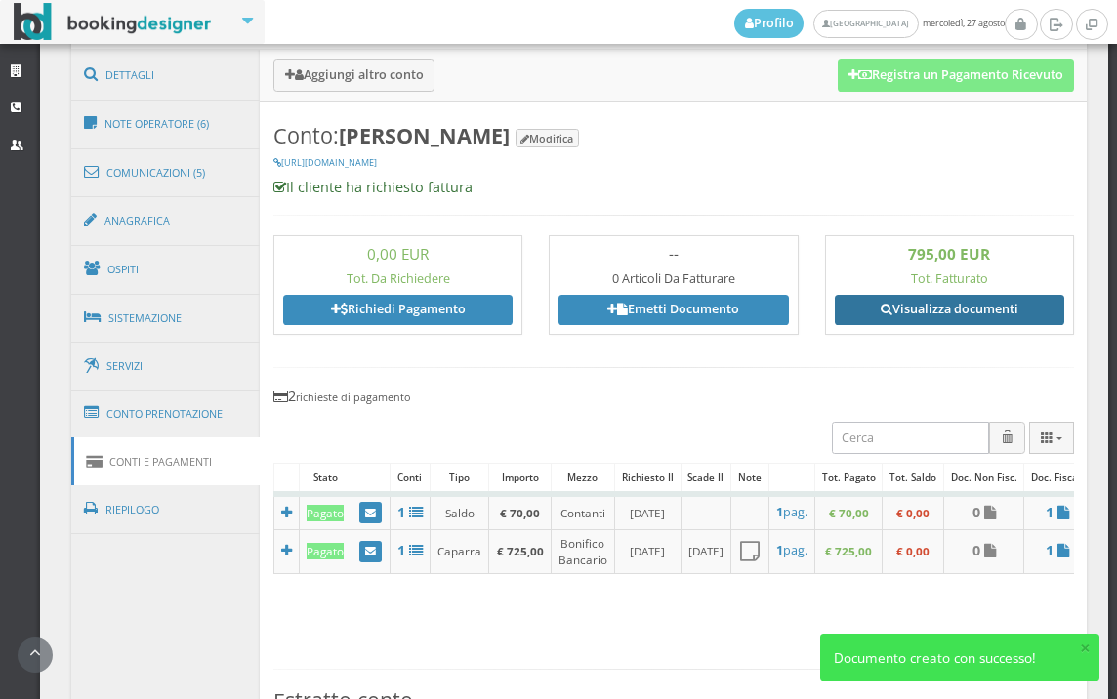
click at [947, 309] on link "Visualizza documenti" at bounding box center [949, 309] width 229 height 29
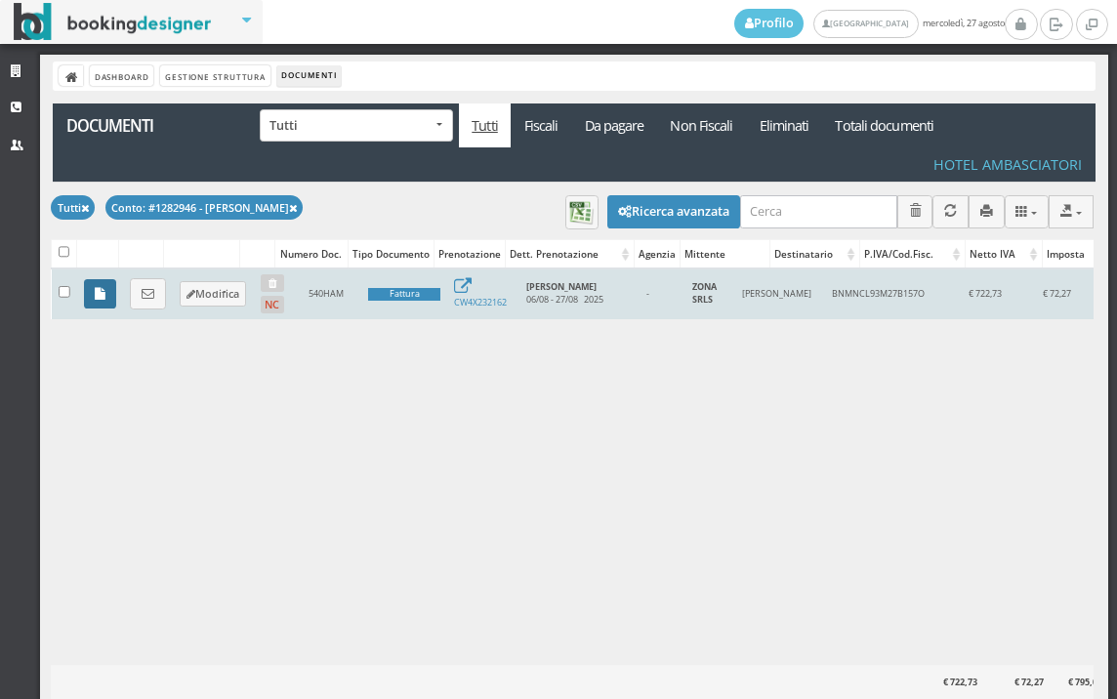
click at [104, 293] on icon at bounding box center [100, 294] width 11 height 13
click at [149, 289] on icon at bounding box center [148, 294] width 13 height 13
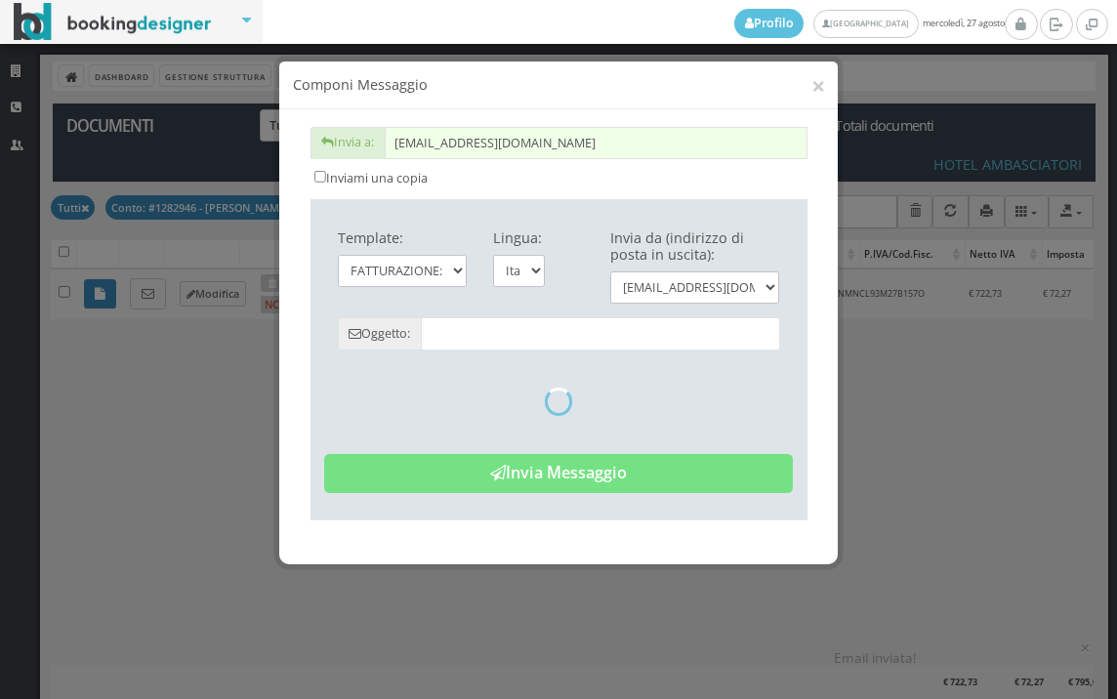
type input "Copia di cortesia: Fattura da ZONA SRLS - n. 540HAM del [DATE]"
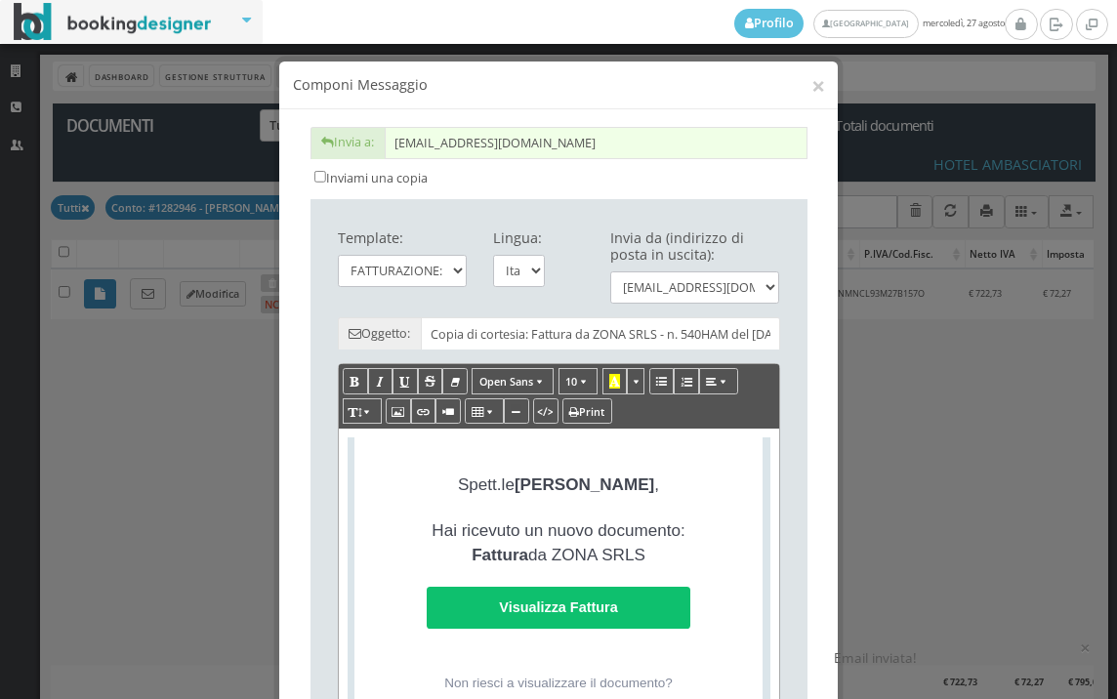
scroll to position [433, 0]
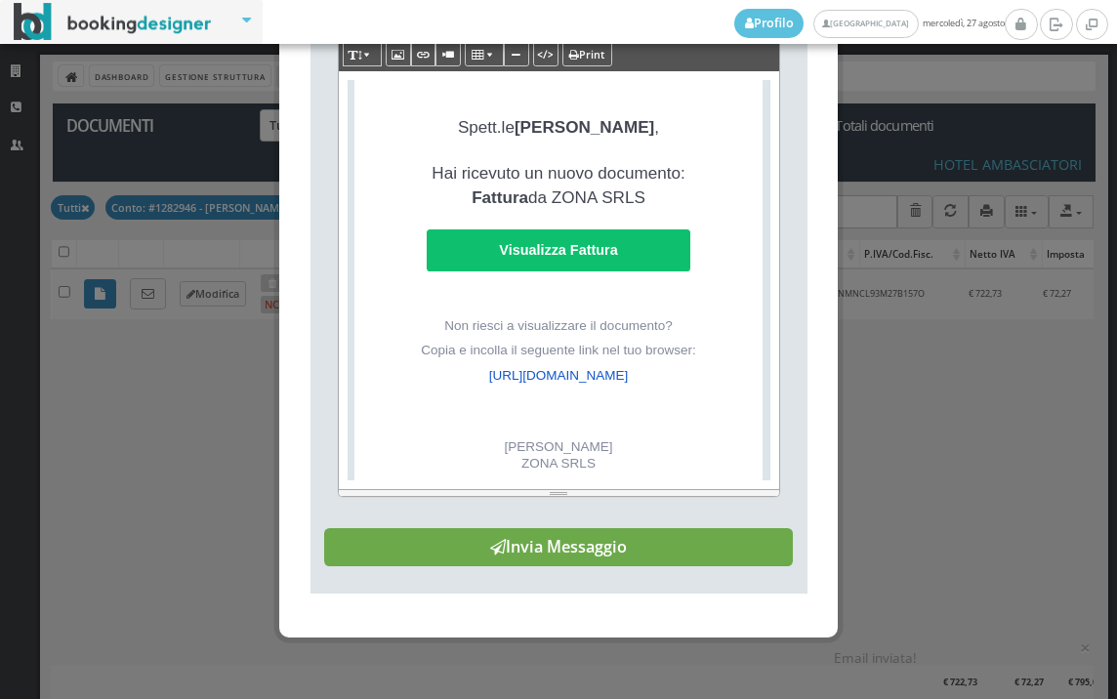
click at [633, 566] on button "Invia Messaggio" at bounding box center [558, 547] width 468 height 39
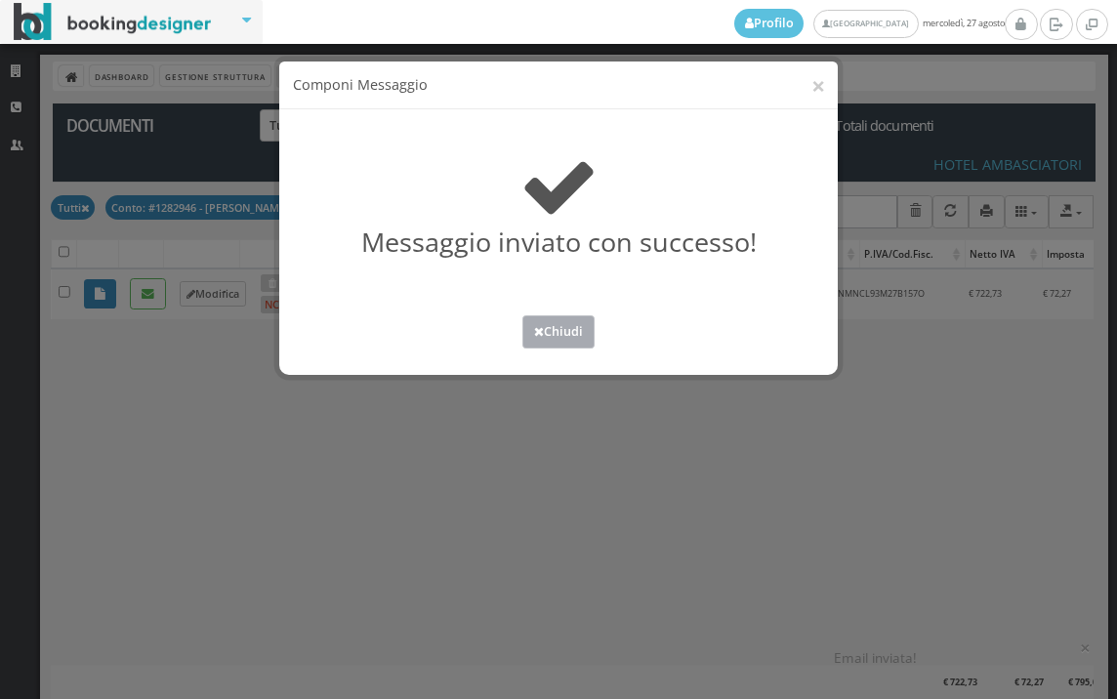
click at [558, 338] on button "Chiudi" at bounding box center [558, 331] width 72 height 32
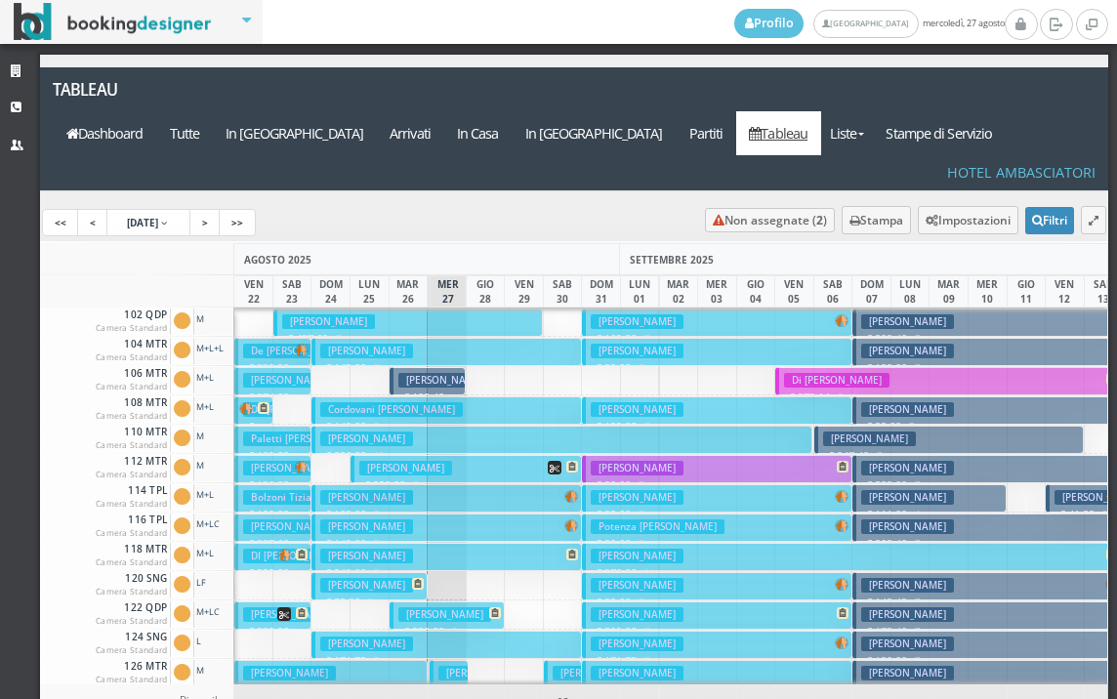
click at [619, 578] on h3 "[PERSON_NAME]" at bounding box center [636, 585] width 93 height 15
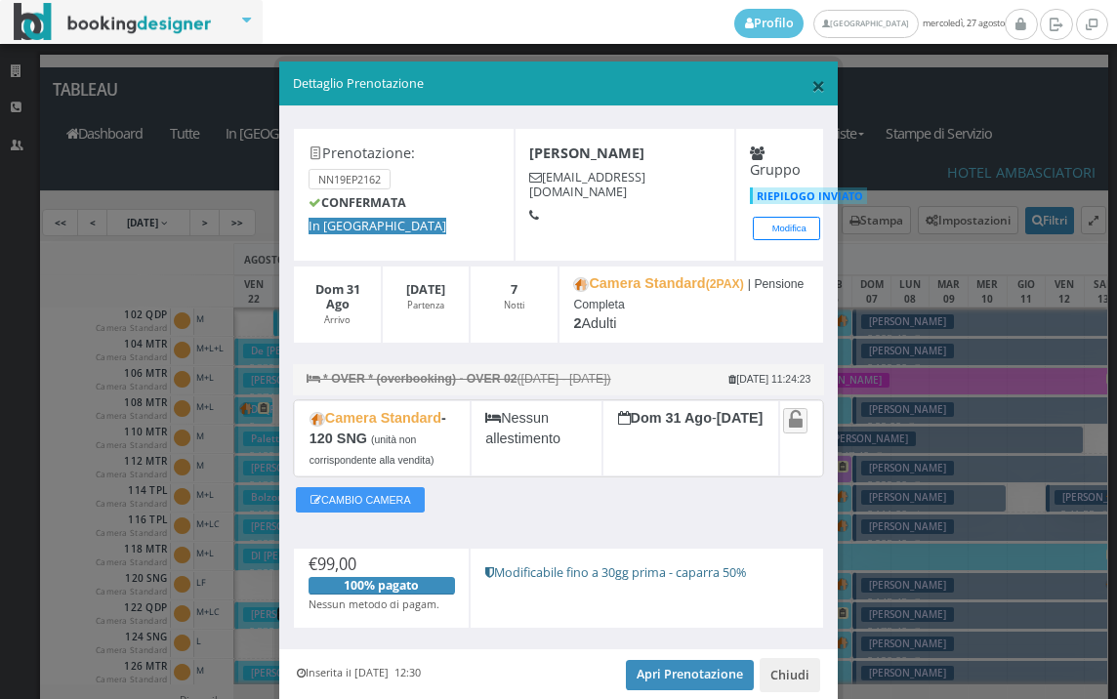
click at [812, 88] on span "×" at bounding box center [818, 84] width 14 height 33
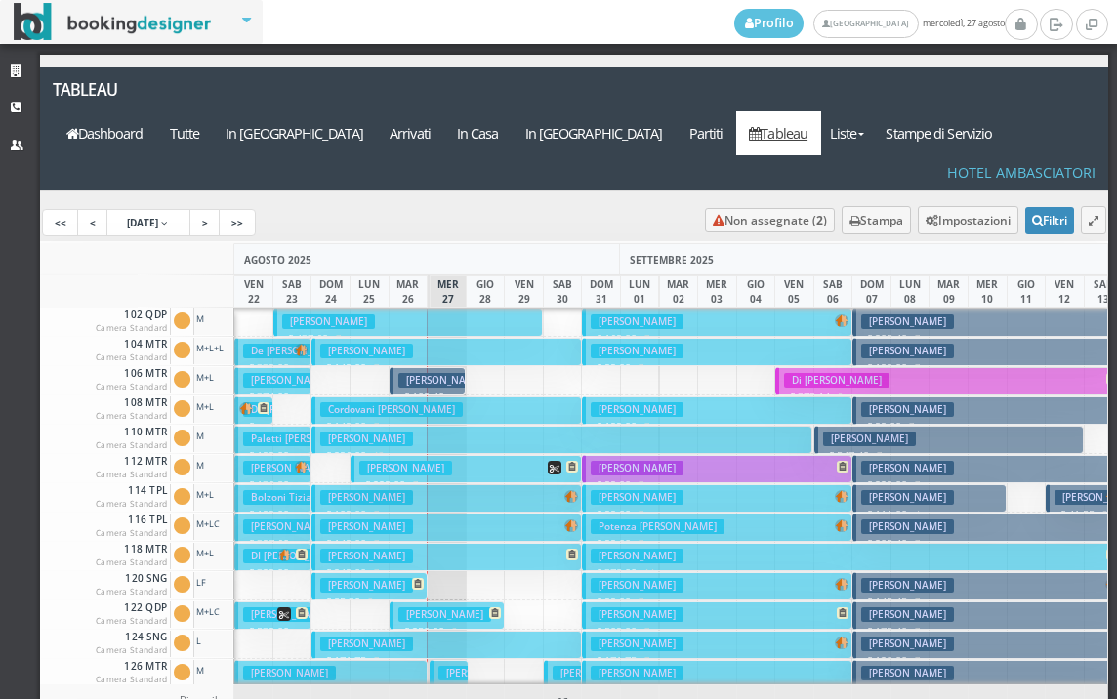
click at [269, 519] on h3 "[PERSON_NAME]" at bounding box center [289, 526] width 93 height 15
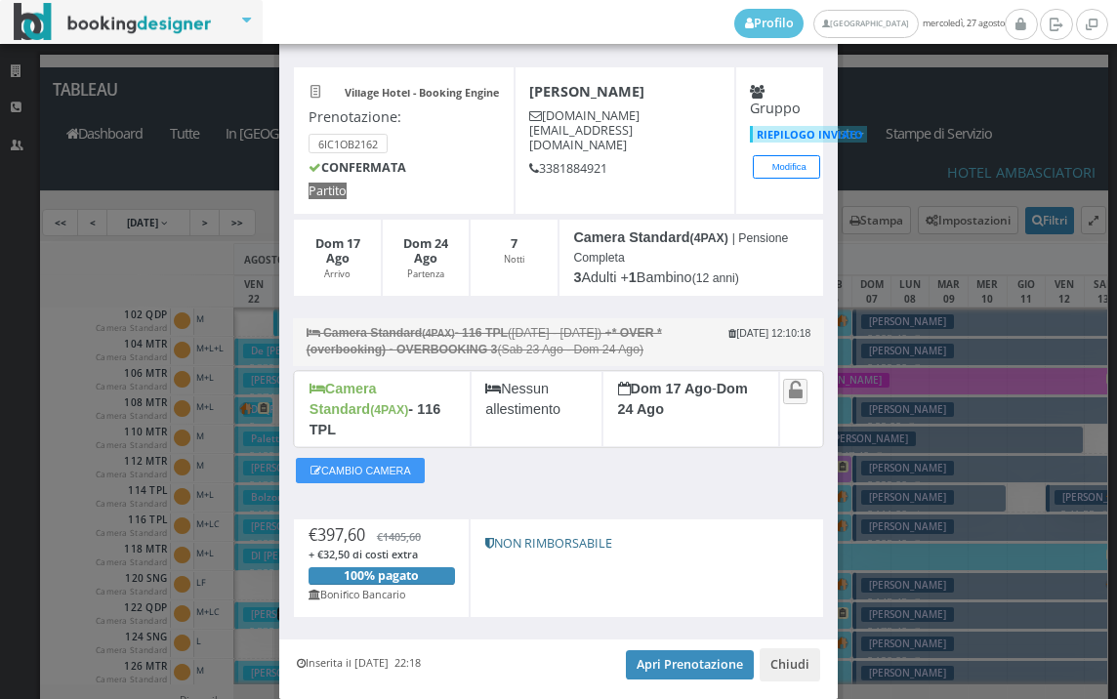
scroll to position [133, 0]
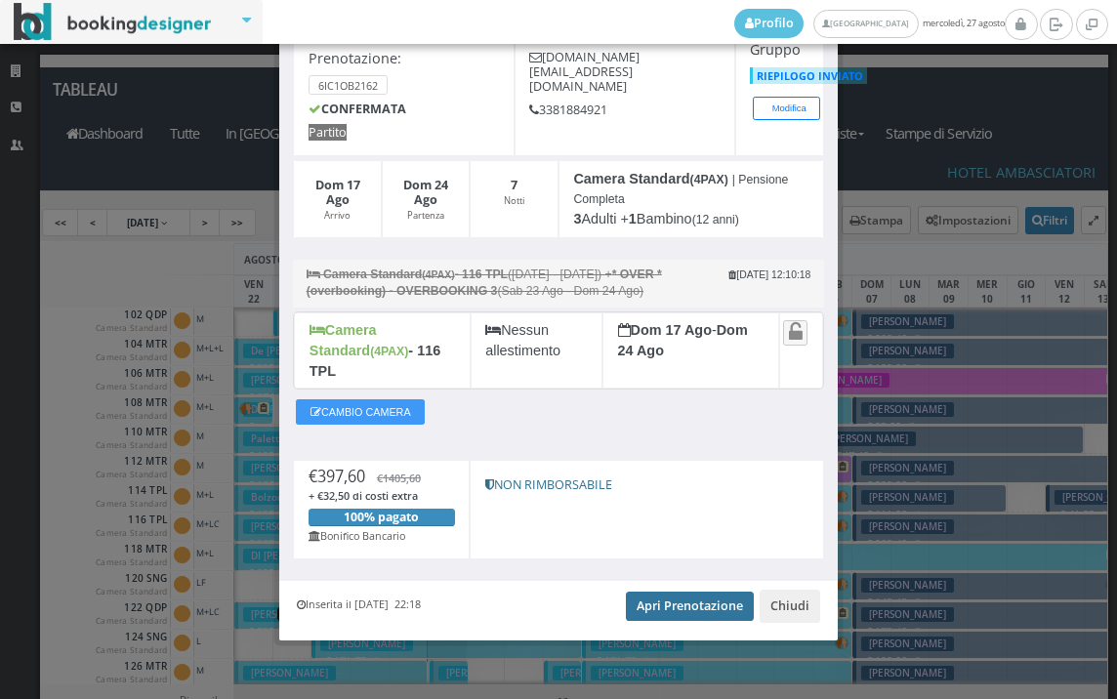
click at [681, 615] on link "Apri Prenotazione" at bounding box center [690, 605] width 128 height 29
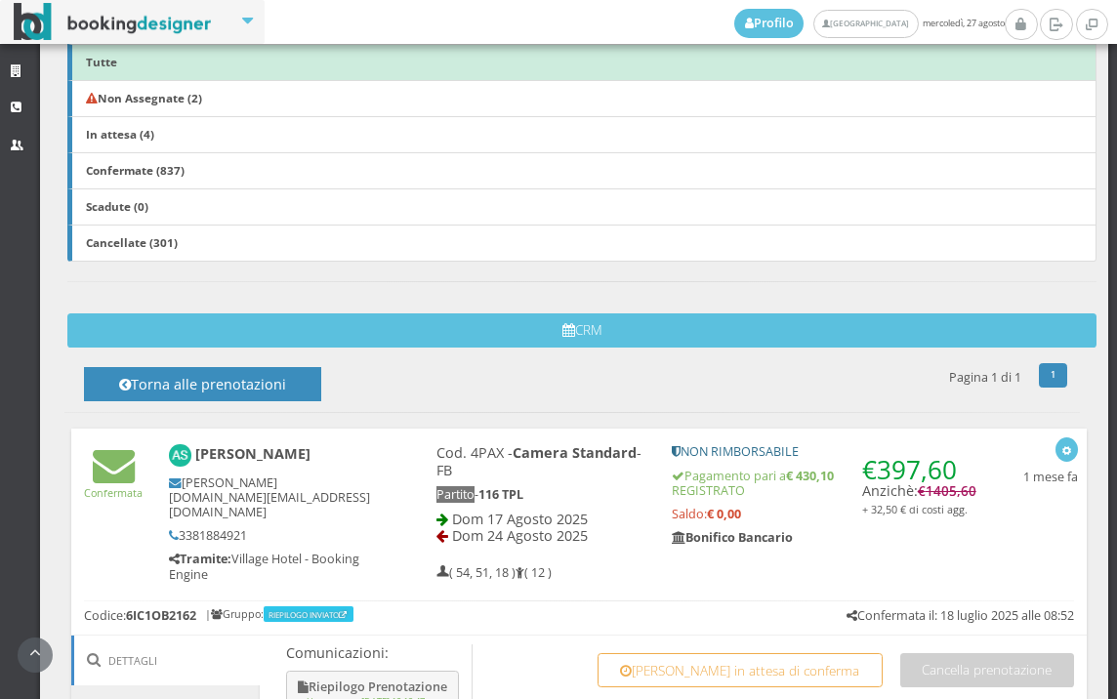
scroll to position [867, 0]
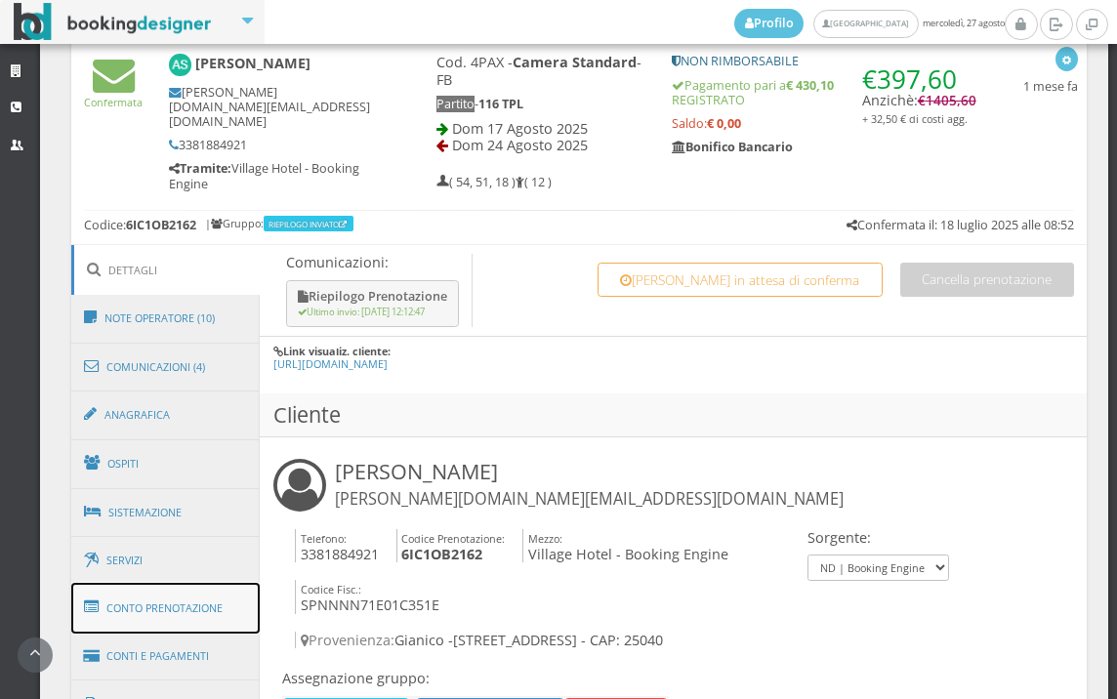
click at [173, 622] on link "Conto Prenotazione" at bounding box center [165, 608] width 189 height 51
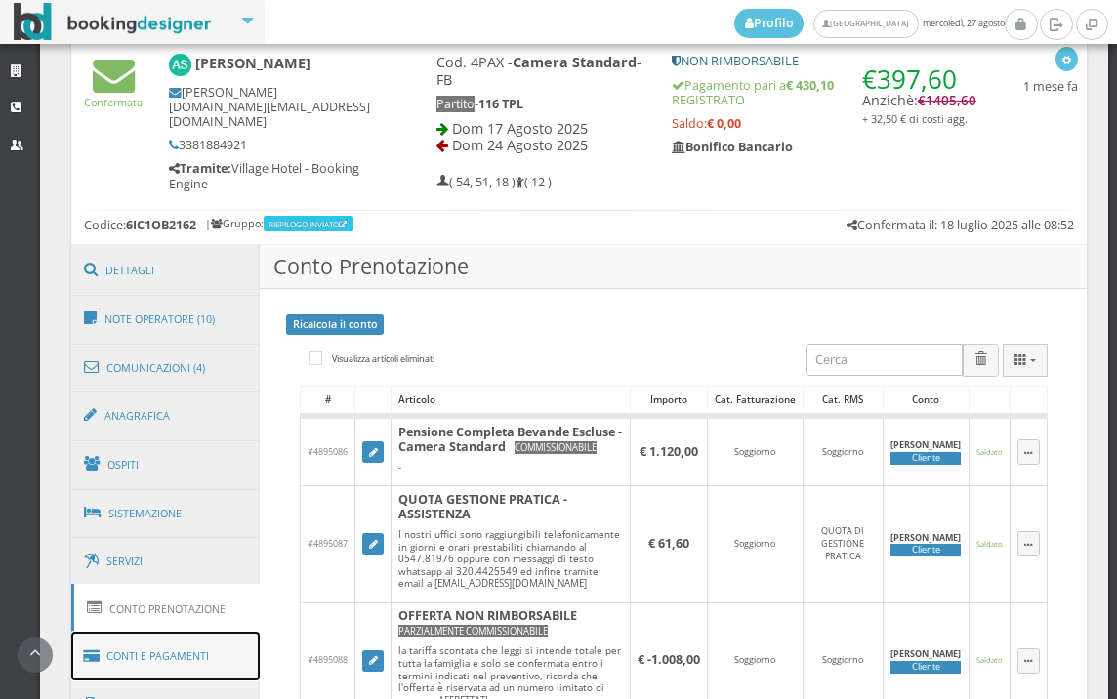
click at [167, 654] on link "Conti e Pagamenti" at bounding box center [165, 656] width 189 height 50
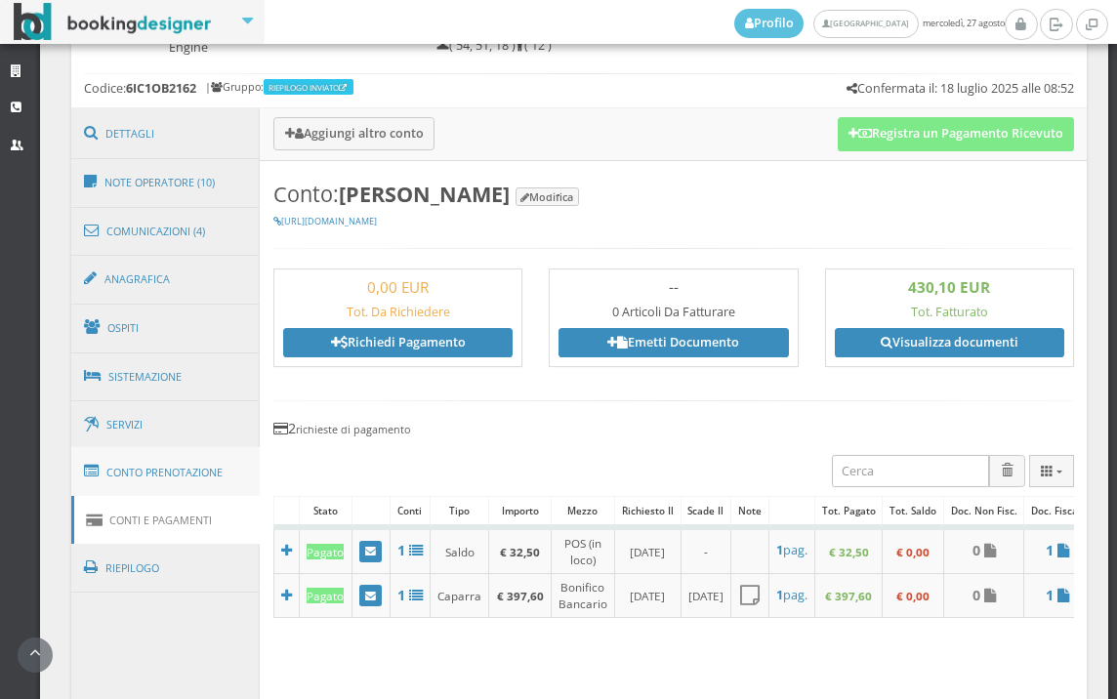
scroll to position [1409, 0]
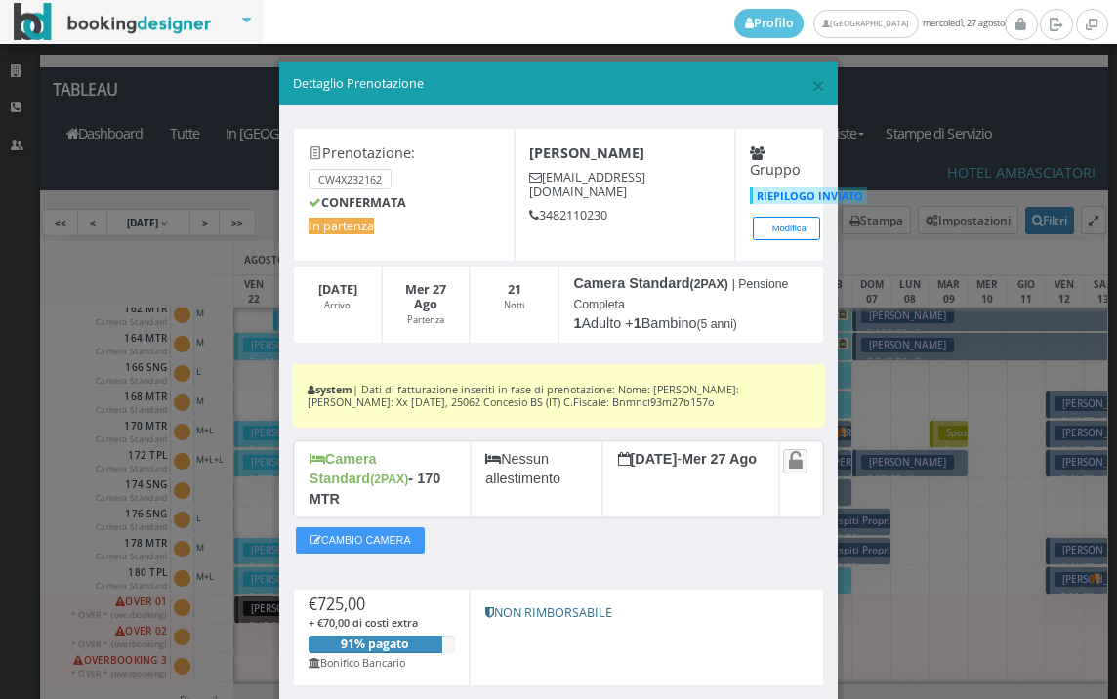
scroll to position [122, 0]
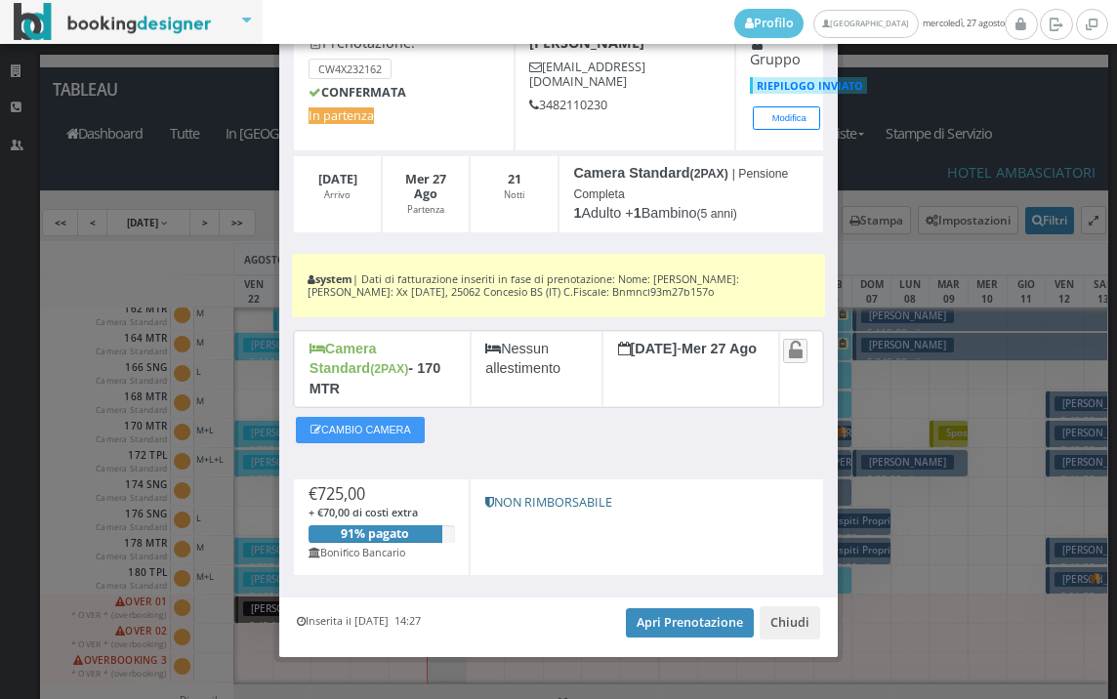
click at [948, 507] on div "× Dettaglio Prenotazione Prenotazione: CW4X232162 CONFERMATA In partenza [PERSO…" at bounding box center [558, 349] width 1117 height 699
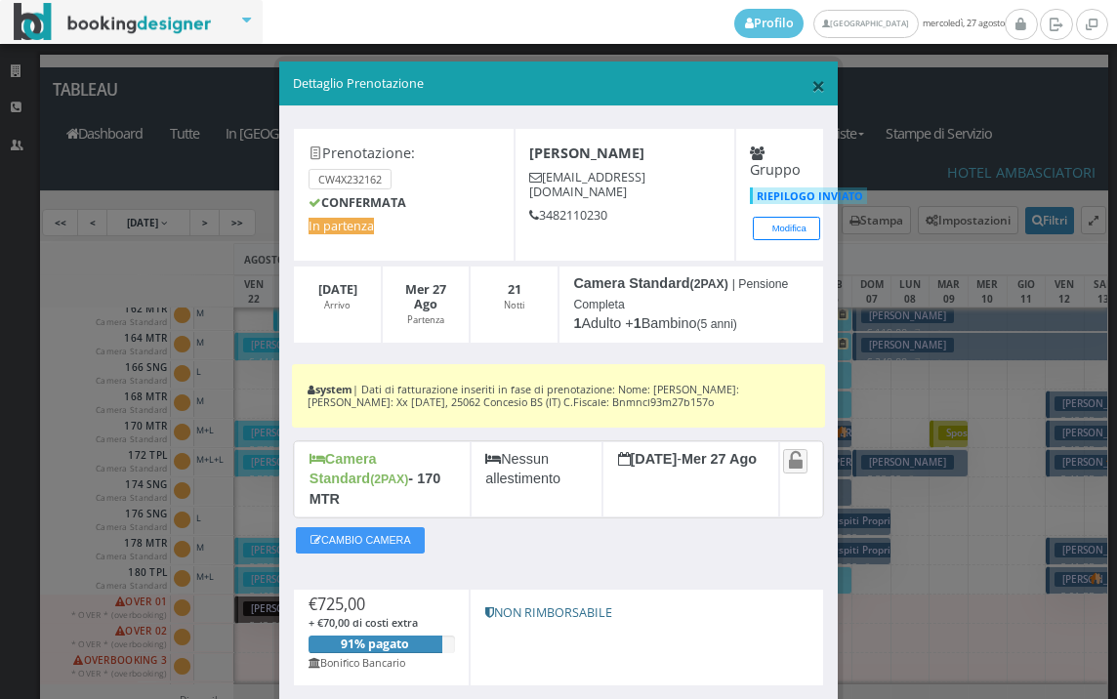
click at [811, 87] on span "×" at bounding box center [818, 84] width 14 height 33
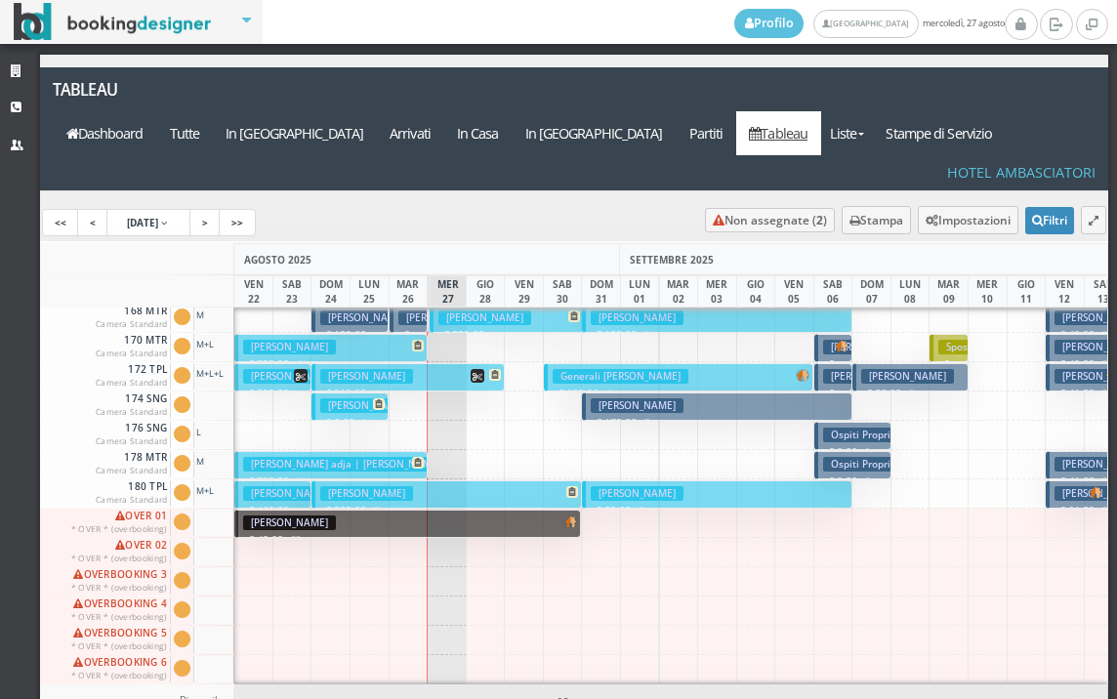
scroll to position [982, 0]
click at [873, 111] on link "Liste" at bounding box center [847, 133] width 52 height 44
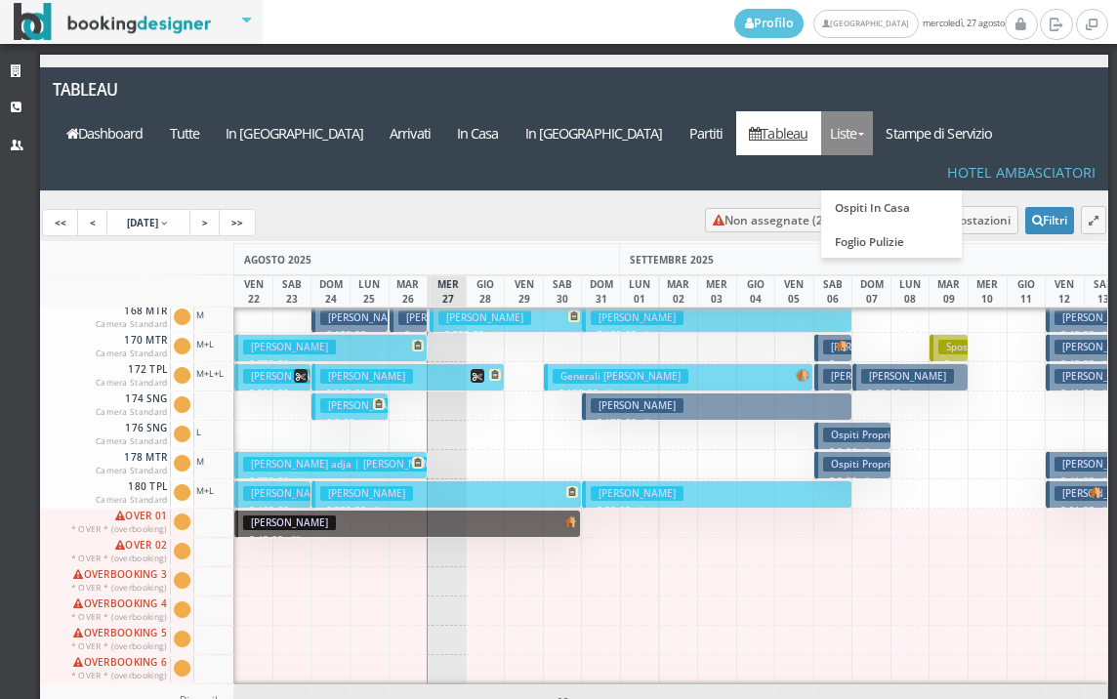
click at [873, 111] on link "Liste" at bounding box center [847, 133] width 52 height 44
click at [921, 224] on link "Foglio Pulizie" at bounding box center [891, 241] width 141 height 34
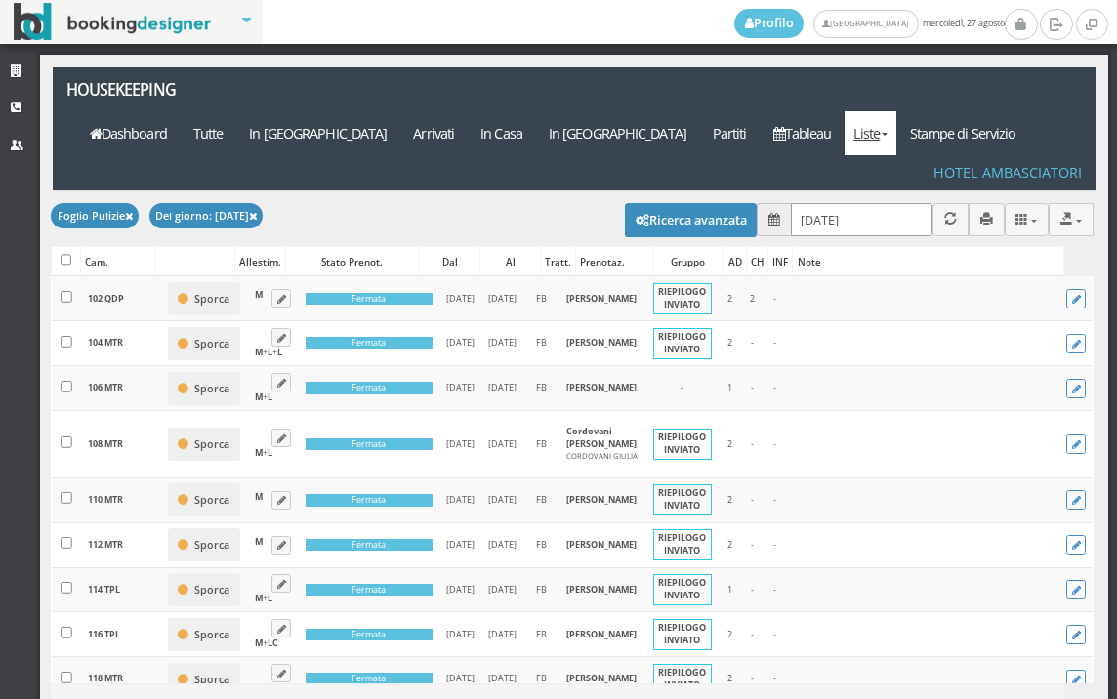
click at [796, 203] on input "[DATE]" at bounding box center [862, 219] width 142 height 32
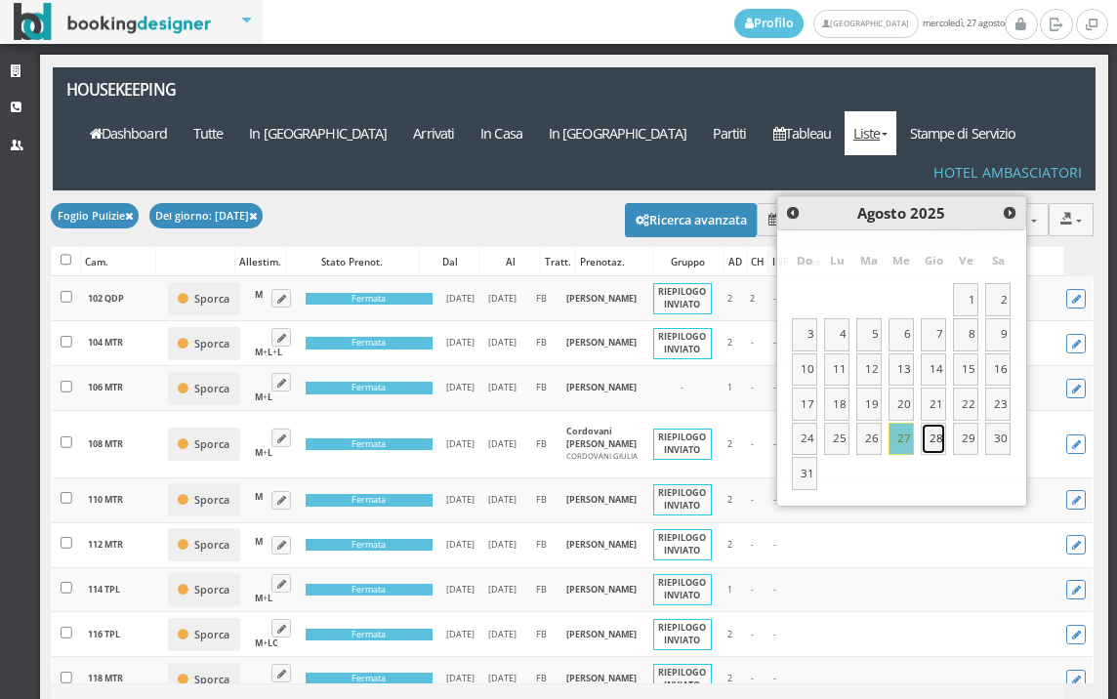
click at [937, 443] on link "28" at bounding box center [932, 439] width 25 height 33
type input "[DATE]"
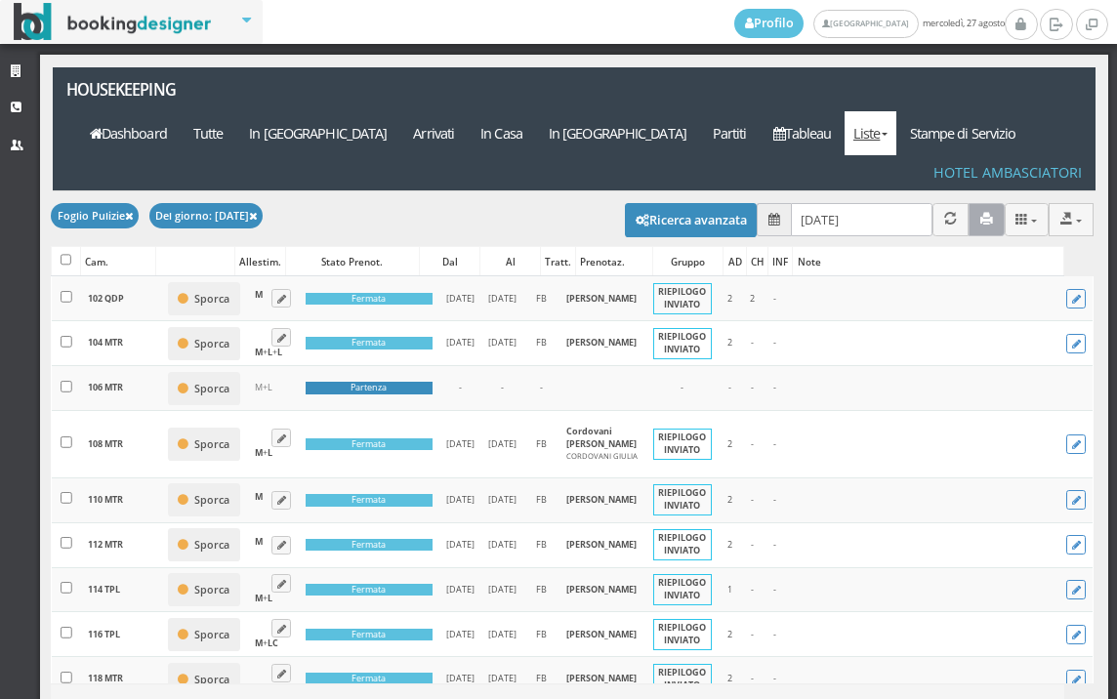
click at [968, 203] on button "button" at bounding box center [986, 219] width 36 height 32
